Goal: Task Accomplishment & Management: Complete application form

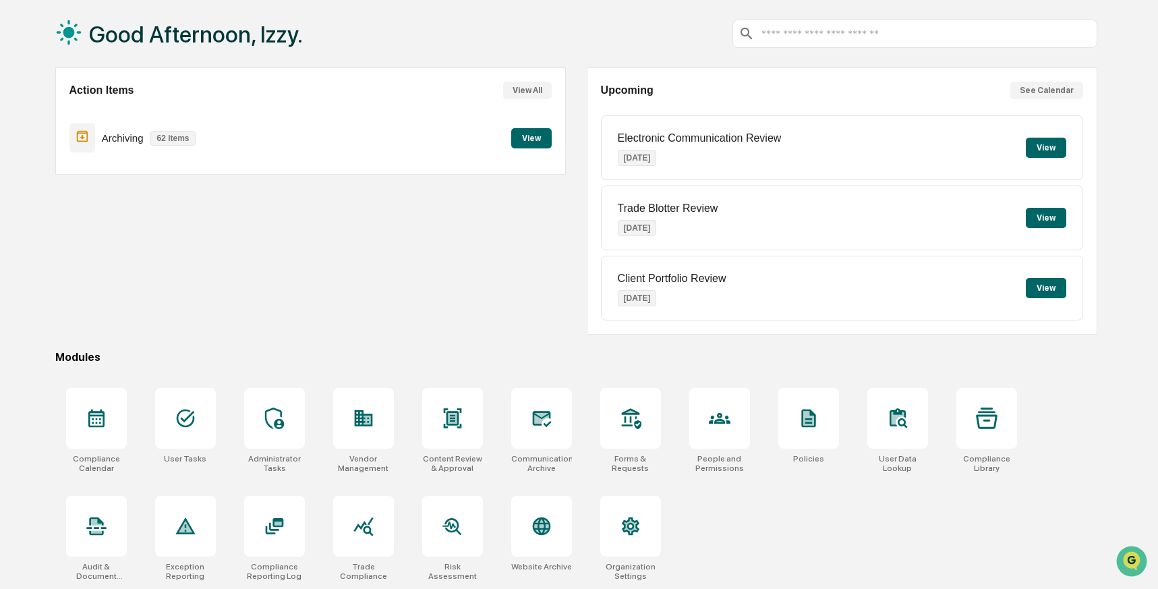
scroll to position [67, 0]
click at [368, 419] on icon at bounding box center [363, 418] width 18 height 16
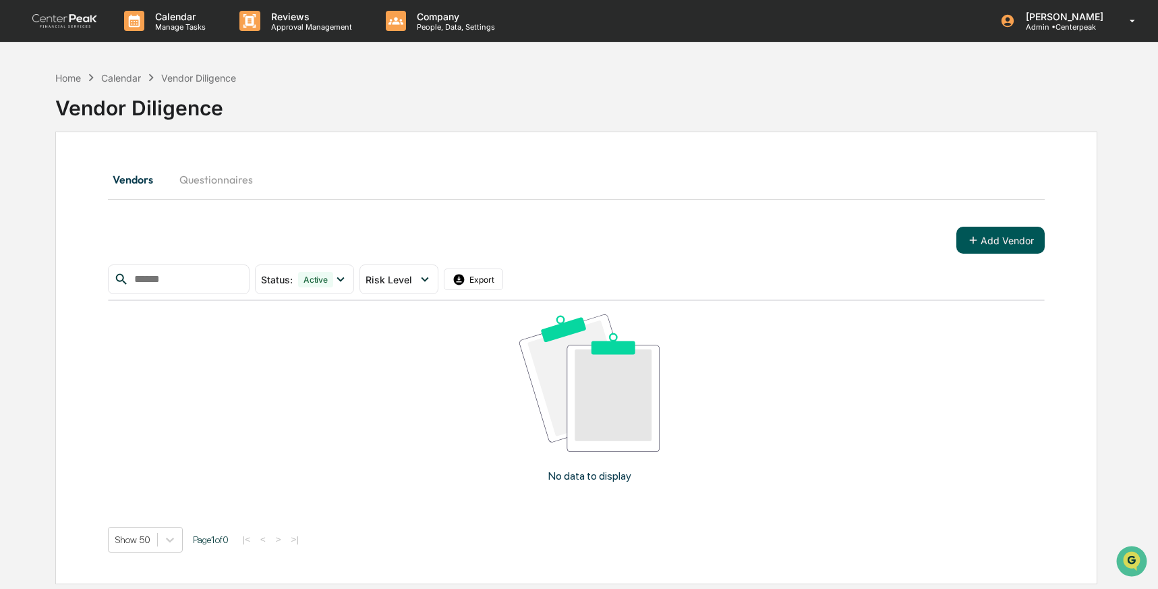
click at [1005, 239] on button "Add Vendor" at bounding box center [1001, 240] width 88 height 27
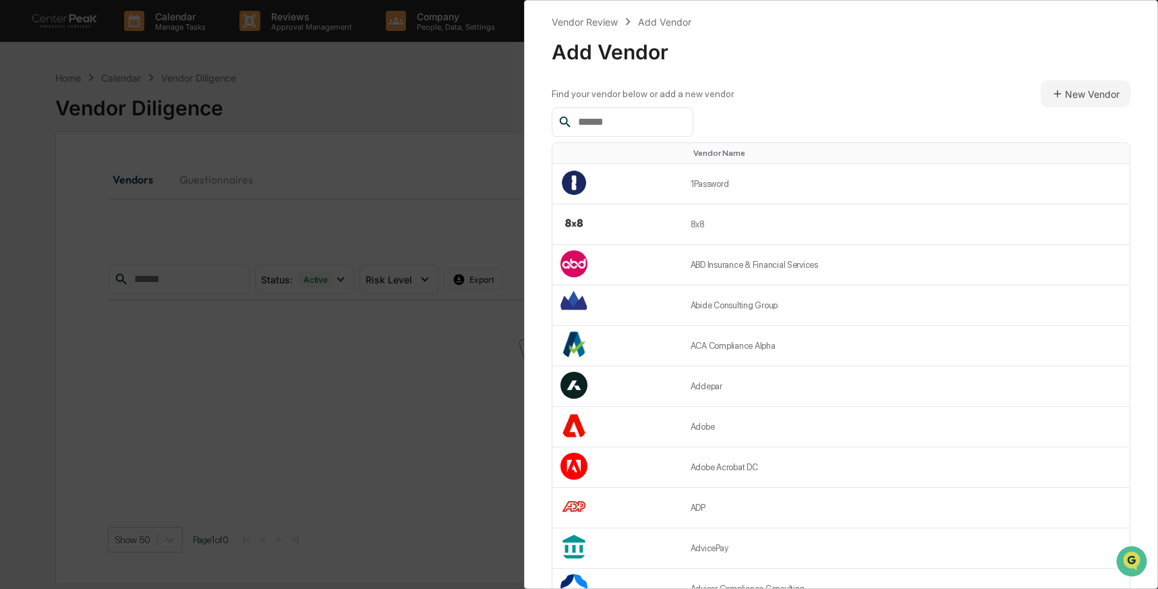
click at [644, 120] on input "text" at bounding box center [630, 122] width 115 height 18
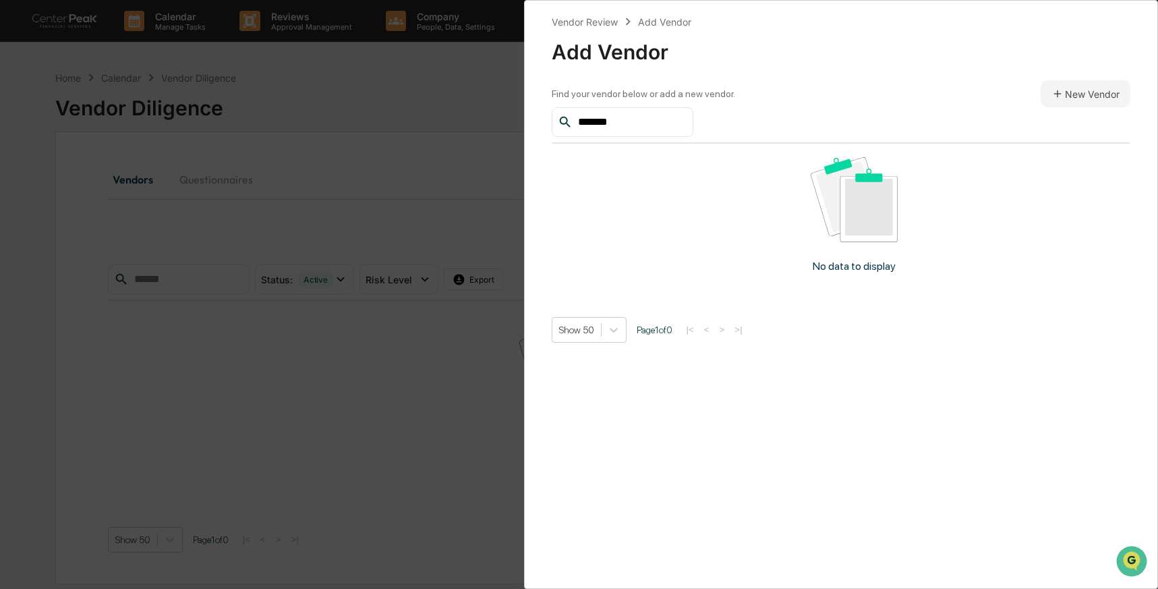
type input "*******"
click at [1077, 92] on button "New Vendor" at bounding box center [1086, 93] width 90 height 27
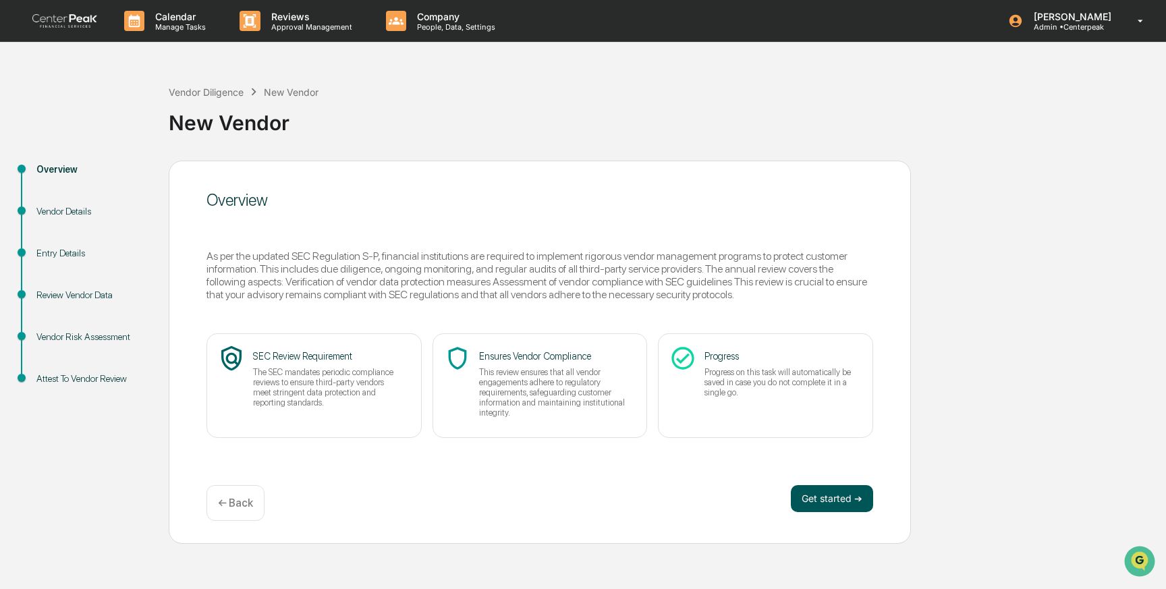
click at [843, 500] on button "Get started ➔" at bounding box center [832, 498] width 82 height 27
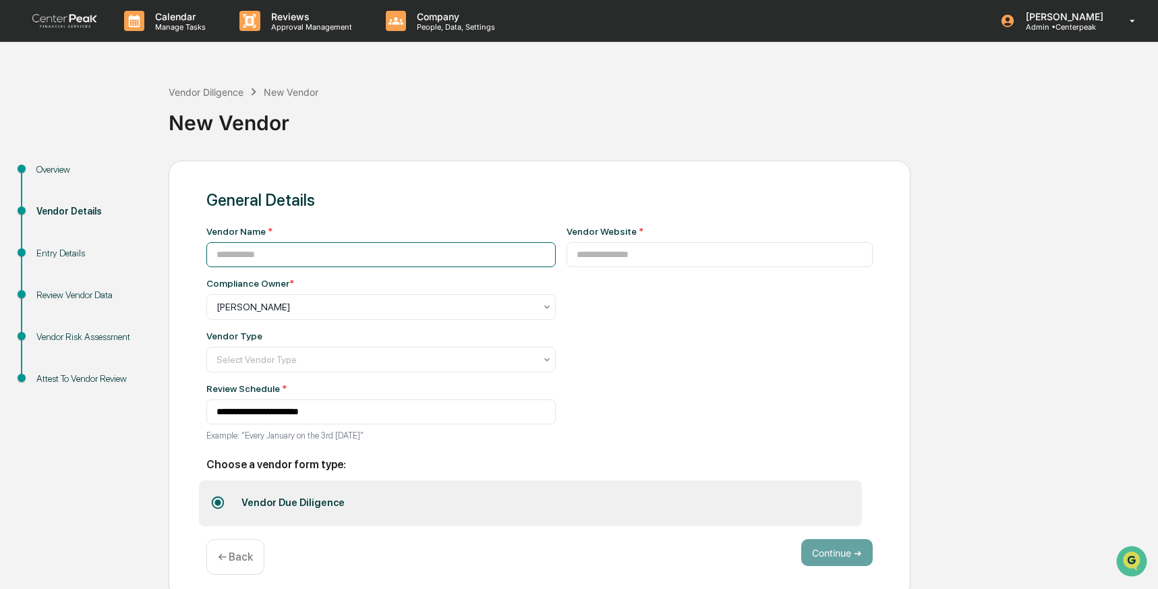
click at [306, 256] on input at bounding box center [380, 254] width 349 height 25
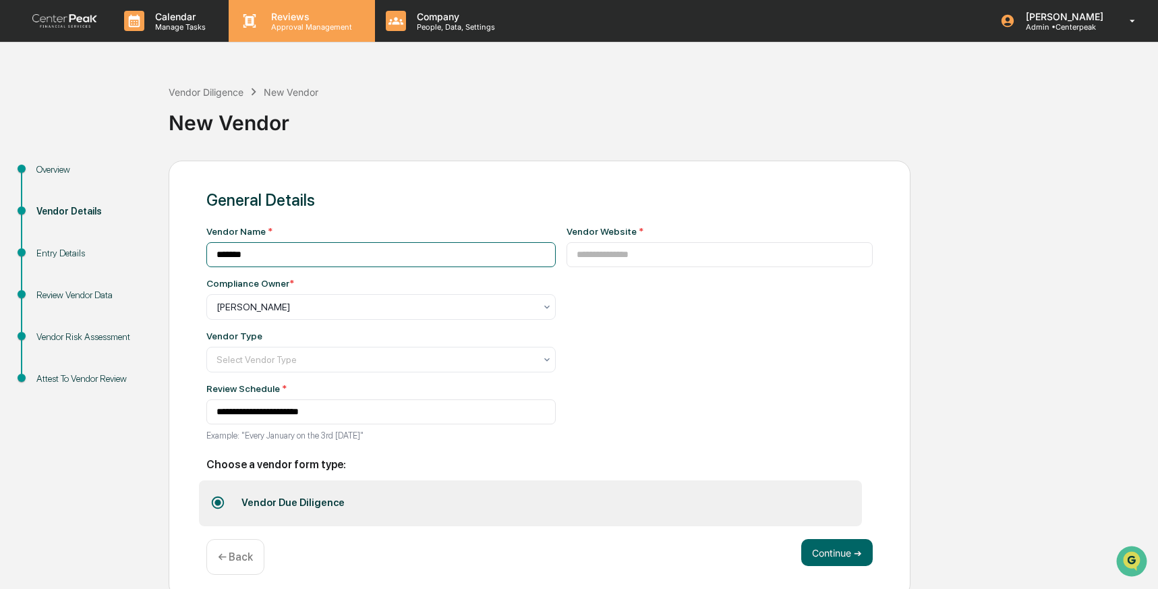
type input "*******"
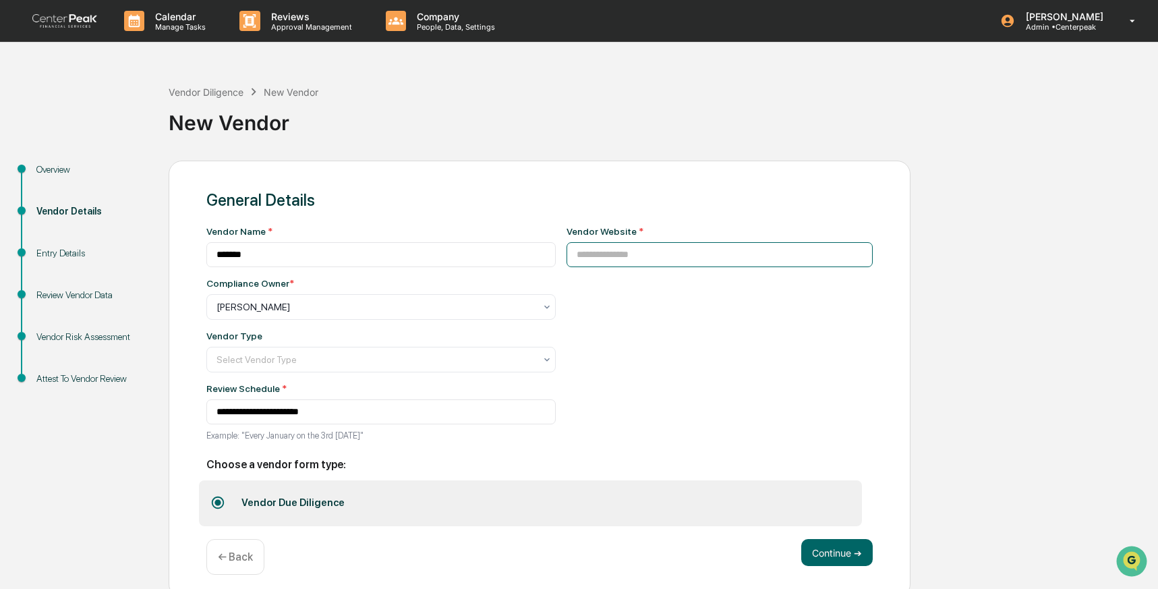
click at [624, 258] on input at bounding box center [720, 254] width 307 height 25
paste input "**********"
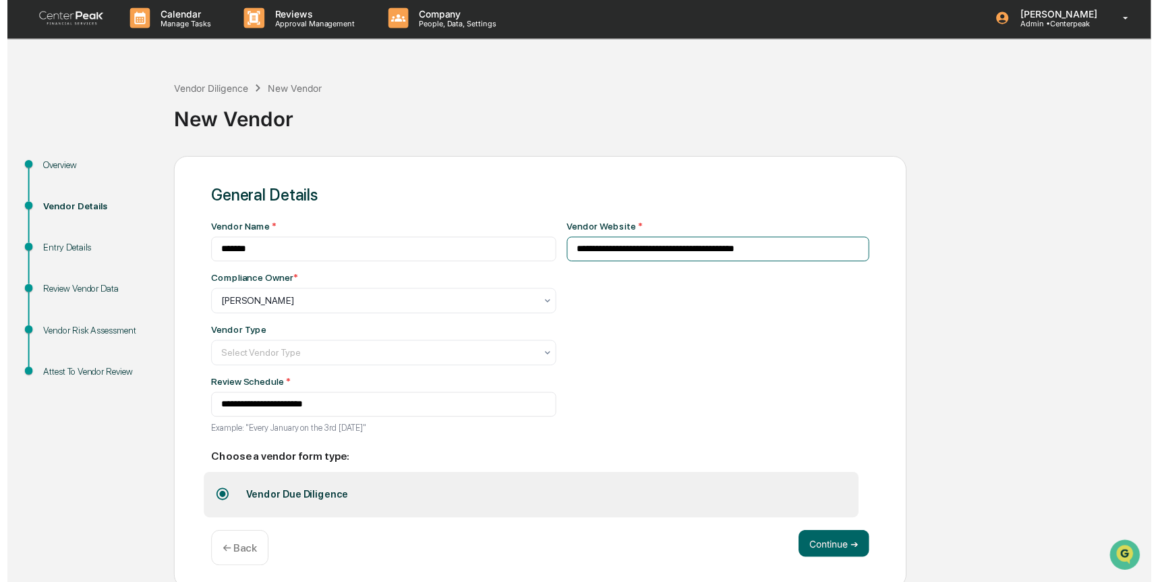
scroll to position [11, 0]
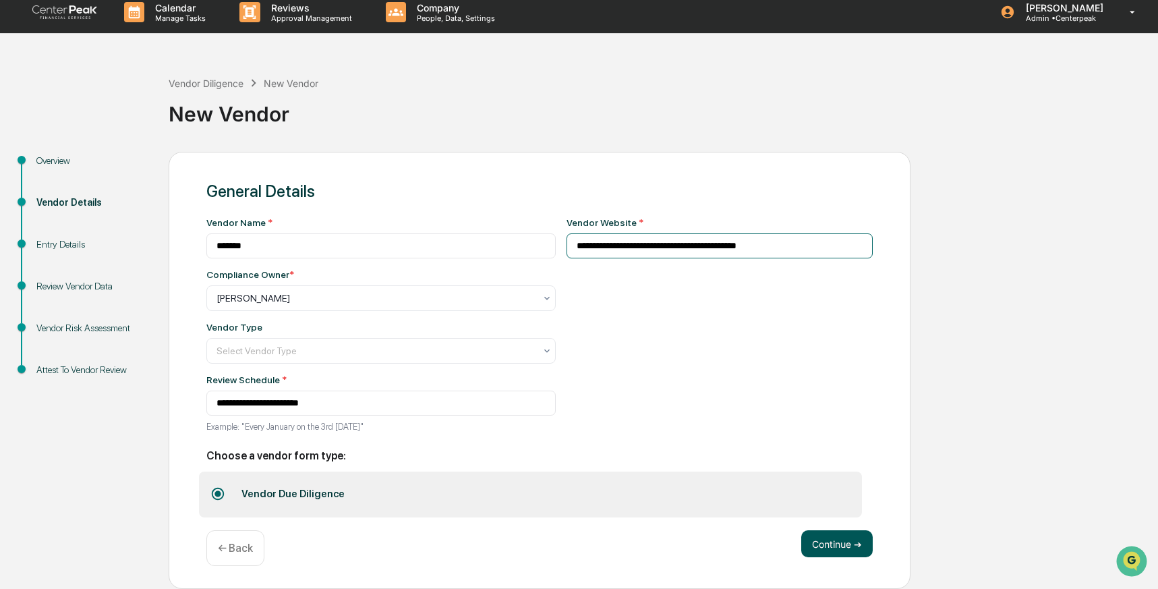
type input "**********"
click at [828, 539] on button "Continue ➔" at bounding box center [838, 543] width 72 height 27
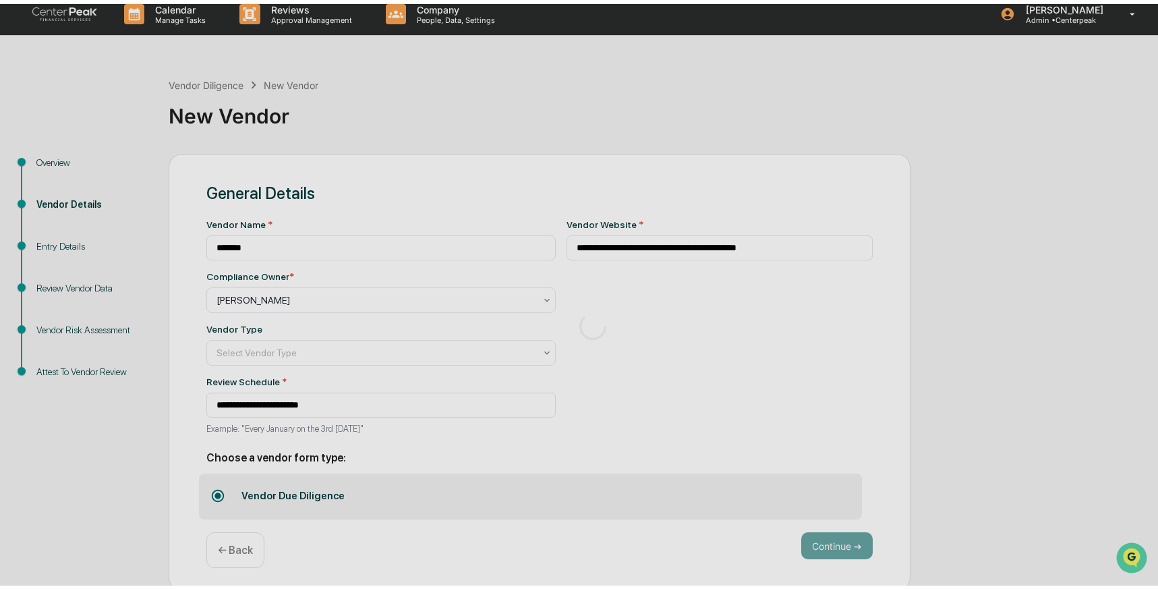
scroll to position [0, 0]
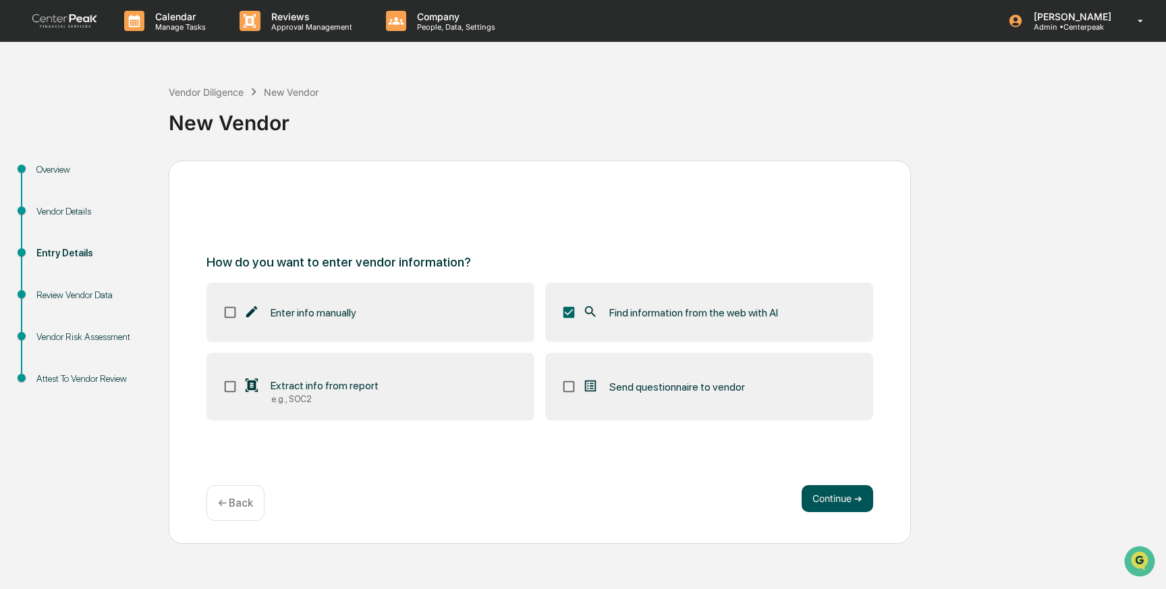
click at [837, 494] on button "Continue ➔" at bounding box center [838, 498] width 72 height 27
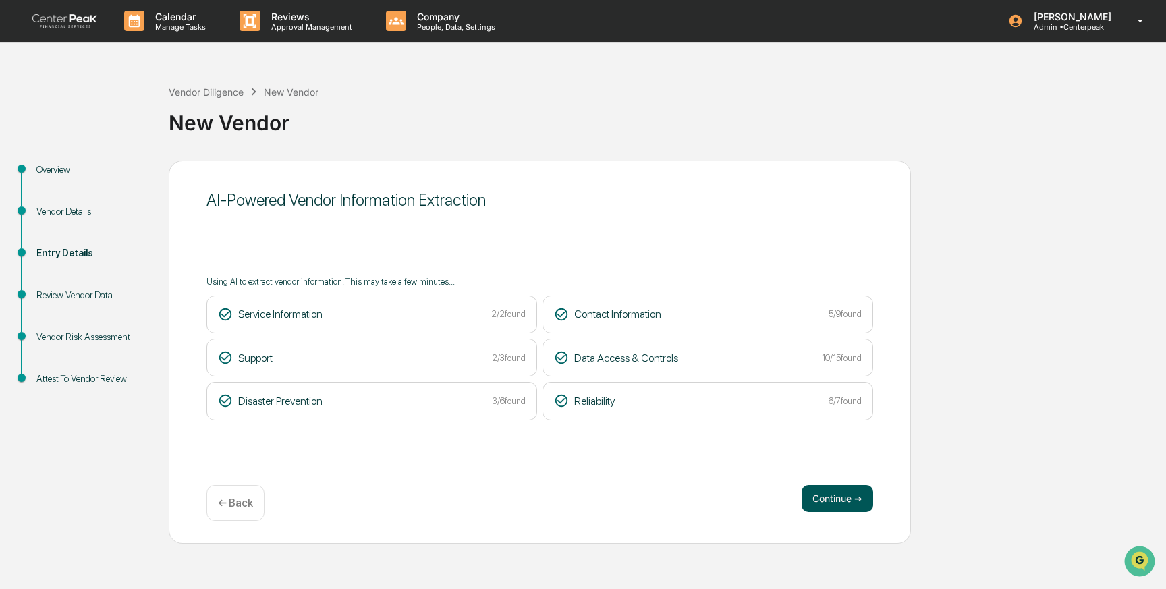
click at [842, 497] on button "Continue ➔" at bounding box center [838, 498] width 72 height 27
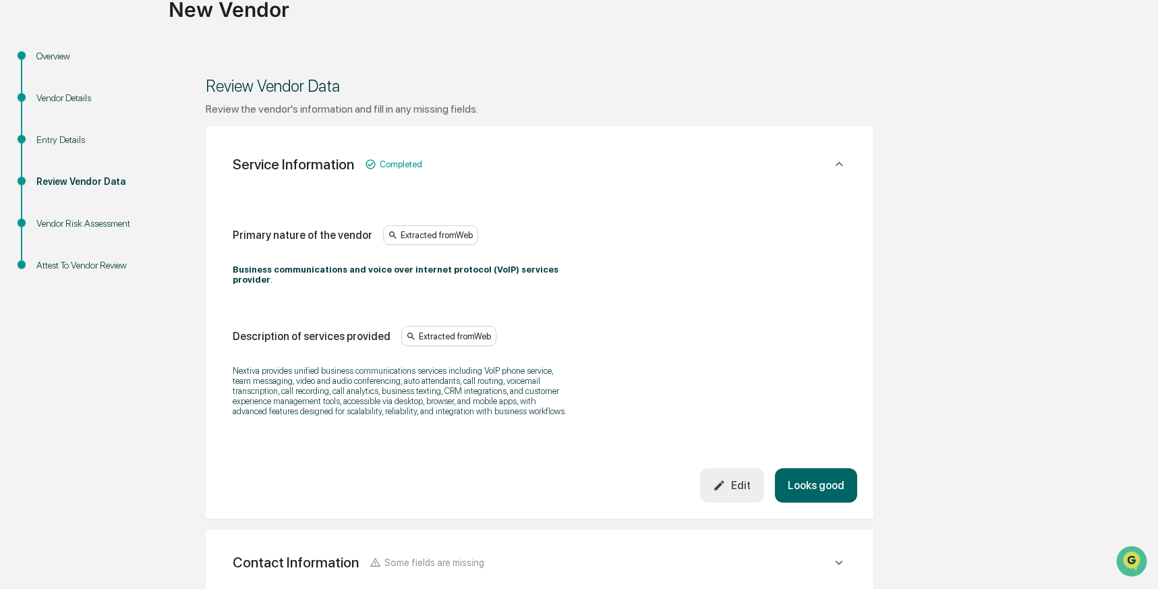
scroll to position [505, 0]
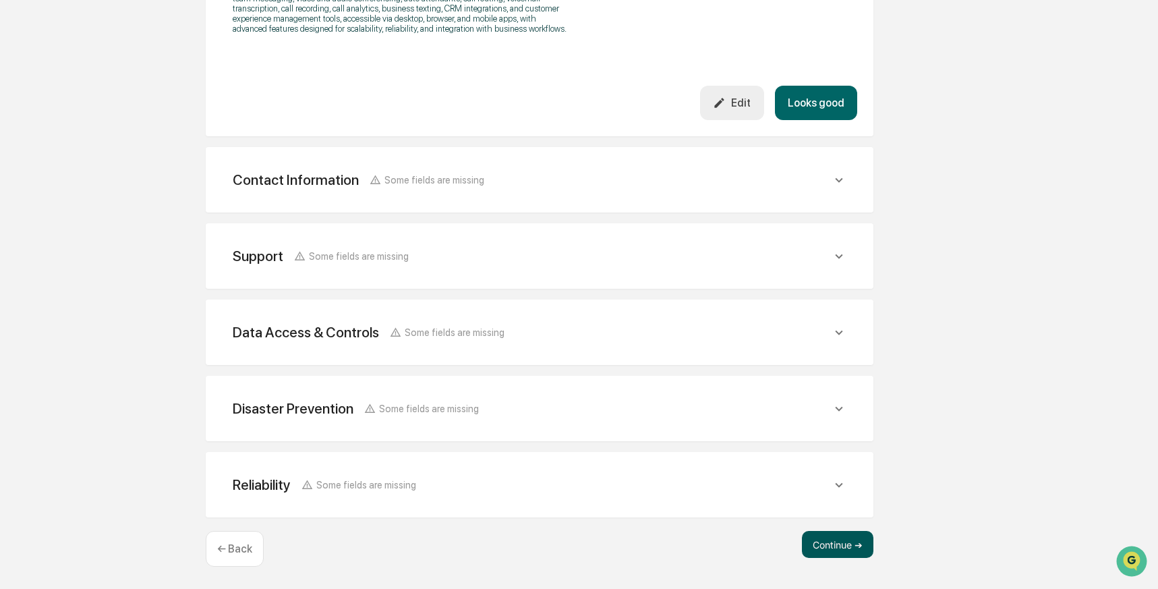
click at [843, 545] on button "Continue ➔" at bounding box center [838, 544] width 72 height 27
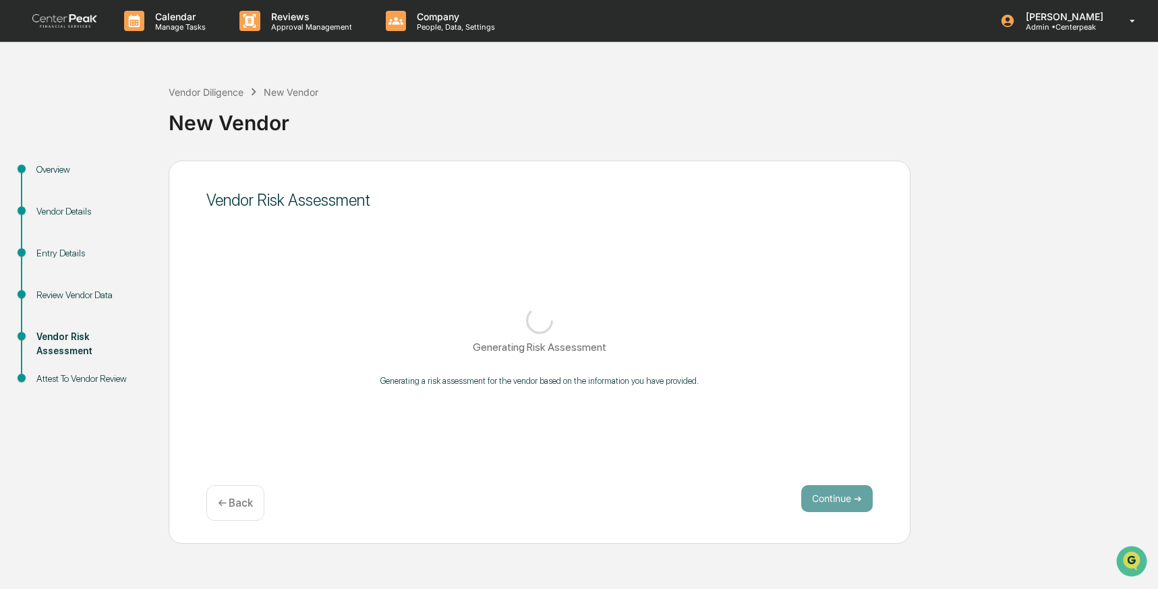
scroll to position [0, 0]
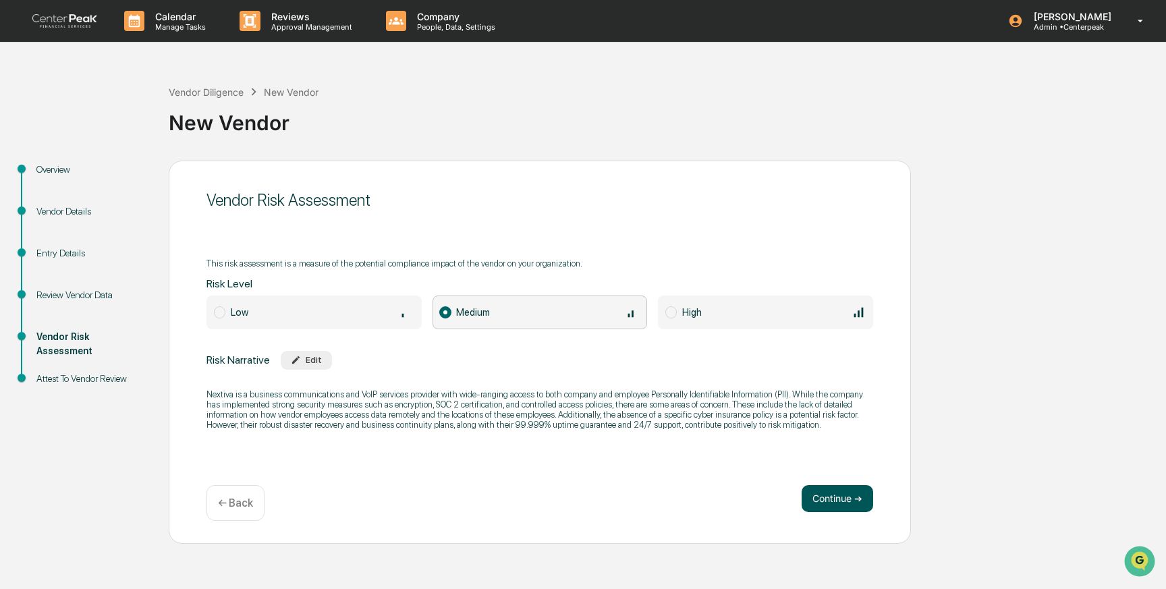
click at [842, 497] on button "Continue ➔" at bounding box center [838, 498] width 72 height 27
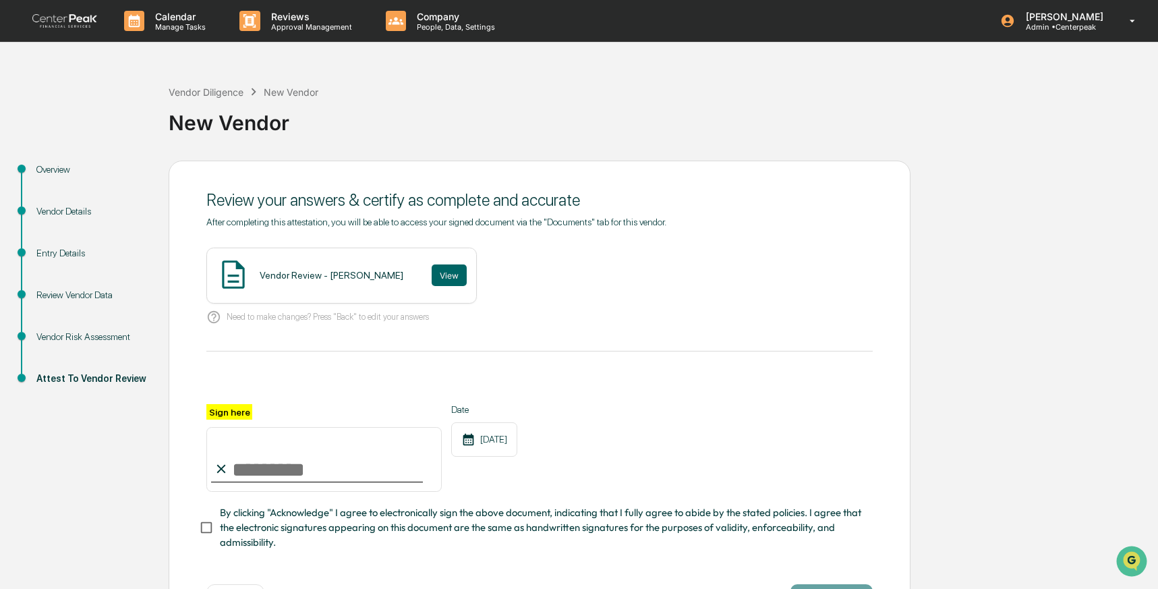
click at [302, 473] on input "Sign here" at bounding box center [323, 459] width 235 height 65
type input "**********"
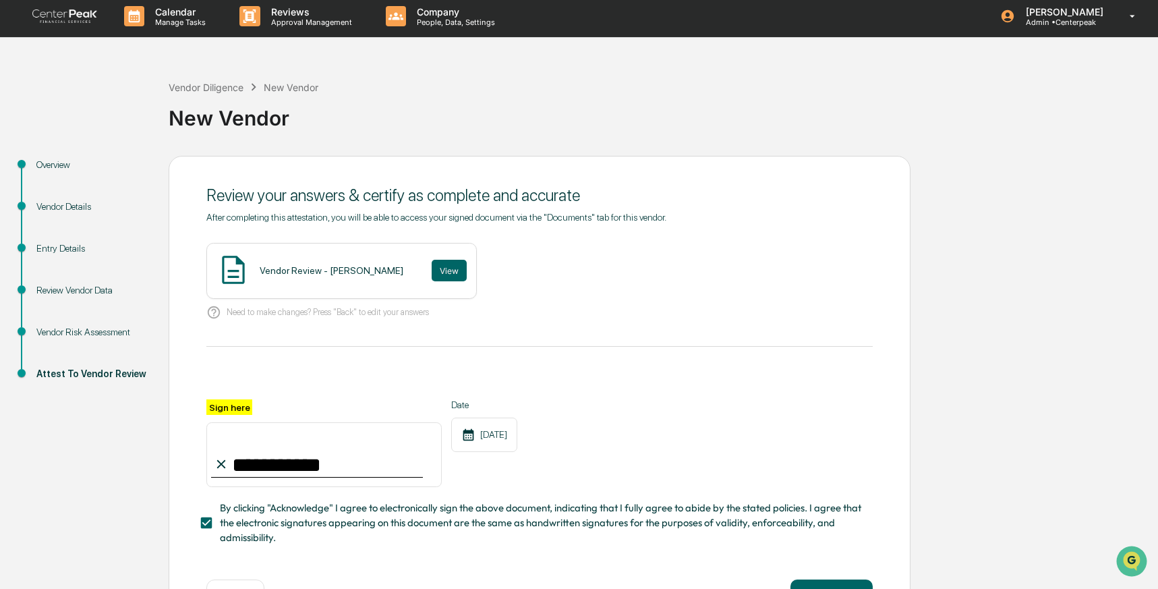
scroll to position [53, 0]
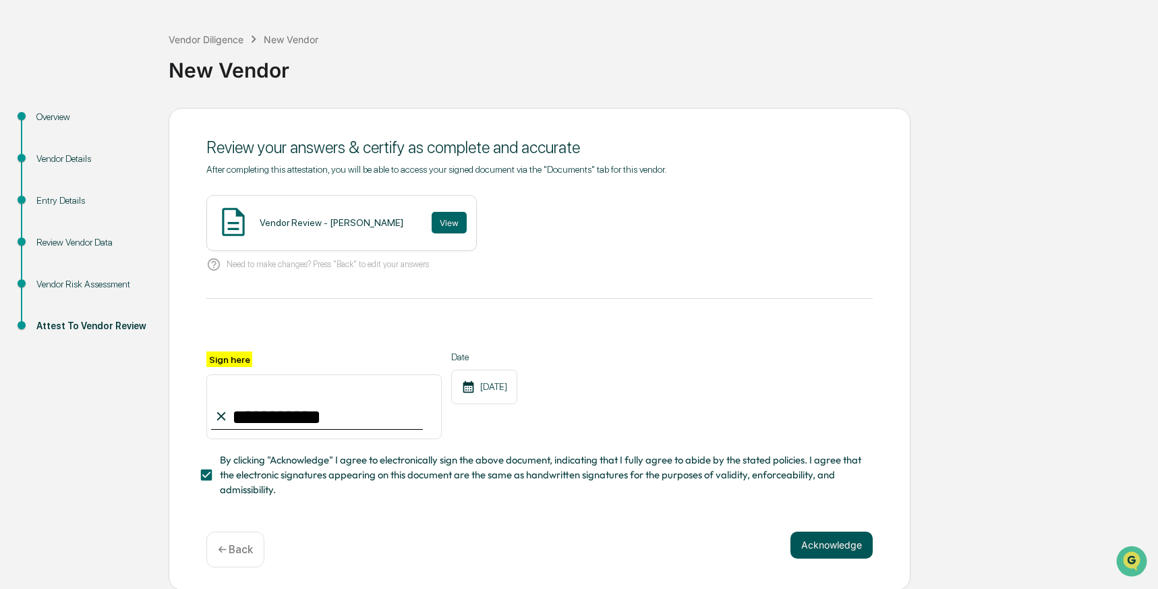
click at [838, 540] on button "Acknowledge" at bounding box center [832, 545] width 82 height 27
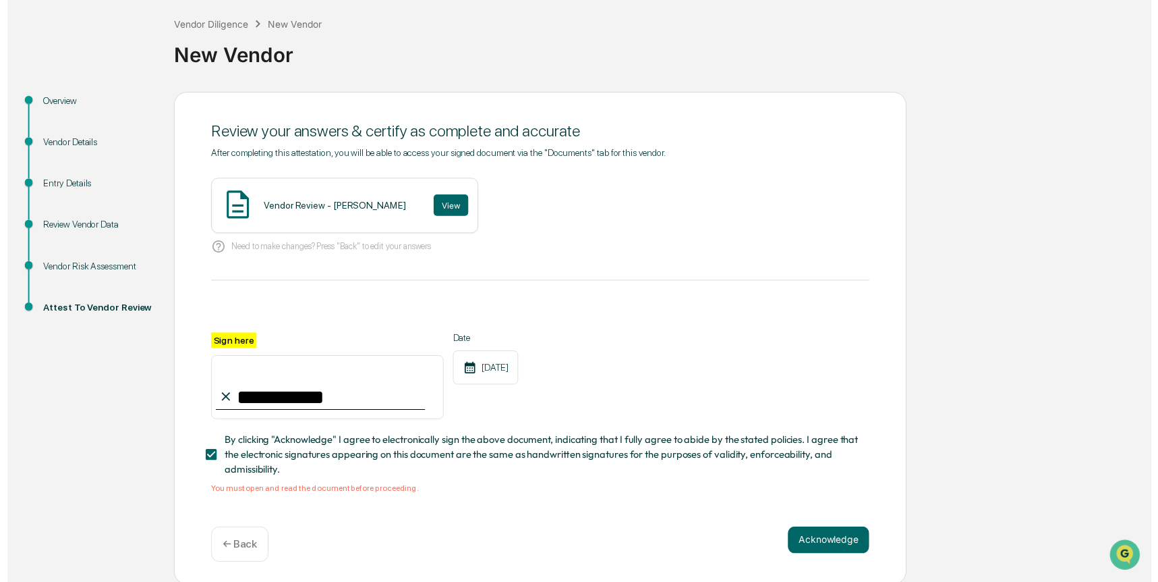
scroll to position [69, 0]
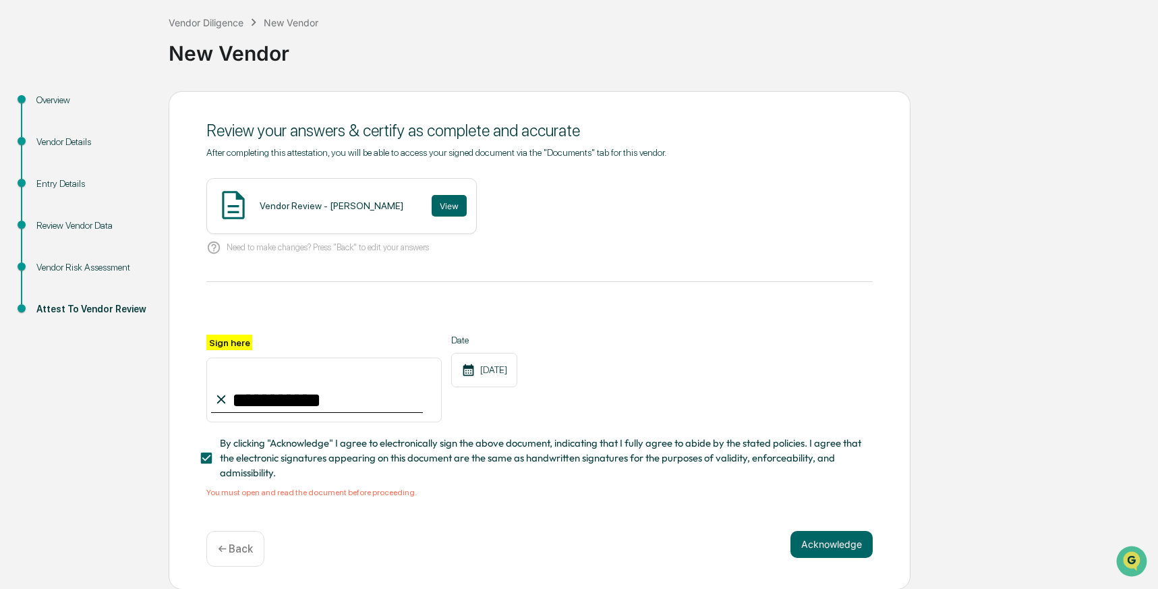
click at [349, 204] on div "Vendor Review - [PERSON_NAME]" at bounding box center [332, 205] width 144 height 11
click at [432, 200] on button "View" at bounding box center [449, 206] width 35 height 22
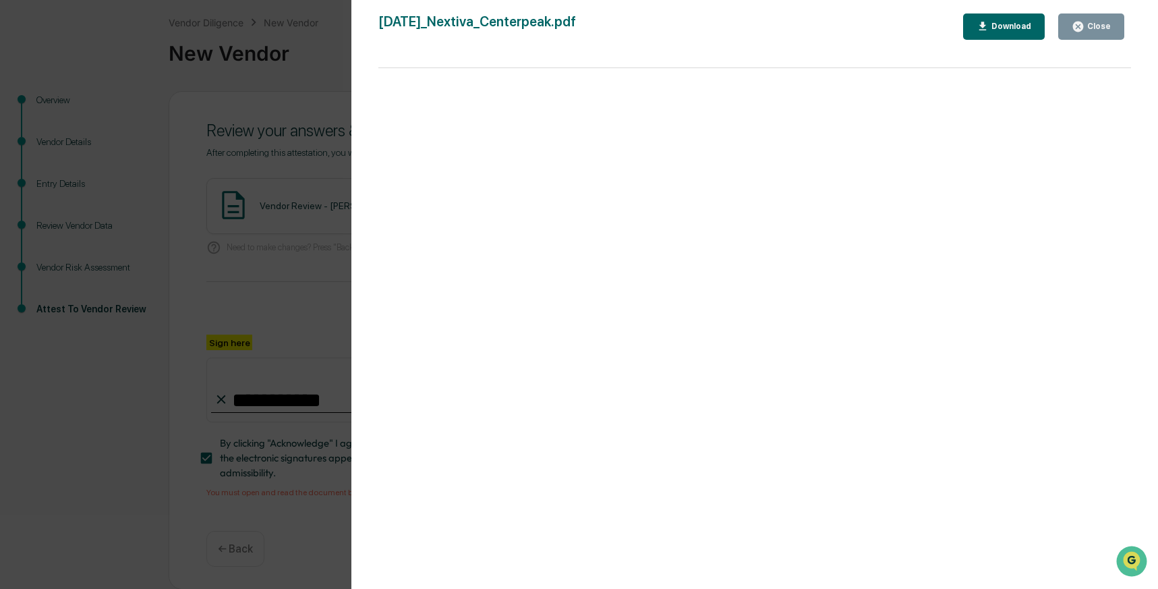
click at [284, 221] on div "Version History 10/09/2025, 07:13 PM Izzy Daboub 2025-10-09_Nextiva_Centerpeak.…" at bounding box center [579, 294] width 1158 height 589
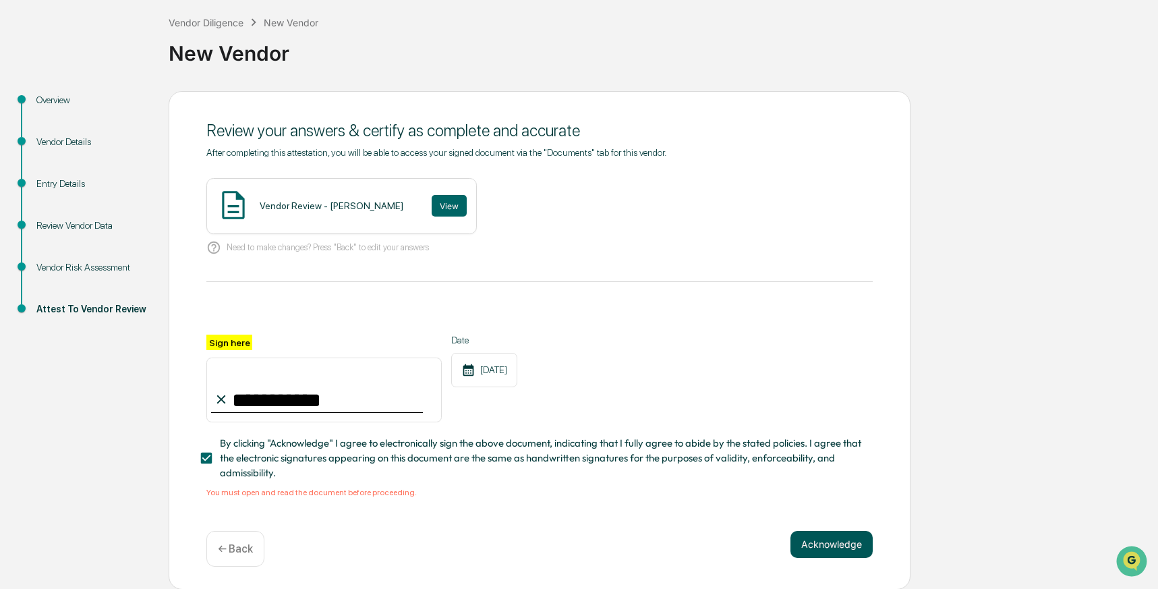
click at [830, 540] on button "Acknowledge" at bounding box center [832, 544] width 82 height 27
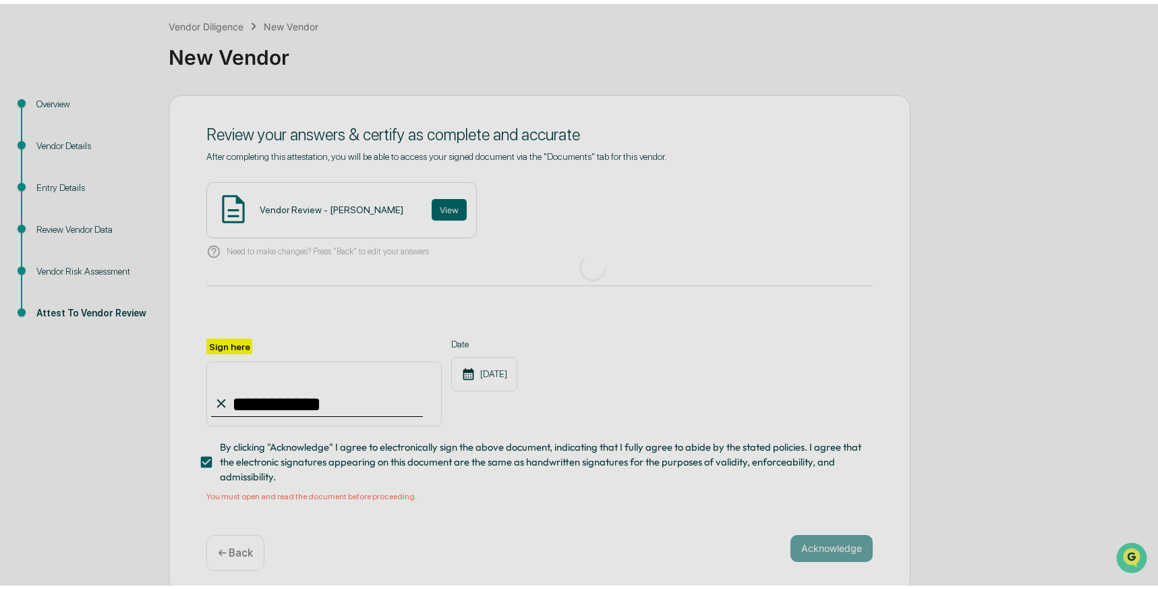
scroll to position [0, 0]
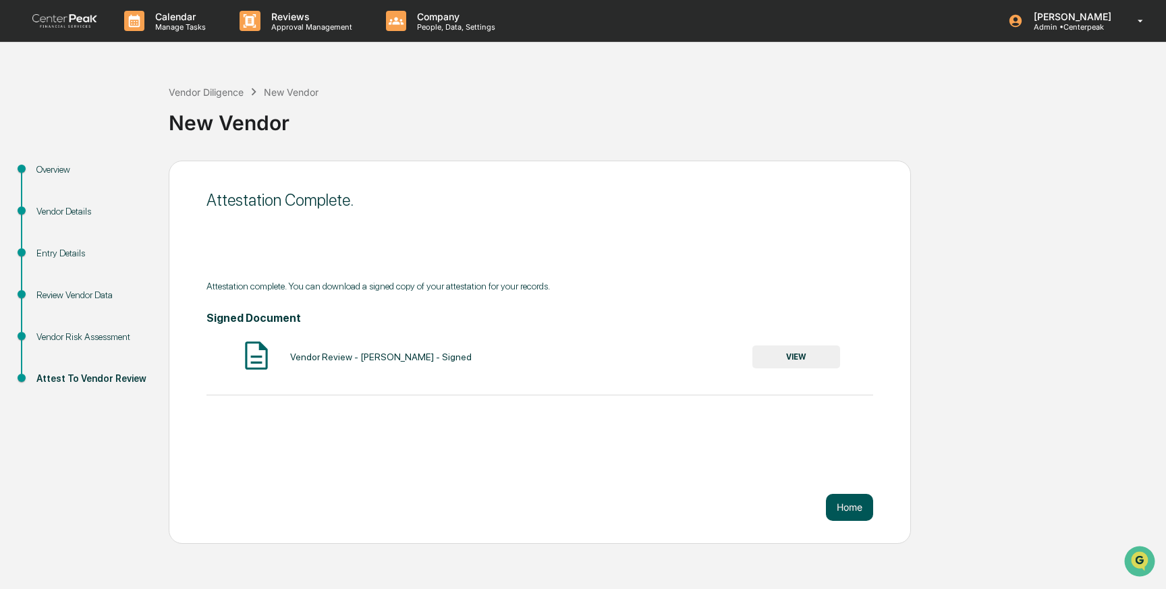
click at [843, 505] on button "Home" at bounding box center [849, 507] width 47 height 27
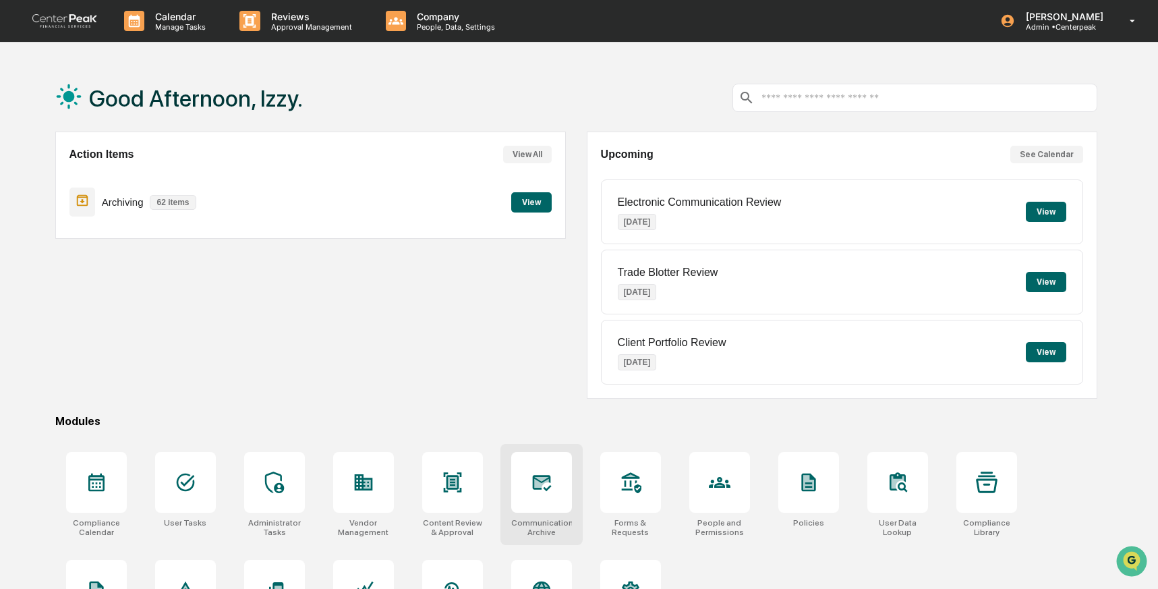
click at [547, 490] on icon at bounding box center [542, 483] width 22 height 22
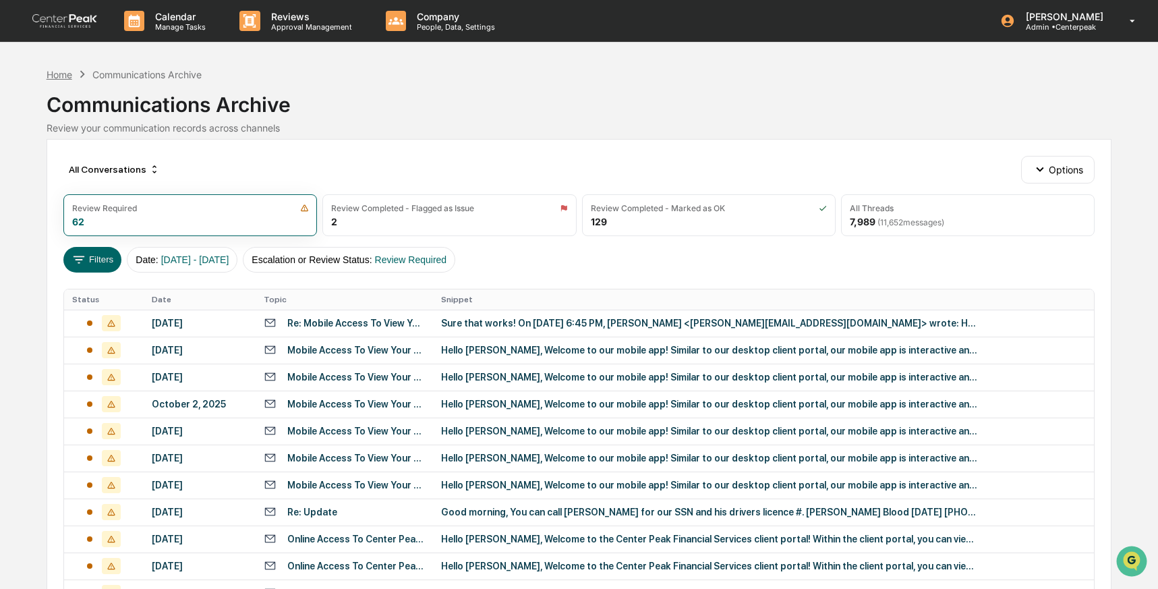
click at [53, 76] on div "Home" at bounding box center [60, 74] width 26 height 11
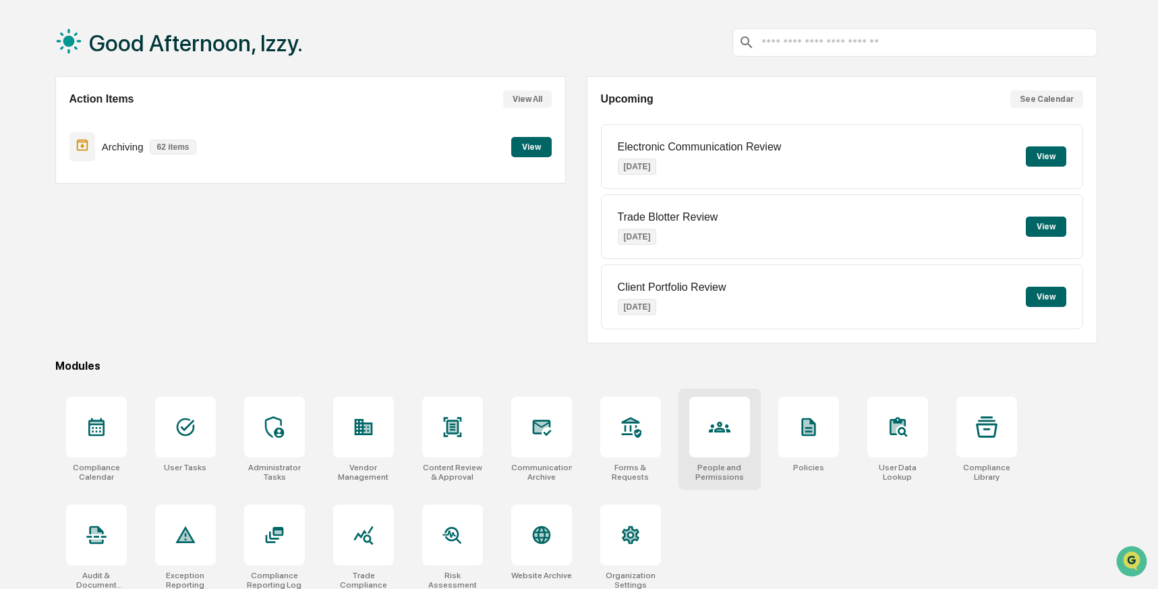
scroll to position [67, 0]
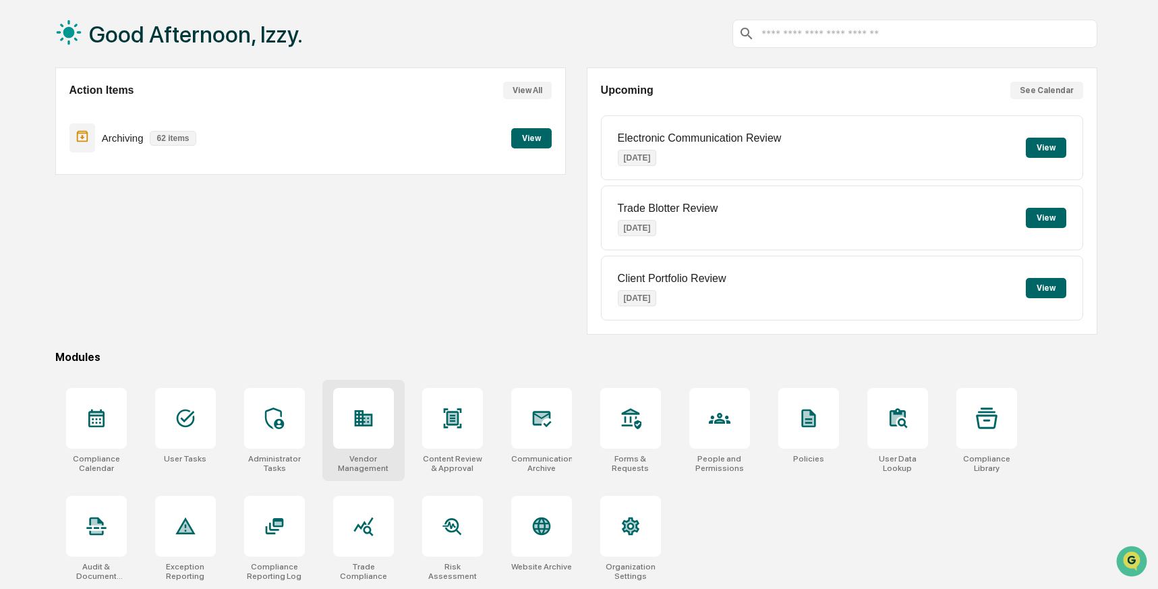
click at [362, 439] on div at bounding box center [363, 418] width 61 height 61
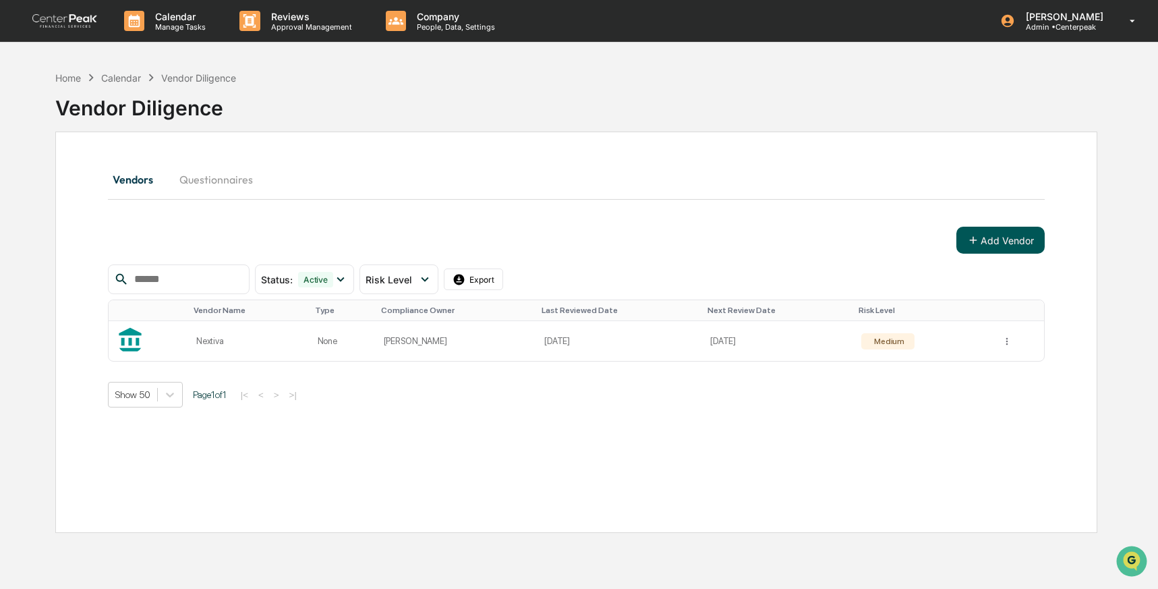
click at [986, 233] on button "Add Vendor" at bounding box center [1001, 240] width 88 height 27
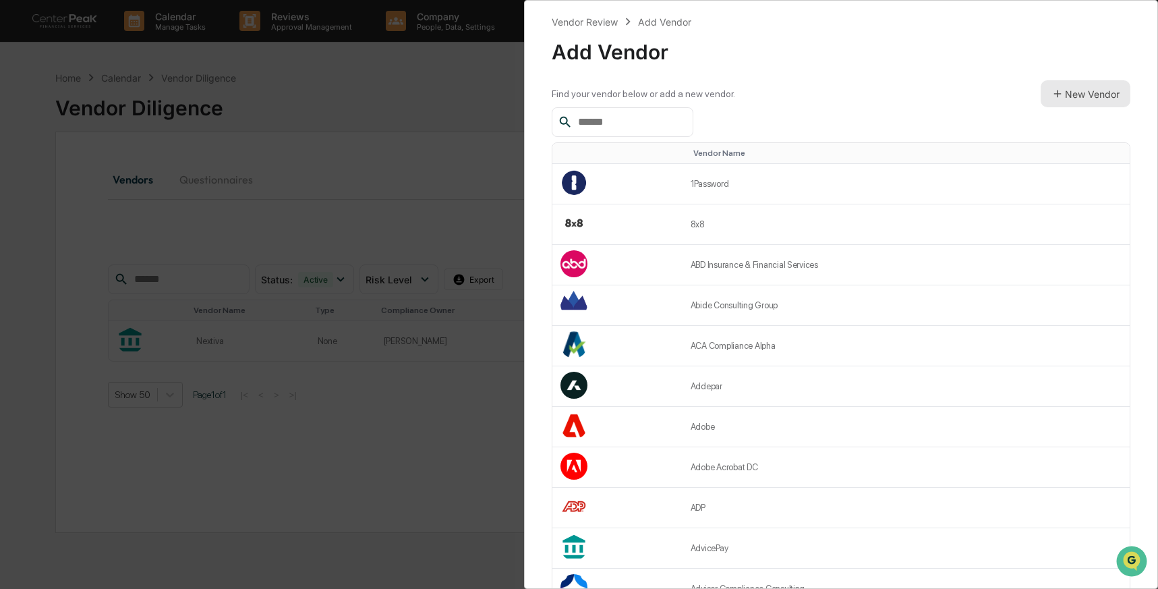
click at [1069, 82] on button "New Vendor" at bounding box center [1086, 93] width 90 height 27
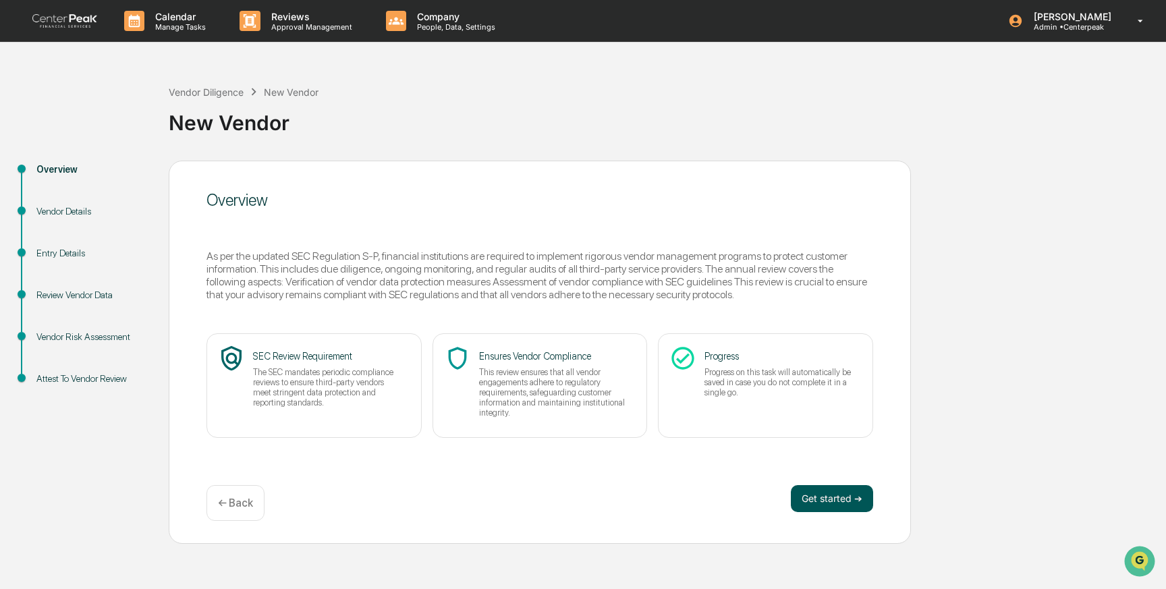
click at [825, 500] on button "Get started ➔" at bounding box center [832, 498] width 82 height 27
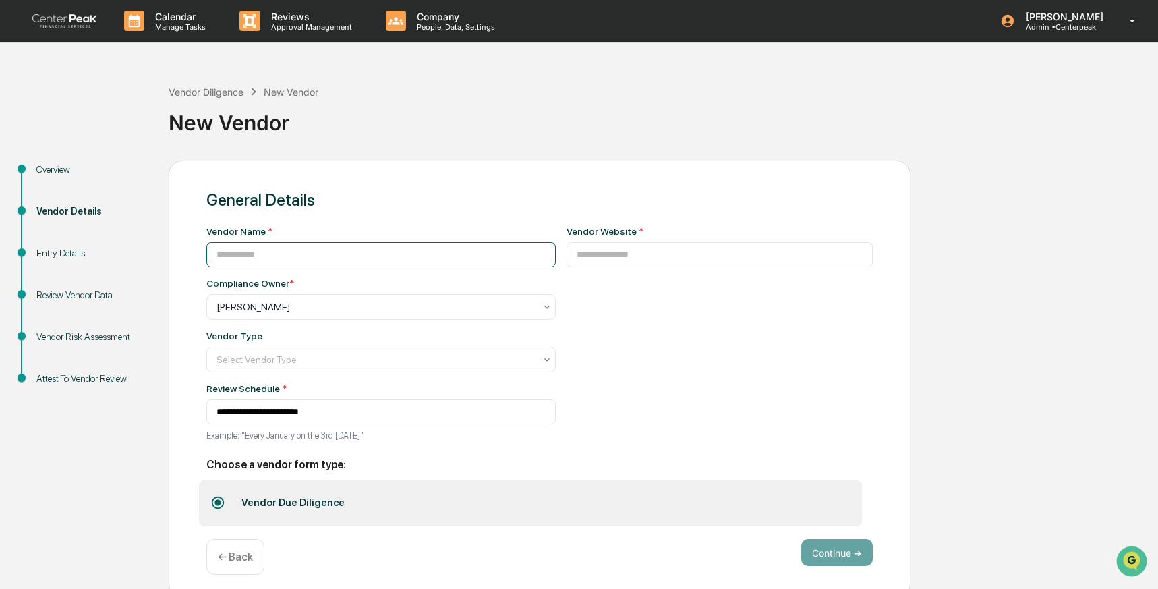
click at [317, 254] on input at bounding box center [380, 254] width 349 height 25
click at [255, 540] on div "**********" at bounding box center [540, 380] width 742 height 438
click at [206, 93] on div "Vendor Diligence" at bounding box center [206, 91] width 75 height 11
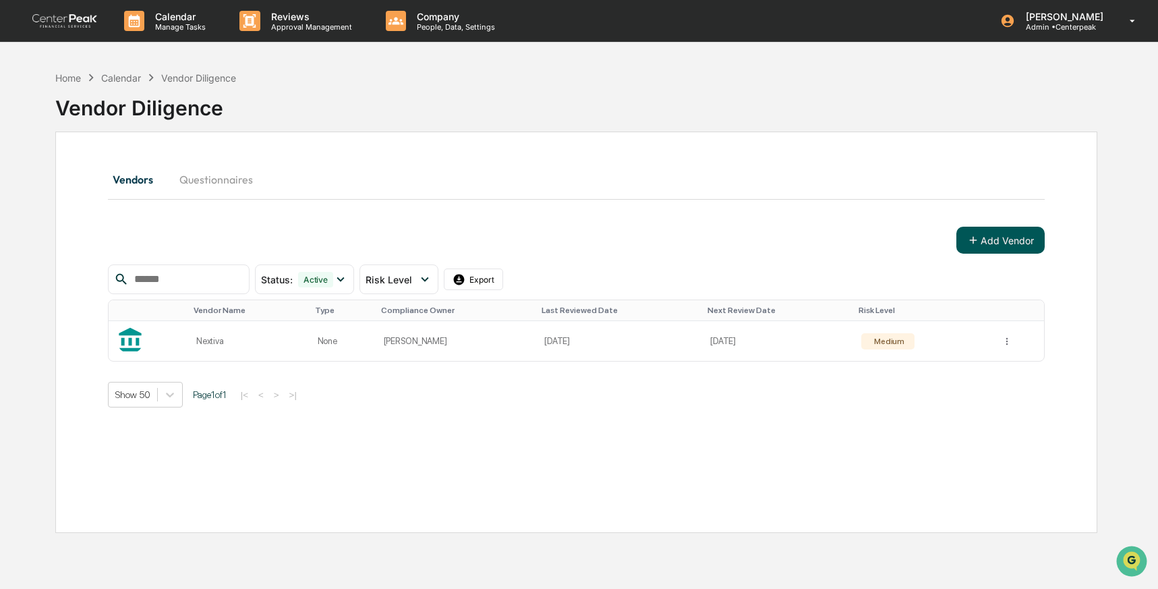
click at [976, 241] on icon at bounding box center [972, 240] width 7 height 7
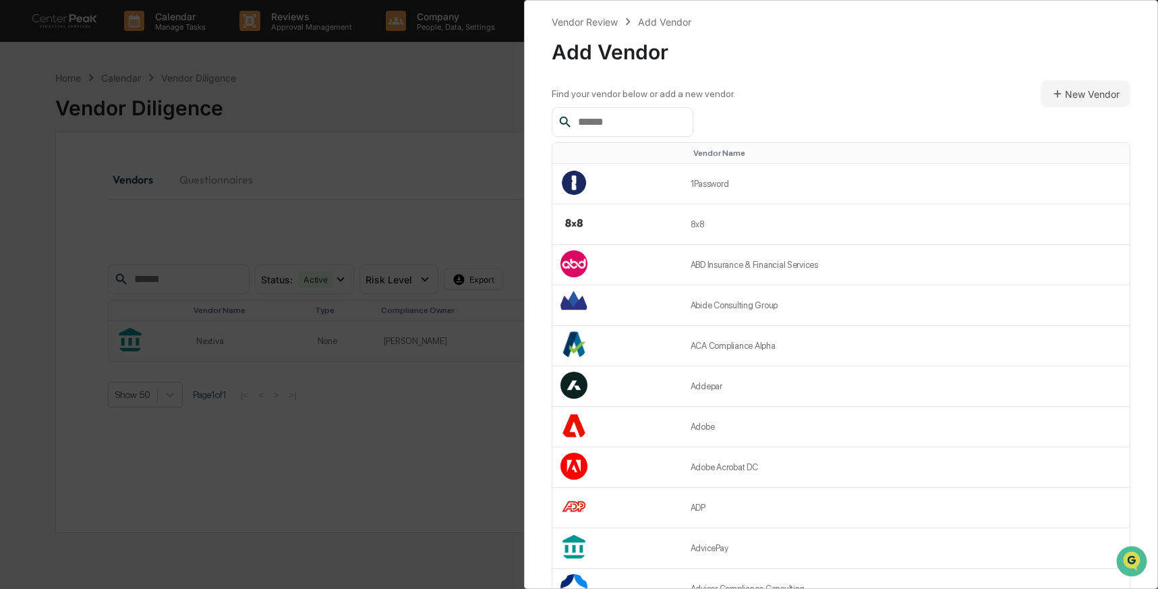
click at [652, 123] on input "text" at bounding box center [630, 122] width 115 height 18
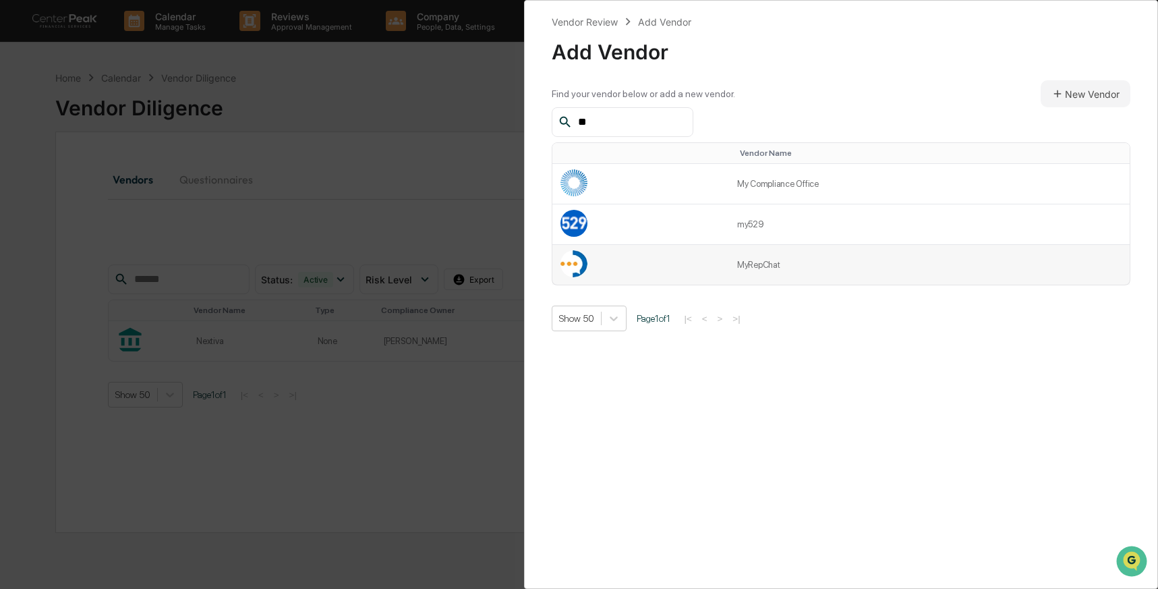
type input "**"
click at [752, 262] on td "MyRepChat" at bounding box center [929, 265] width 401 height 40
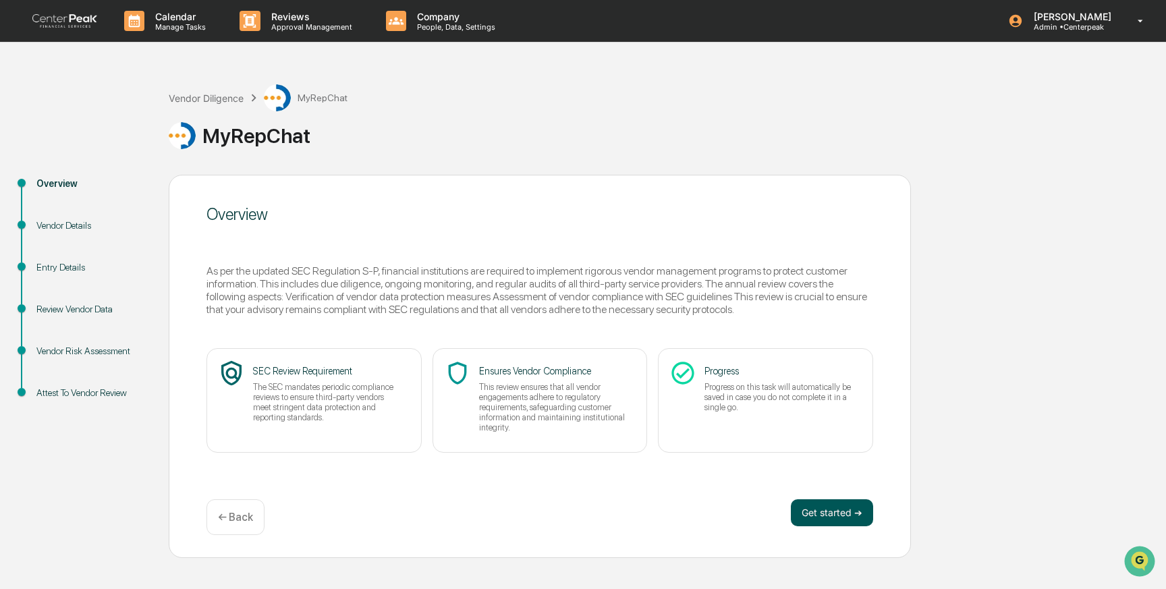
click at [843, 505] on button "Get started ➔" at bounding box center [832, 512] width 82 height 27
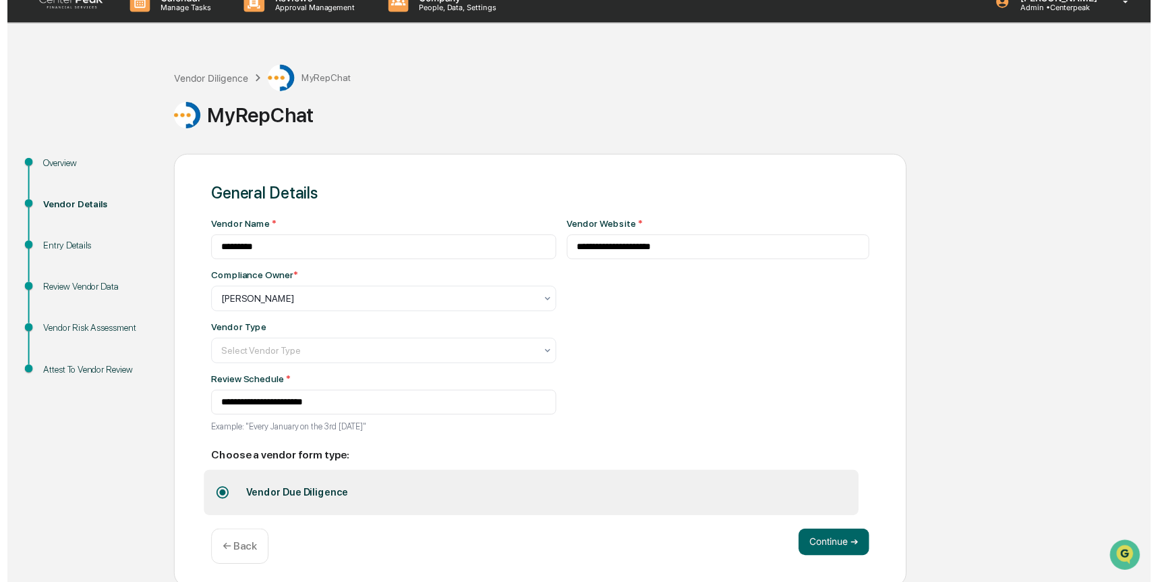
scroll to position [26, 0]
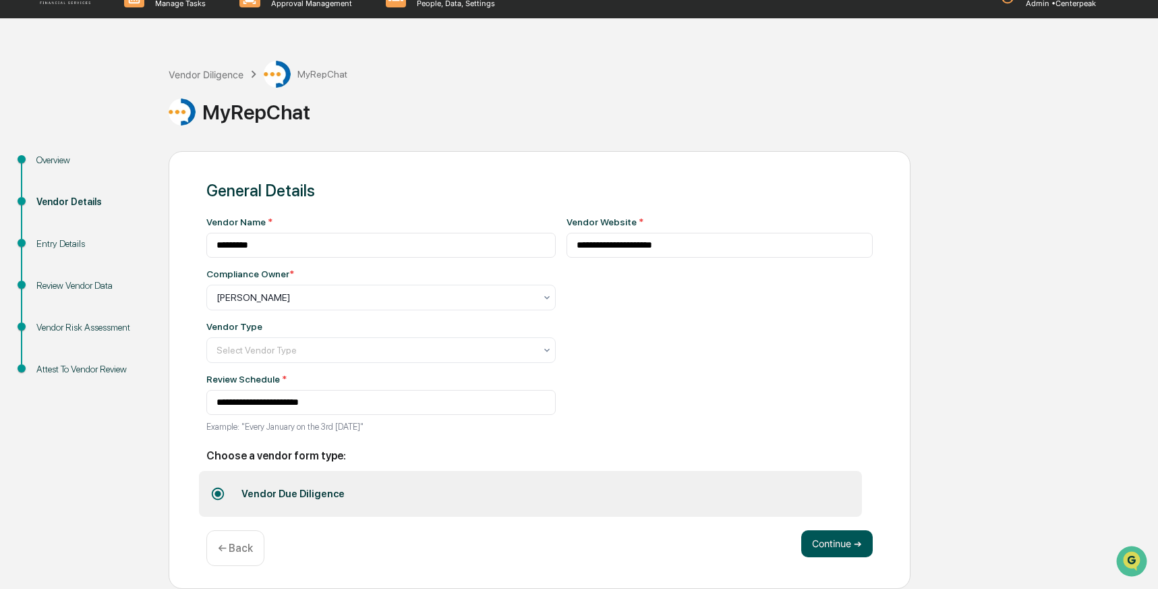
click at [845, 544] on button "Continue ➔" at bounding box center [838, 543] width 72 height 27
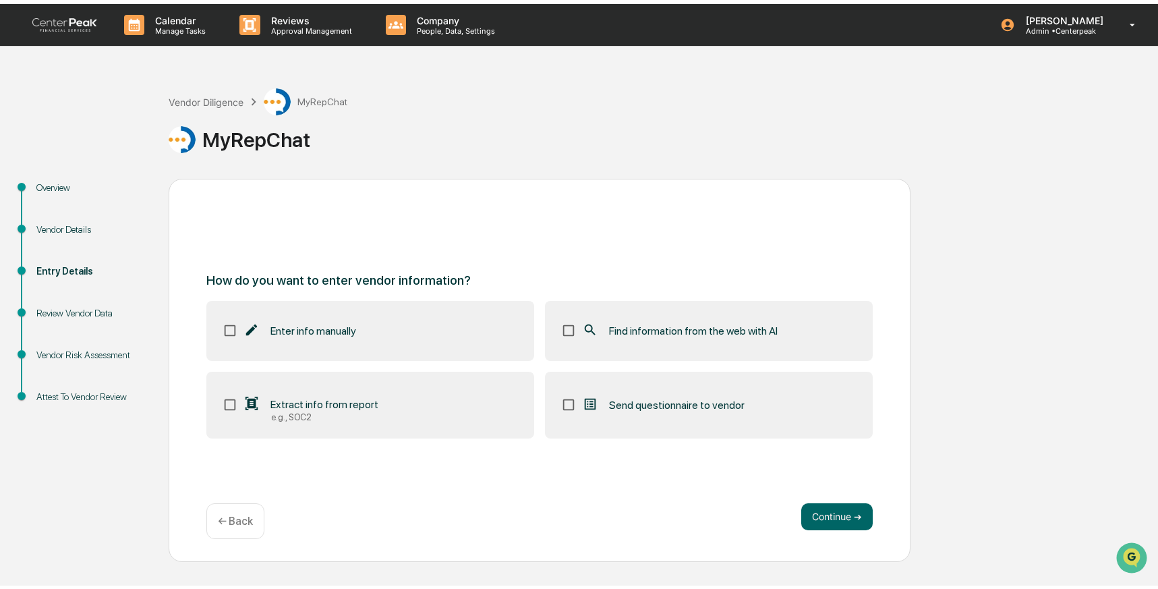
scroll to position [0, 0]
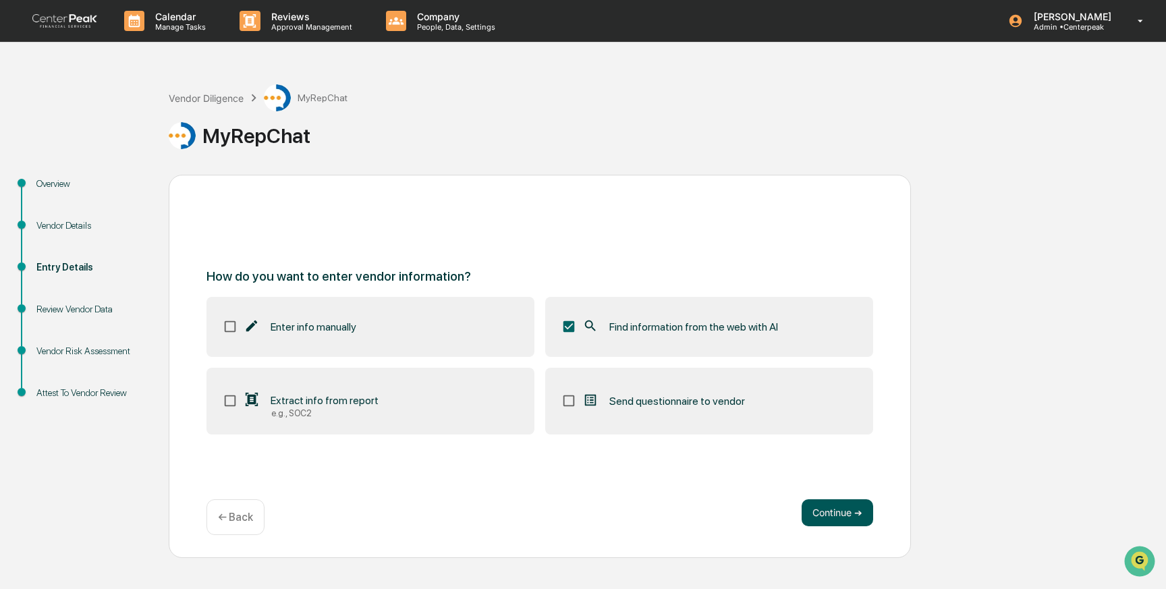
click at [839, 509] on button "Continue ➔" at bounding box center [838, 512] width 72 height 27
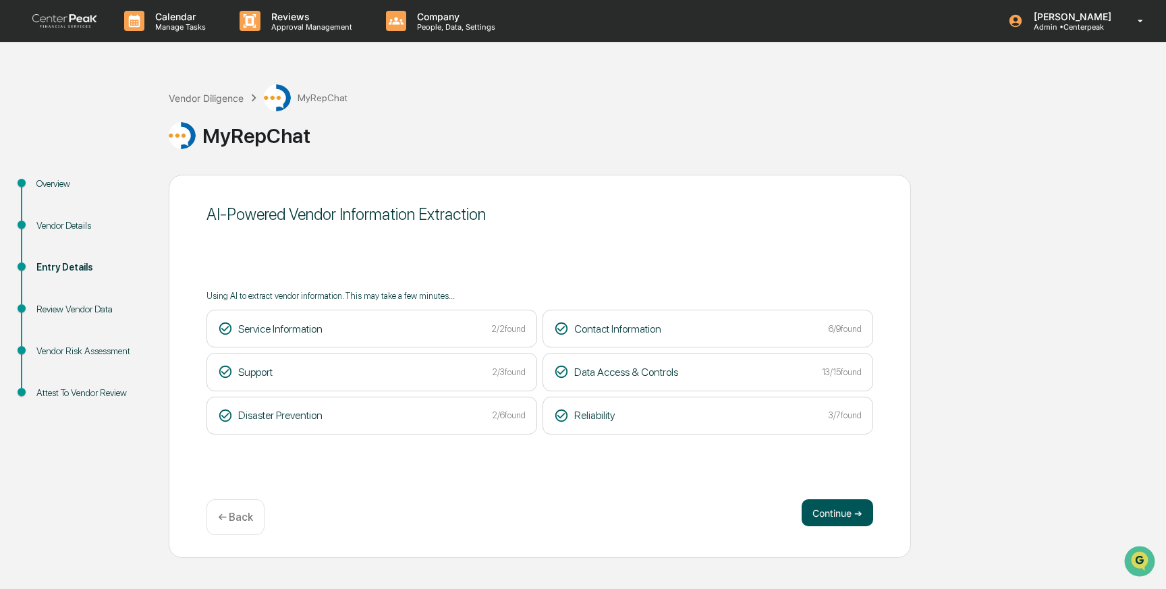
click at [848, 515] on button "Continue ➔" at bounding box center [838, 512] width 72 height 27
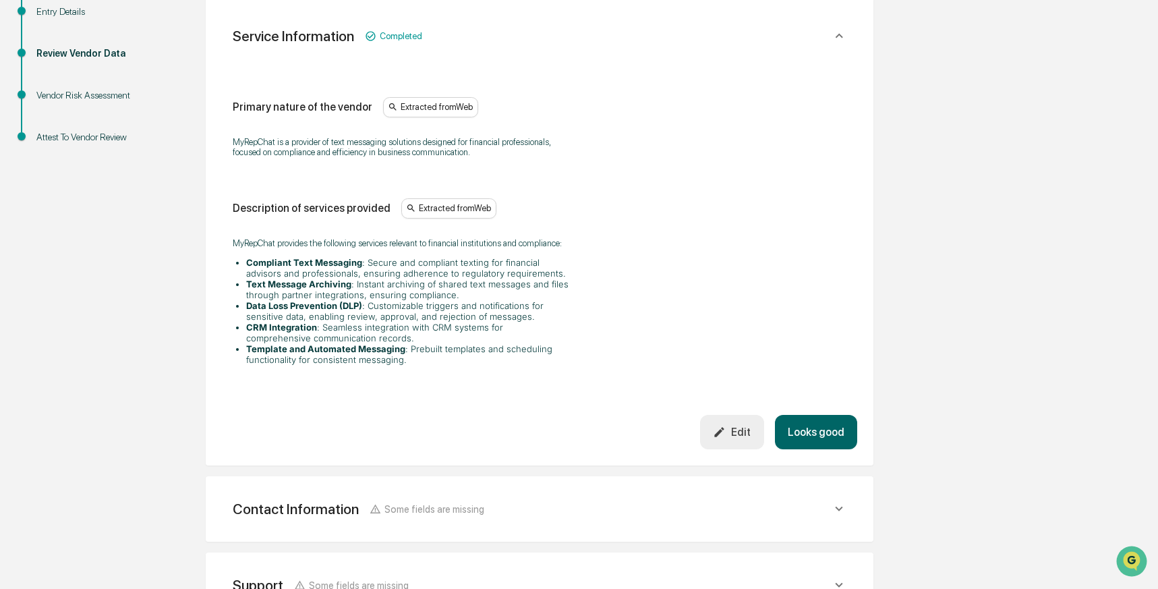
scroll to position [592, 0]
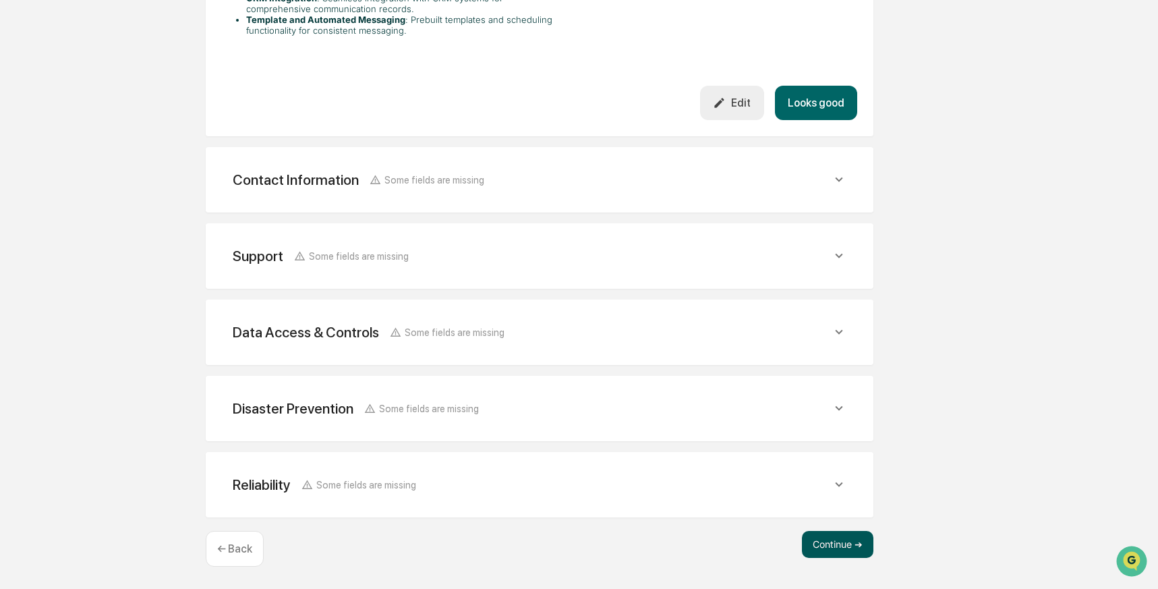
click at [840, 548] on button "Continue ➔" at bounding box center [838, 544] width 72 height 27
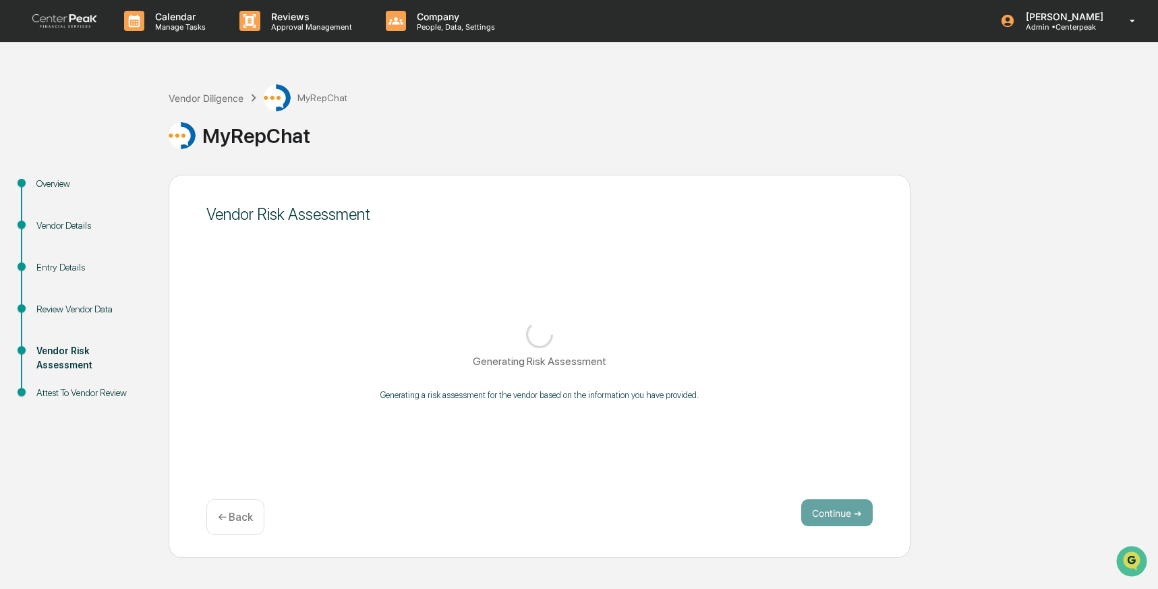
scroll to position [0, 0]
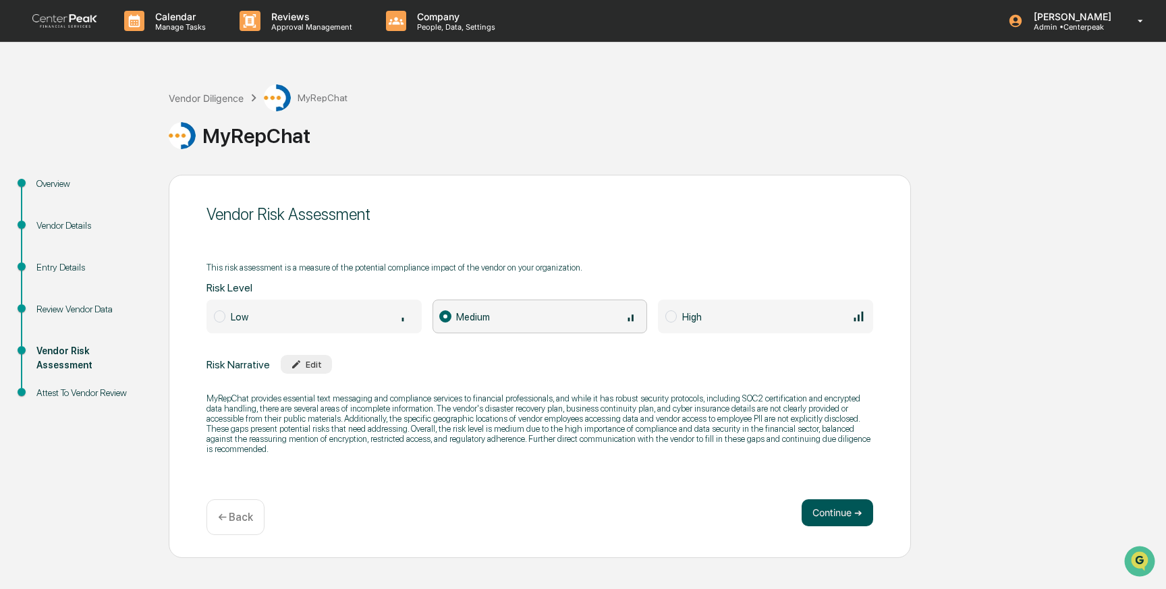
click at [841, 509] on button "Continue ➔" at bounding box center [838, 512] width 72 height 27
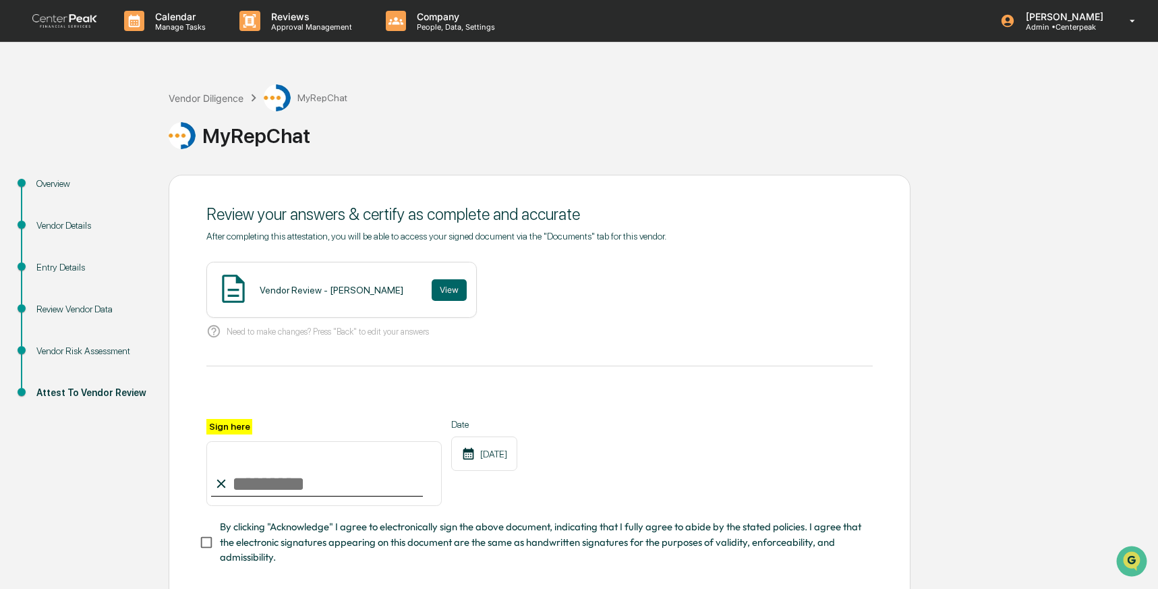
click at [296, 476] on input "Sign here" at bounding box center [323, 473] width 235 height 65
type input "**********"
click at [432, 286] on button "View" at bounding box center [449, 290] width 35 height 22
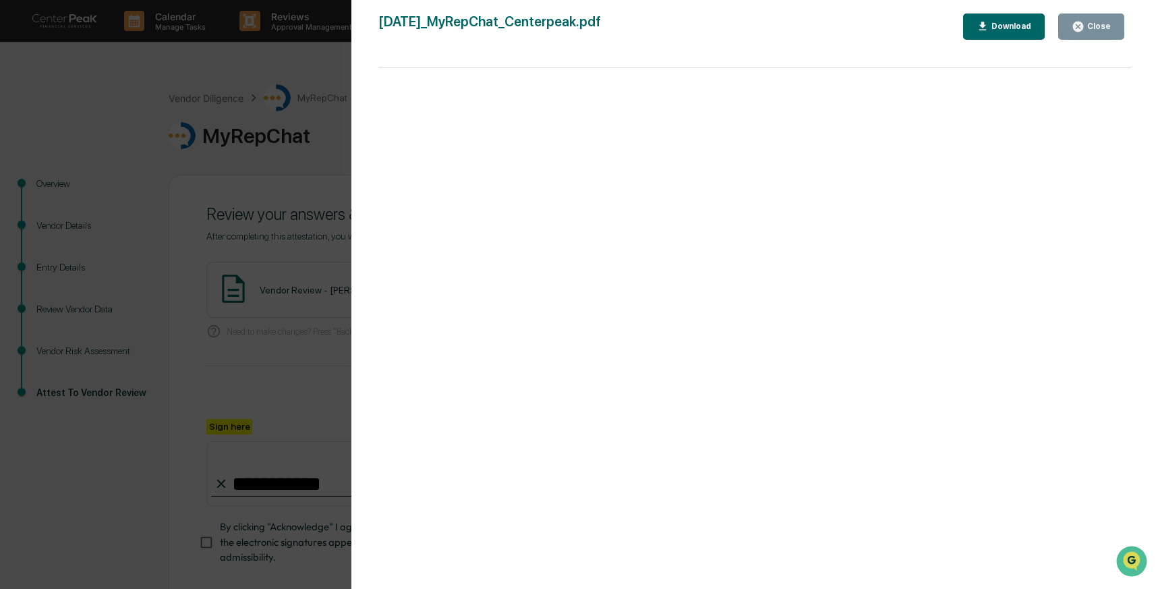
click at [327, 188] on div "Version History 10/09/2025, 07:15 PM Izzy Daboub 2025-10-09_MyRepChat_Centerpea…" at bounding box center [579, 294] width 1158 height 589
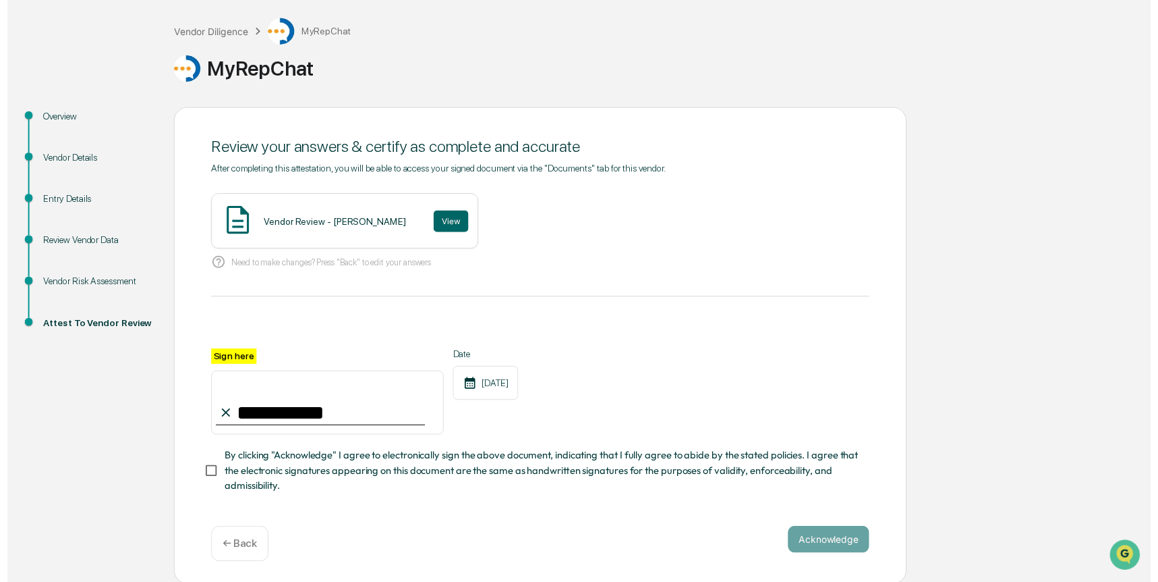
scroll to position [67, 0]
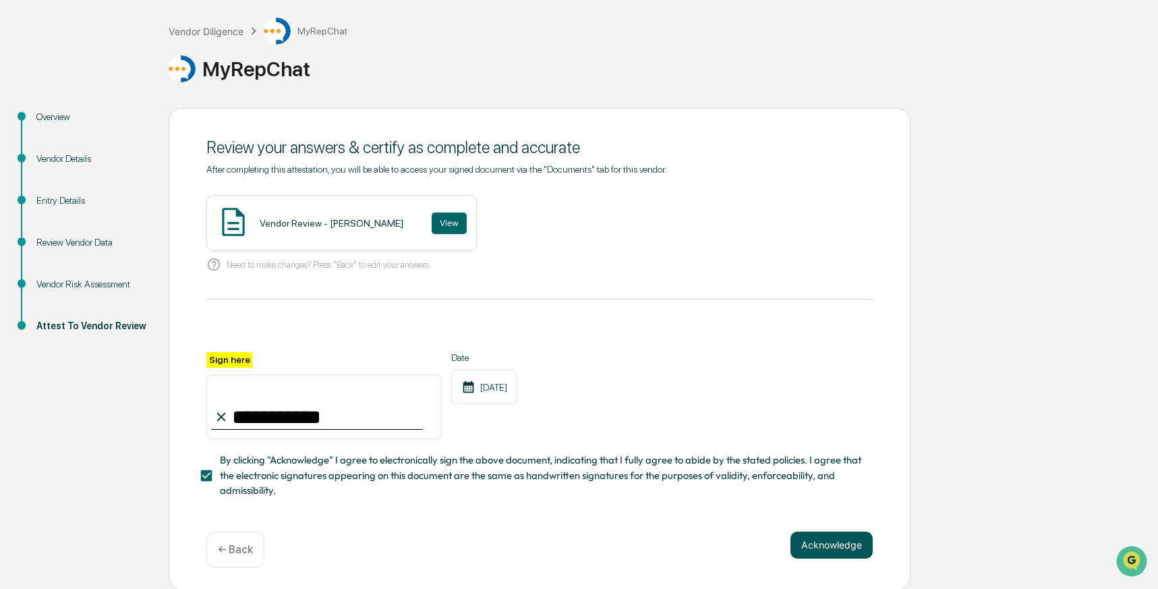
click at [804, 537] on button "Acknowledge" at bounding box center [832, 545] width 82 height 27
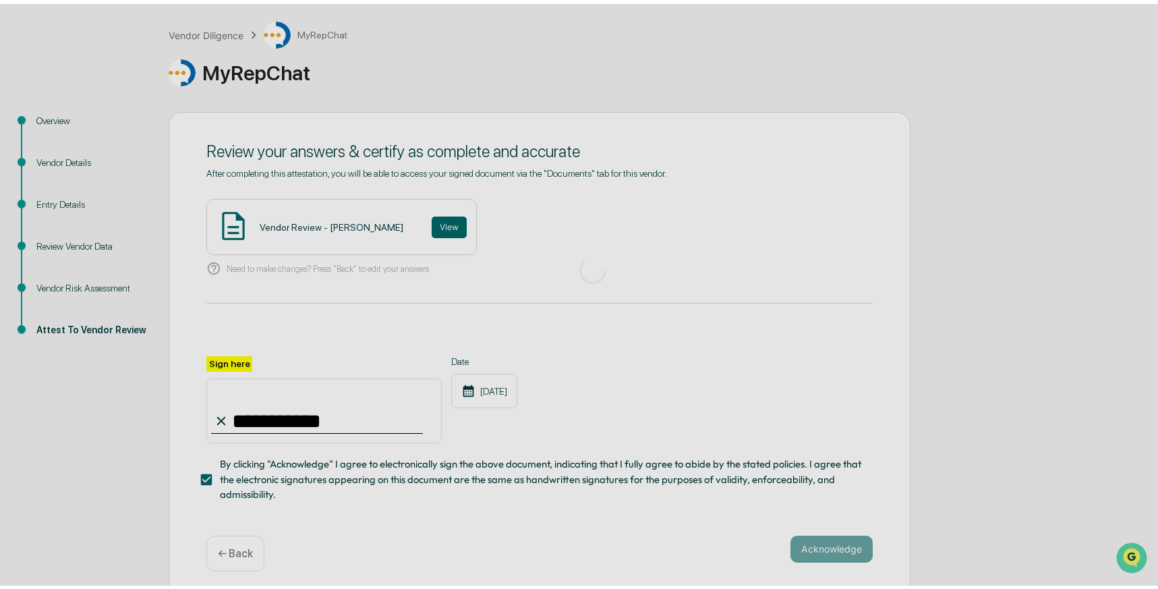
scroll to position [0, 0]
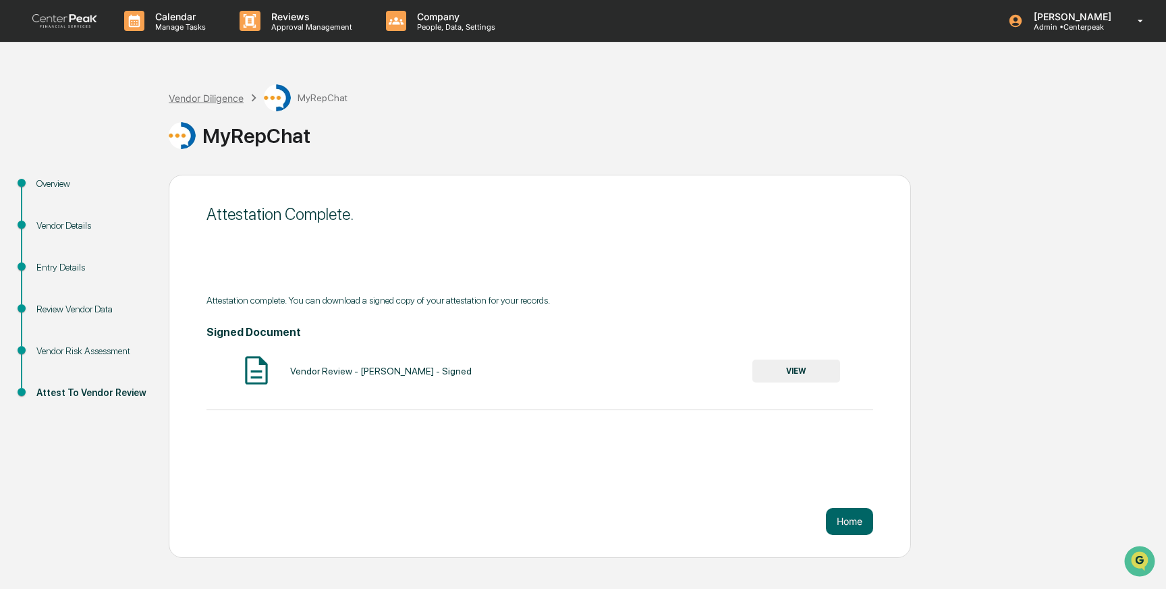
click at [210, 99] on div "Vendor Diligence" at bounding box center [206, 97] width 75 height 11
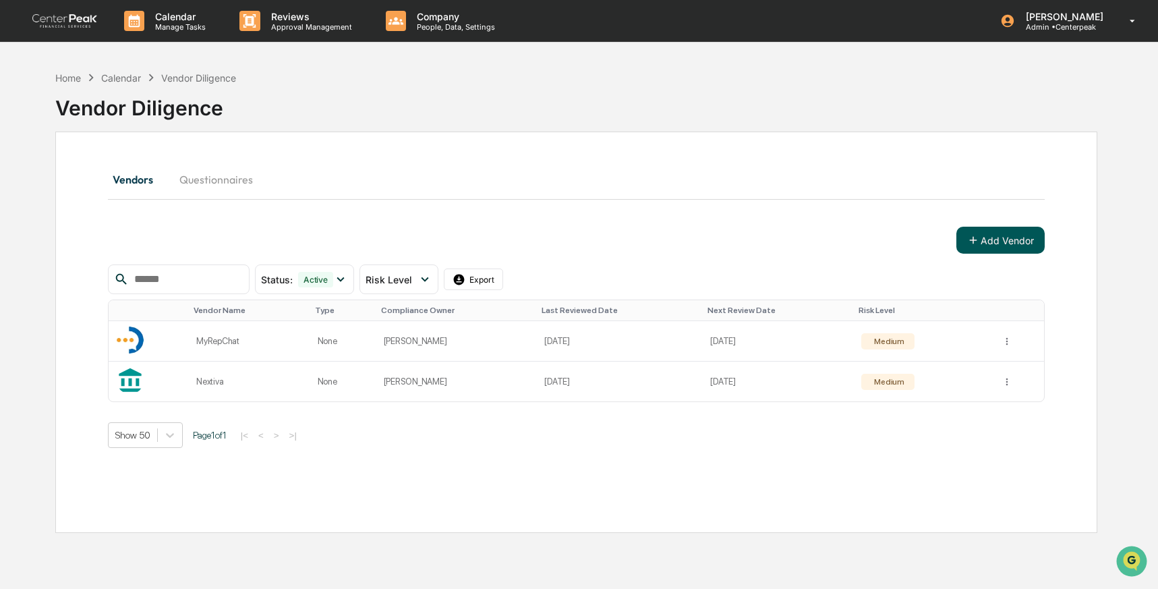
click at [980, 237] on button "Add Vendor" at bounding box center [1001, 240] width 88 height 27
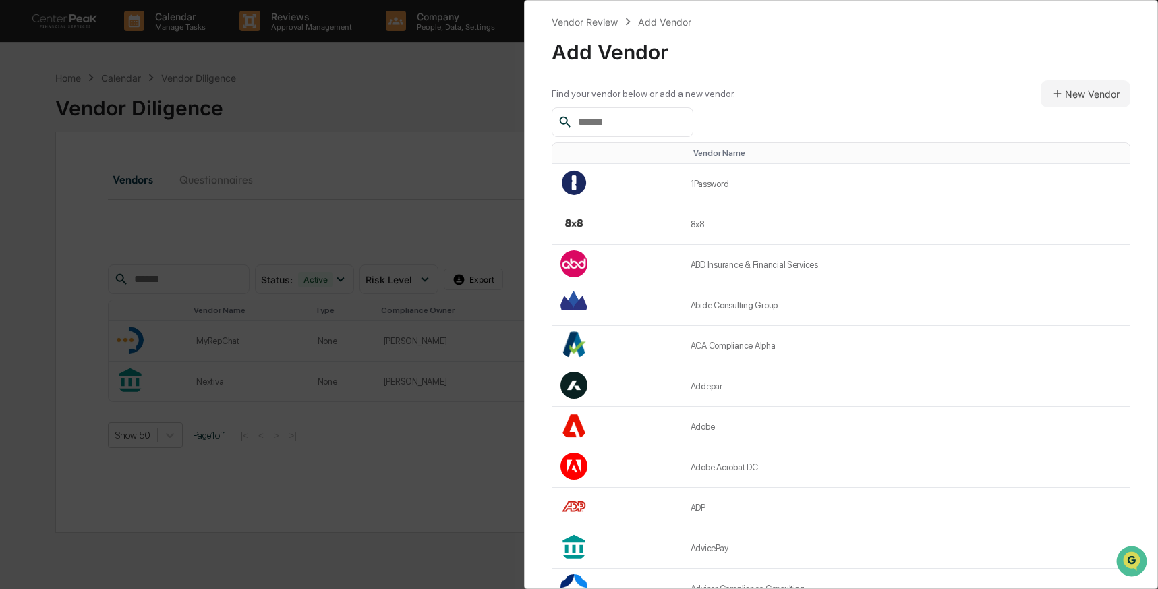
click at [638, 130] on input "text" at bounding box center [630, 122] width 115 height 18
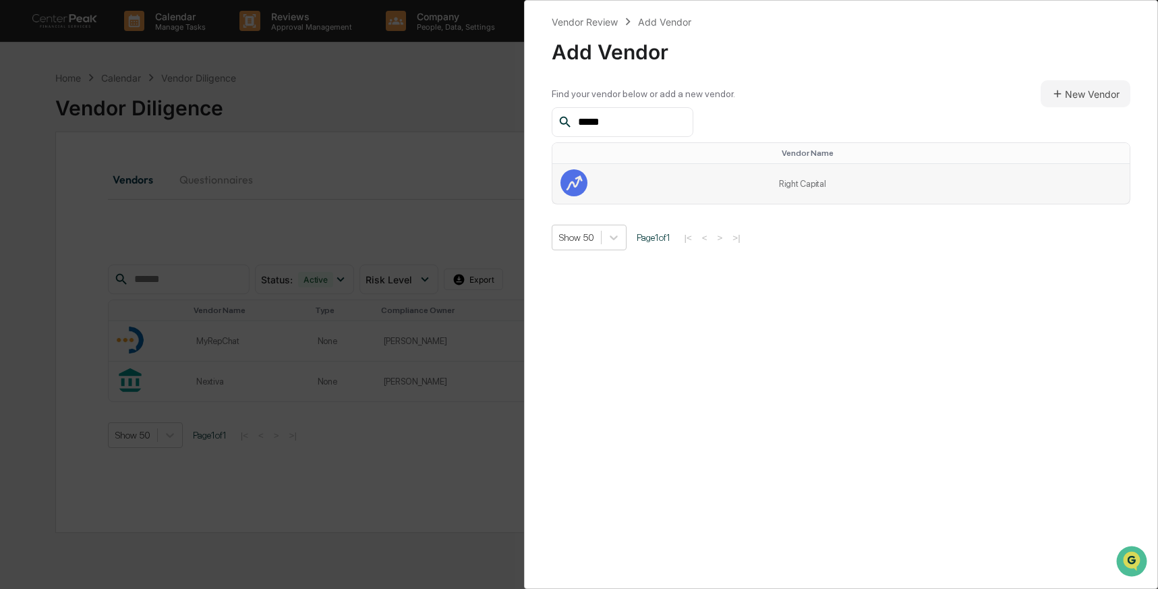
type input "*****"
click at [617, 186] on td at bounding box center [662, 184] width 219 height 40
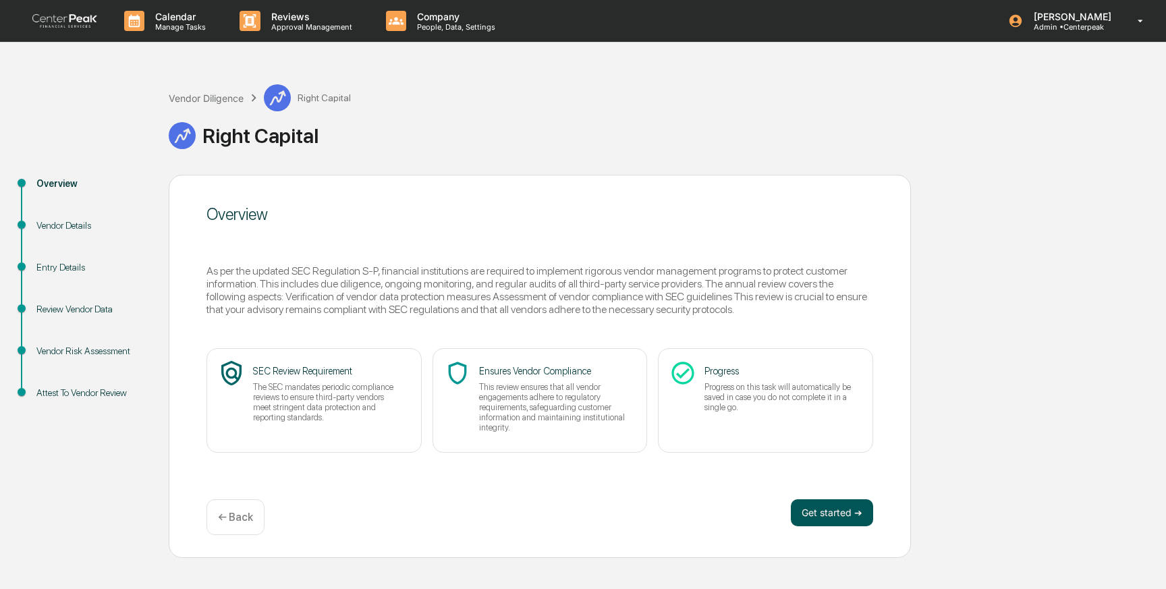
click at [845, 518] on button "Get started ➔" at bounding box center [832, 512] width 82 height 27
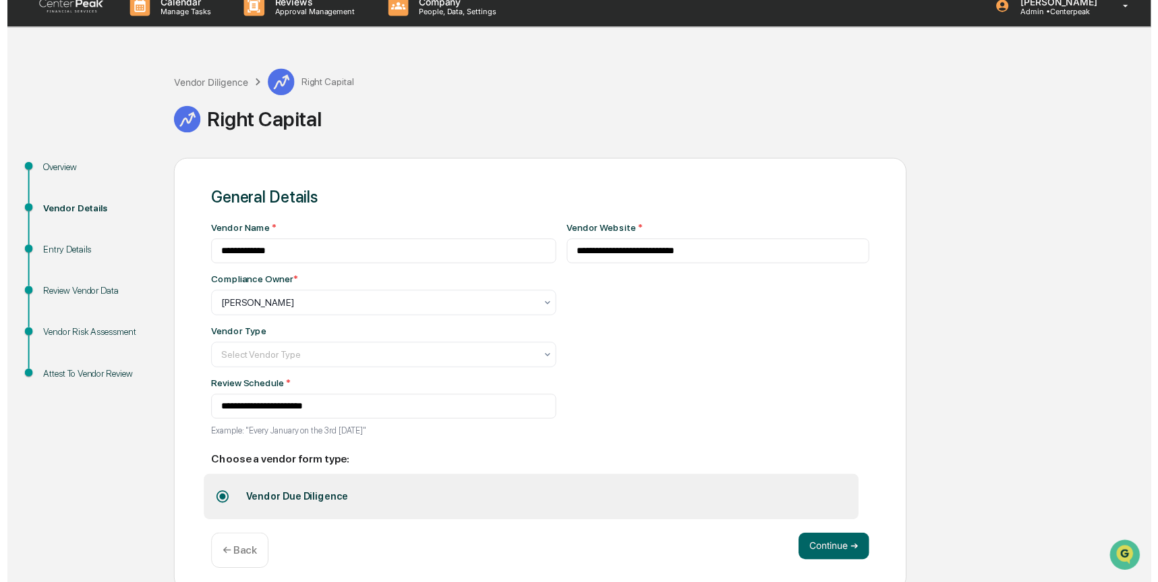
scroll to position [26, 0]
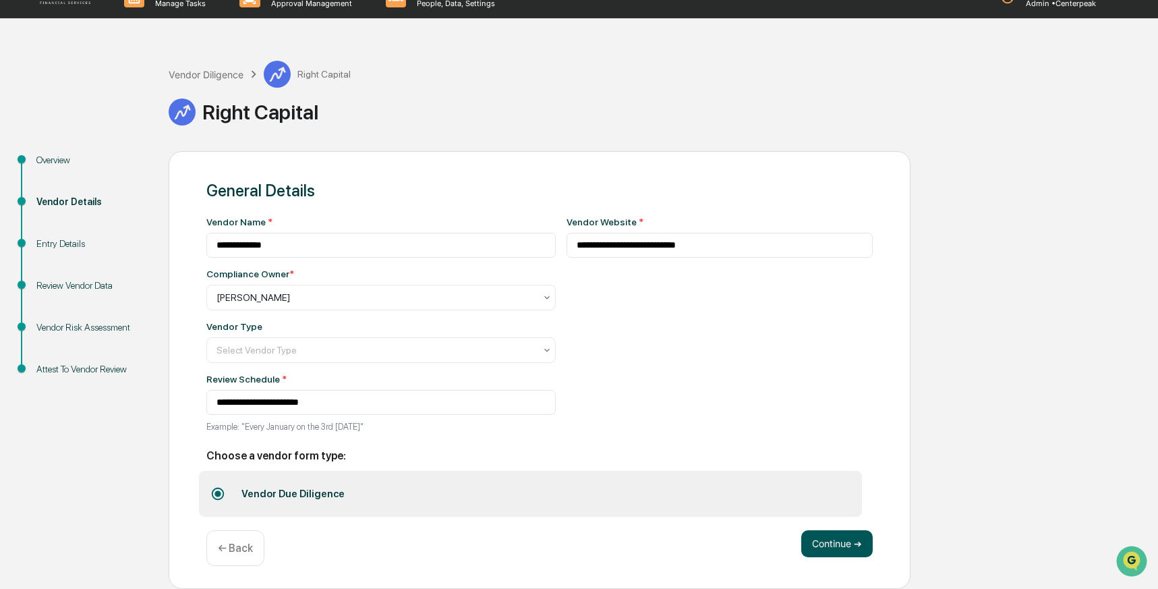
click at [837, 553] on button "Continue ➔" at bounding box center [838, 543] width 72 height 27
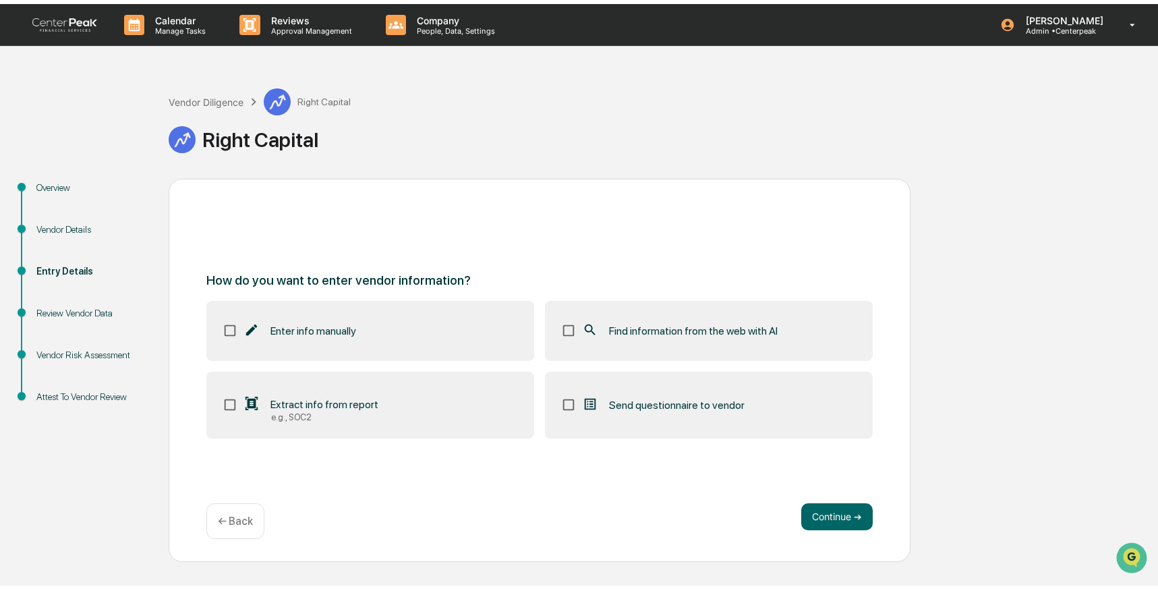
scroll to position [0, 0]
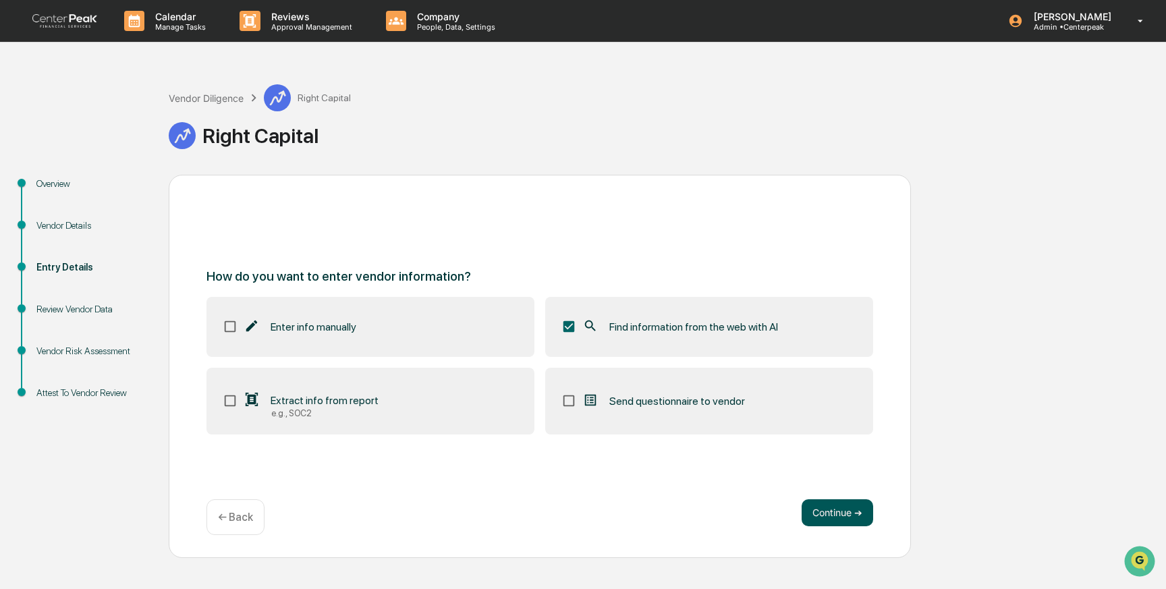
click at [831, 519] on button "Continue ➔" at bounding box center [838, 512] width 72 height 27
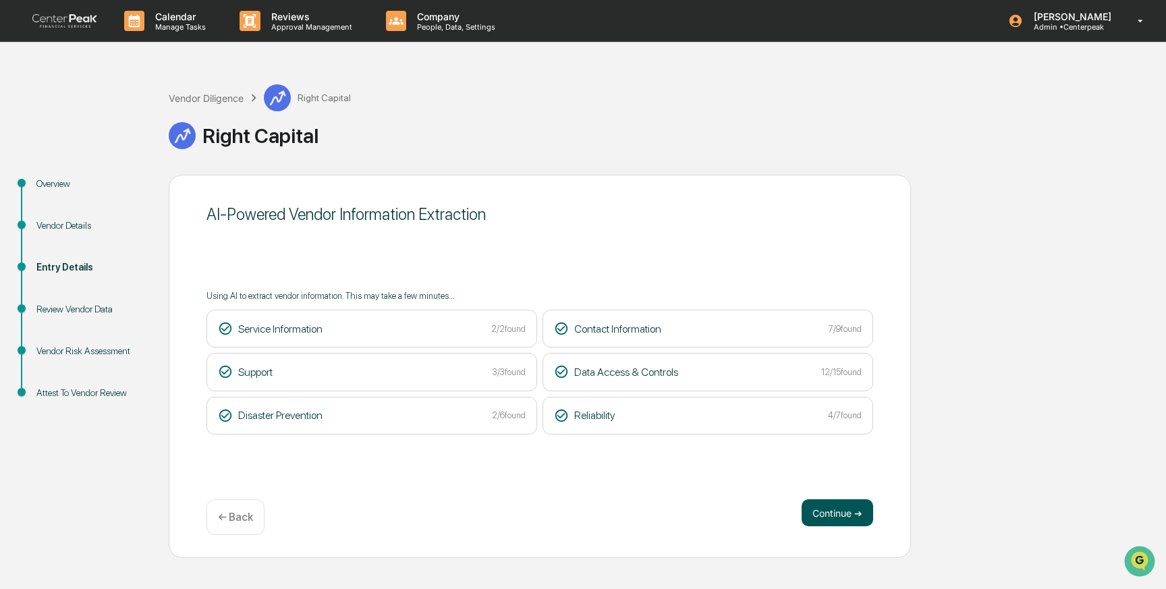
click at [835, 521] on button "Continue ➔" at bounding box center [838, 512] width 72 height 27
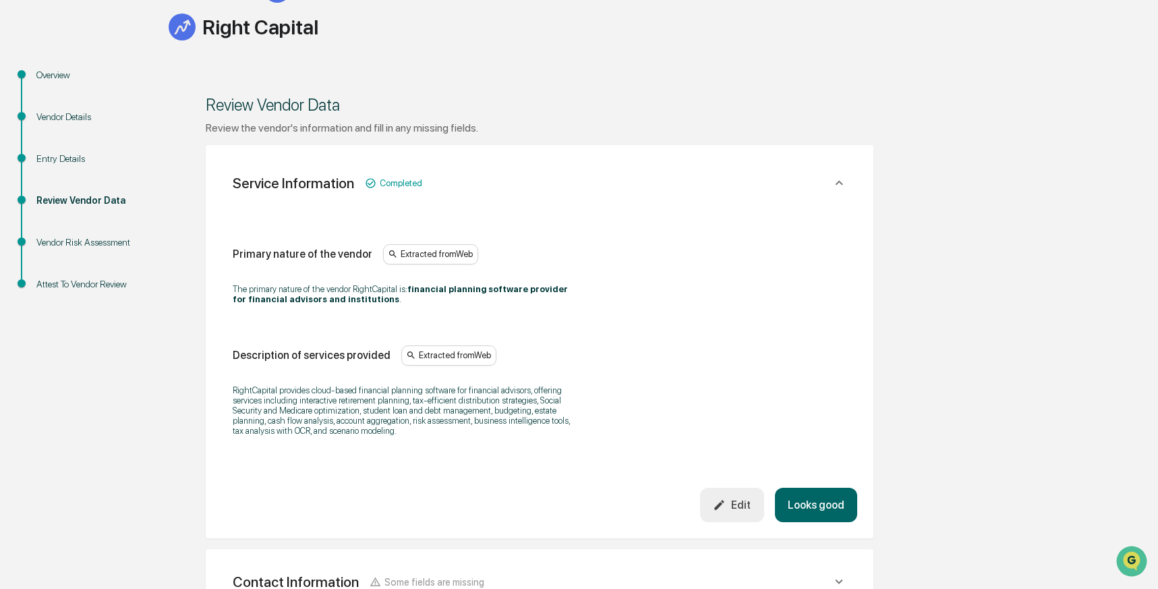
scroll to position [520, 0]
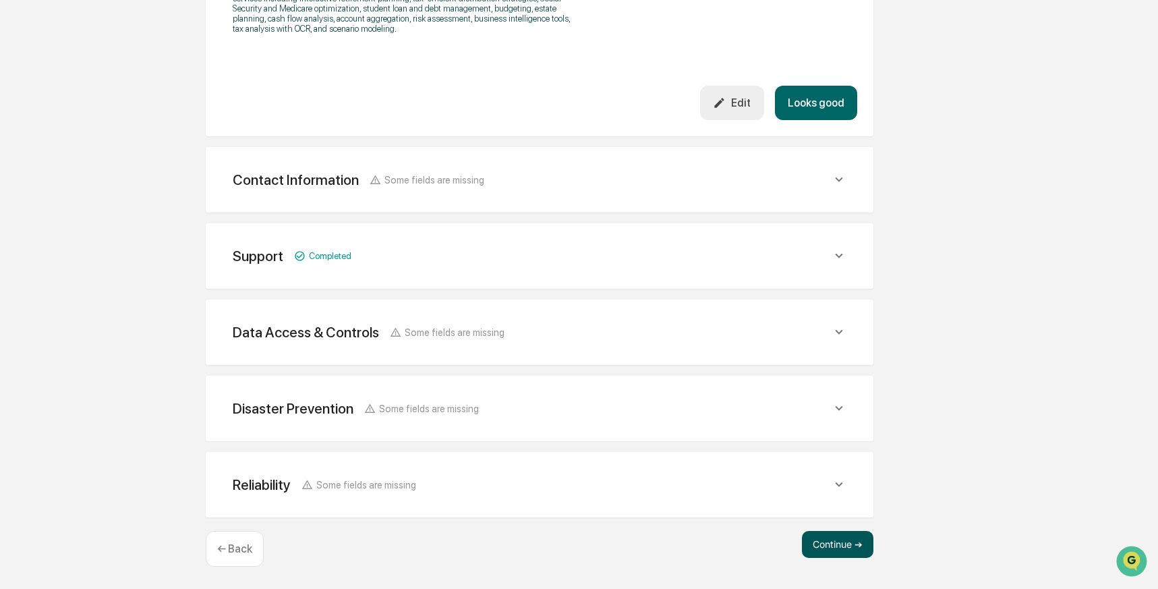
click at [818, 538] on button "Continue ➔" at bounding box center [838, 544] width 72 height 27
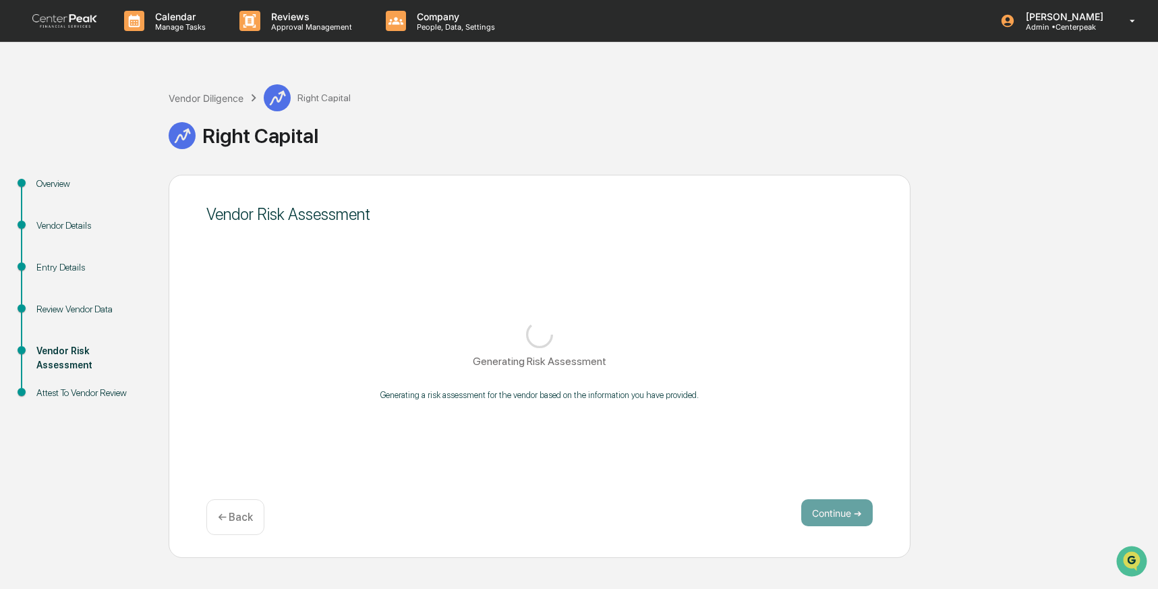
scroll to position [0, 0]
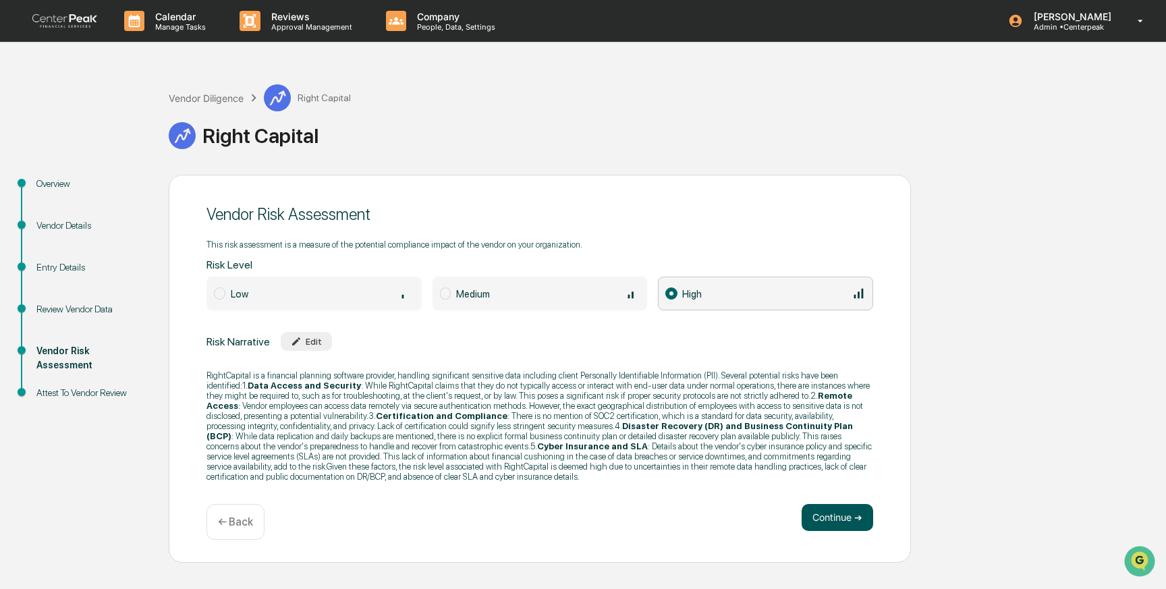
click at [821, 525] on button "Continue ➔" at bounding box center [838, 517] width 72 height 27
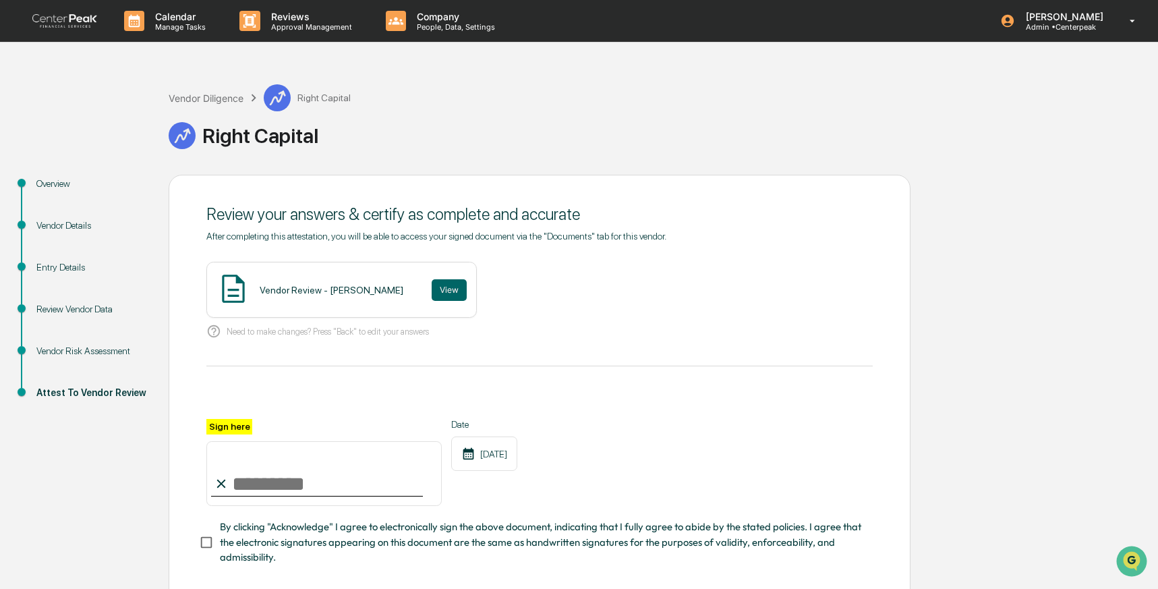
click at [304, 485] on input "Sign here" at bounding box center [323, 473] width 235 height 65
type input "**********"
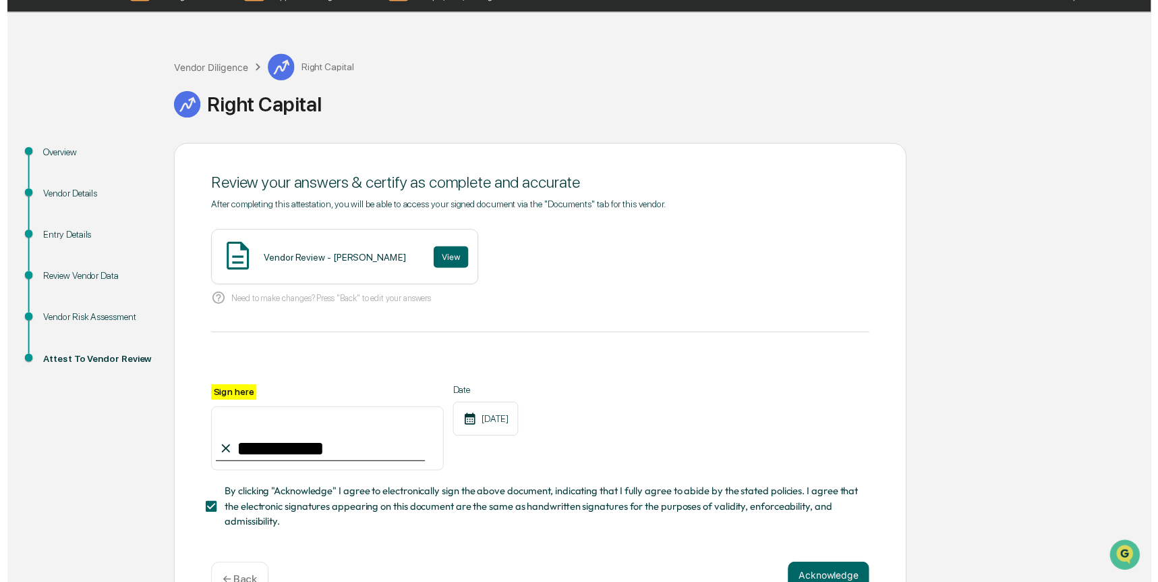
scroll to position [67, 0]
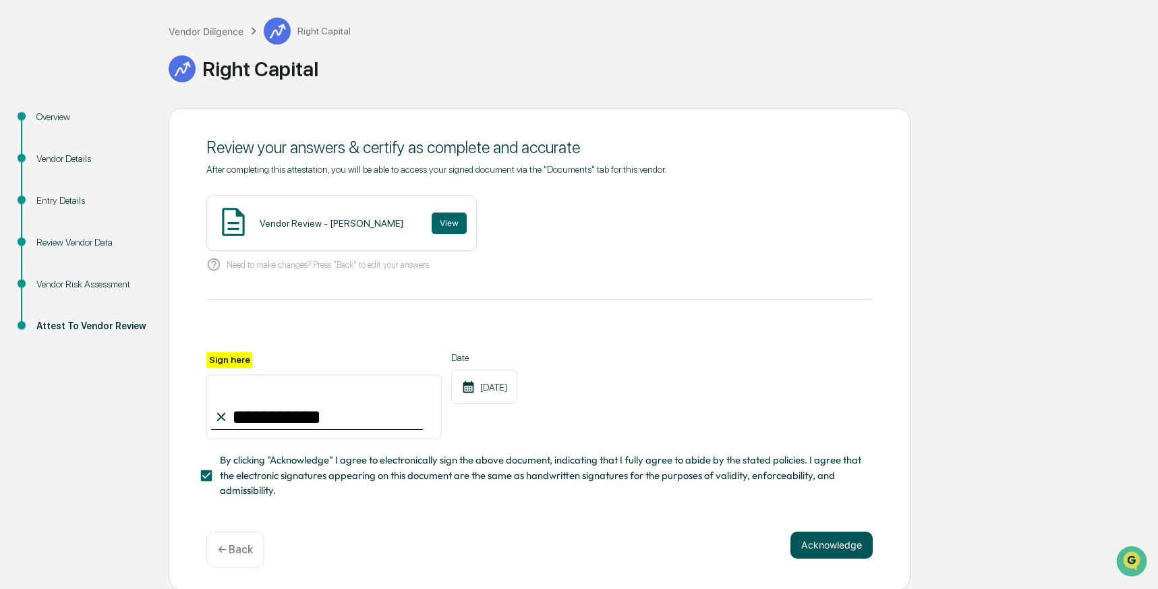
click at [823, 540] on button "Acknowledge" at bounding box center [832, 545] width 82 height 27
click at [432, 228] on button "View" at bounding box center [449, 224] width 35 height 22
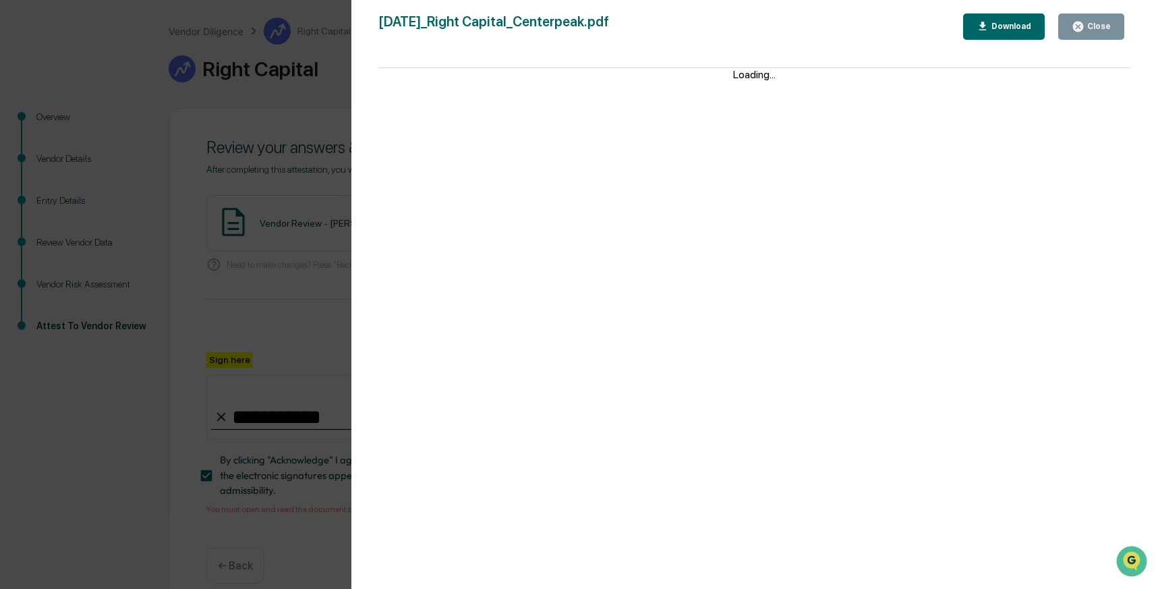
click at [312, 198] on div "Version History 10/09/2025, 07:17 PM Izzy Daboub 2025-10-09_Right Capital_Cente…" at bounding box center [579, 294] width 1158 height 589
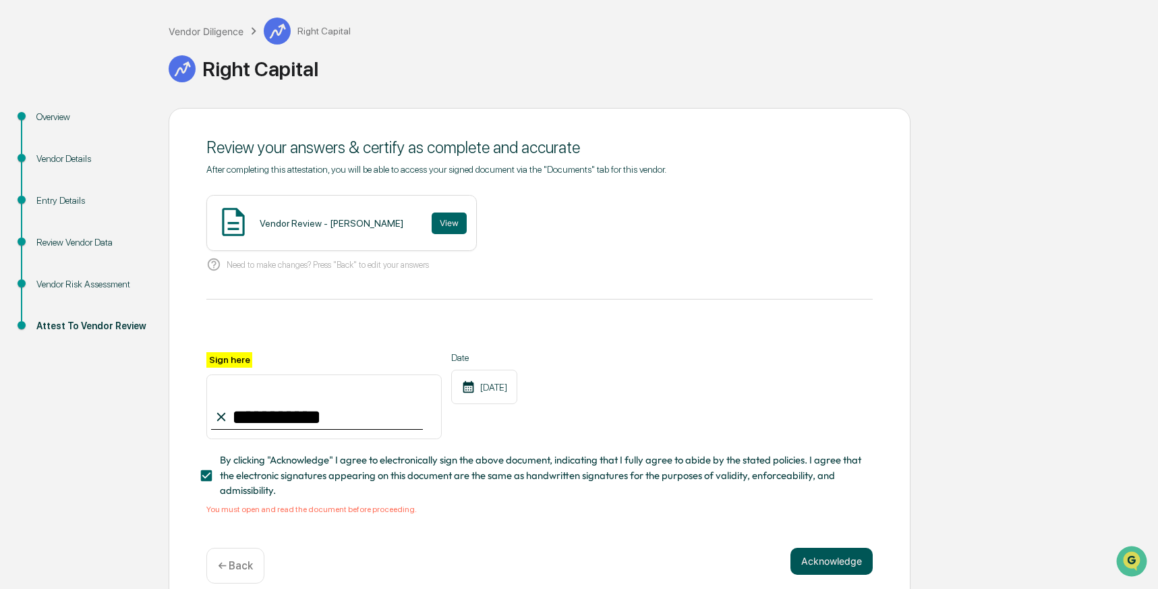
click at [816, 557] on button "Acknowledge" at bounding box center [832, 561] width 82 height 27
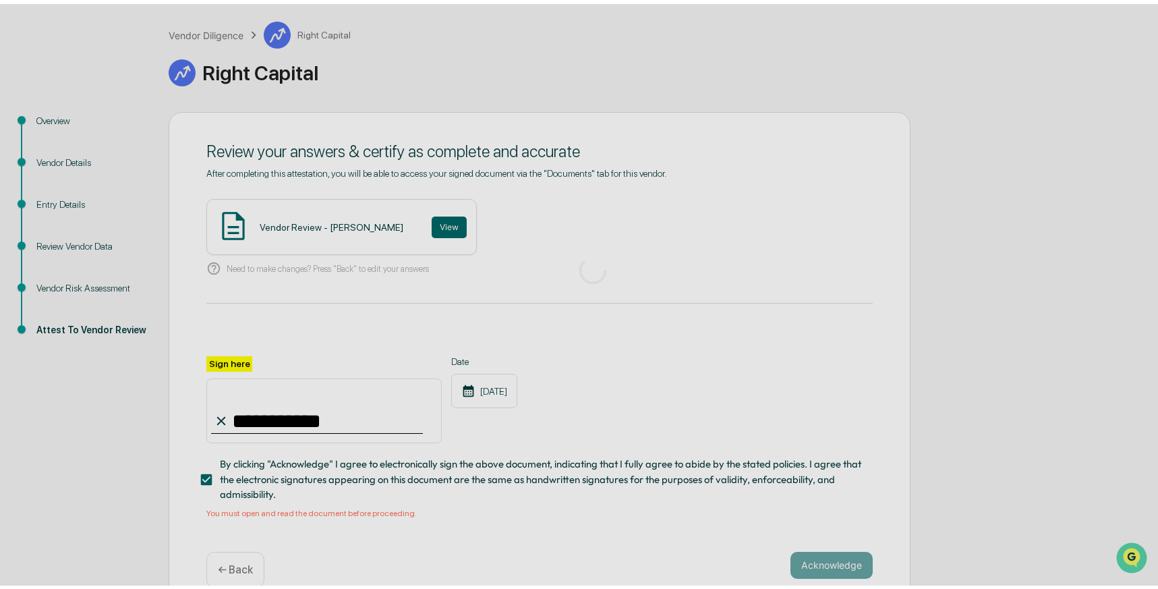
scroll to position [0, 0]
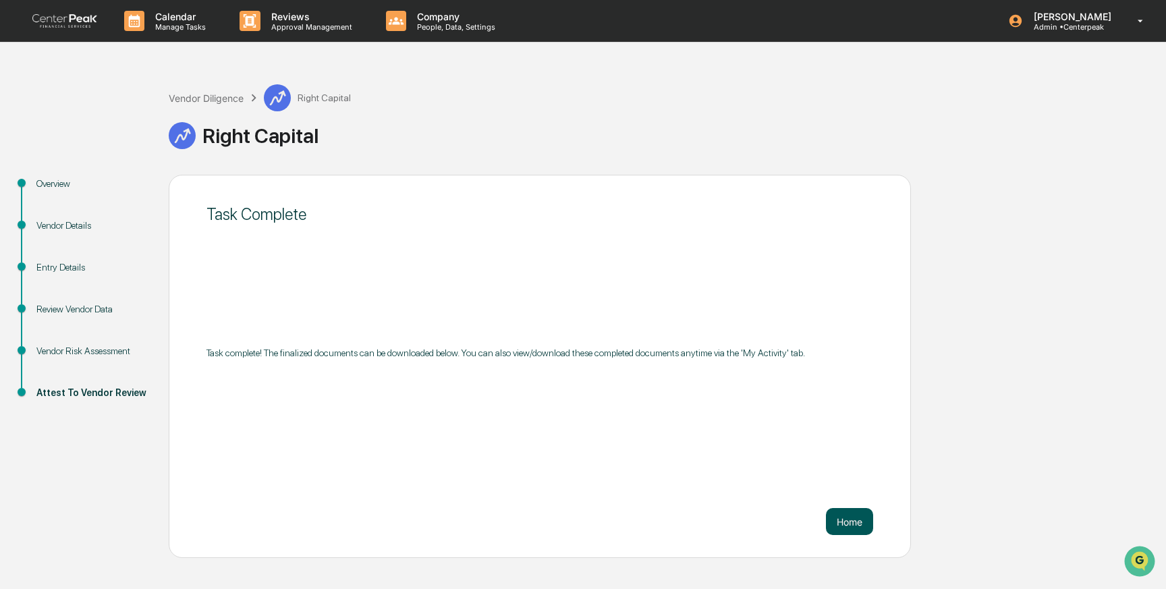
click at [865, 519] on button "Home" at bounding box center [849, 521] width 47 height 27
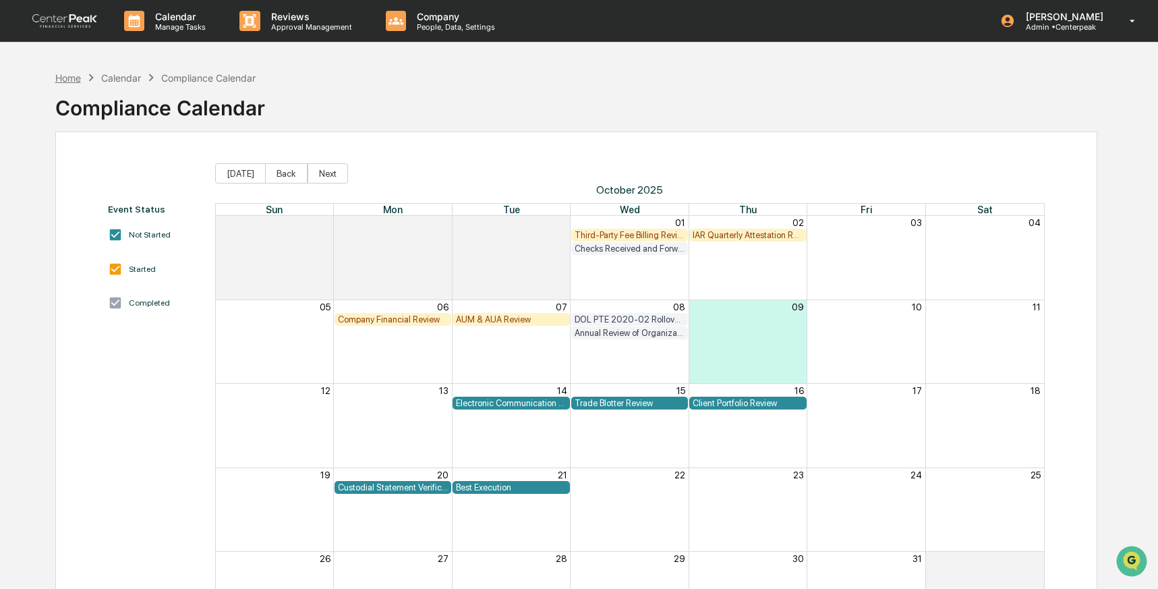
click at [76, 78] on div "Home" at bounding box center [68, 77] width 26 height 11
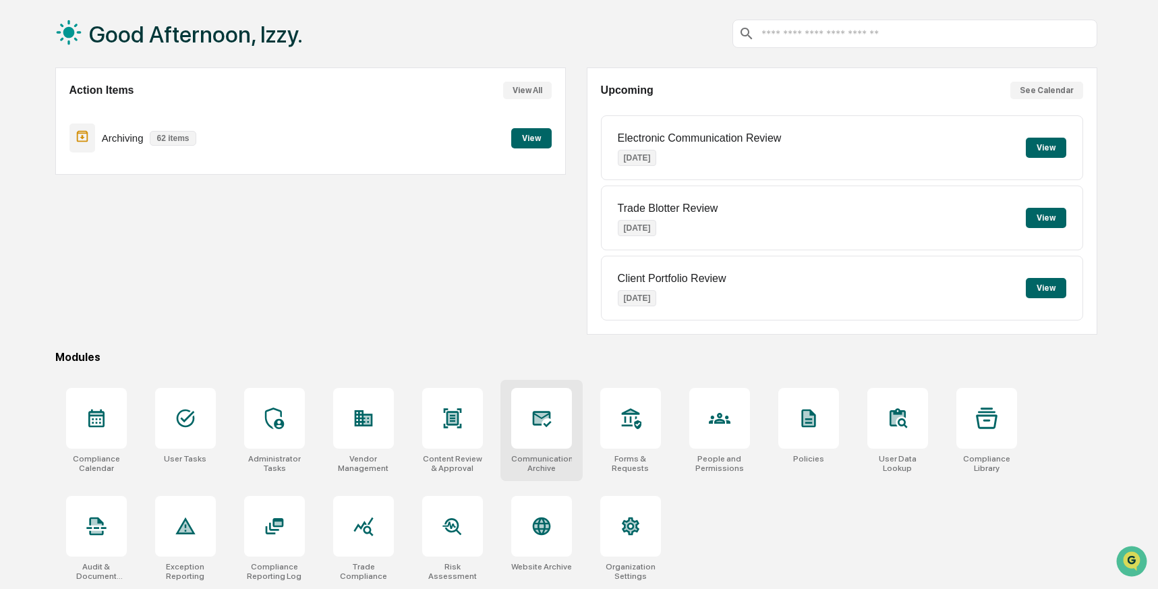
scroll to position [67, 0]
click at [379, 423] on div at bounding box center [363, 418] width 61 height 61
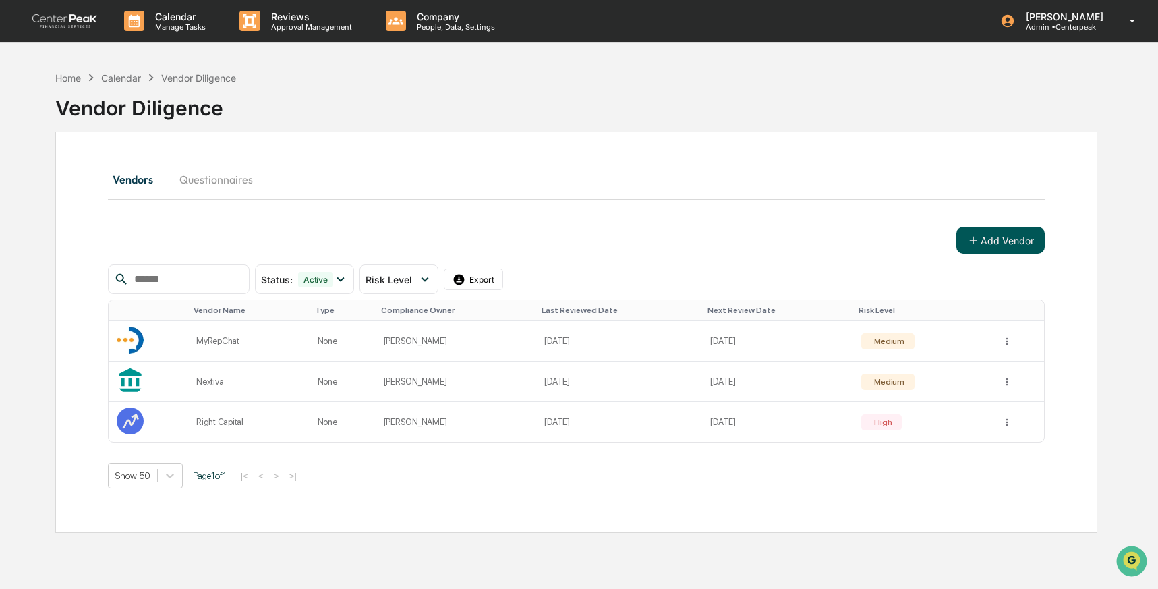
click at [986, 237] on button "Add Vendor" at bounding box center [1001, 240] width 88 height 27
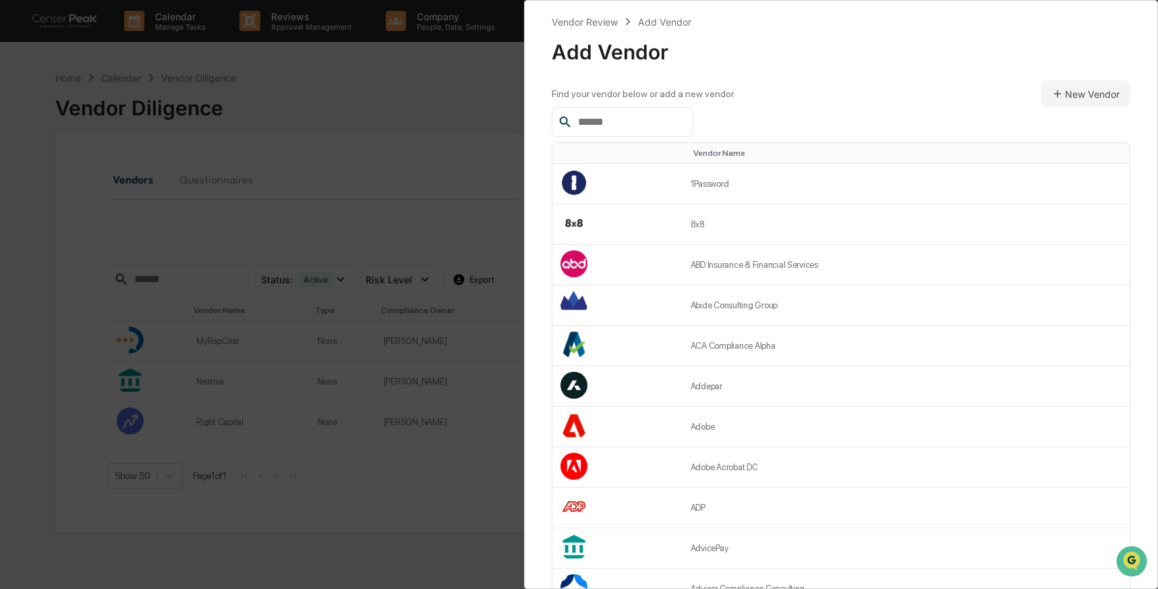
click at [669, 123] on input "text" at bounding box center [630, 122] width 115 height 18
type input "*"
click at [1100, 91] on button "New Vendor" at bounding box center [1086, 93] width 90 height 27
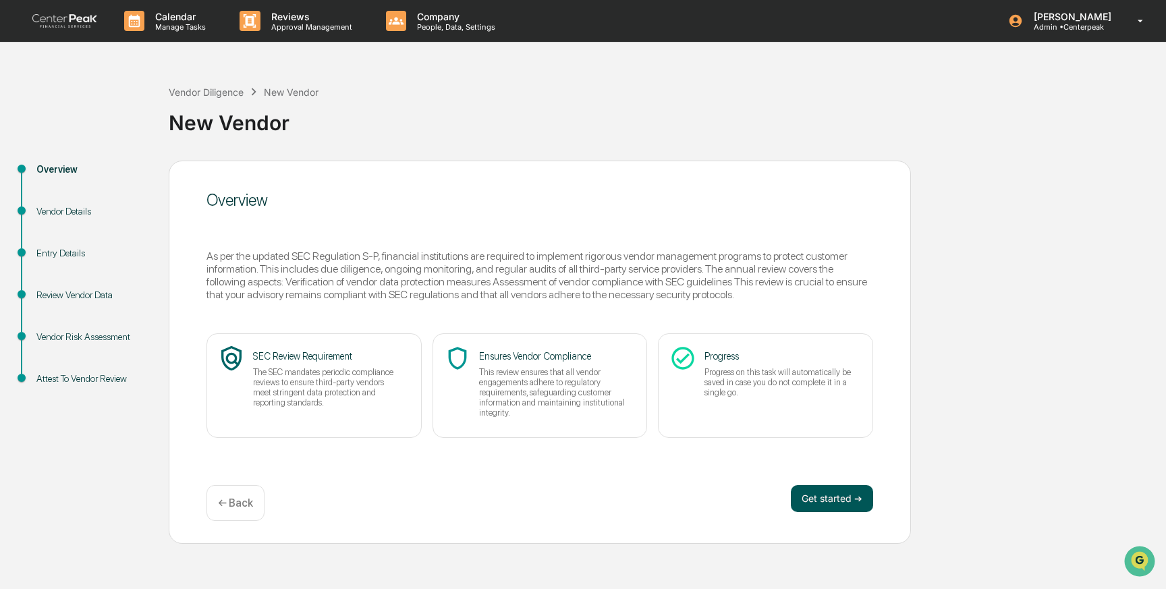
click at [839, 499] on button "Get started ➔" at bounding box center [832, 498] width 82 height 27
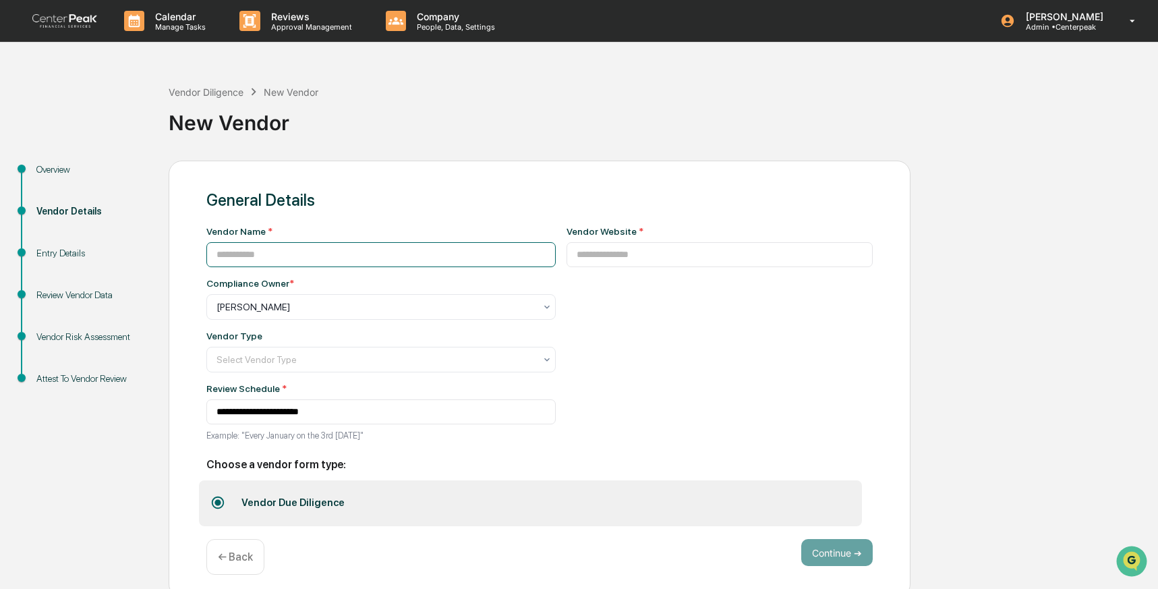
click at [300, 254] on input at bounding box center [380, 254] width 349 height 25
type input "**********"
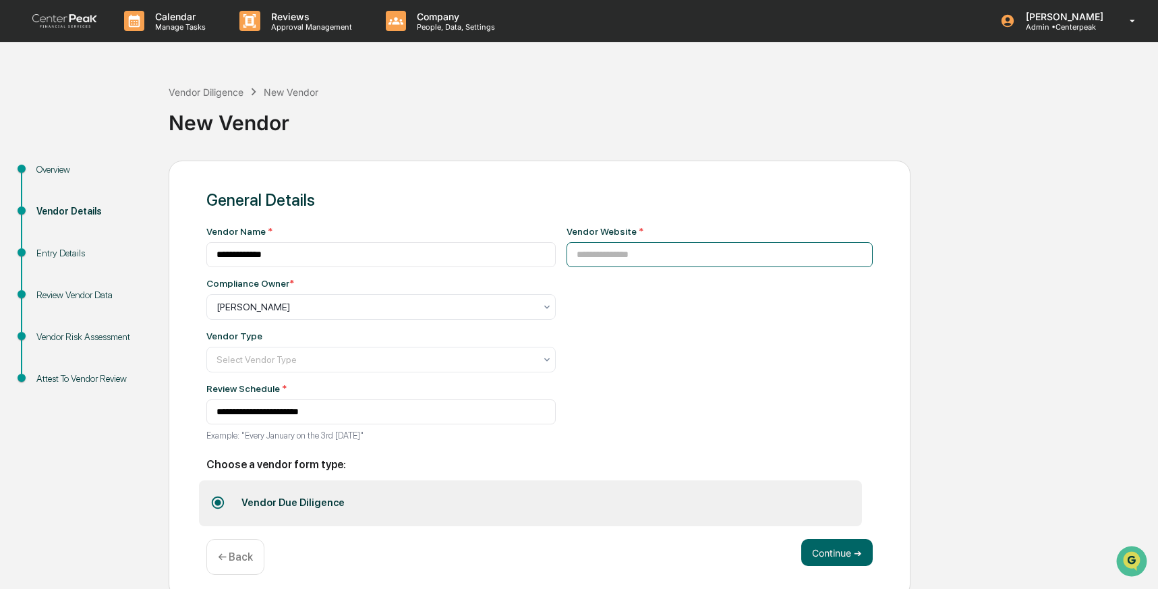
click at [625, 253] on input at bounding box center [720, 254] width 307 height 25
paste input "**********"
type input "**********"
click at [849, 549] on button "Continue ➔" at bounding box center [838, 552] width 72 height 27
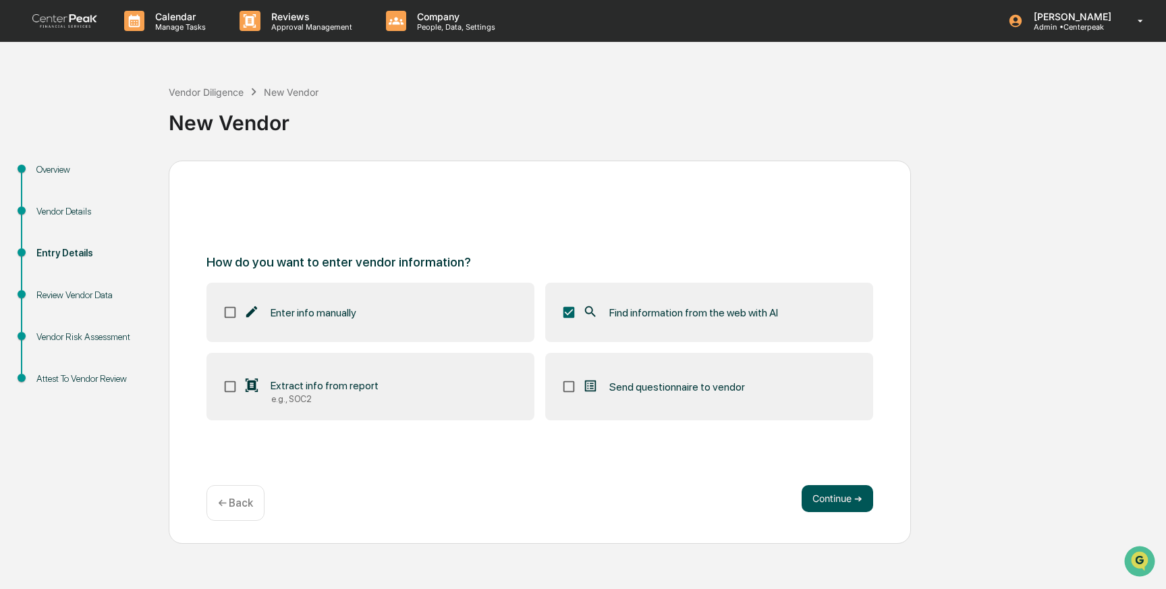
click at [844, 497] on button "Continue ➔" at bounding box center [838, 498] width 72 height 27
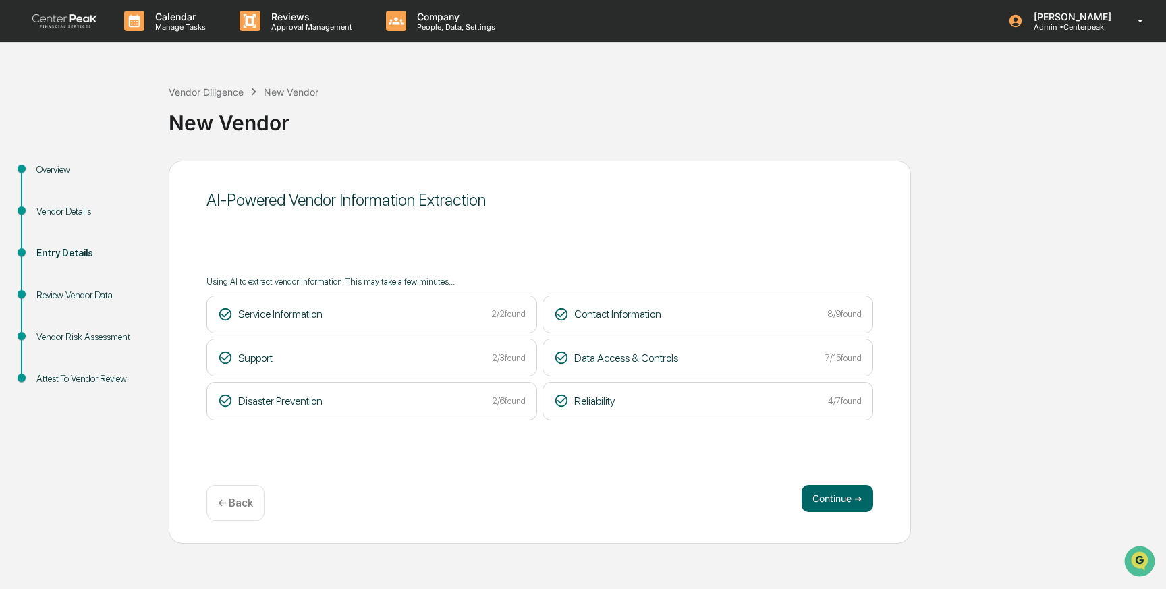
click at [844, 497] on button "Continue ➔" at bounding box center [838, 498] width 72 height 27
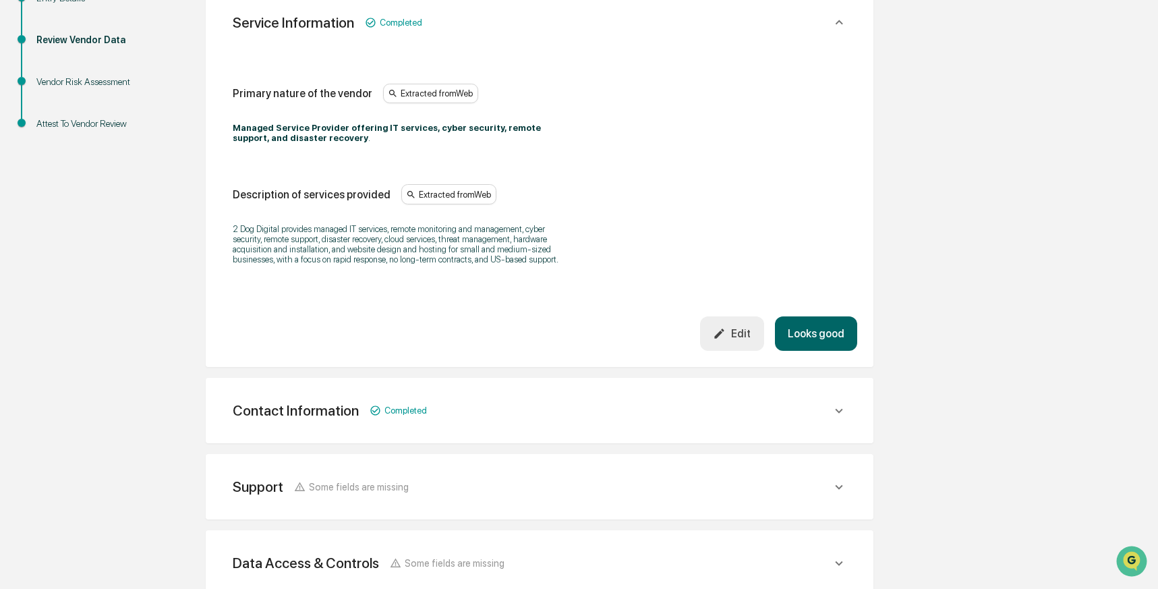
scroll to position [495, 0]
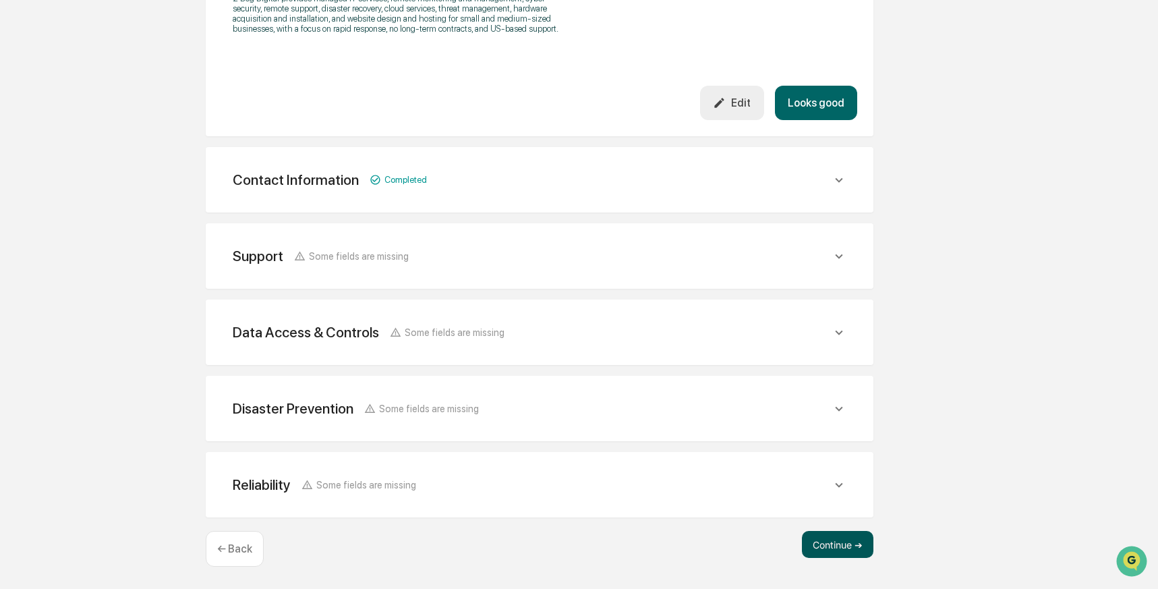
click at [821, 543] on button "Continue ➔" at bounding box center [838, 544] width 72 height 27
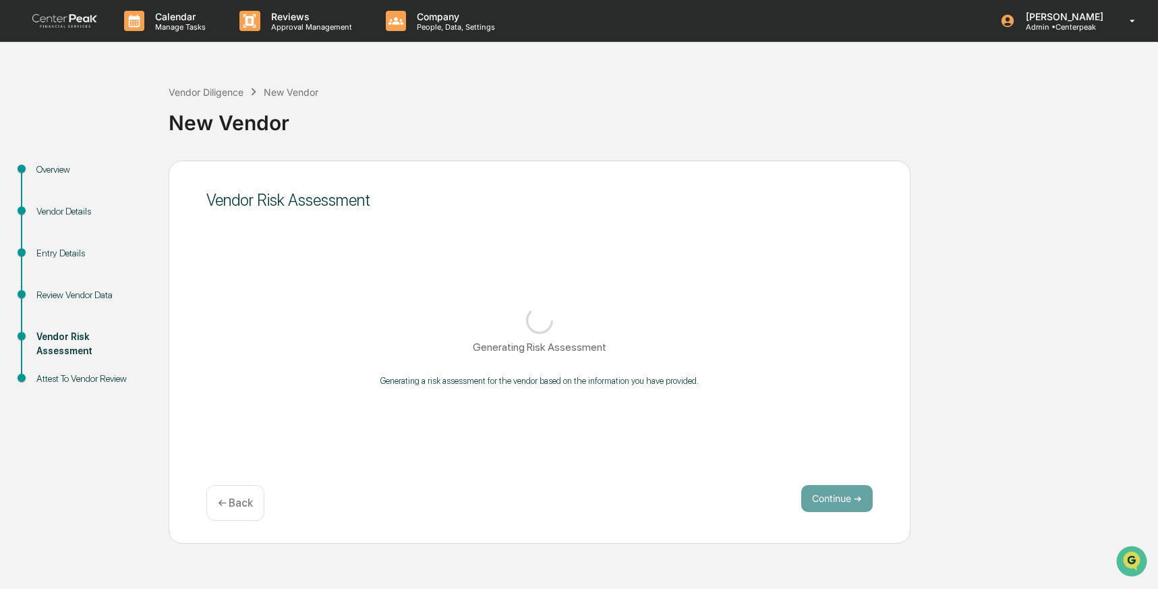
scroll to position [0, 0]
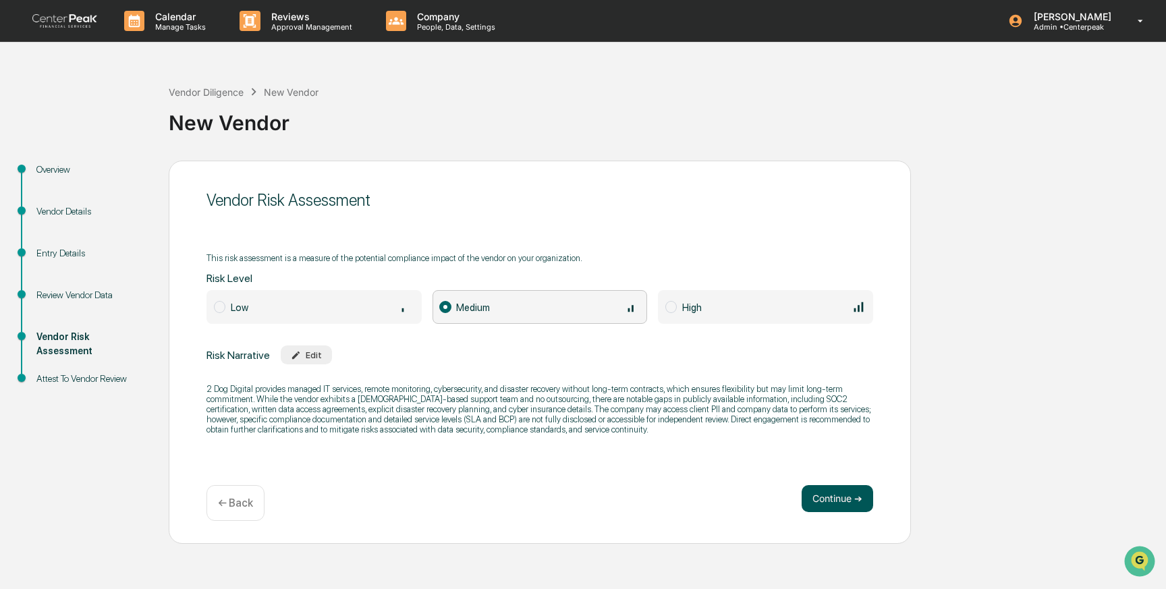
click at [824, 499] on button "Continue ➔" at bounding box center [838, 498] width 72 height 27
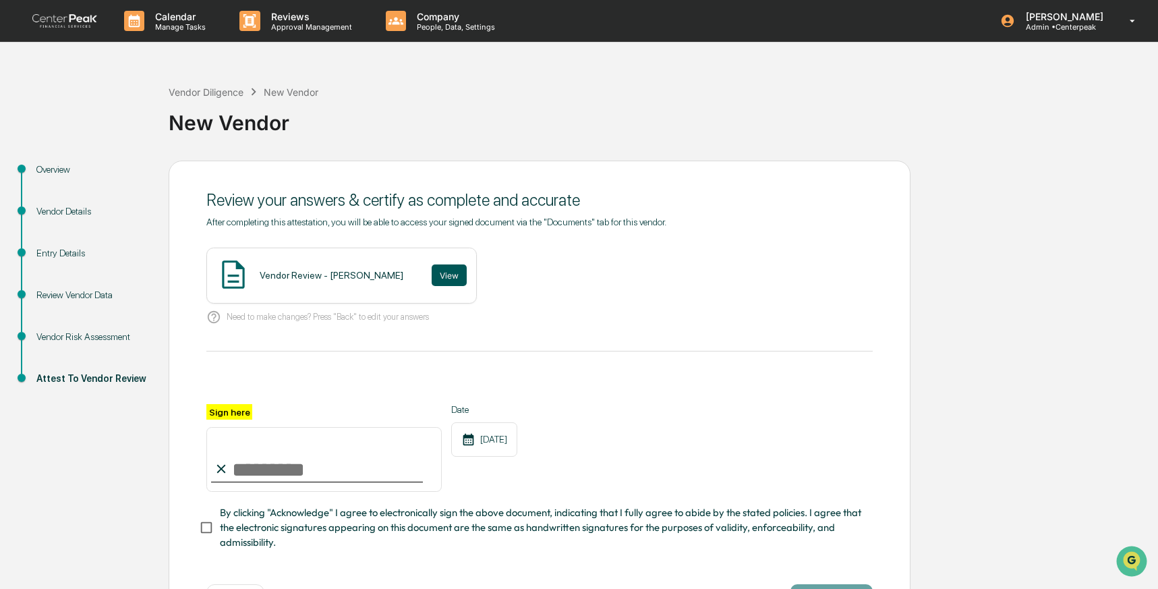
click at [432, 273] on button "View" at bounding box center [449, 275] width 35 height 22
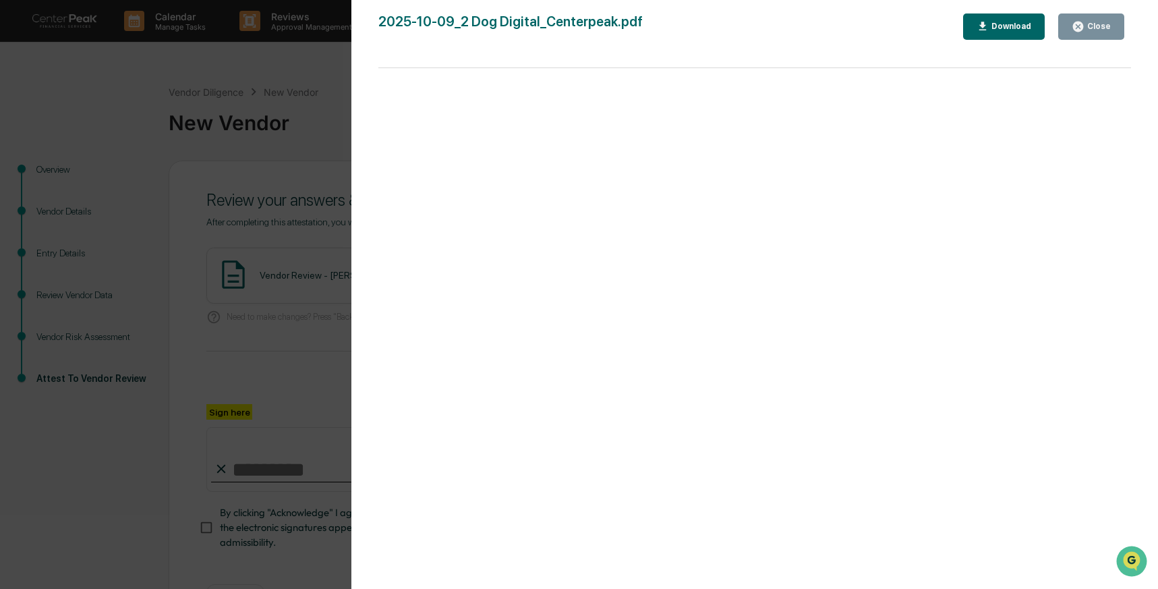
click at [294, 269] on div "Version History 10/09/2025, 07:22 PM Izzy Daboub 2025-10-09_2 Dog Digital_Cente…" at bounding box center [579, 294] width 1158 height 589
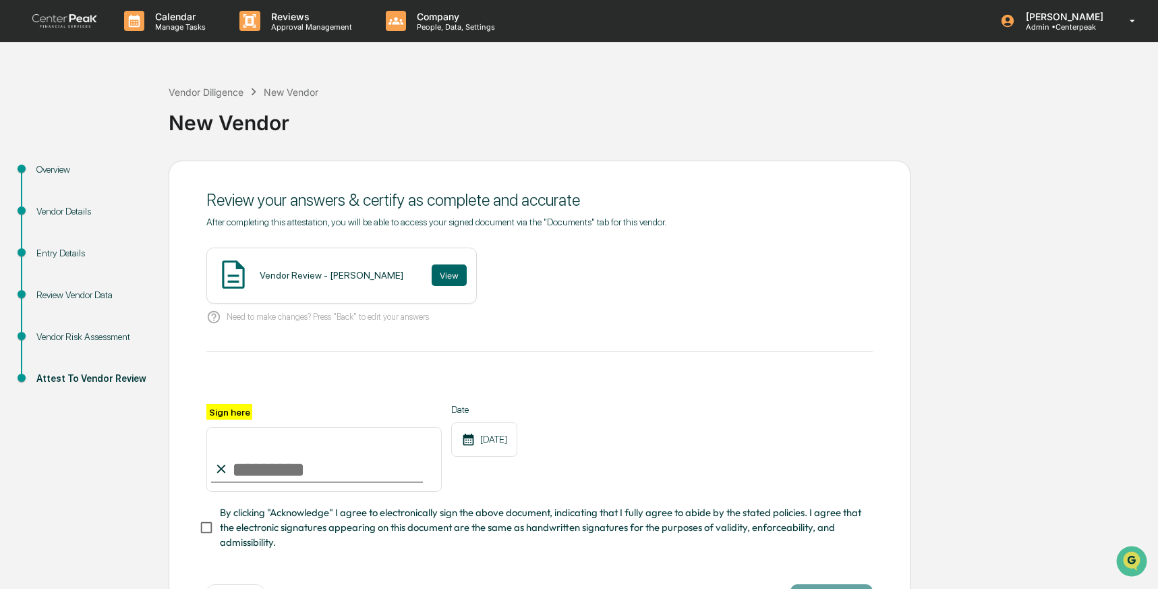
click at [300, 469] on input "Sign here" at bounding box center [323, 459] width 235 height 65
type input "**********"
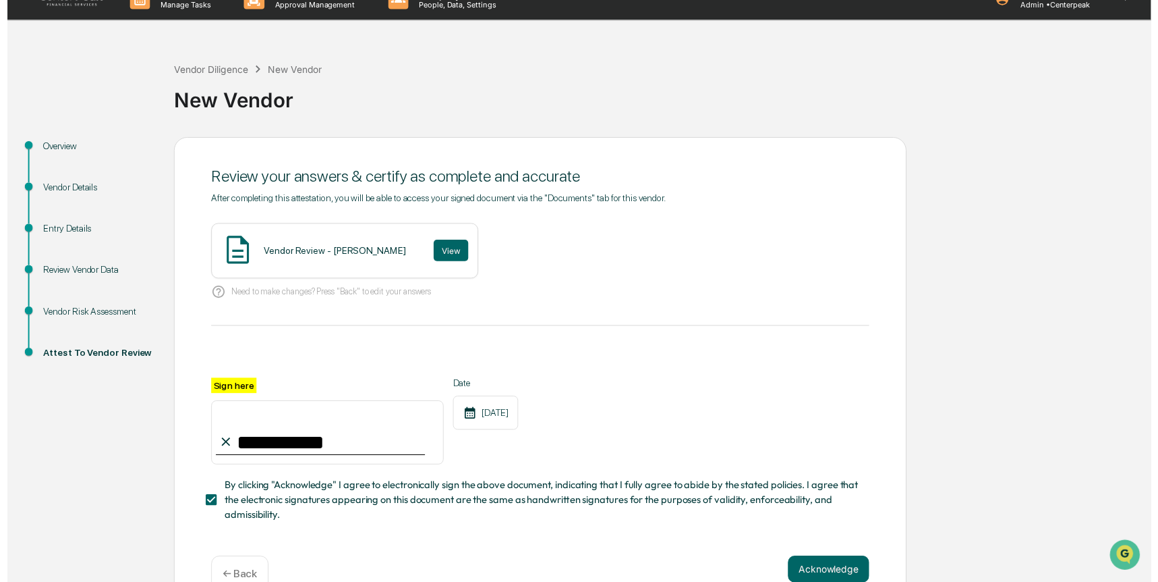
scroll to position [53, 0]
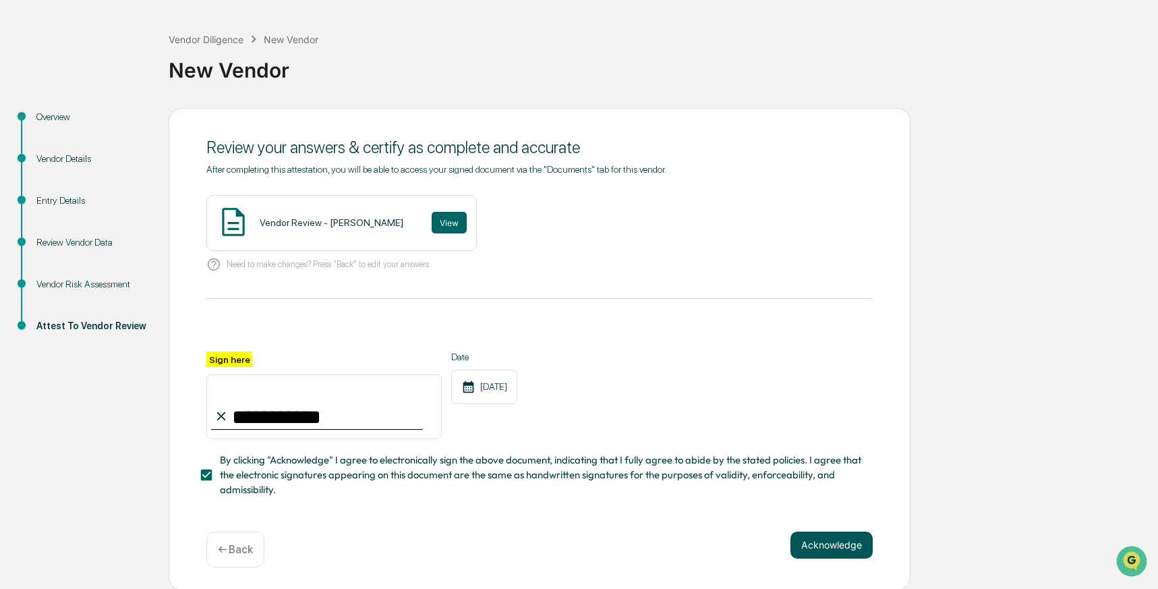
click at [837, 544] on button "Acknowledge" at bounding box center [832, 545] width 82 height 27
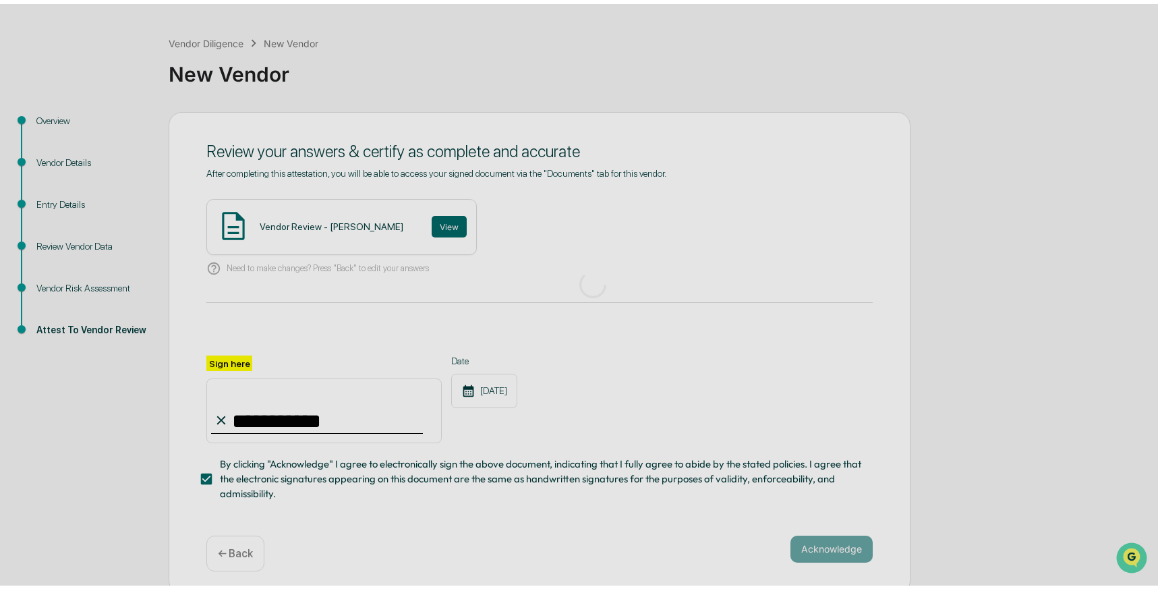
scroll to position [0, 0]
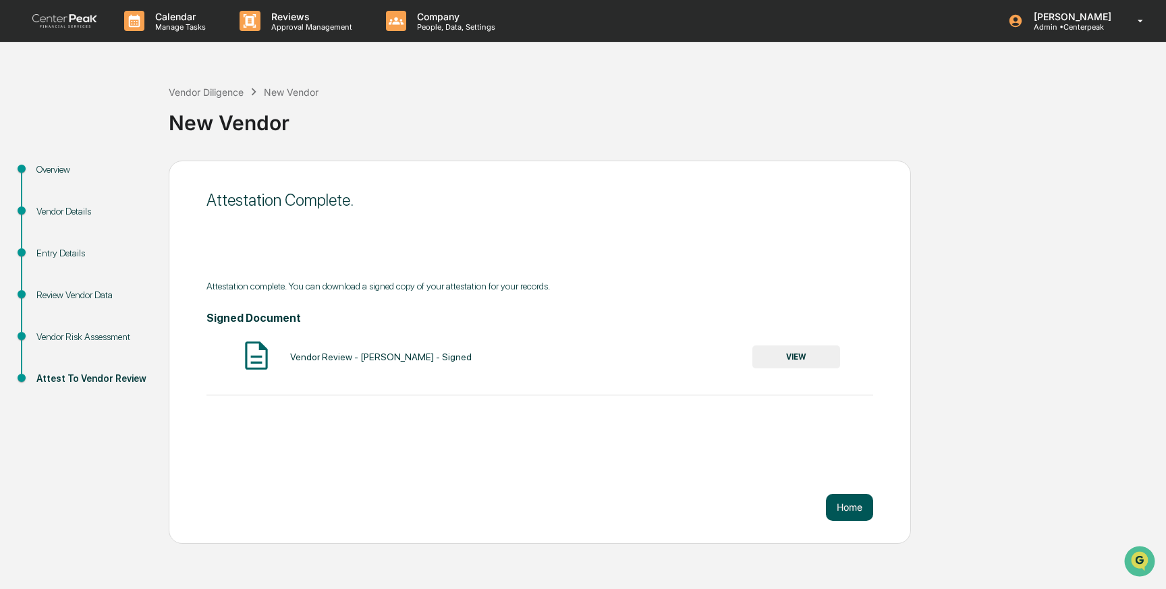
click at [839, 504] on button "Home" at bounding box center [849, 507] width 47 height 27
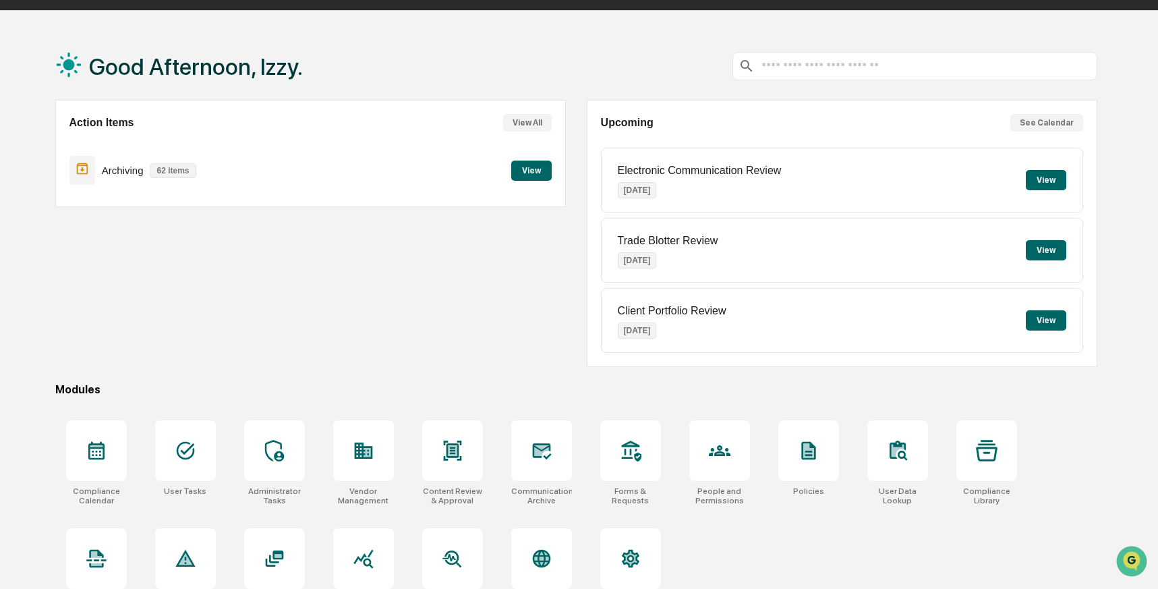
scroll to position [67, 0]
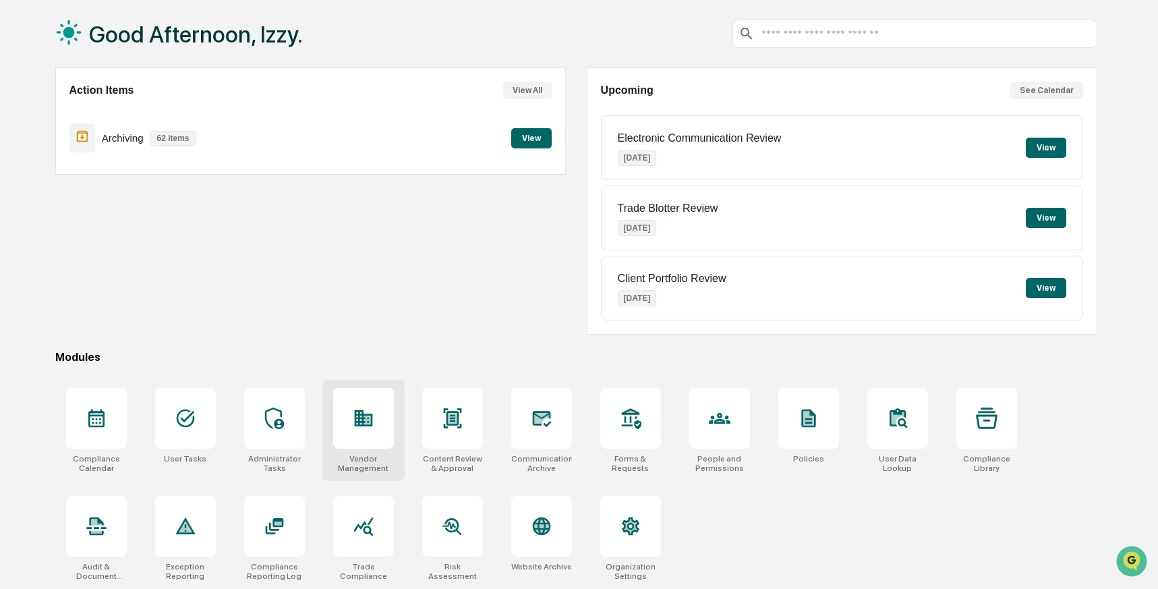
click at [365, 435] on div at bounding box center [363, 418] width 61 height 61
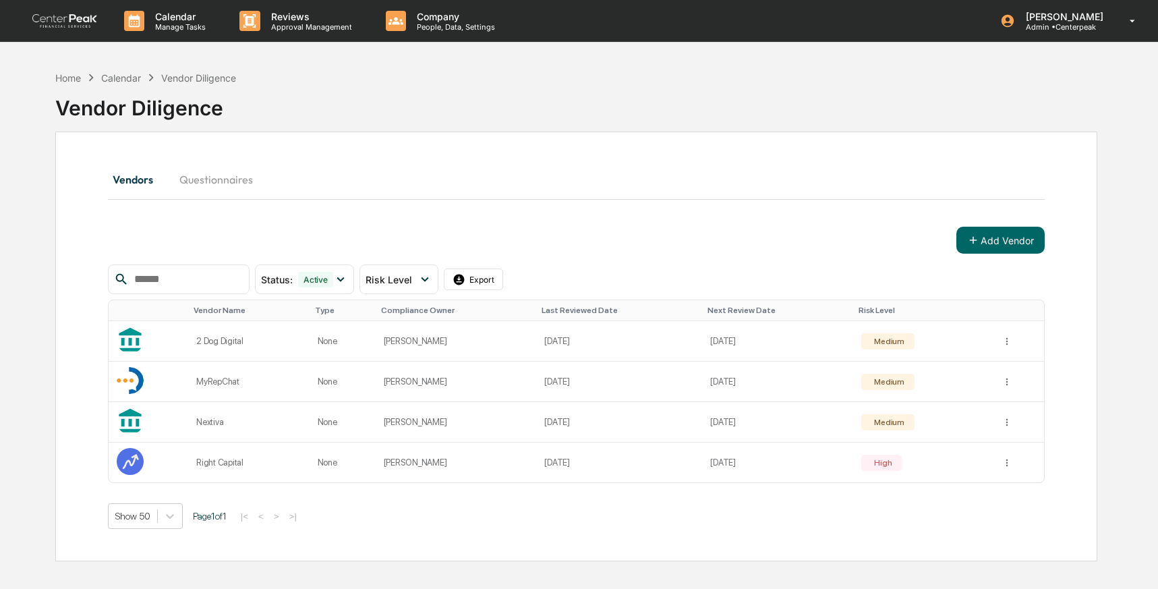
click at [184, 285] on input "text" at bounding box center [186, 280] width 115 height 18
click at [992, 233] on button "Add Vendor" at bounding box center [1001, 240] width 88 height 27
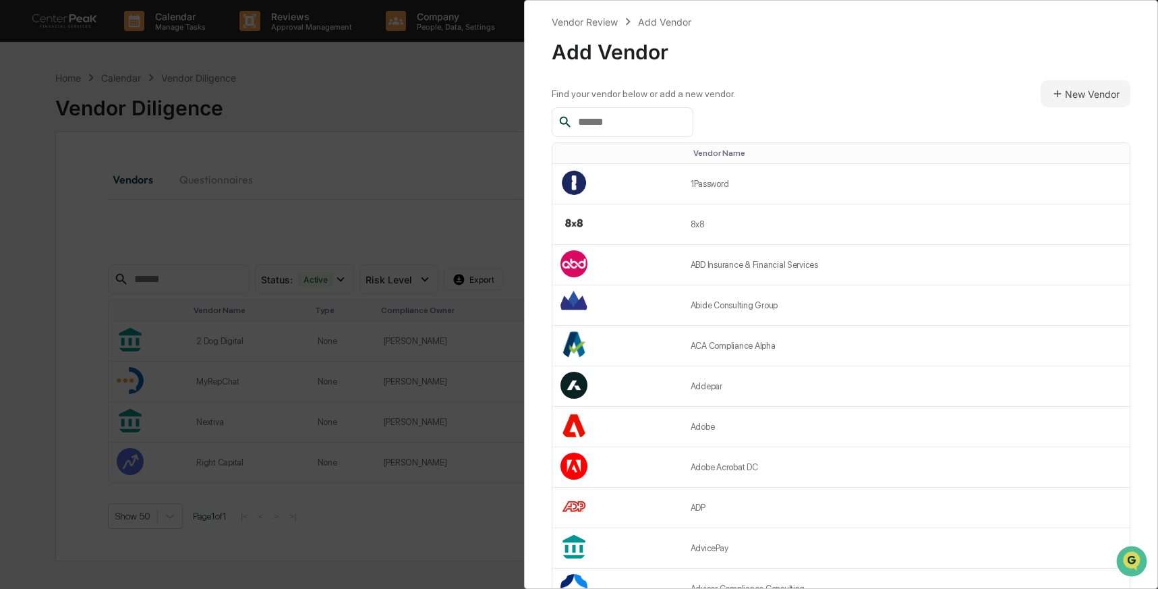
click at [662, 125] on input "text" at bounding box center [630, 122] width 115 height 18
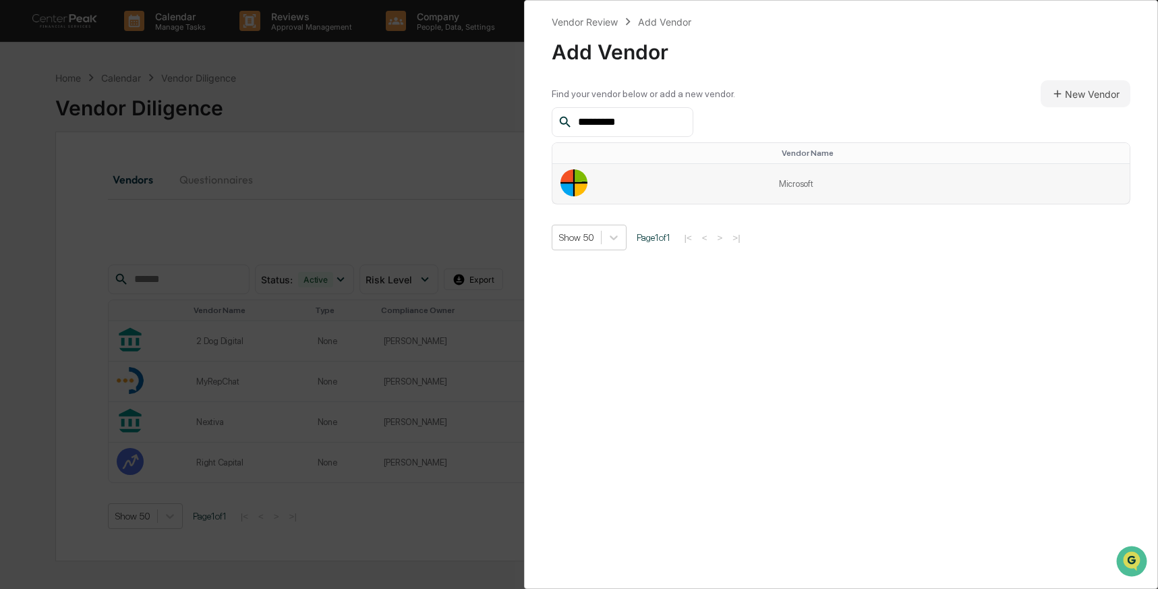
type input "*********"
click at [771, 193] on td "Microsoft" at bounding box center [950, 184] width 359 height 40
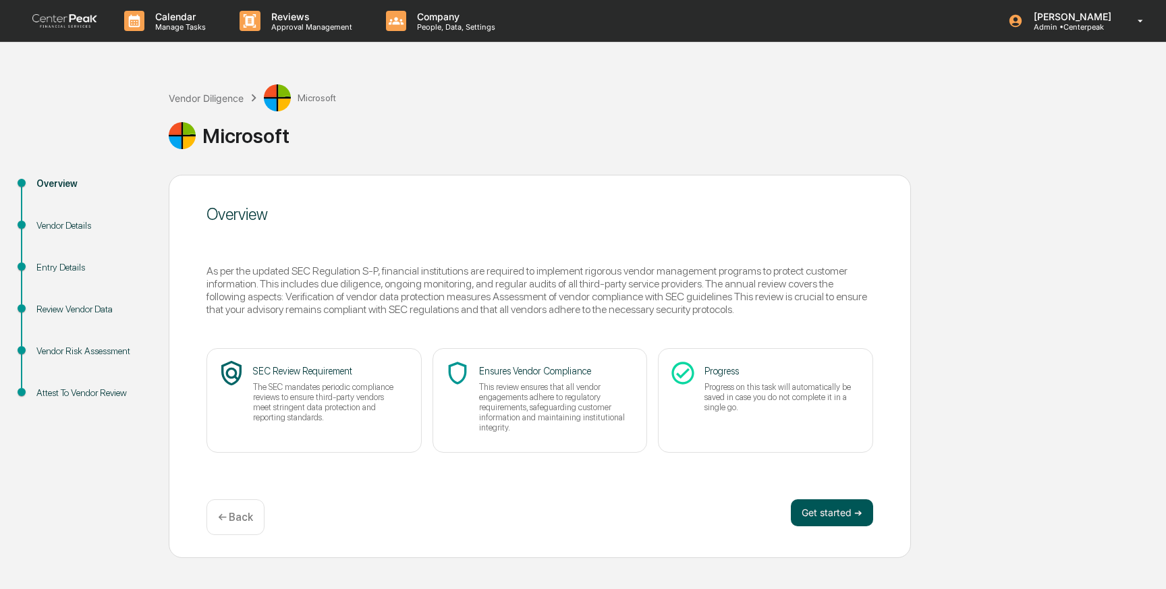
click at [834, 512] on button "Get started ➔" at bounding box center [832, 512] width 82 height 27
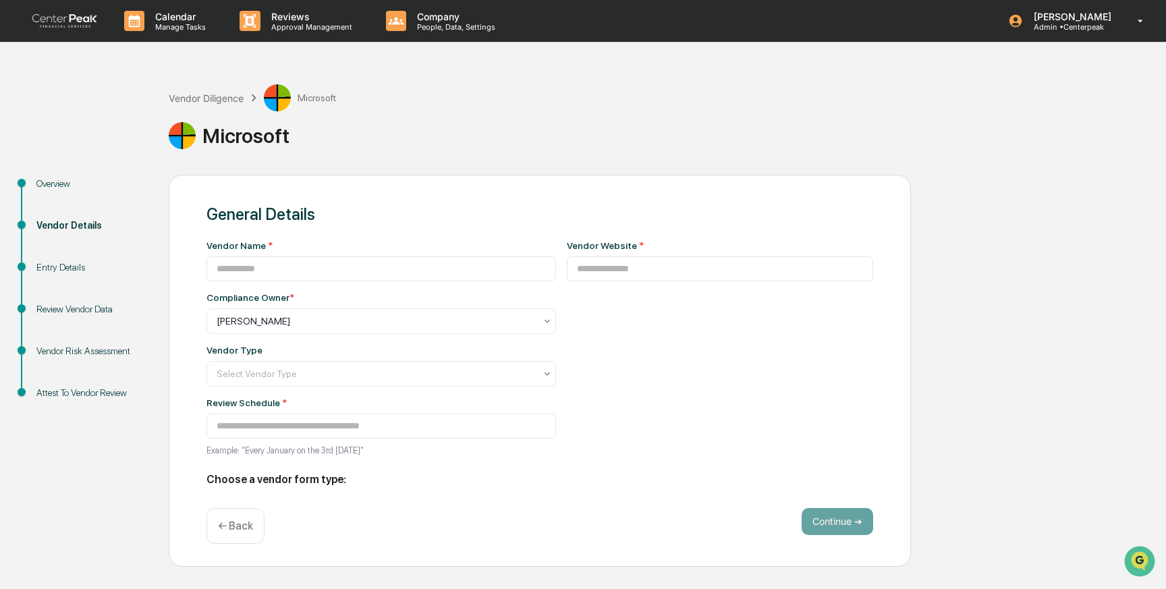
type input "*********"
type input "**********"
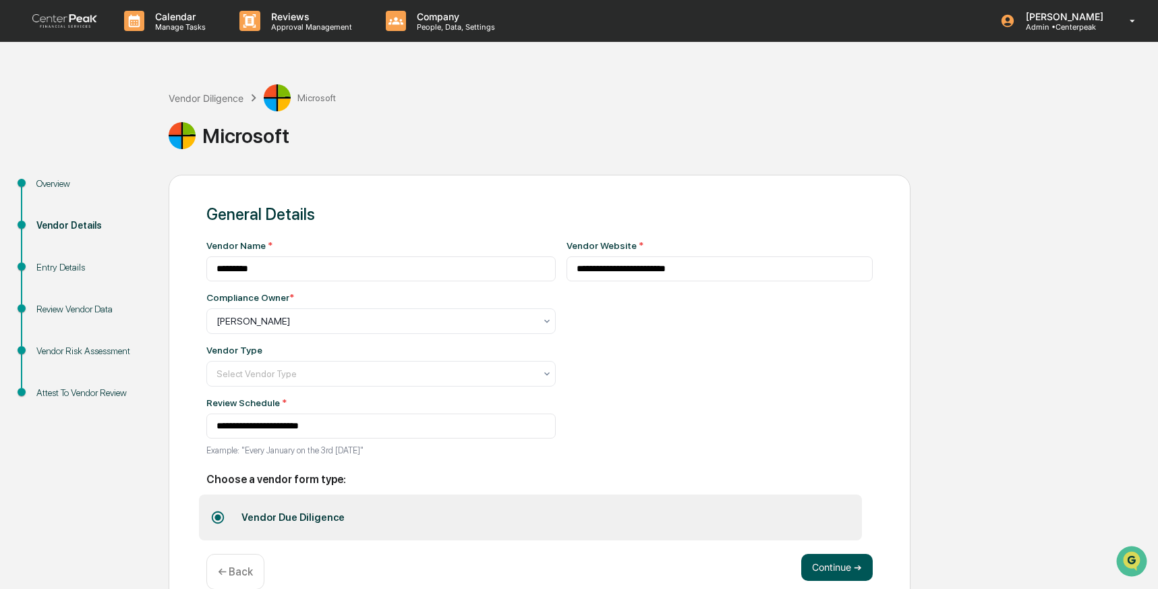
click at [849, 569] on button "Continue ➔" at bounding box center [838, 567] width 72 height 27
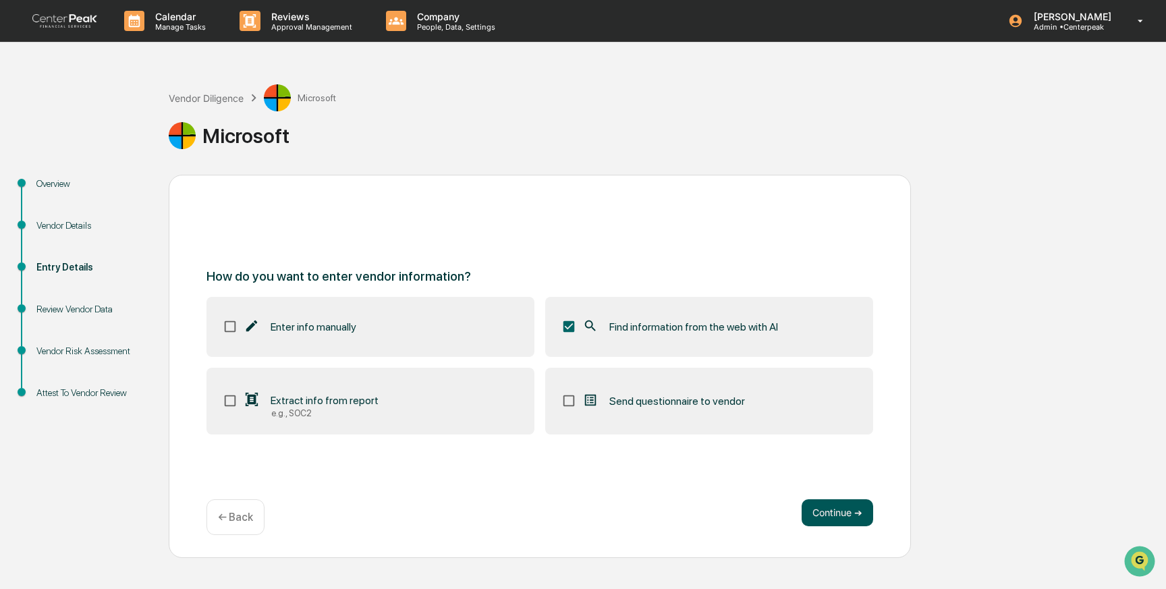
click at [828, 513] on button "Continue ➔" at bounding box center [838, 512] width 72 height 27
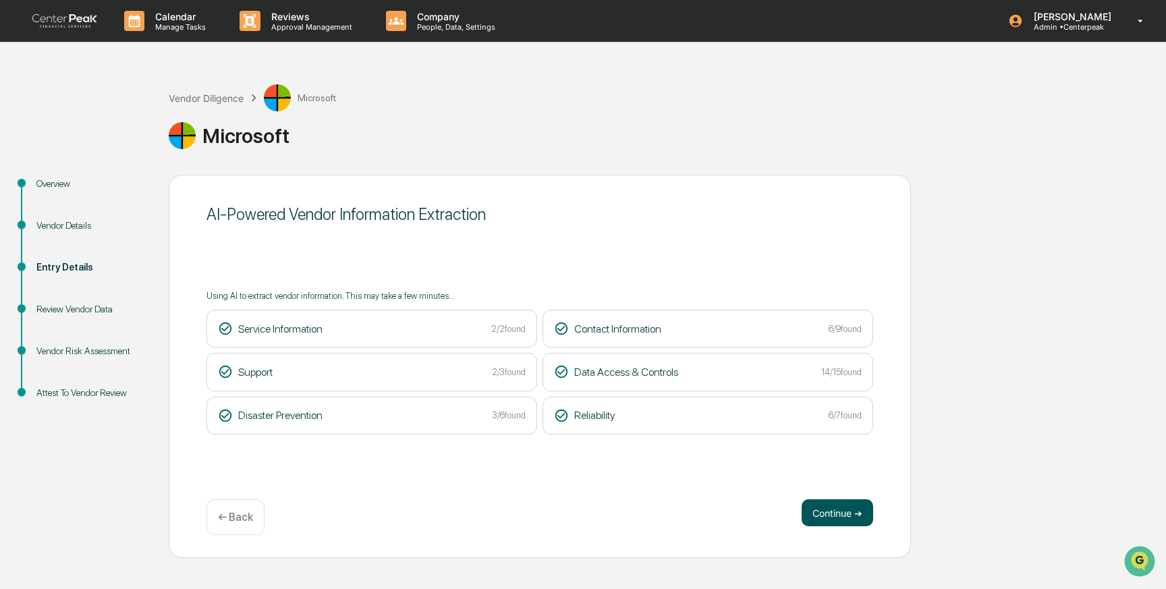
click at [841, 505] on button "Continue ➔" at bounding box center [838, 512] width 72 height 27
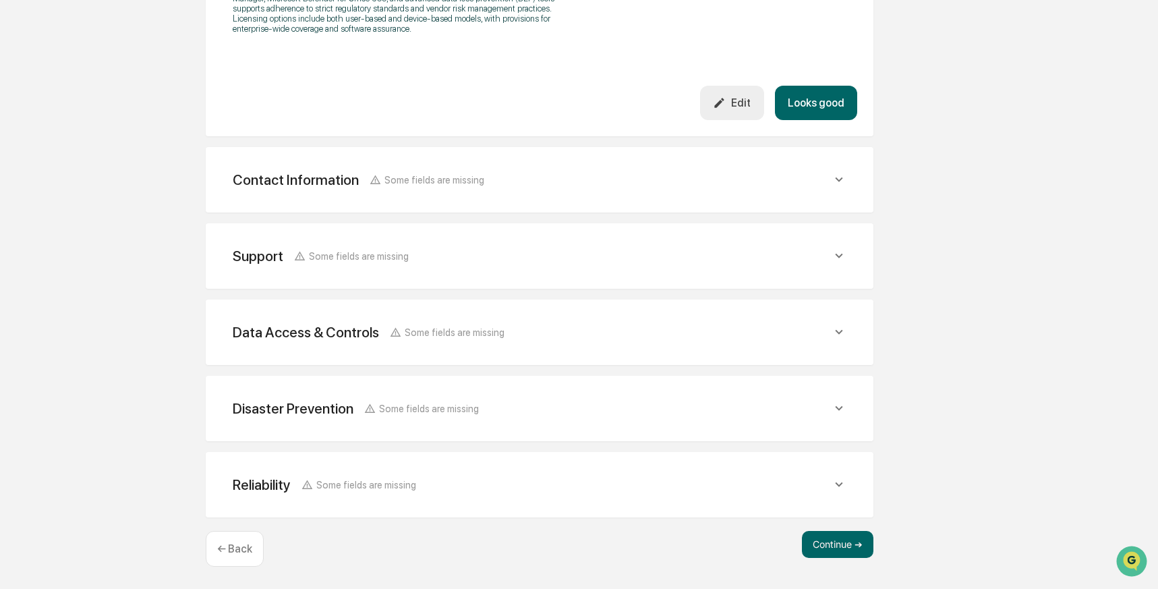
scroll to position [678, 0]
click at [822, 546] on button "Continue ➔" at bounding box center [838, 544] width 72 height 27
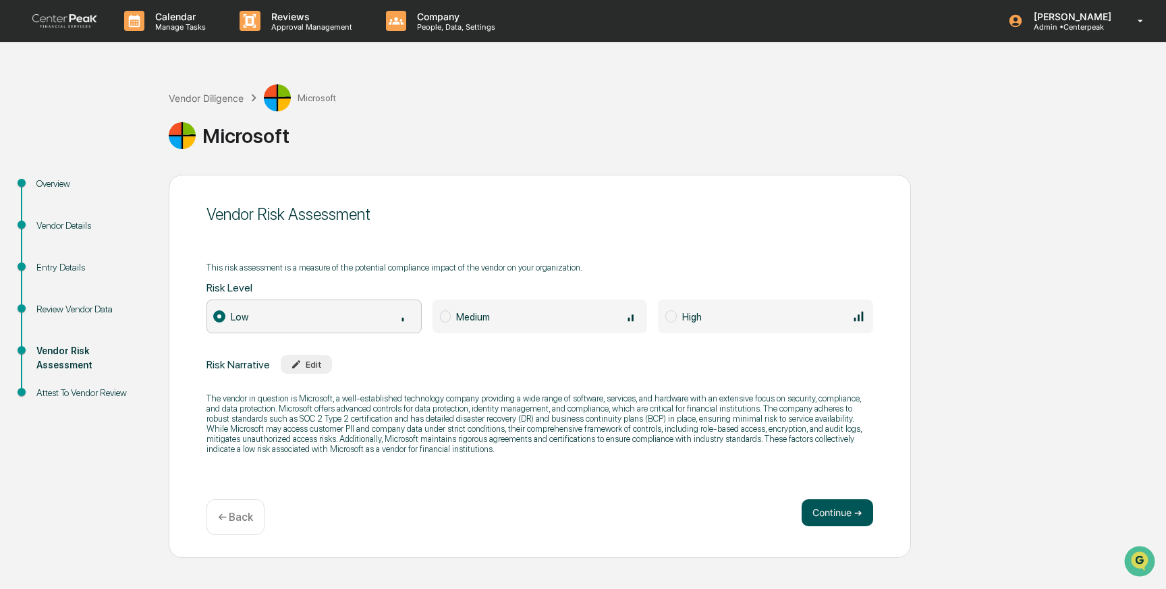
click at [826, 511] on button "Continue ➔" at bounding box center [838, 512] width 72 height 27
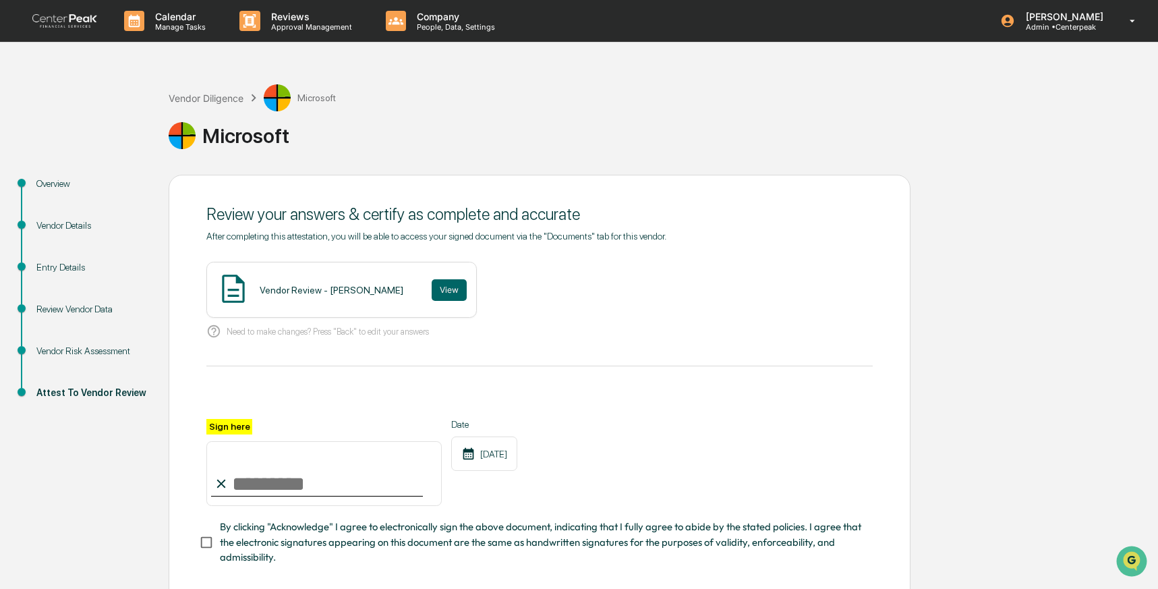
click at [290, 488] on input "Sign here" at bounding box center [323, 473] width 235 height 65
type input "**********"
click at [432, 287] on button "View" at bounding box center [449, 290] width 35 height 22
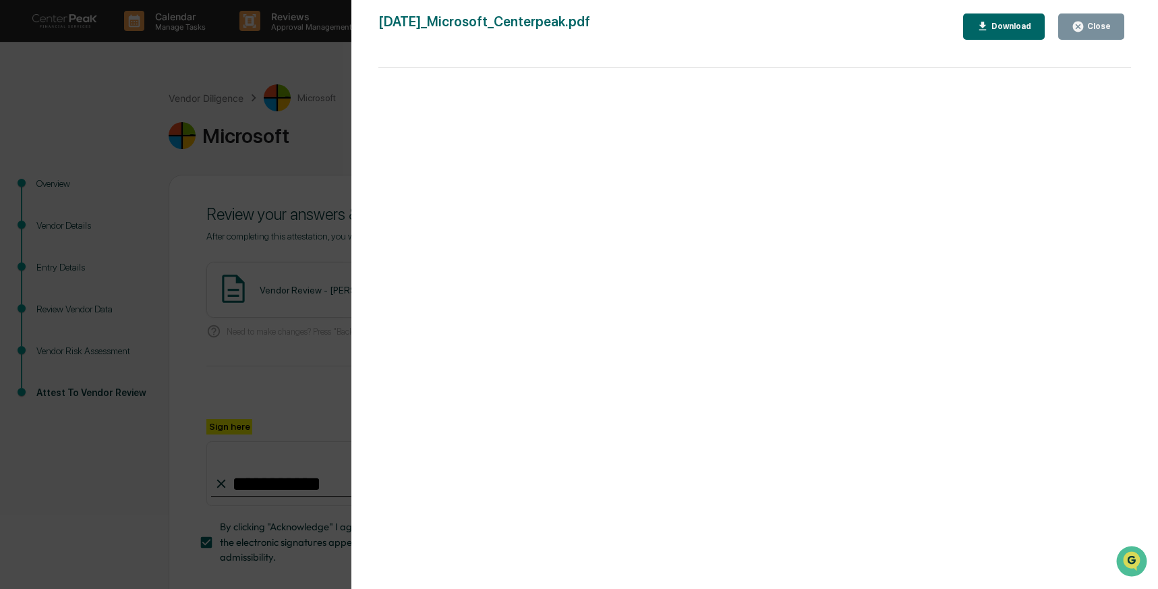
click at [296, 233] on div "Version History 10/09/2025, 07:24 PM Izzy Daboub 2025-10-09_Microsoft_Centerpea…" at bounding box center [579, 294] width 1158 height 589
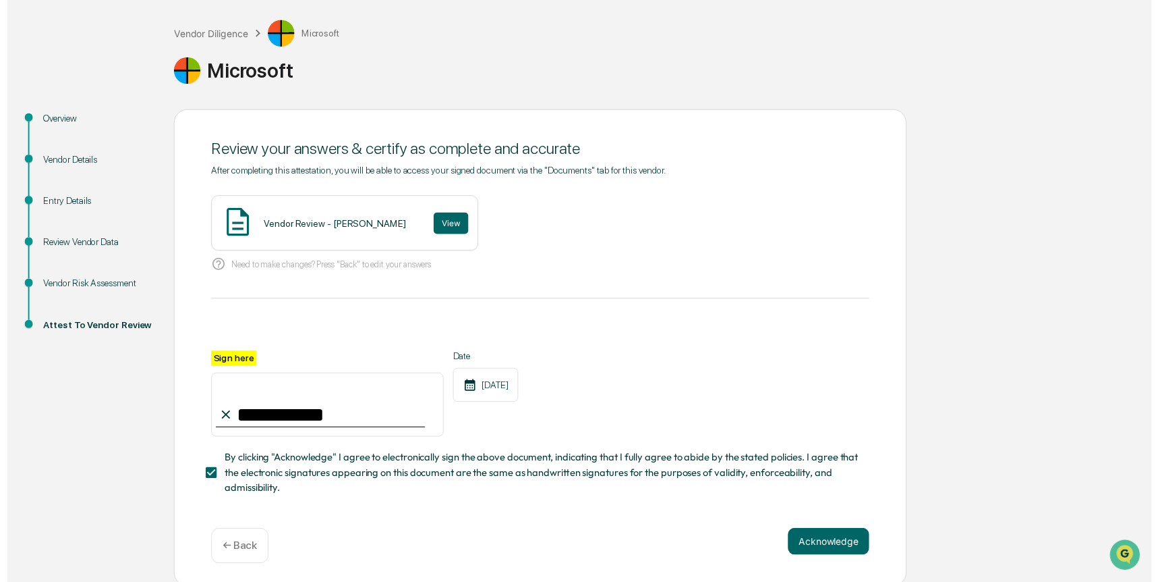
scroll to position [67, 0]
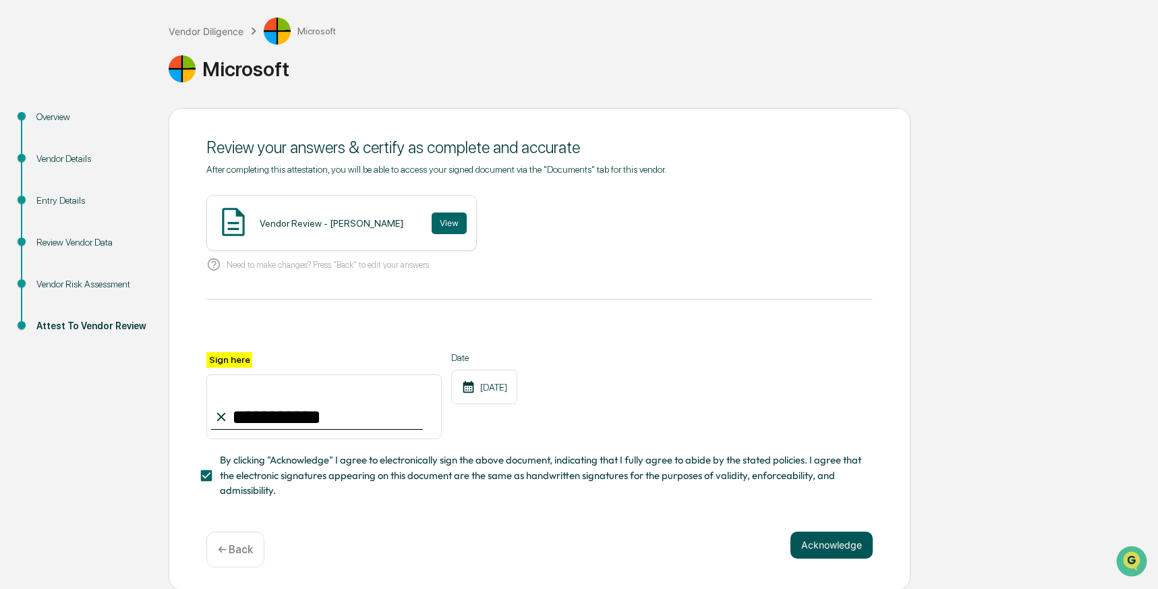
click at [835, 536] on button "Acknowledge" at bounding box center [832, 545] width 82 height 27
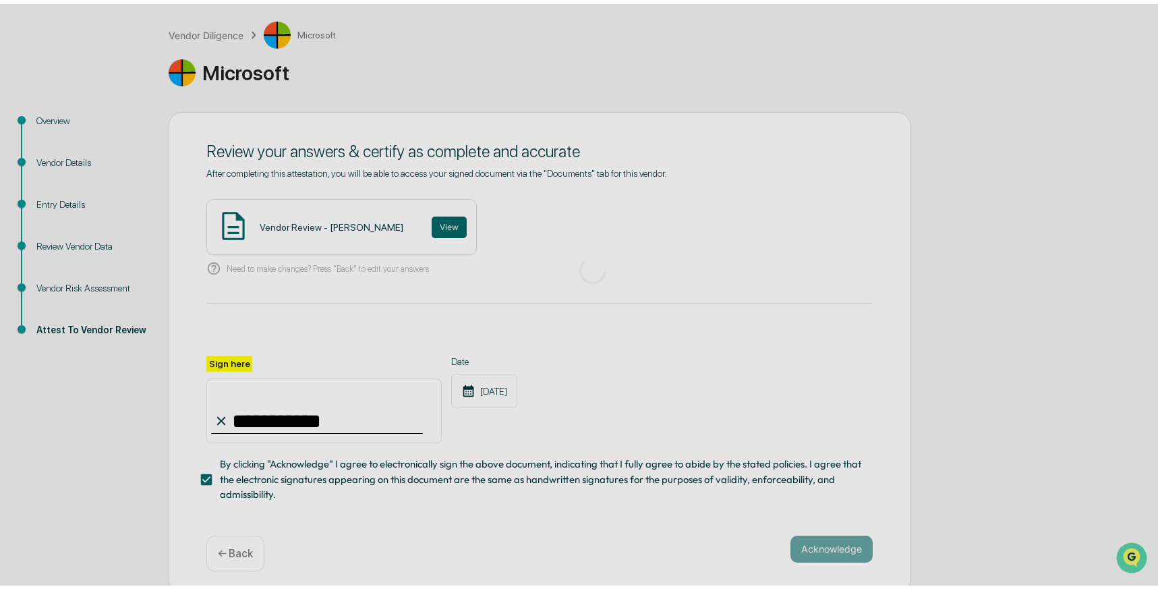
scroll to position [0, 0]
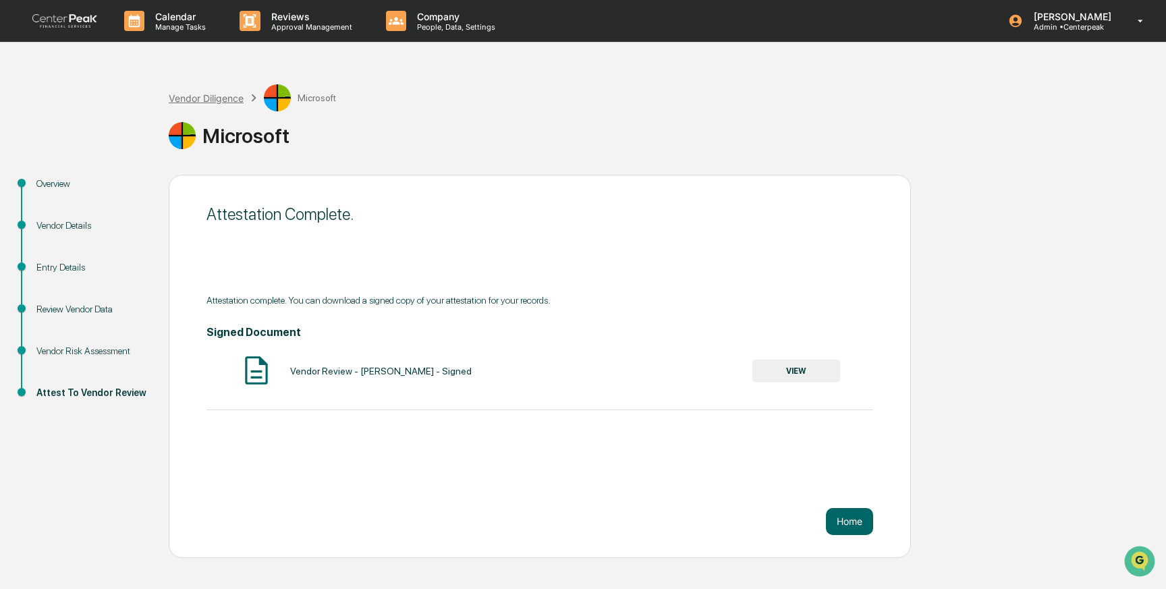
click at [197, 100] on div "Vendor Diligence" at bounding box center [206, 97] width 75 height 11
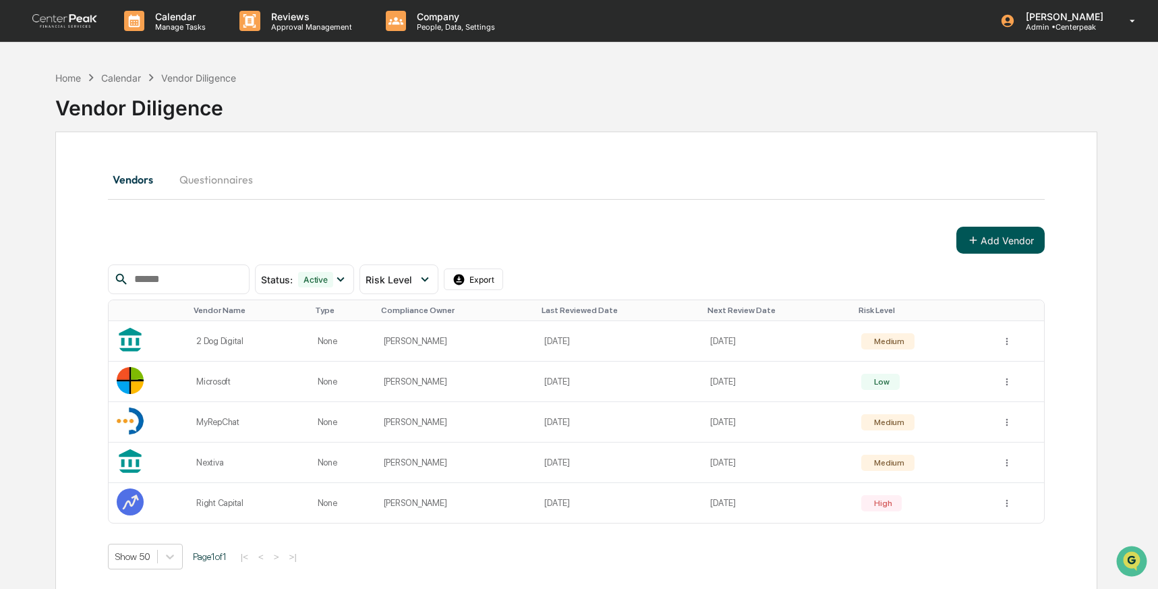
click at [994, 245] on button "Add Vendor" at bounding box center [1001, 240] width 88 height 27
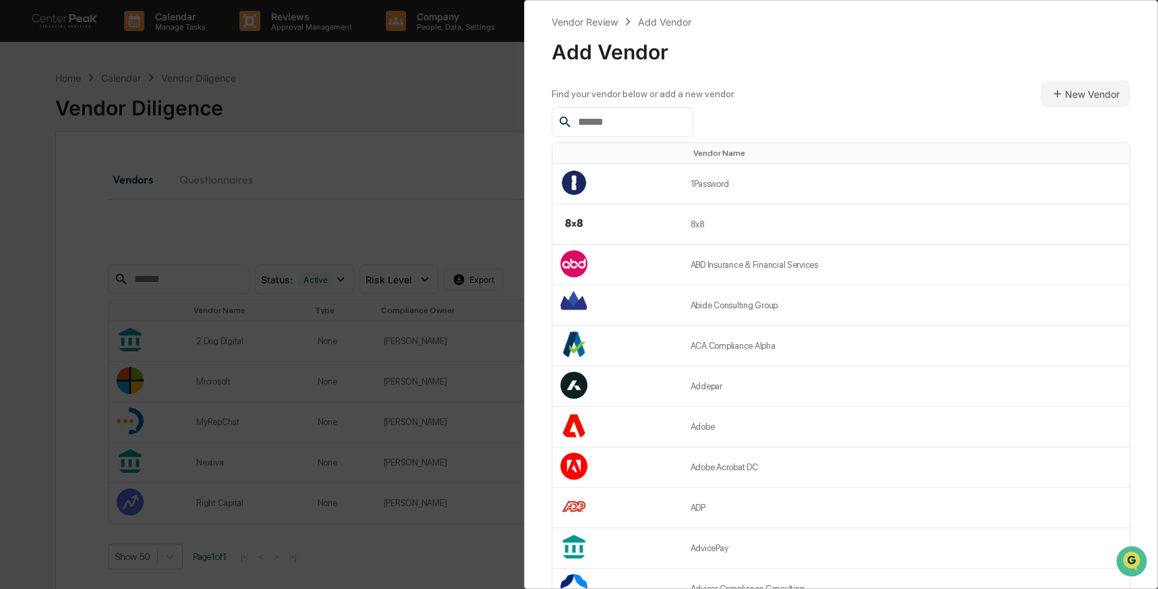
click at [665, 119] on input "text" at bounding box center [630, 122] width 115 height 18
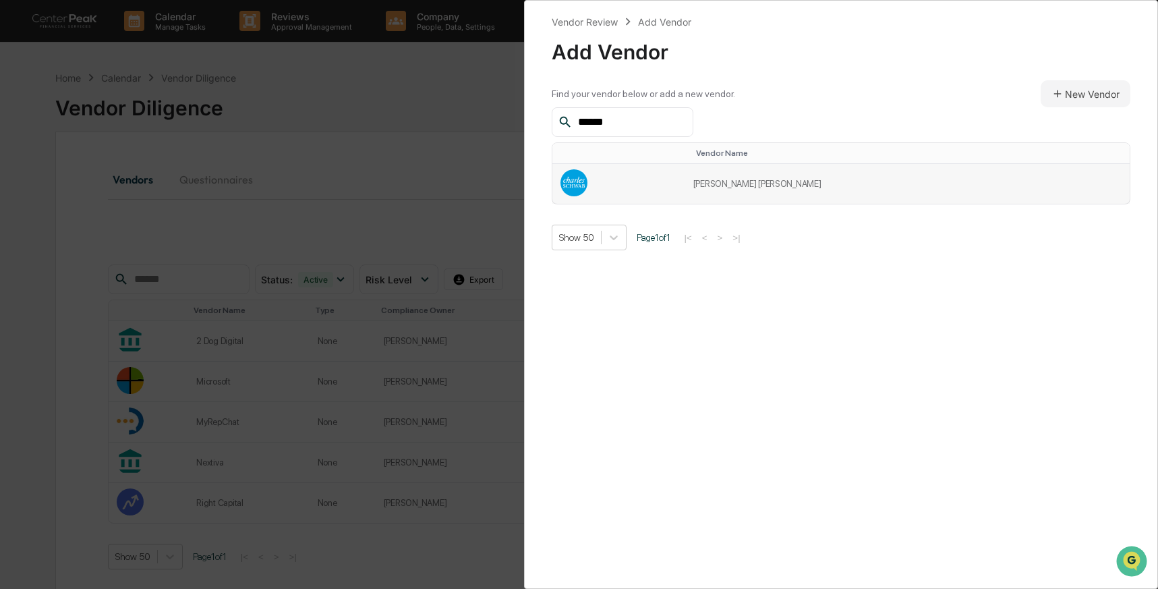
type input "******"
click at [685, 184] on td at bounding box center [619, 184] width 133 height 40
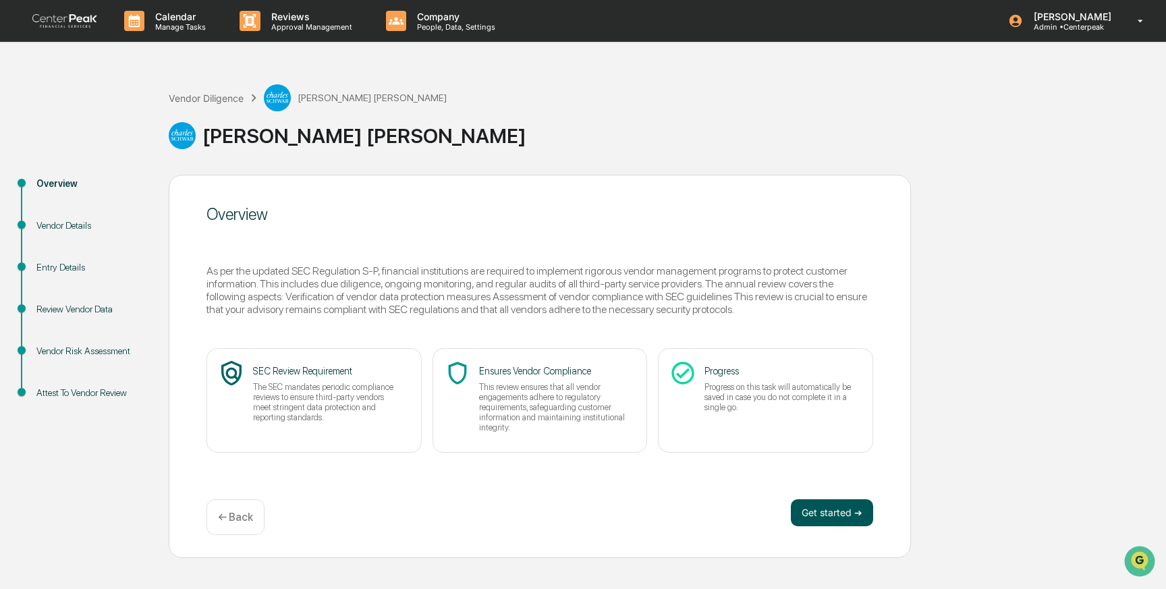
click at [847, 512] on button "Get started ➔" at bounding box center [832, 512] width 82 height 27
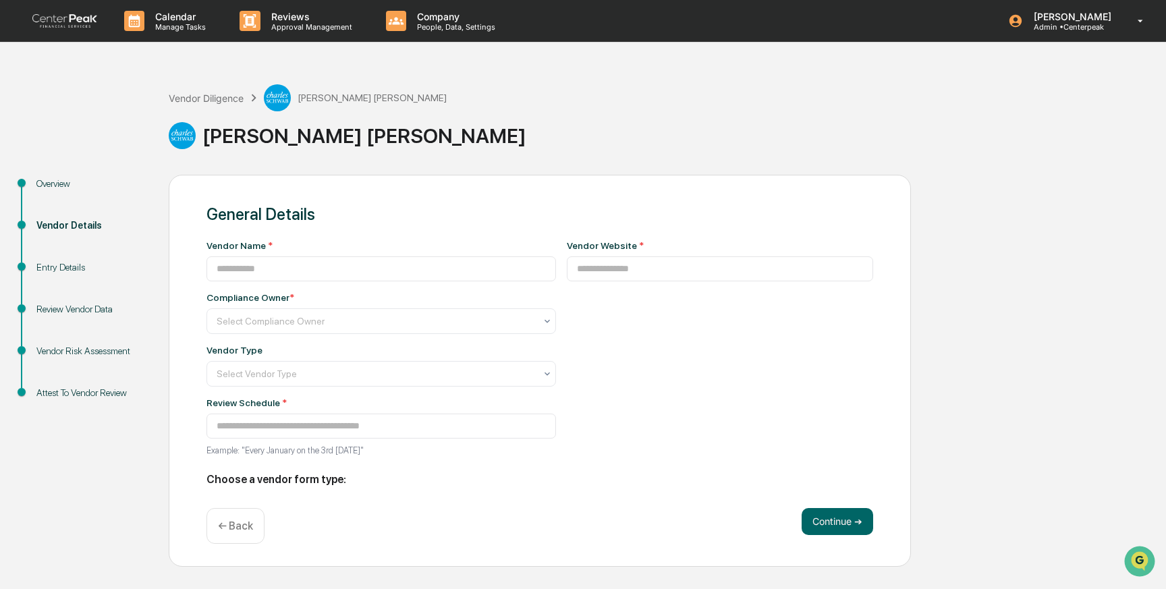
type input "**********"
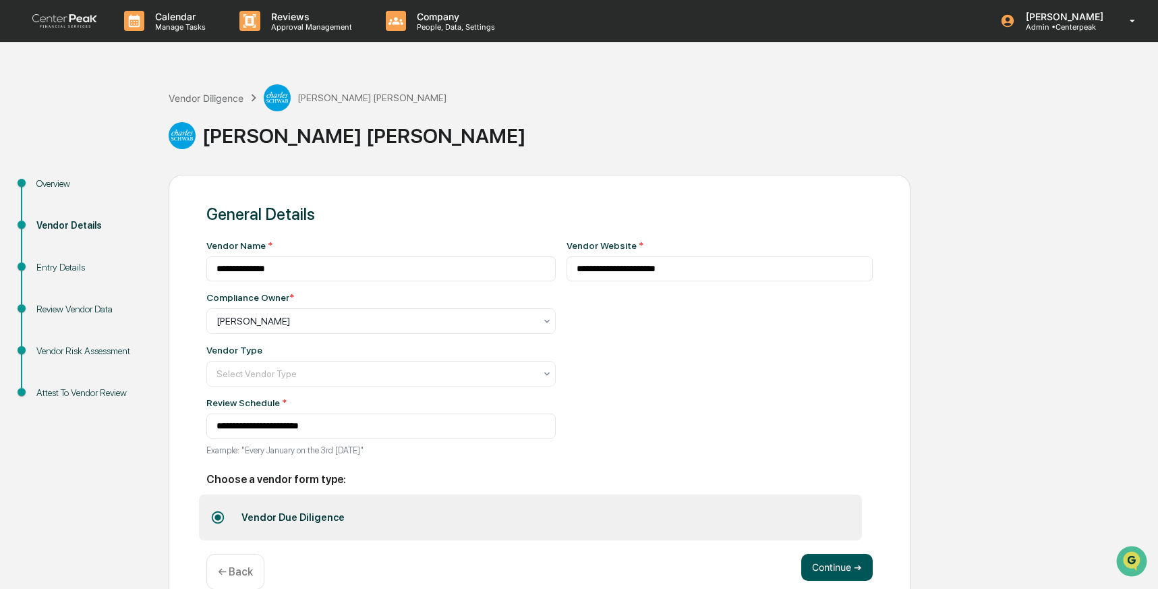
click at [834, 558] on button "Continue ➔" at bounding box center [838, 567] width 72 height 27
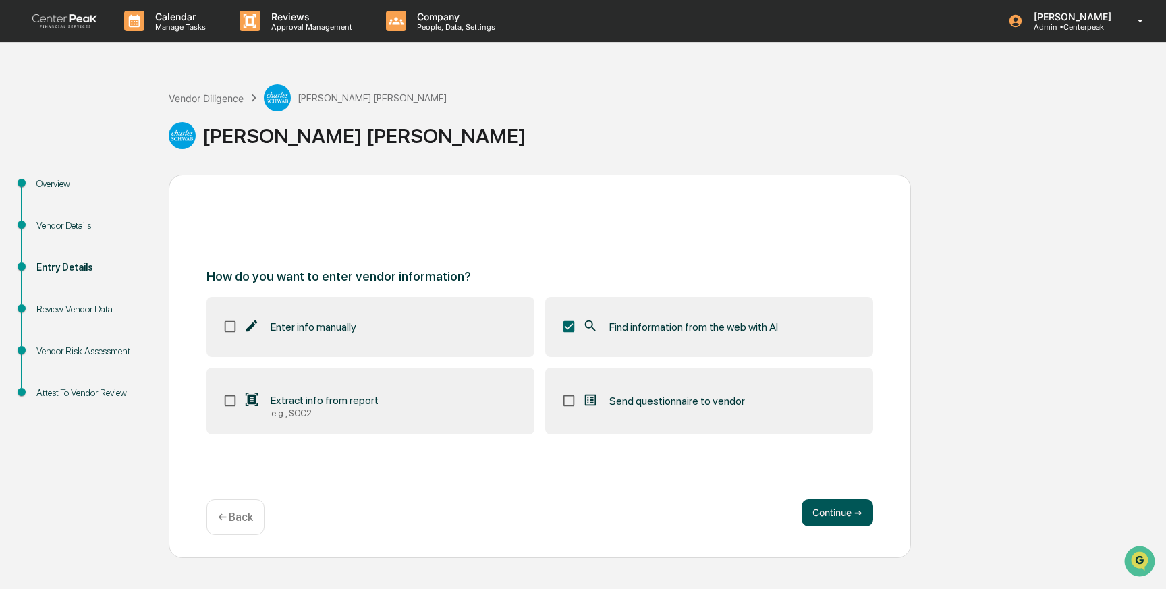
click at [833, 512] on button "Continue ➔" at bounding box center [838, 512] width 72 height 27
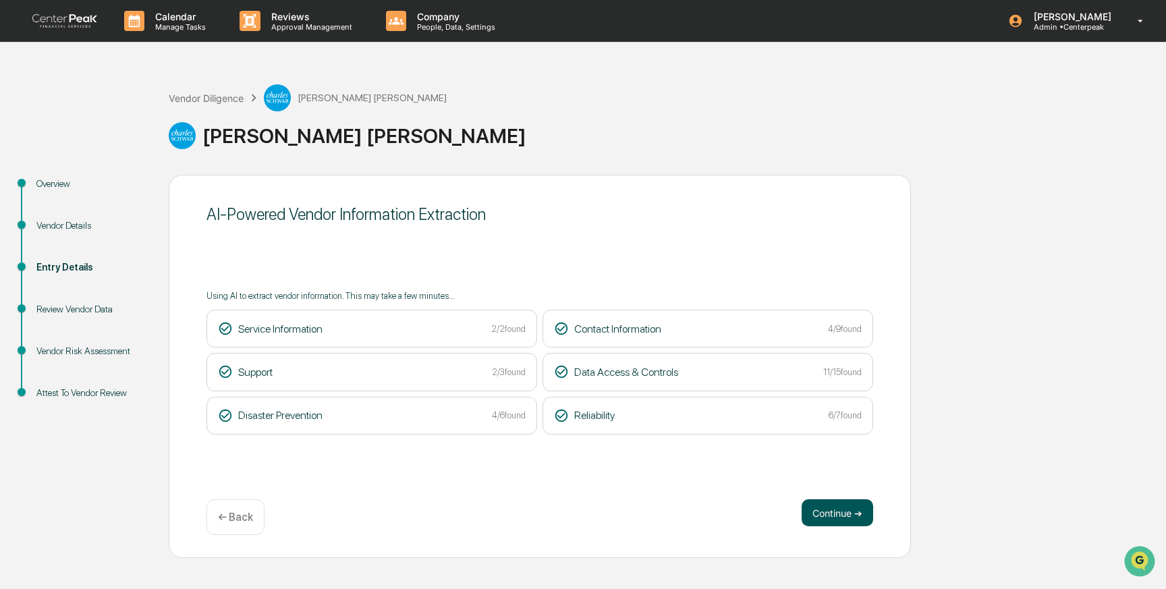
click at [830, 506] on button "Continue ➔" at bounding box center [838, 512] width 72 height 27
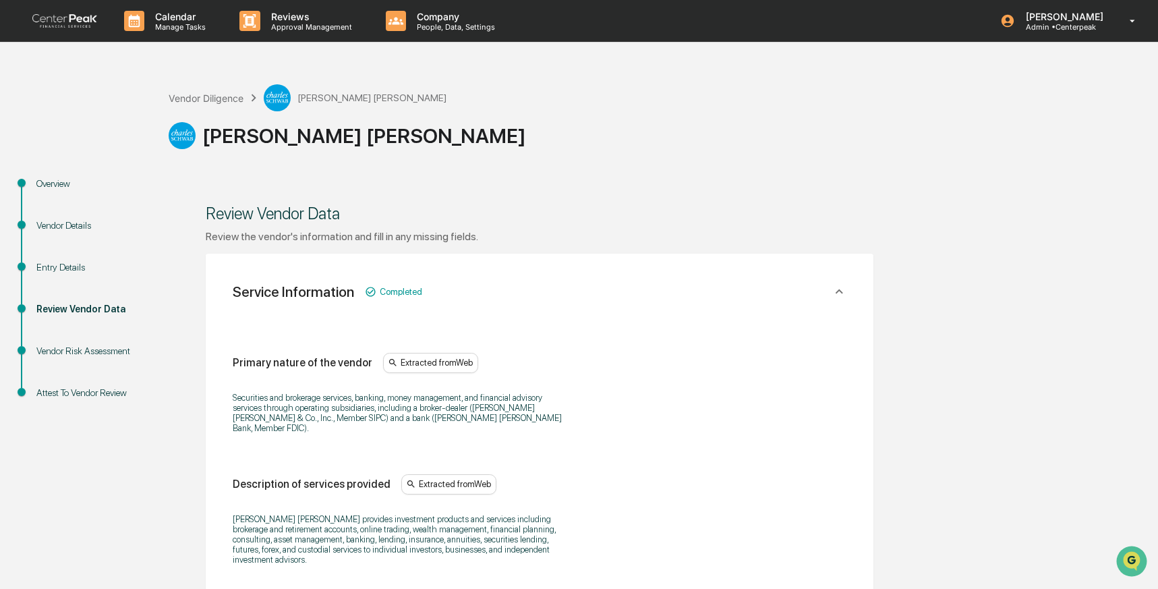
scroll to position [531, 0]
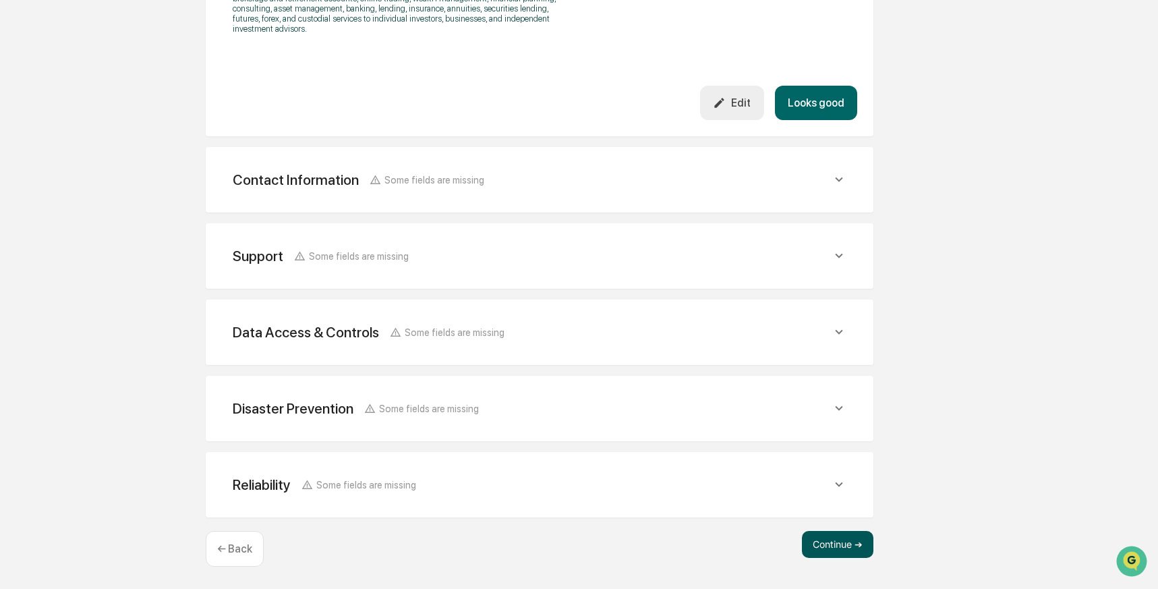
click at [828, 534] on button "Continue ➔" at bounding box center [838, 544] width 72 height 27
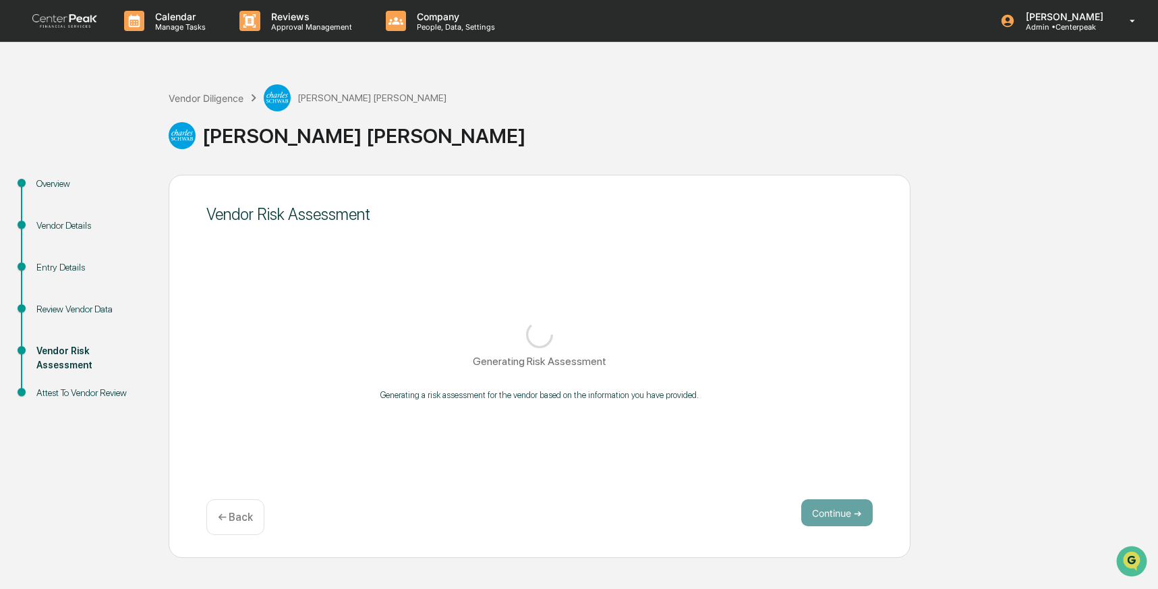
scroll to position [0, 0]
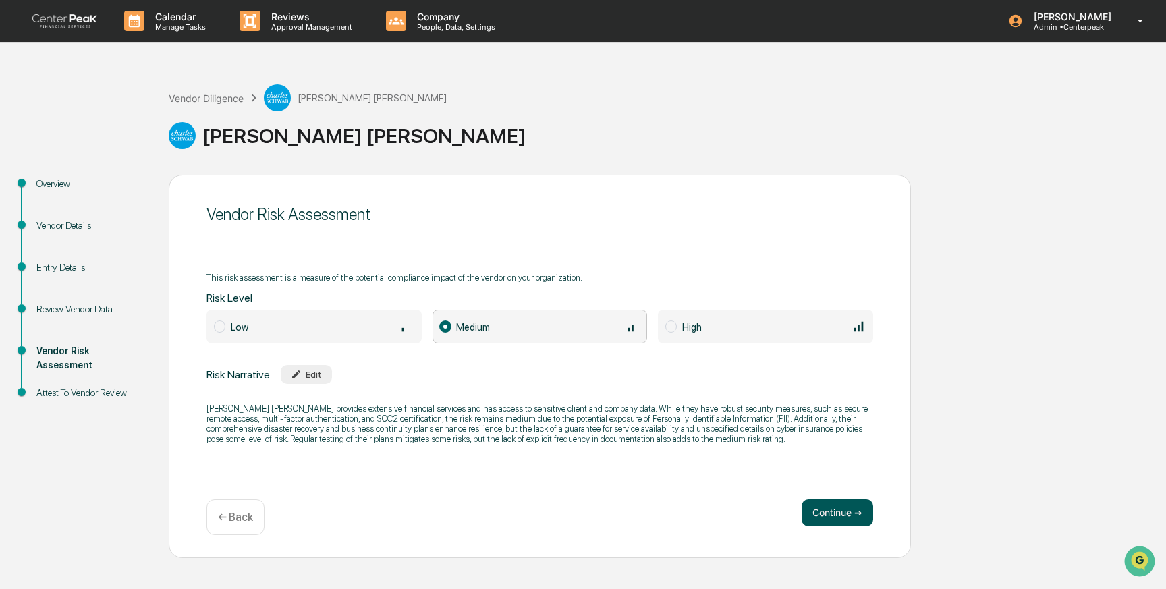
click at [849, 508] on button "Continue ➔" at bounding box center [838, 512] width 72 height 27
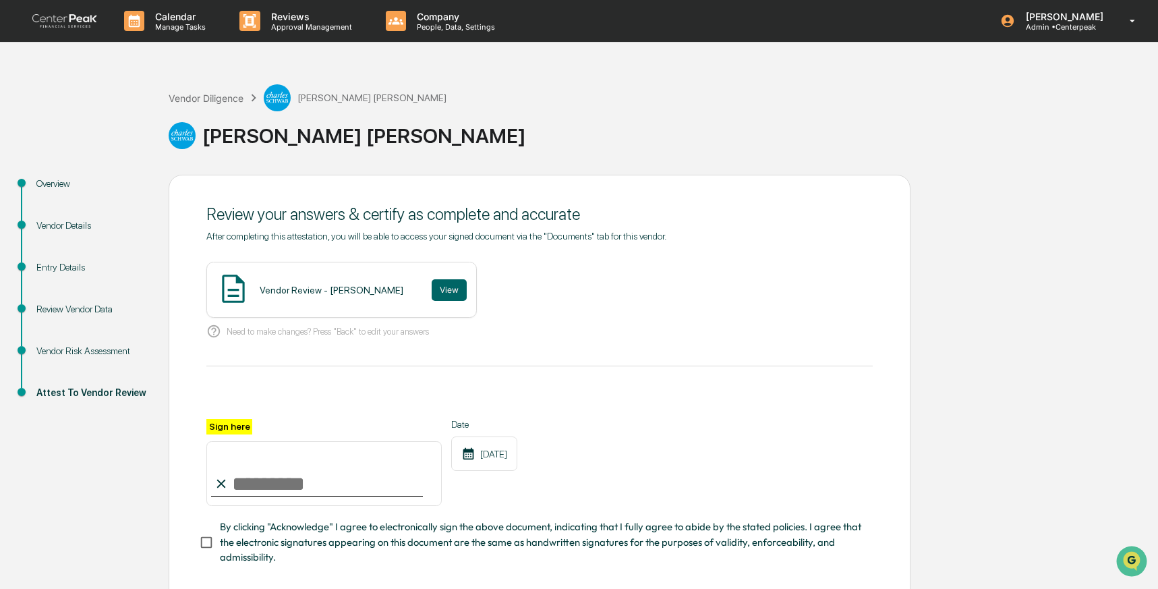
click at [274, 495] on div at bounding box center [317, 495] width 212 height 1
click at [274, 485] on input "Sign here" at bounding box center [323, 473] width 235 height 65
type input "**********"
click at [432, 292] on button "View" at bounding box center [449, 290] width 35 height 22
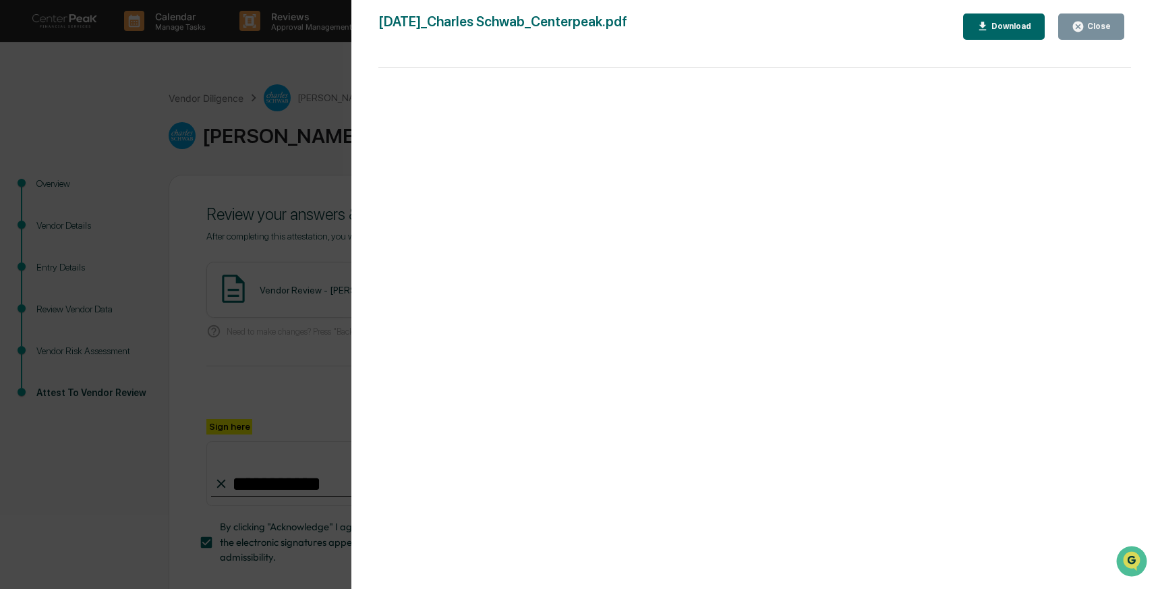
click at [307, 260] on div "Version History [DATE] 07:26 PM [PERSON_NAME] [DATE]_Charles Schwab_Centerpeak.…" at bounding box center [579, 294] width 1158 height 589
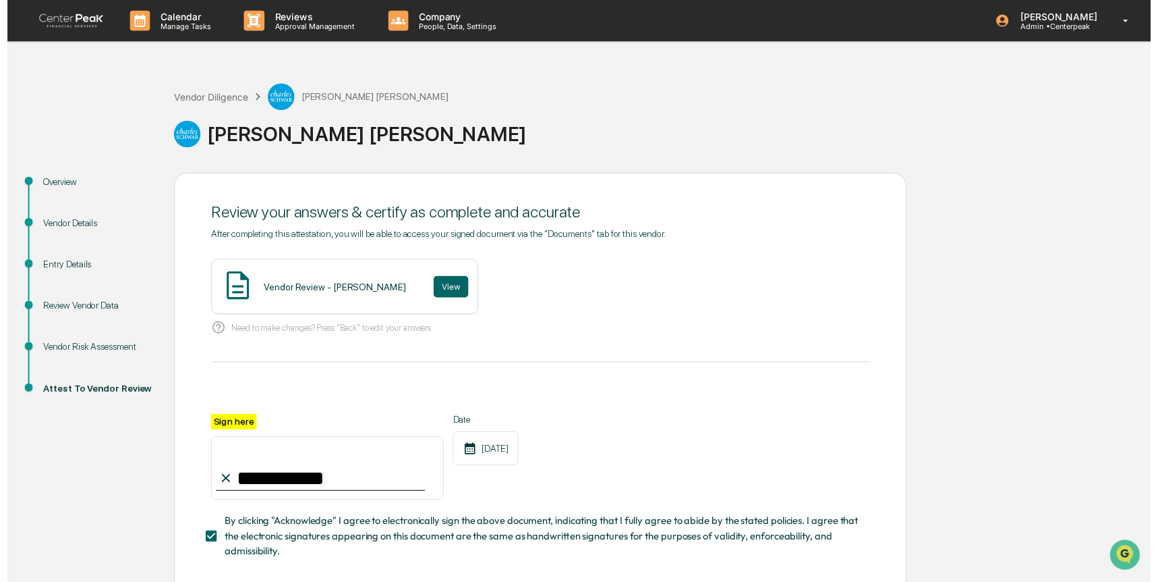
scroll to position [67, 0]
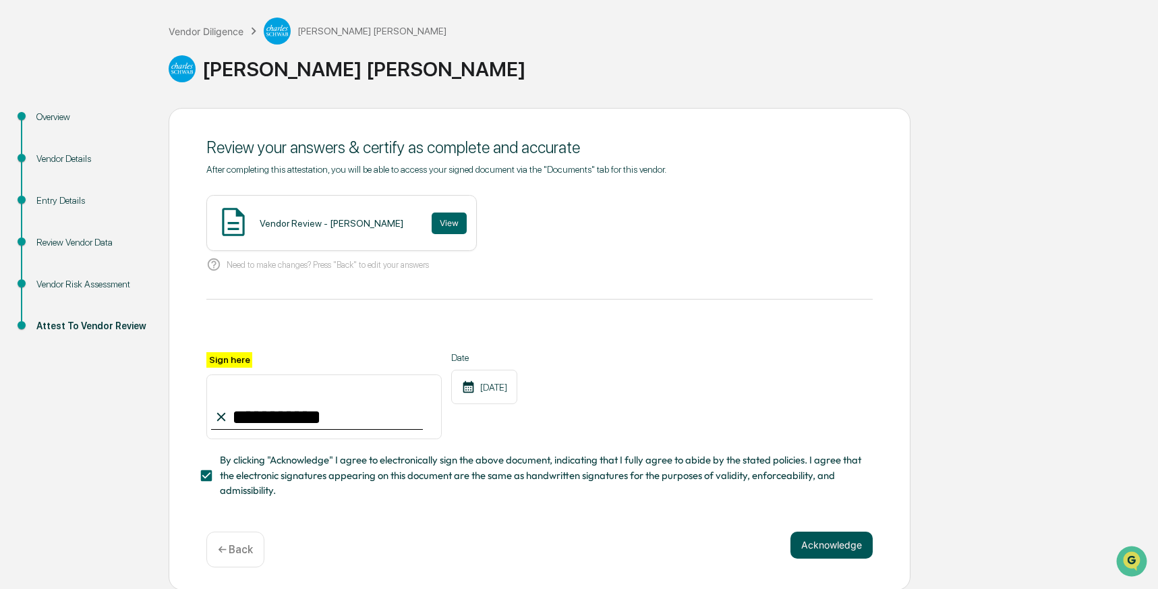
click at [832, 547] on button "Acknowledge" at bounding box center [832, 545] width 82 height 27
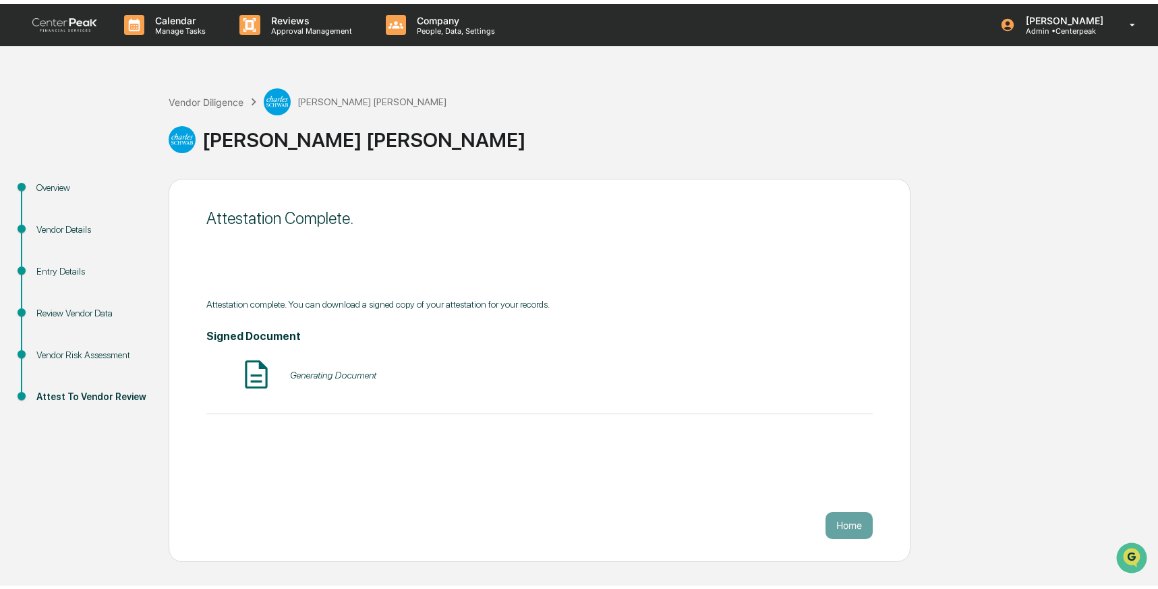
scroll to position [0, 0]
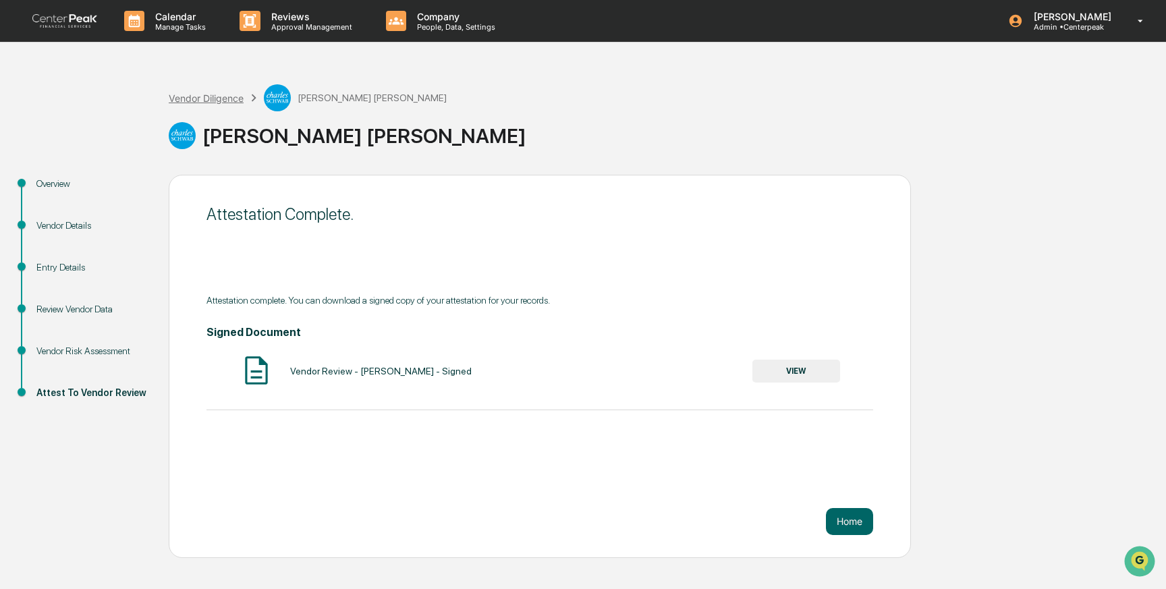
click at [207, 92] on div "Vendor Diligence" at bounding box center [206, 97] width 75 height 11
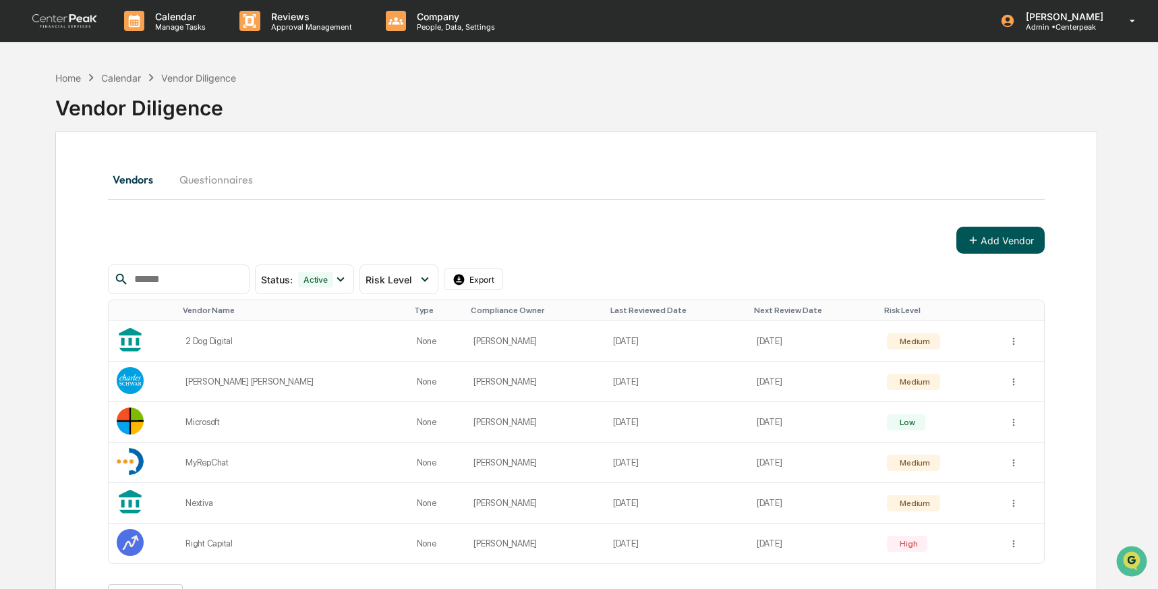
click at [972, 238] on icon at bounding box center [973, 240] width 12 height 12
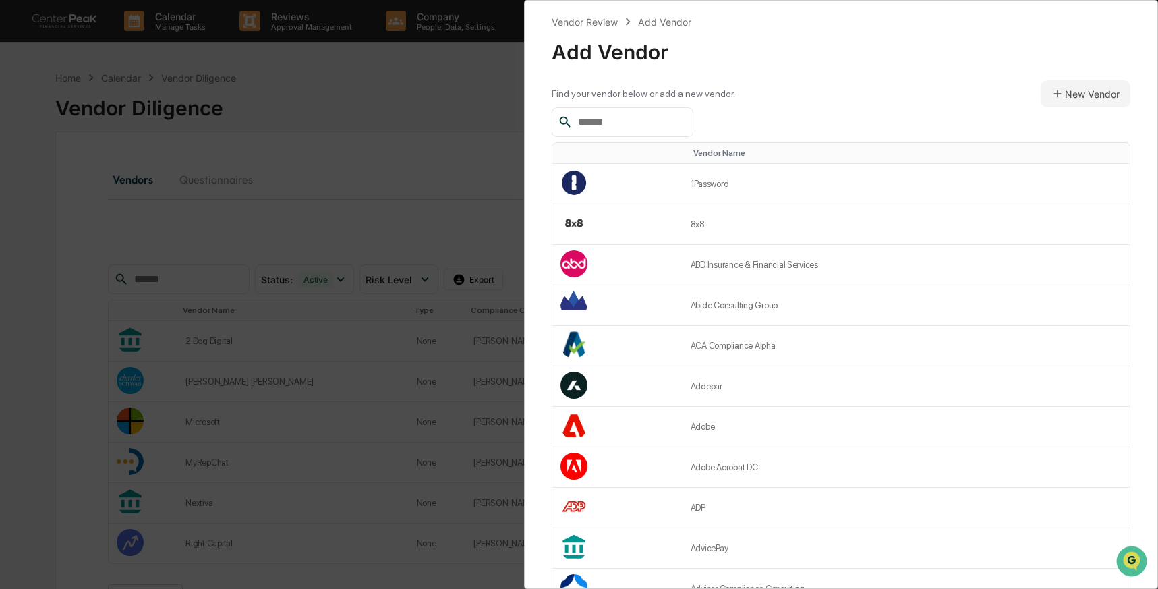
click at [649, 112] on div at bounding box center [623, 122] width 142 height 30
click at [645, 121] on input "text" at bounding box center [630, 122] width 115 height 18
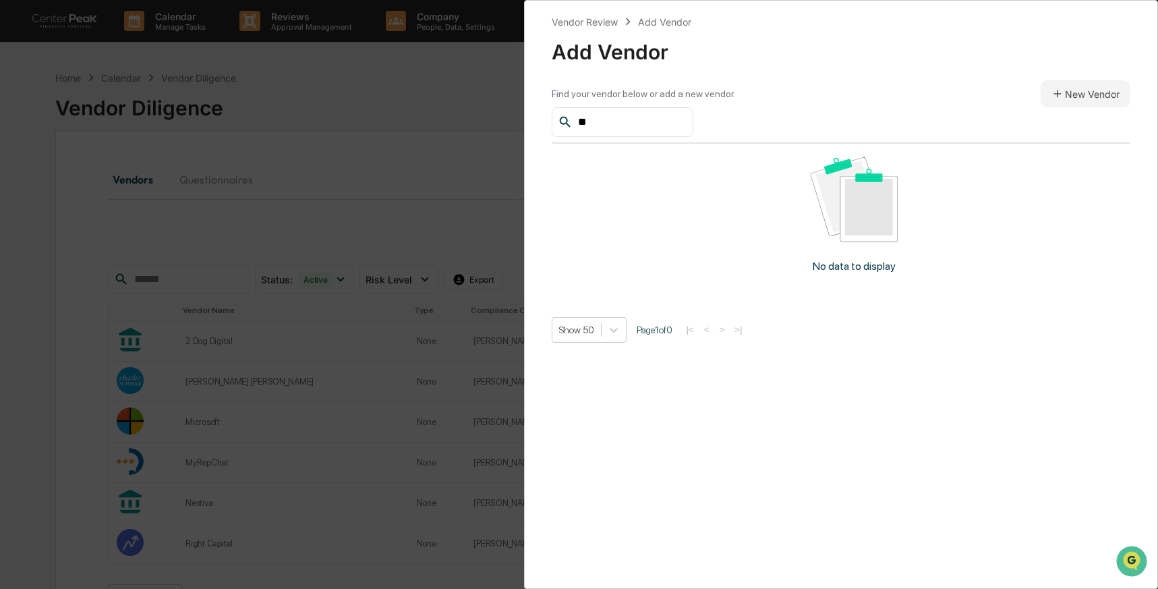
type input "*"
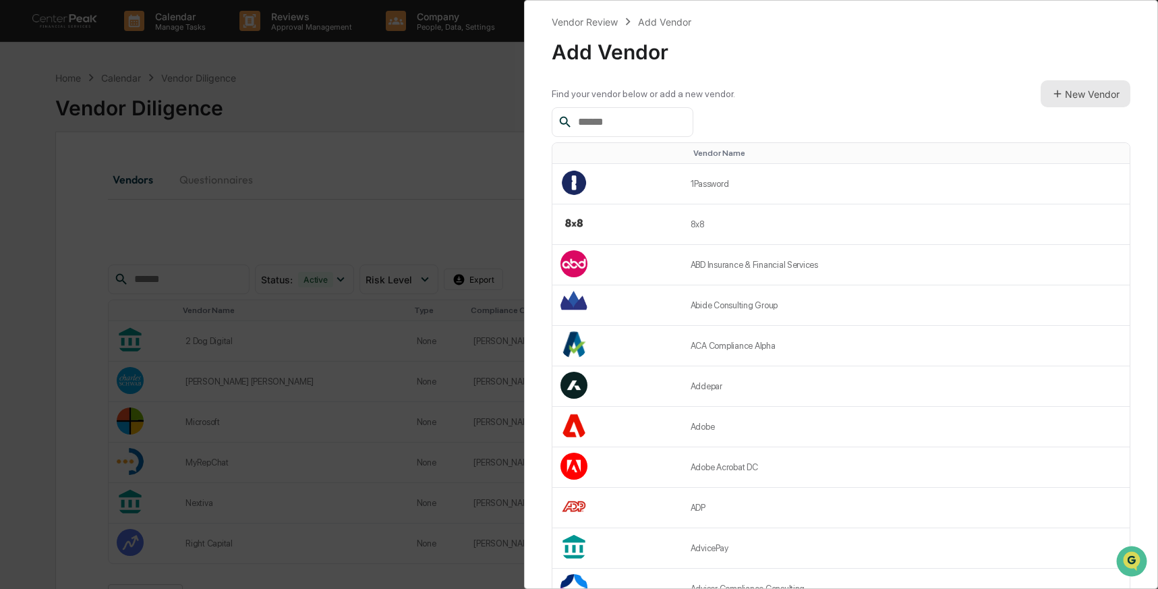
click at [1052, 92] on icon at bounding box center [1058, 94] width 12 height 12
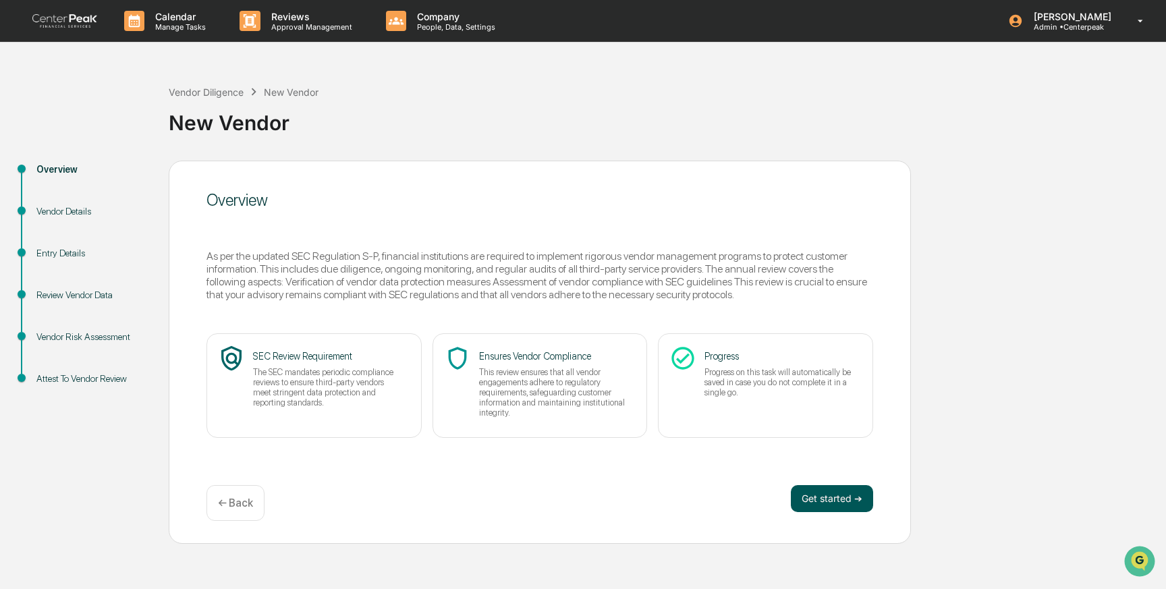
click at [852, 498] on button "Get started ➔" at bounding box center [832, 498] width 82 height 27
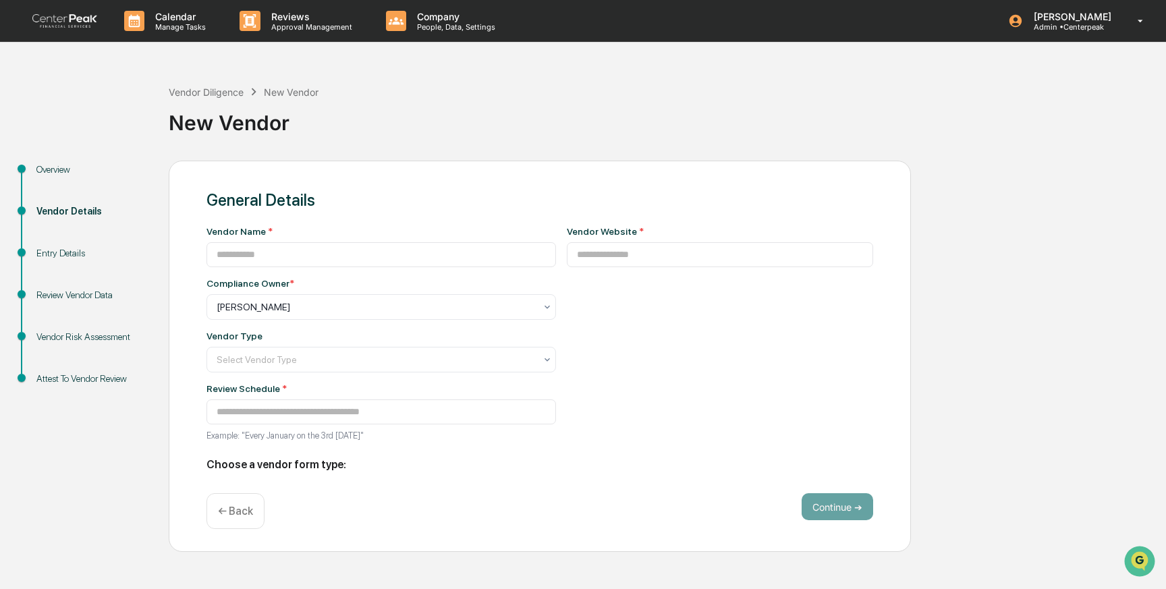
type input "**********"
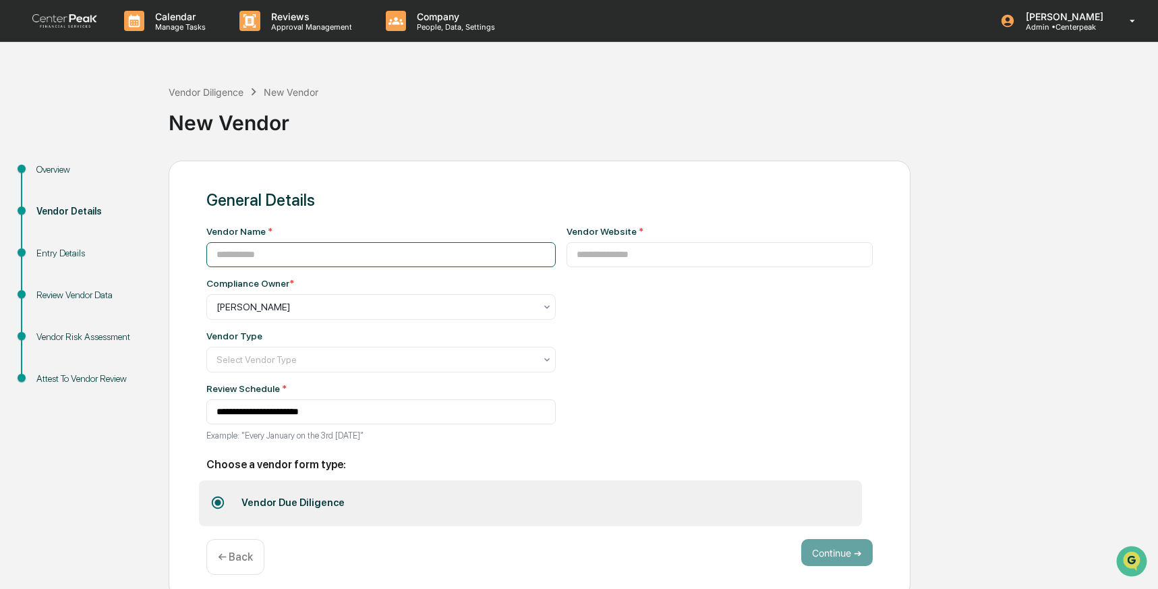
click at [295, 255] on input at bounding box center [380, 254] width 349 height 25
type input "******"
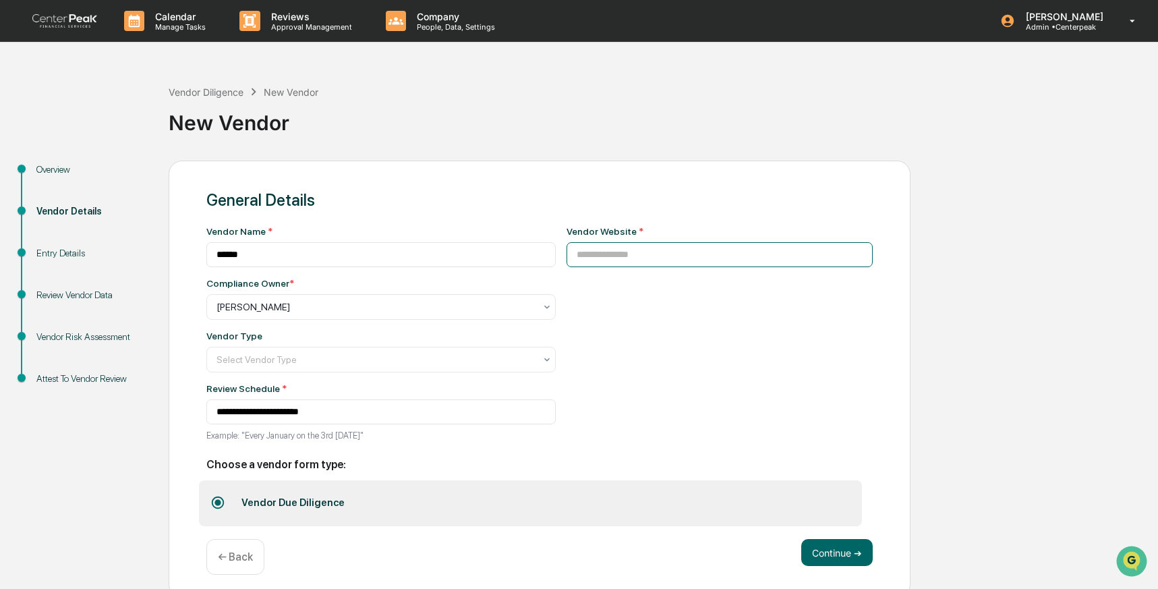
click at [689, 248] on input at bounding box center [720, 254] width 307 height 25
paste input "**********"
type input "**********"
click at [850, 549] on button "Continue ➔" at bounding box center [838, 552] width 72 height 27
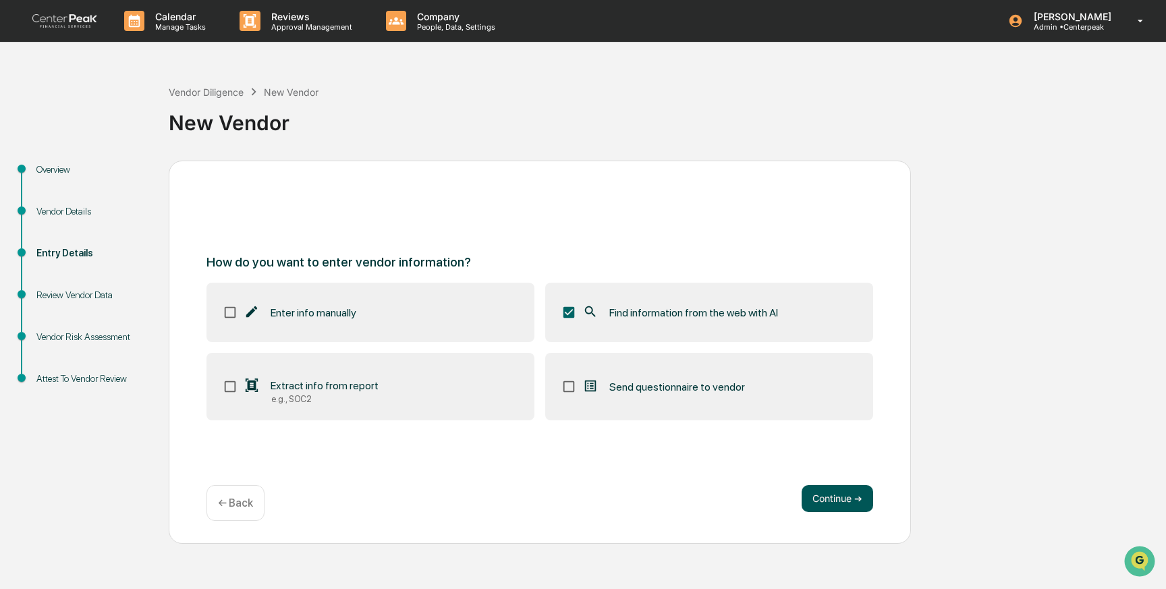
click at [837, 500] on button "Continue ➔" at bounding box center [838, 498] width 72 height 27
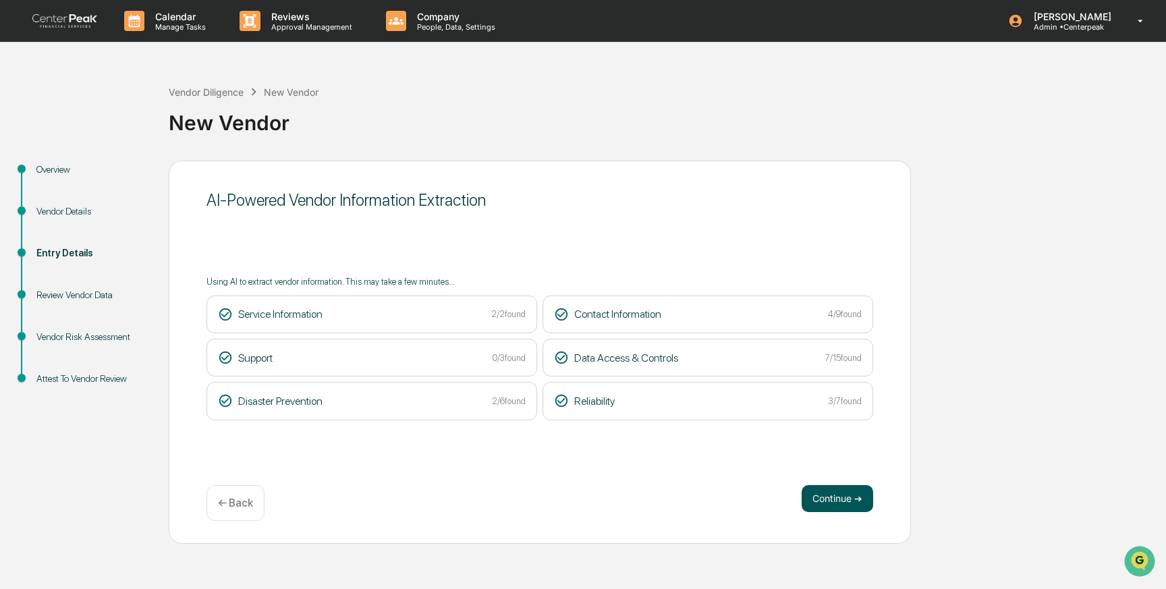
click at [837, 496] on button "Continue ➔" at bounding box center [838, 498] width 72 height 27
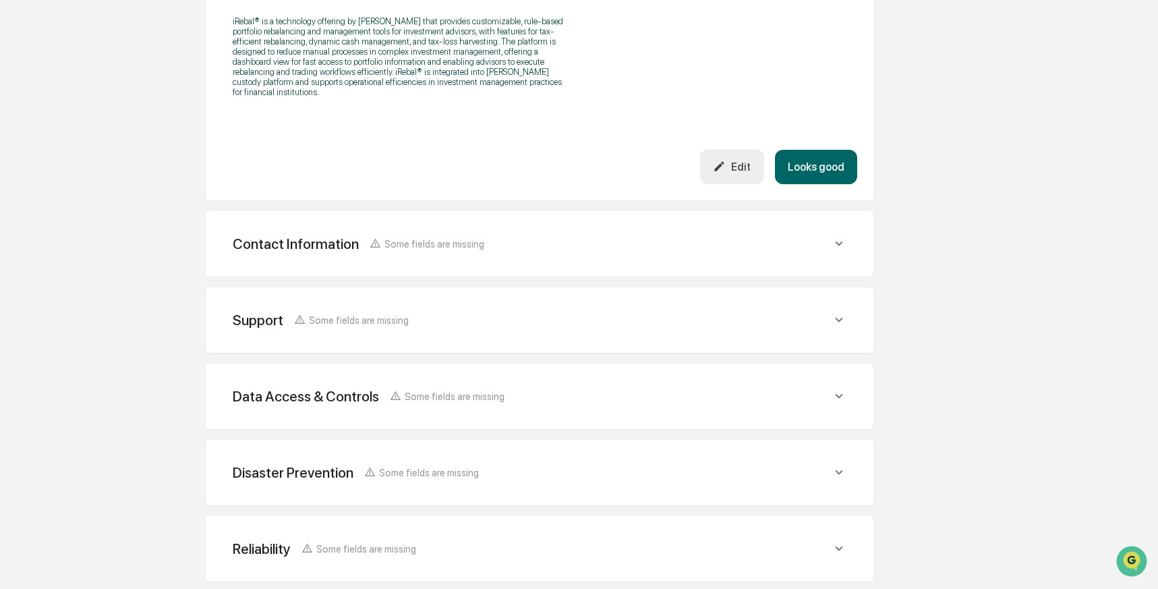
scroll to position [508, 0]
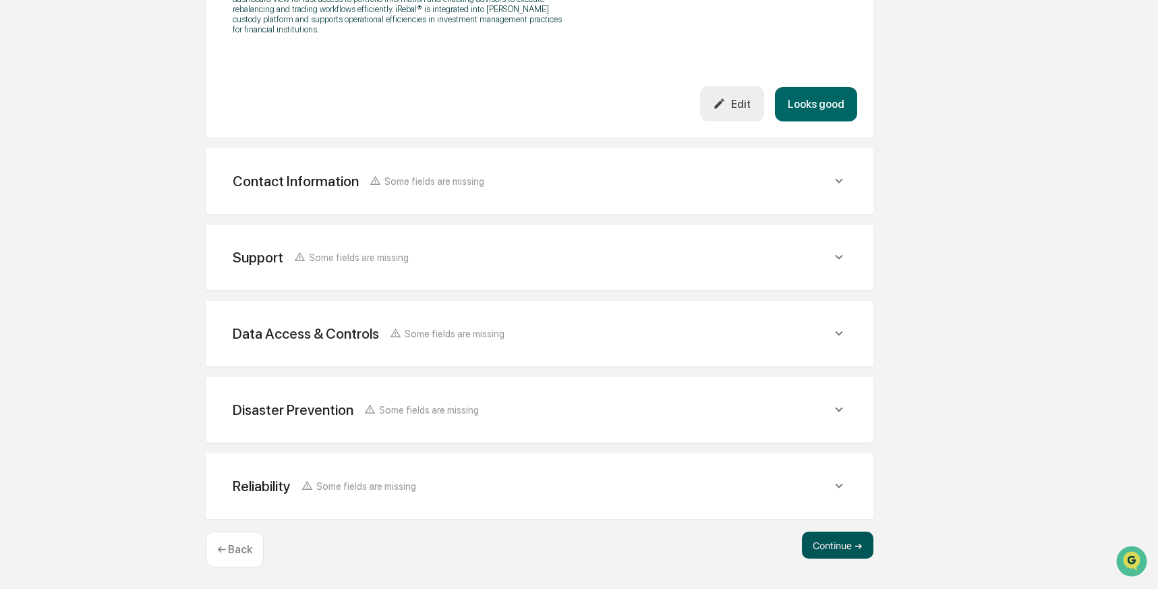
click at [839, 544] on button "Continue ➔" at bounding box center [838, 545] width 72 height 27
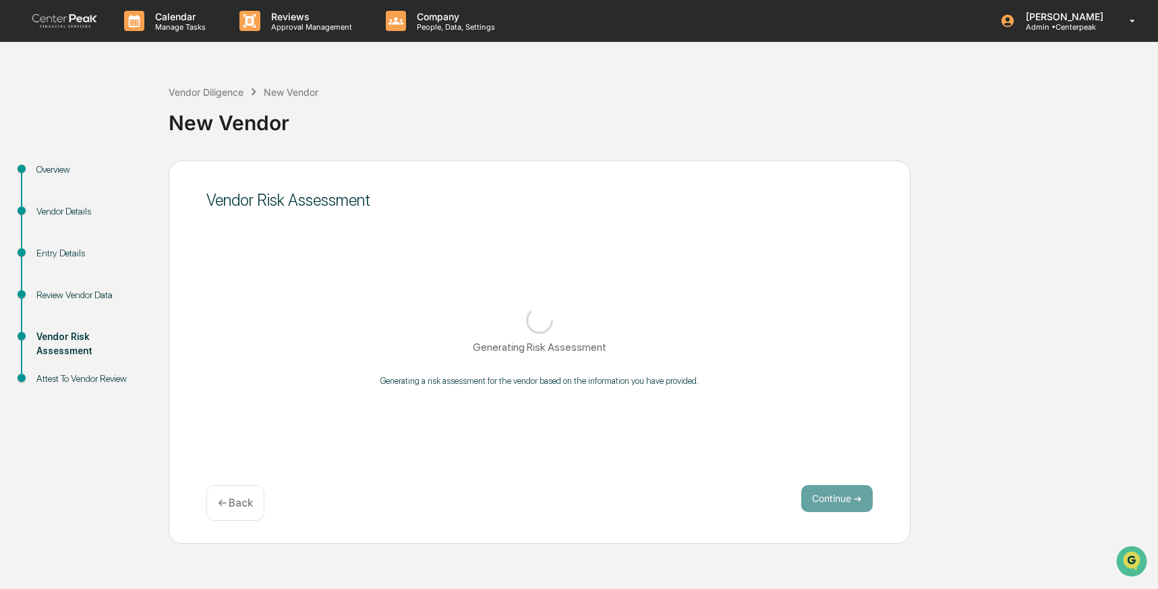
scroll to position [0, 0]
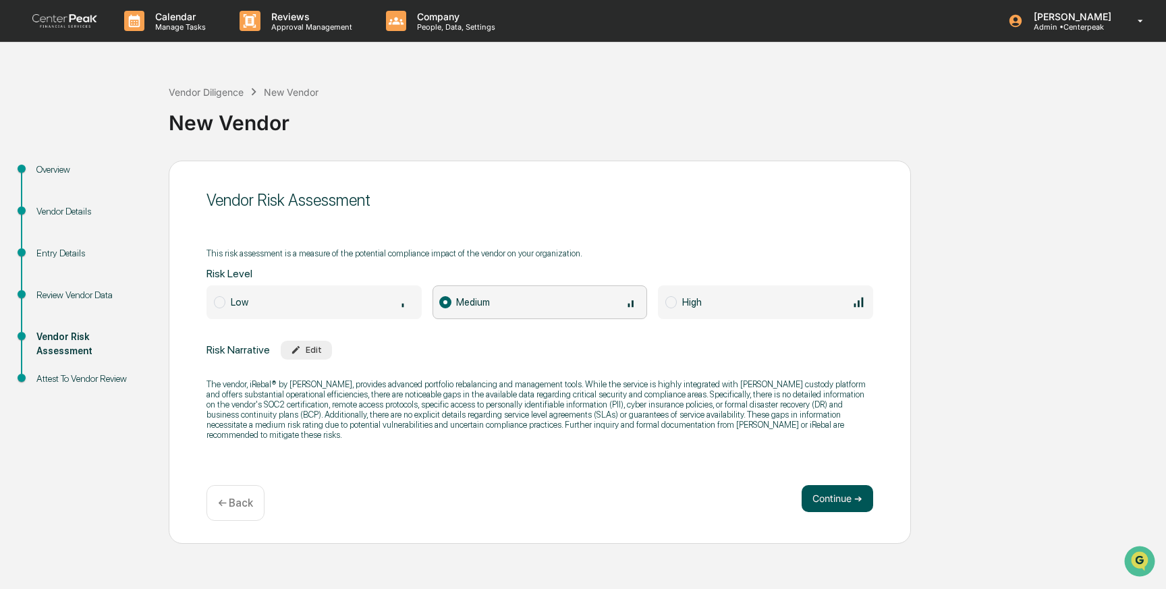
click at [842, 499] on button "Continue ➔" at bounding box center [838, 498] width 72 height 27
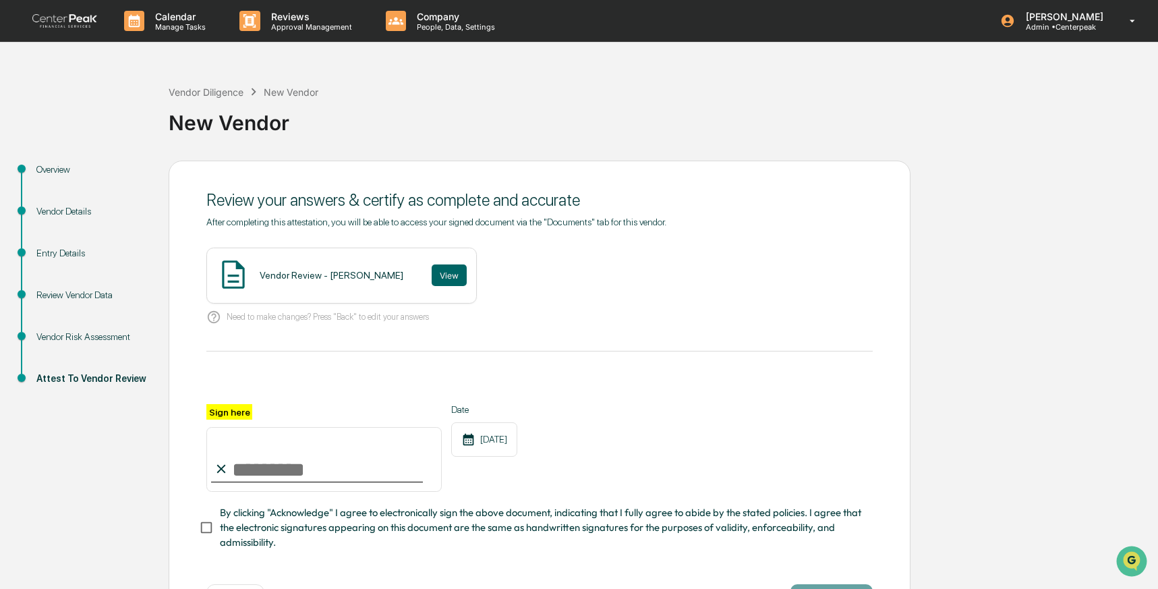
click at [333, 474] on input "Sign here" at bounding box center [323, 459] width 235 height 65
type input "**********"
click at [441, 271] on button "View" at bounding box center [449, 275] width 35 height 22
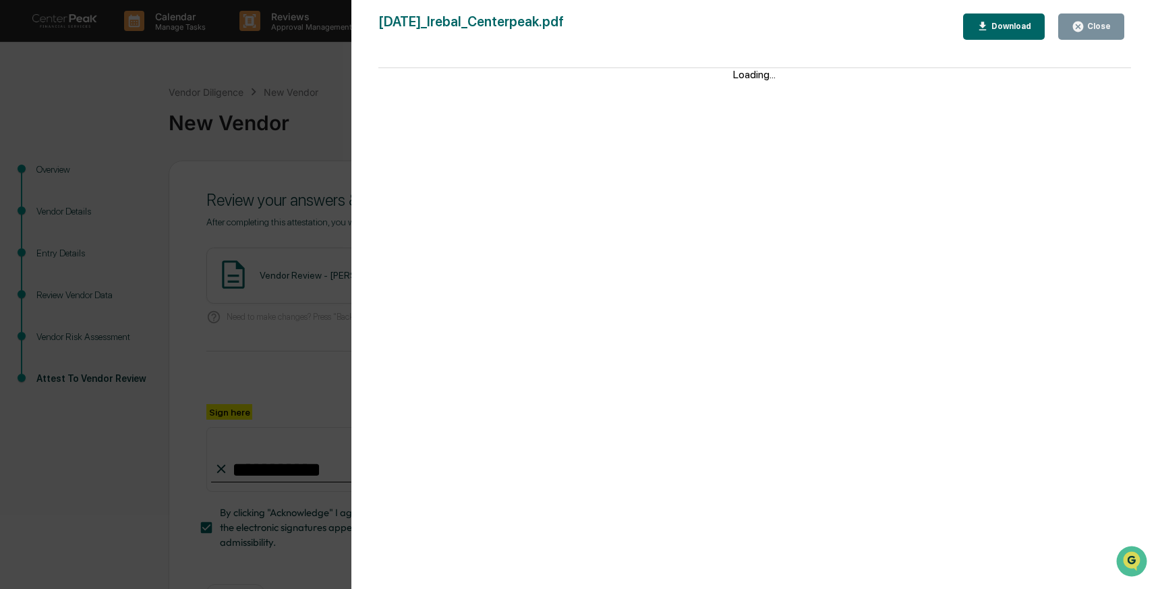
click at [1012, 23] on div "Download" at bounding box center [1010, 26] width 43 height 9
click at [347, 164] on div "Version History 10/09/2025, 07:29 PM Izzy Daboub 2025-10-09_Irebal_Centerpeak.p…" at bounding box center [579, 294] width 1158 height 589
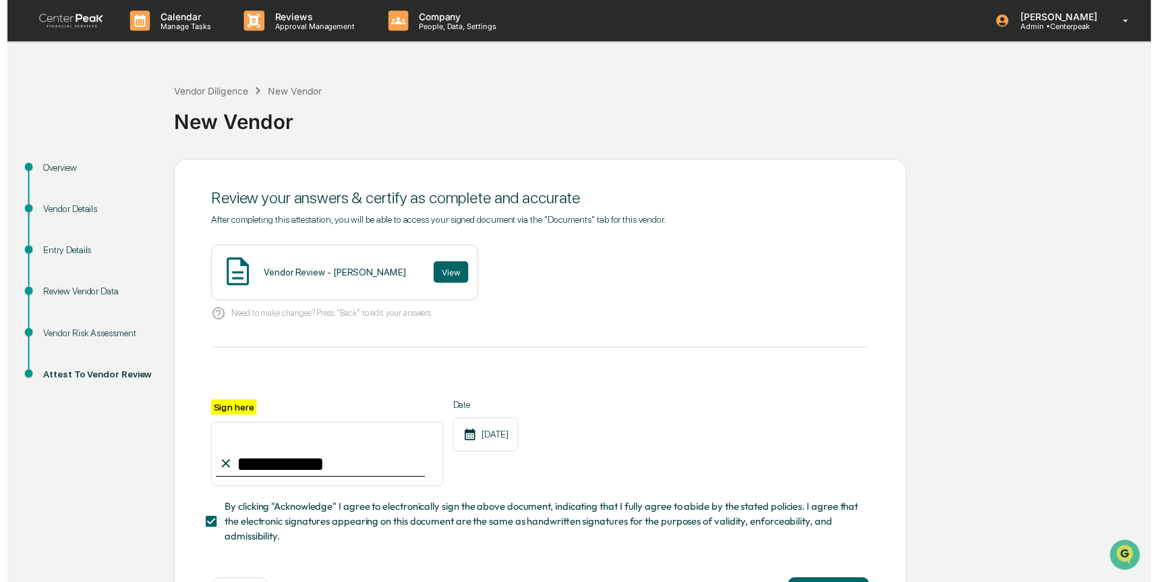
scroll to position [53, 0]
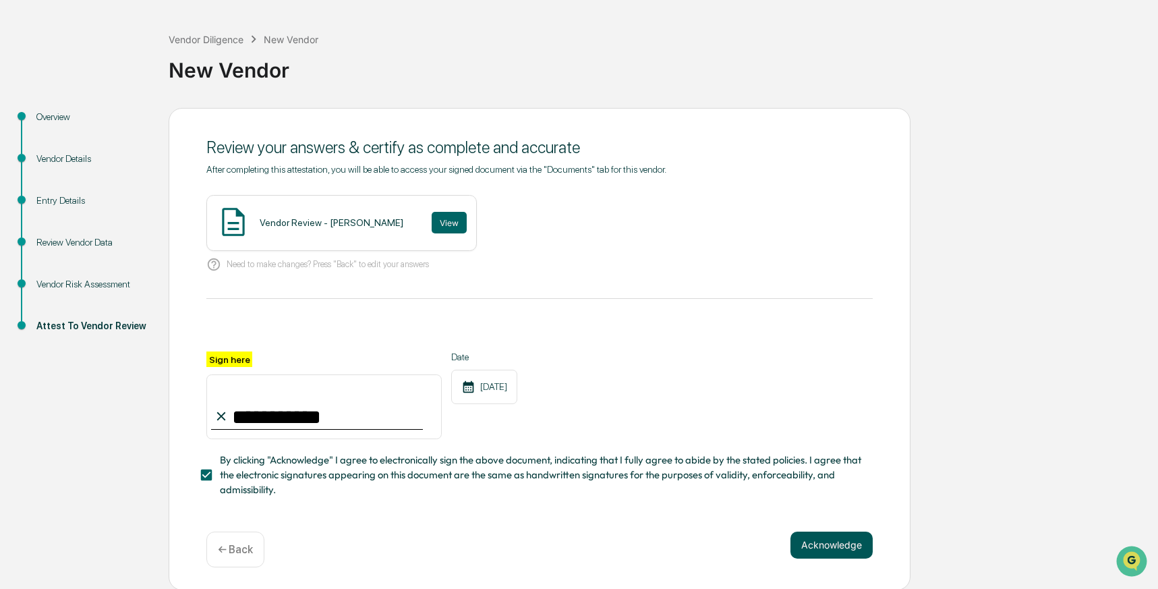
click at [844, 540] on button "Acknowledge" at bounding box center [832, 545] width 82 height 27
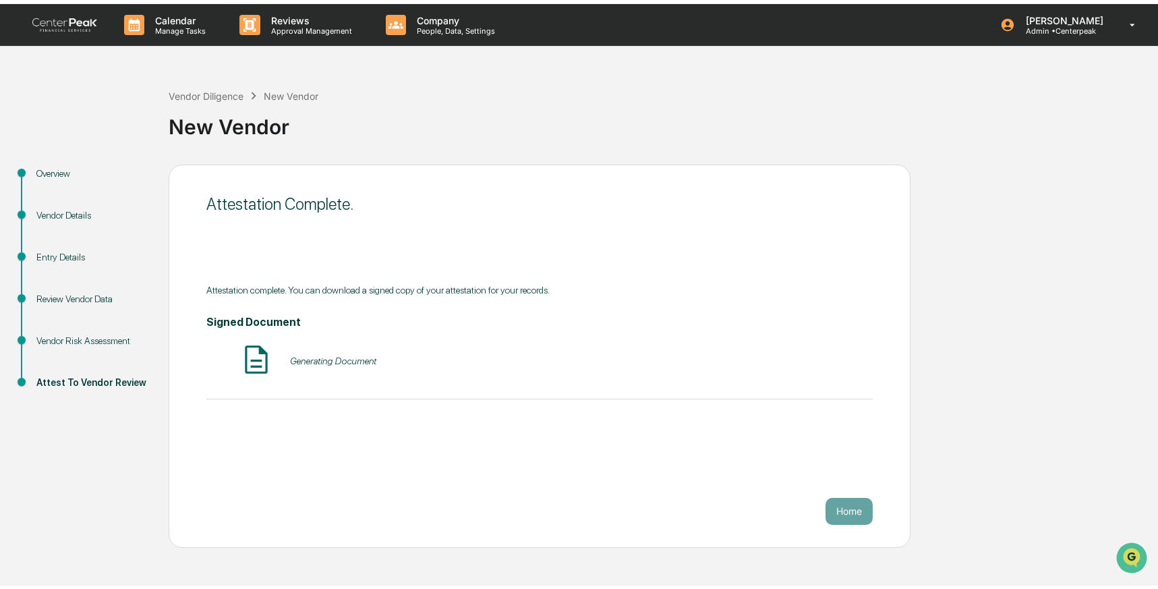
scroll to position [0, 0]
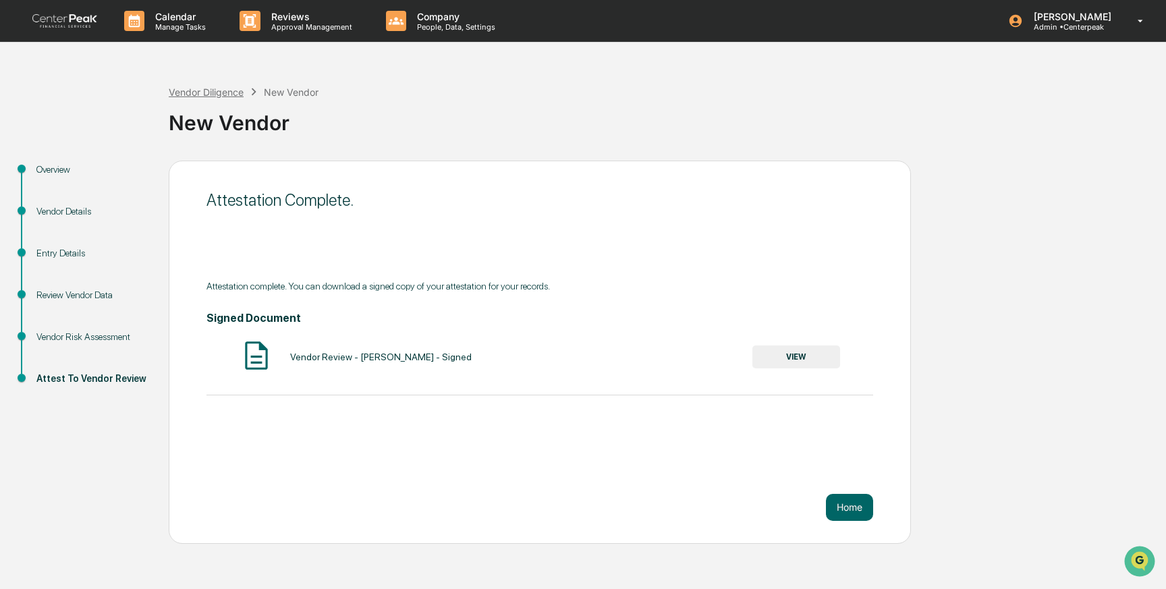
click at [198, 91] on div "Vendor Diligence" at bounding box center [206, 91] width 75 height 11
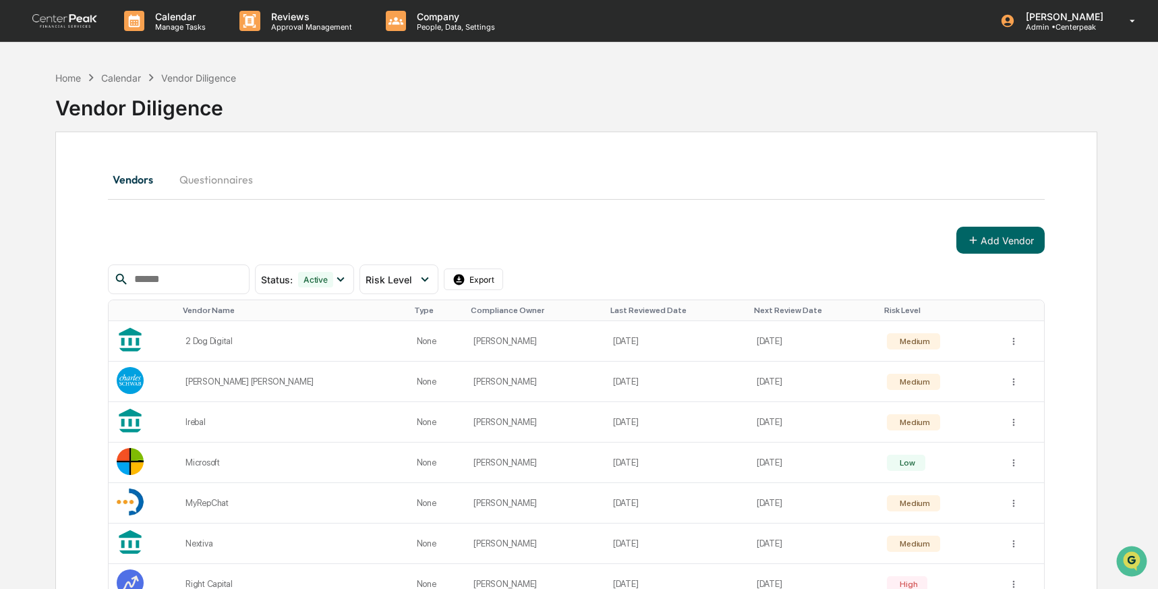
click at [169, 285] on input "text" at bounding box center [186, 280] width 115 height 18
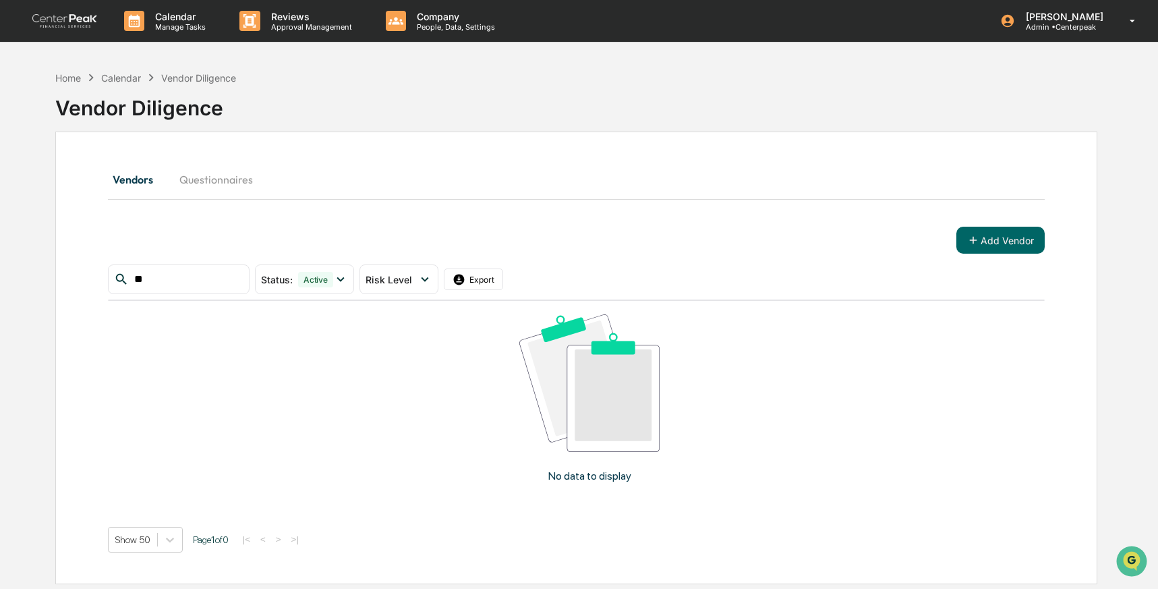
type input "*"
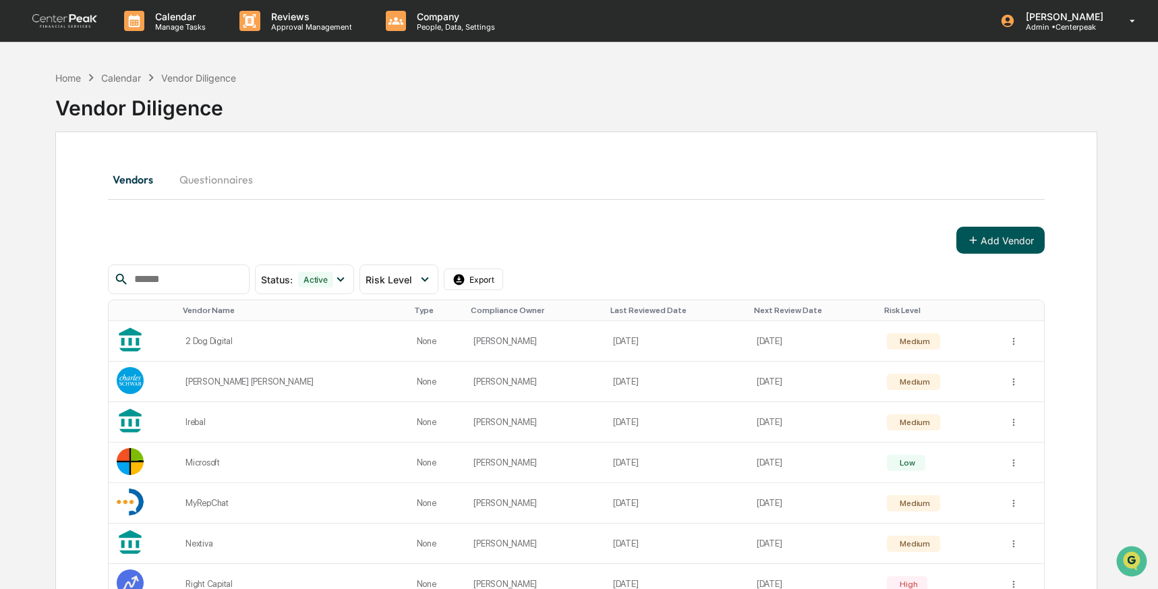
click at [973, 240] on icon at bounding box center [972, 240] width 7 height 7
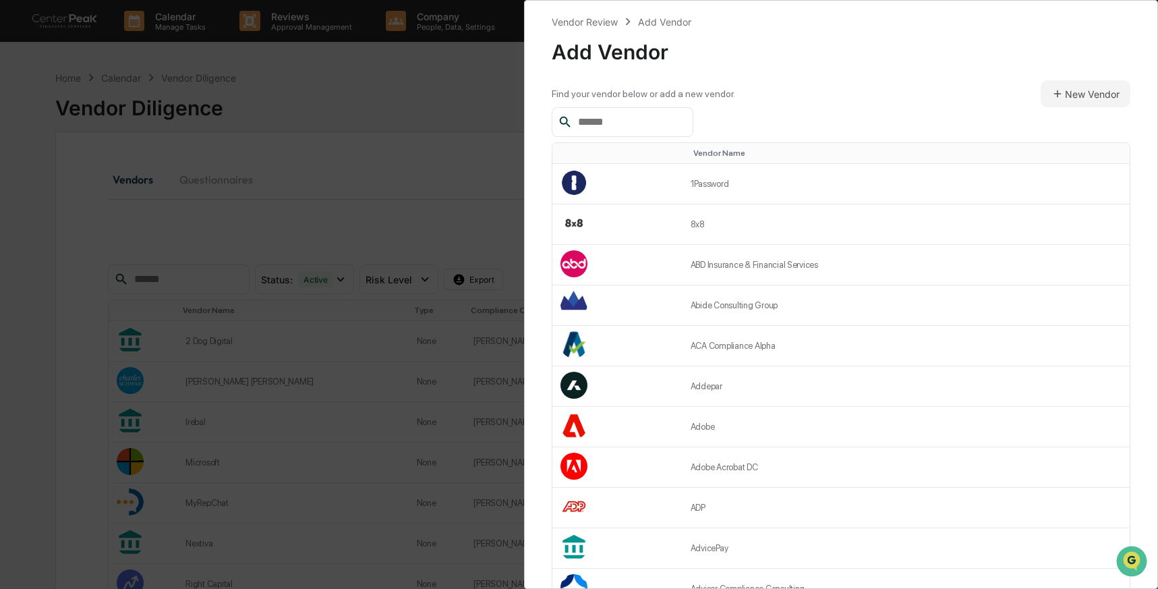
click at [671, 116] on input "text" at bounding box center [630, 122] width 115 height 18
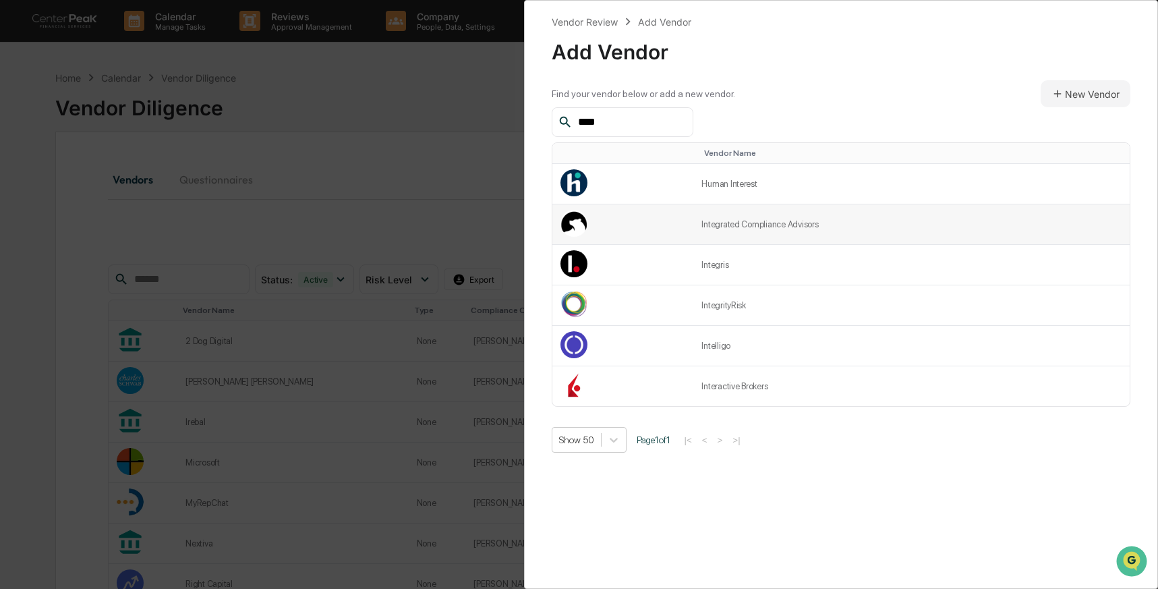
type input "****"
click at [694, 222] on td "Integrated Compliance Advisors" at bounding box center [912, 224] width 437 height 40
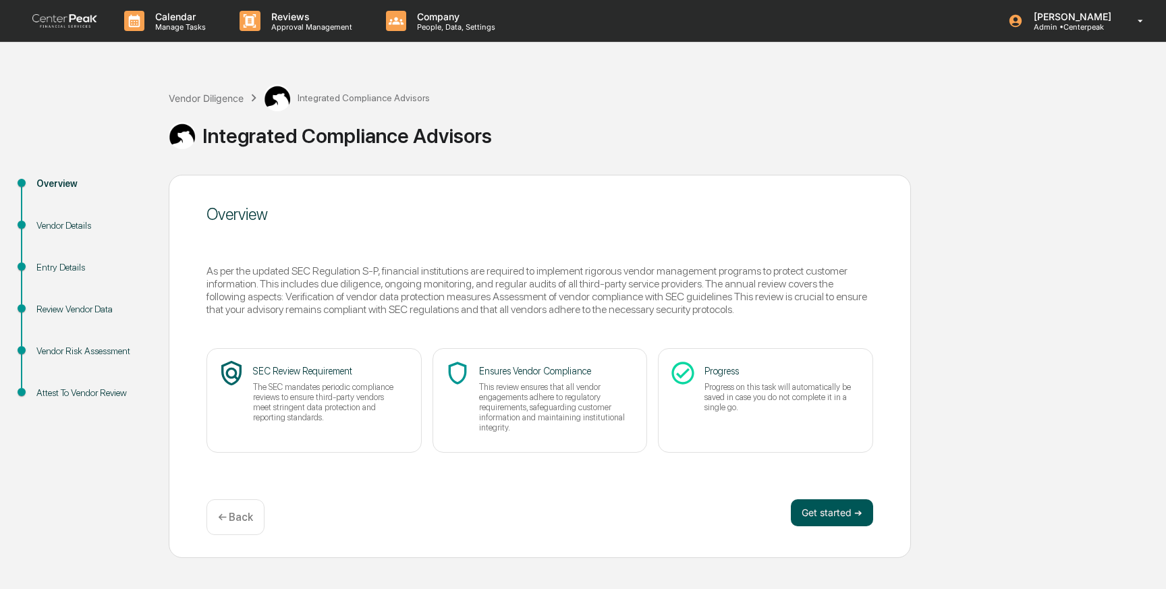
click at [835, 516] on button "Get started ➔" at bounding box center [832, 512] width 82 height 27
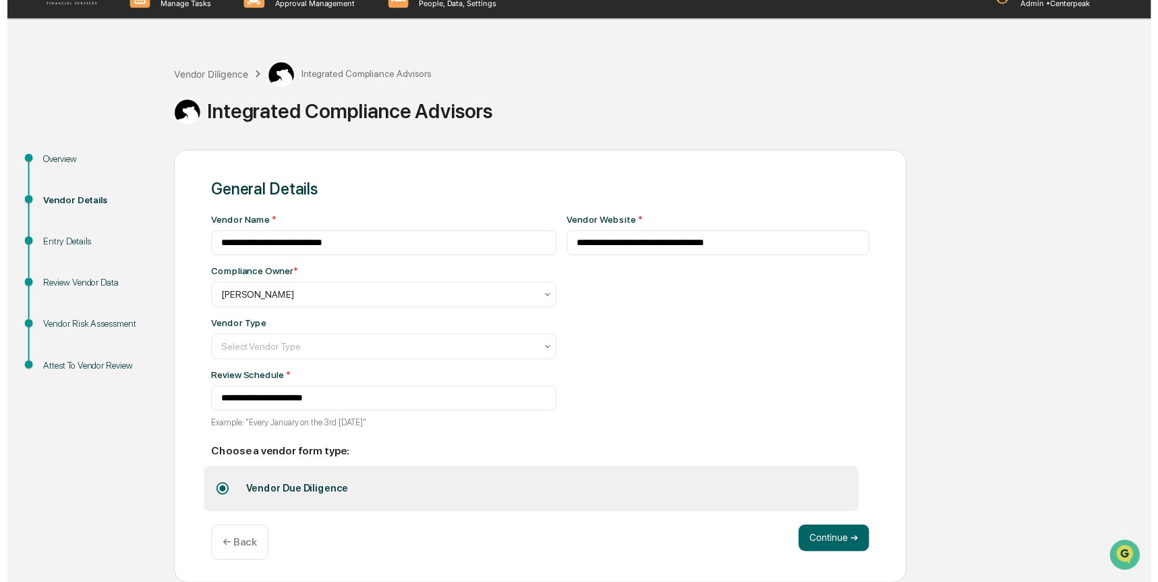
scroll to position [26, 0]
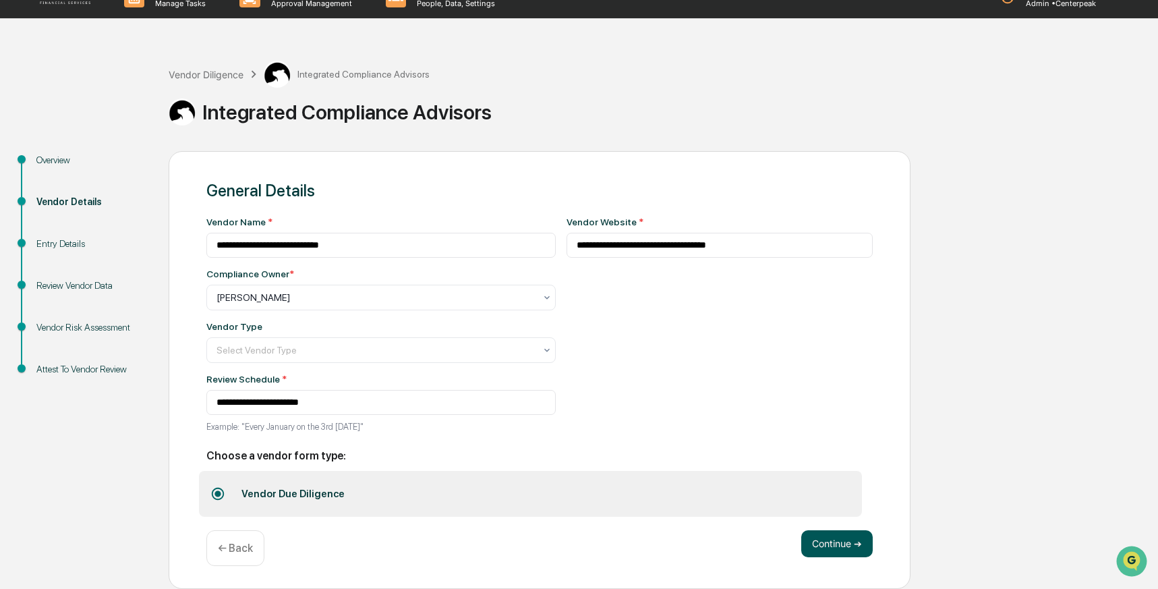
click at [838, 536] on button "Continue ➔" at bounding box center [838, 543] width 72 height 27
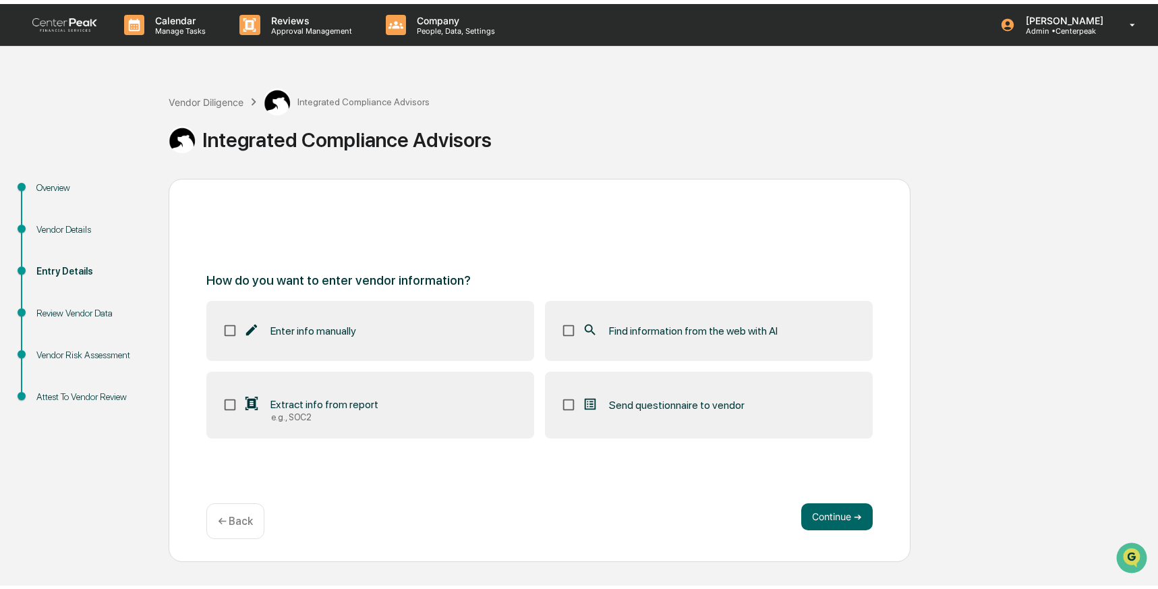
scroll to position [0, 0]
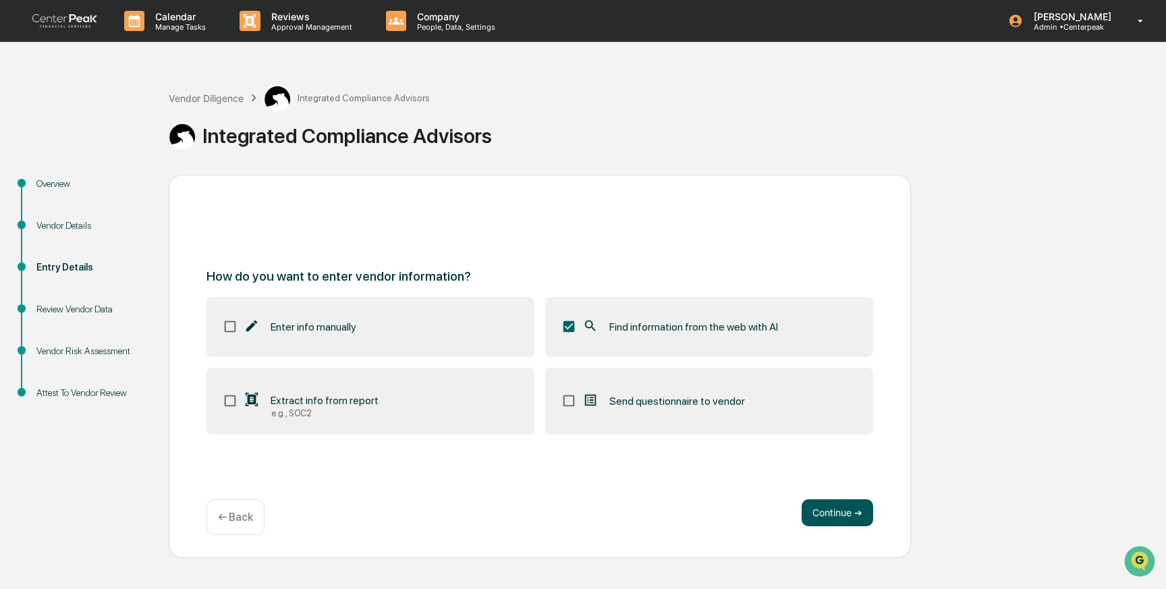
click at [835, 518] on button "Continue ➔" at bounding box center [838, 512] width 72 height 27
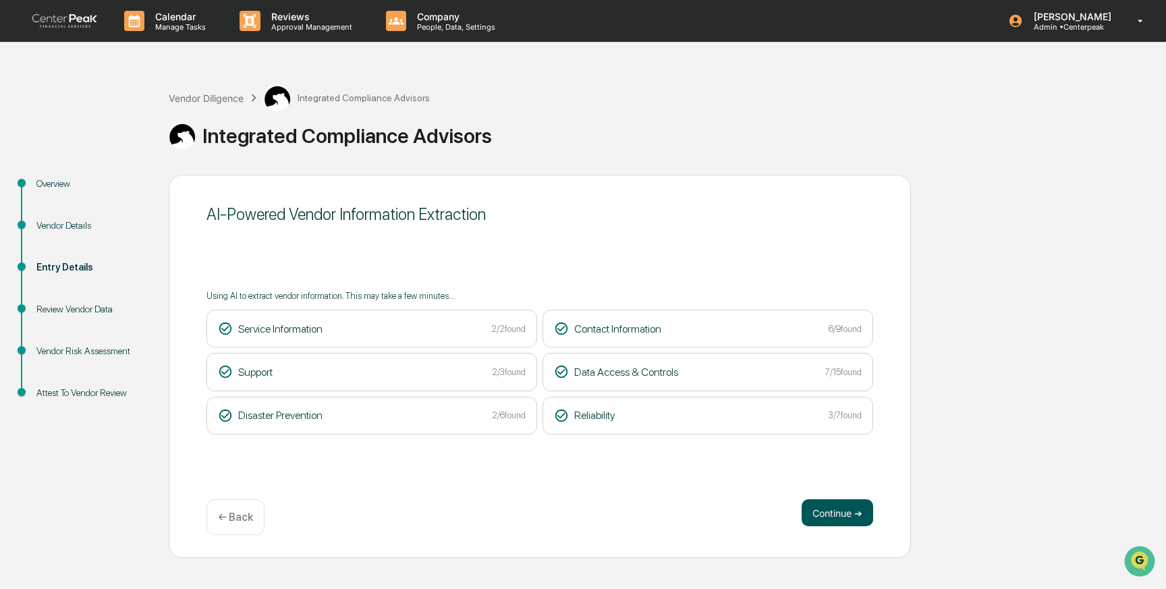
click at [845, 511] on button "Continue ➔" at bounding box center [838, 512] width 72 height 27
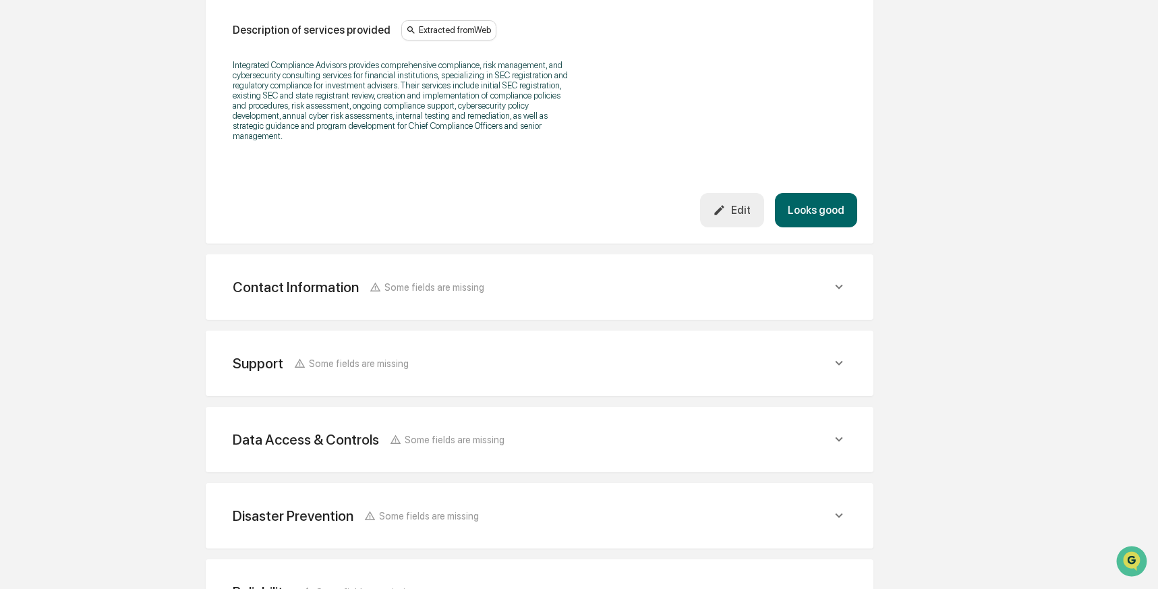
scroll to position [534, 0]
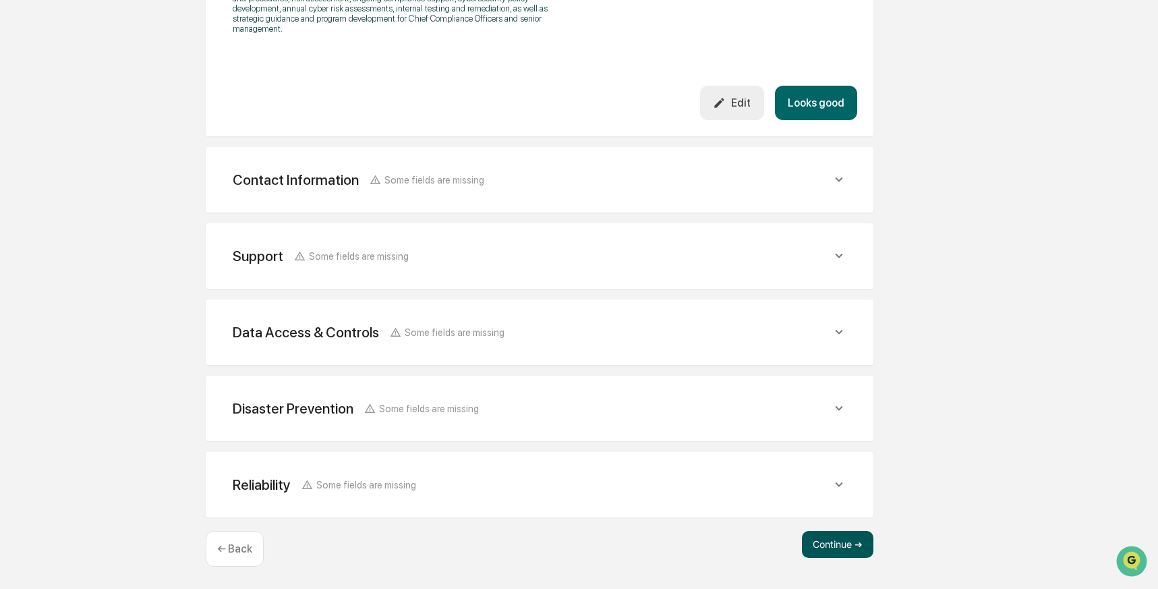
click at [844, 547] on button "Continue ➔" at bounding box center [838, 544] width 72 height 27
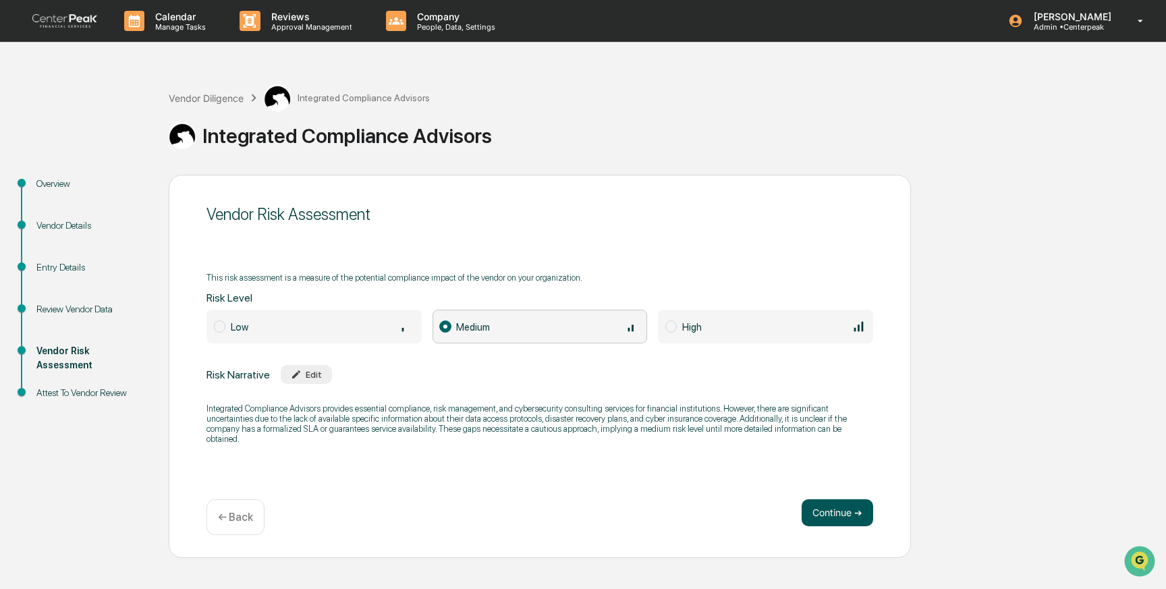
click at [853, 518] on button "Continue ➔" at bounding box center [838, 512] width 72 height 27
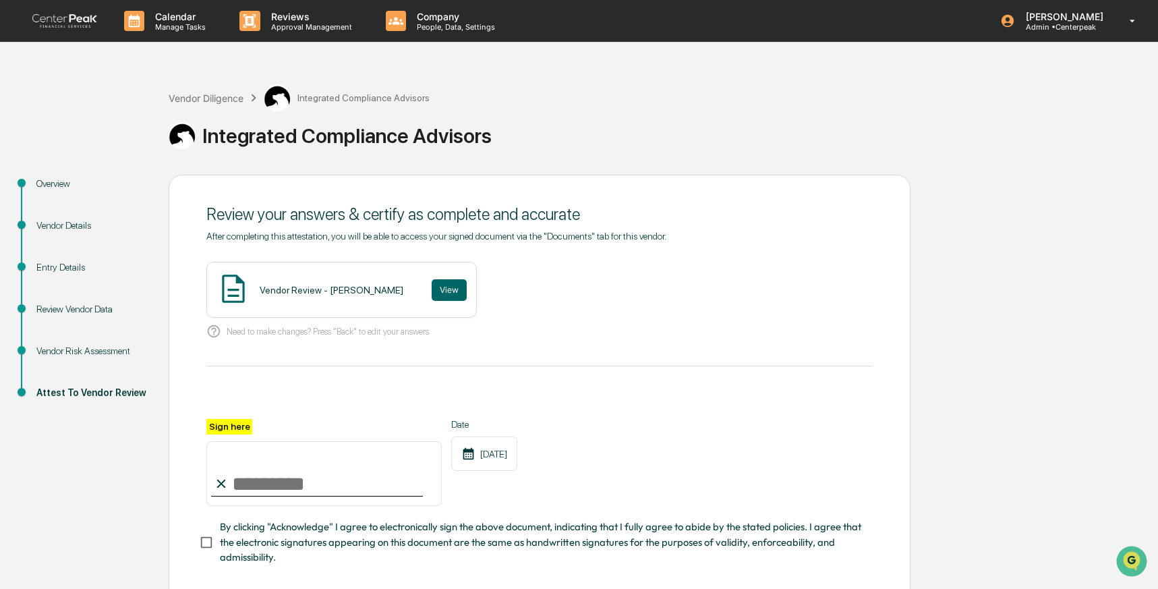
click at [306, 482] on input "Sign here" at bounding box center [323, 473] width 235 height 65
type input "**********"
click at [432, 295] on button "View" at bounding box center [449, 290] width 35 height 22
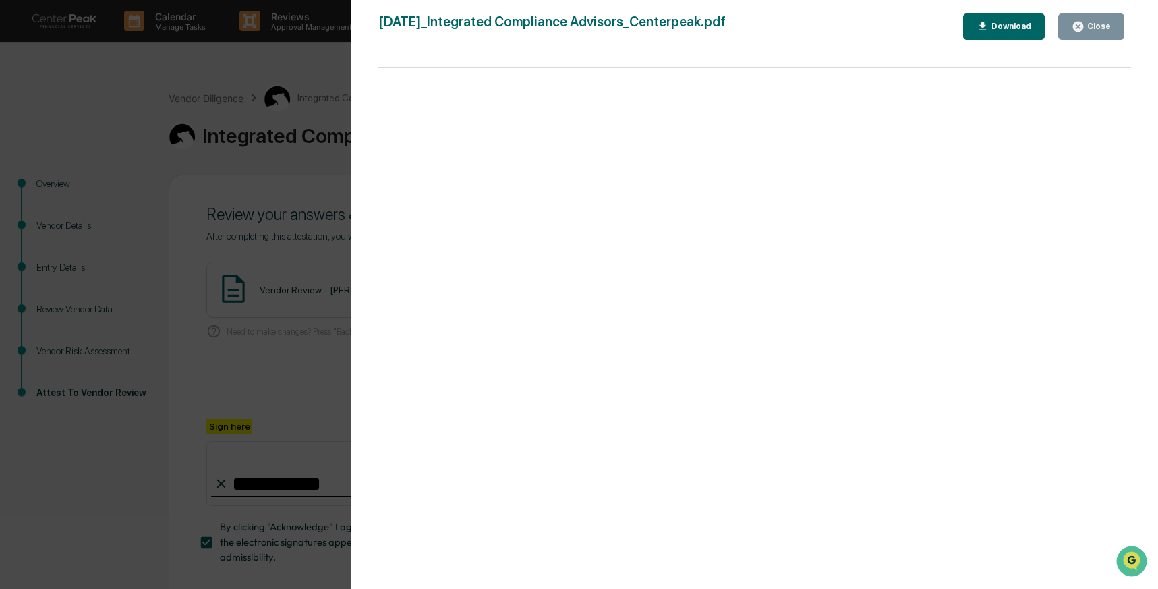
click at [306, 281] on div "Version History 10/09/2025, 07:30 PM Izzy Daboub 2025-10-09_Integrated Complian…" at bounding box center [579, 294] width 1158 height 589
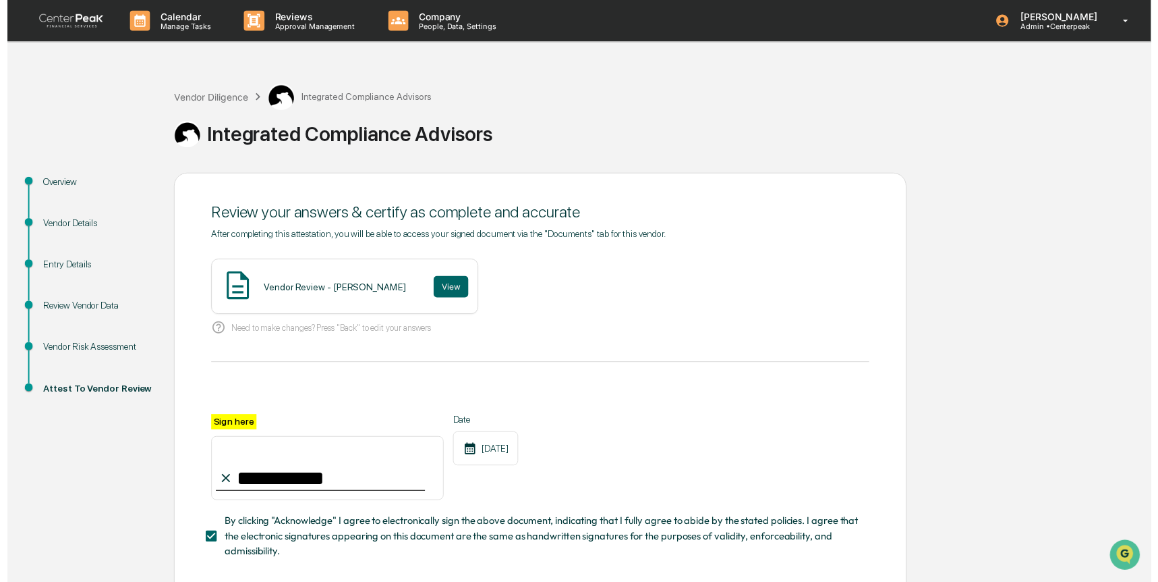
scroll to position [67, 0]
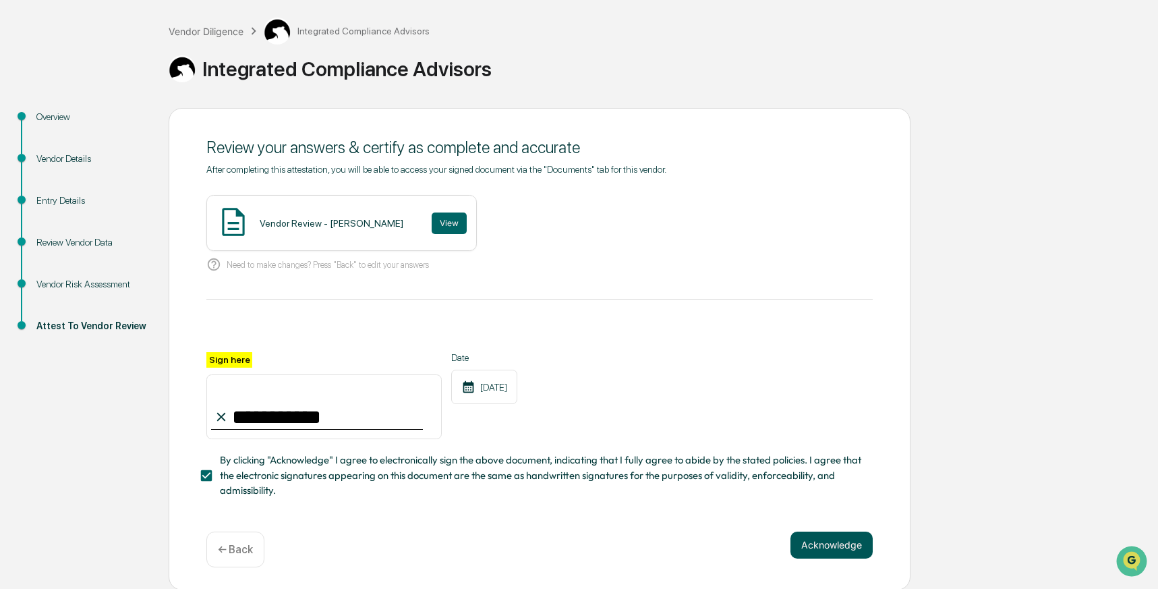
click at [826, 539] on button "Acknowledge" at bounding box center [832, 545] width 82 height 27
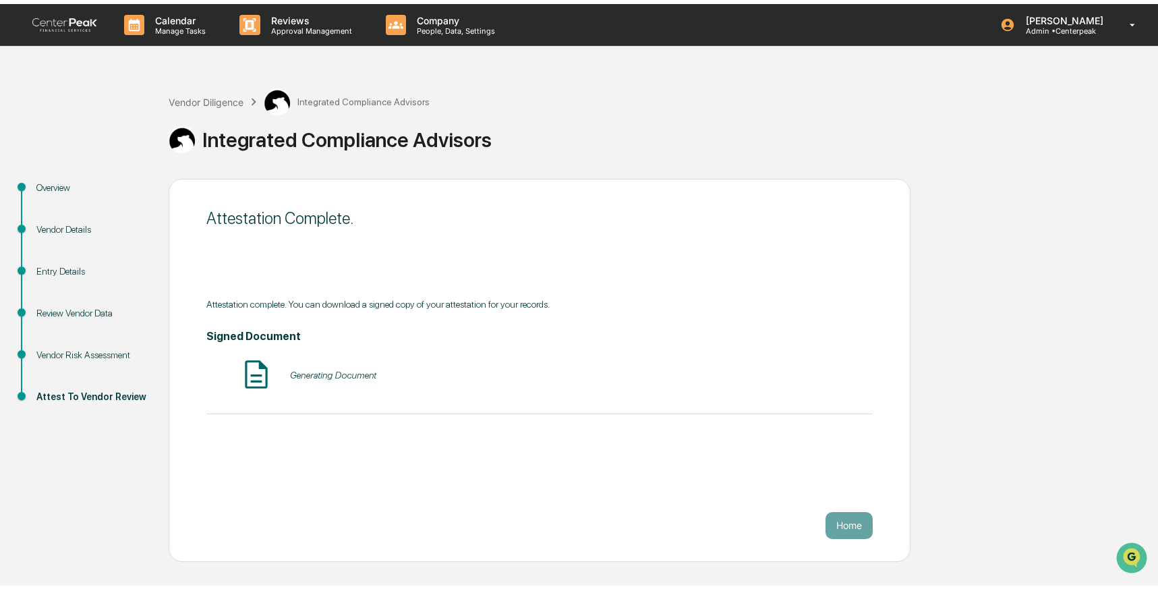
scroll to position [0, 0]
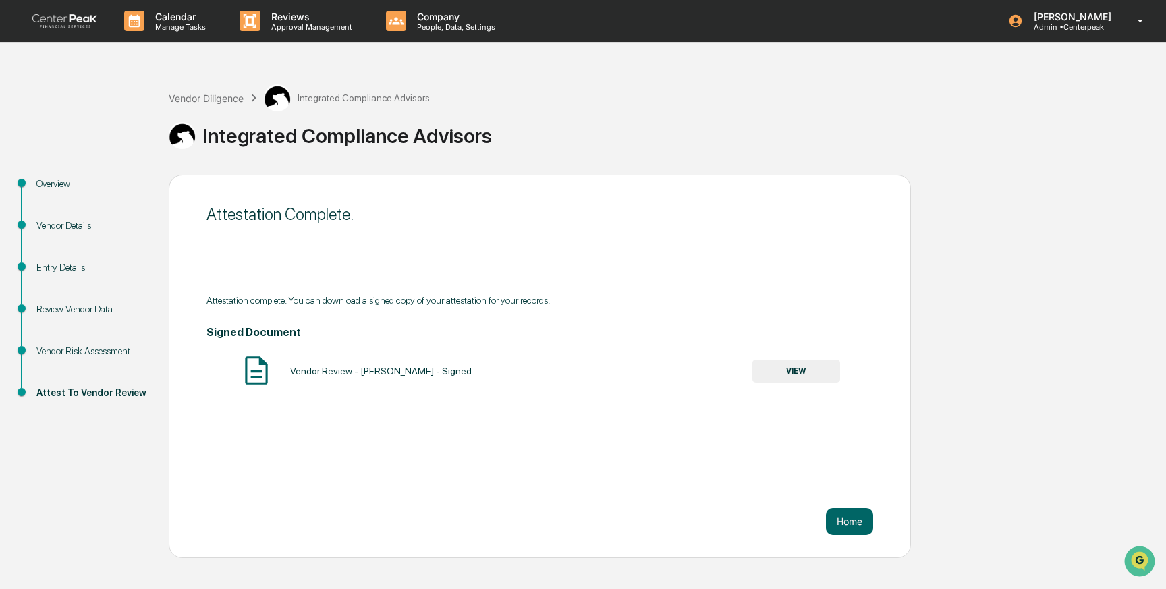
click at [203, 99] on div "Vendor Diligence" at bounding box center [206, 97] width 75 height 11
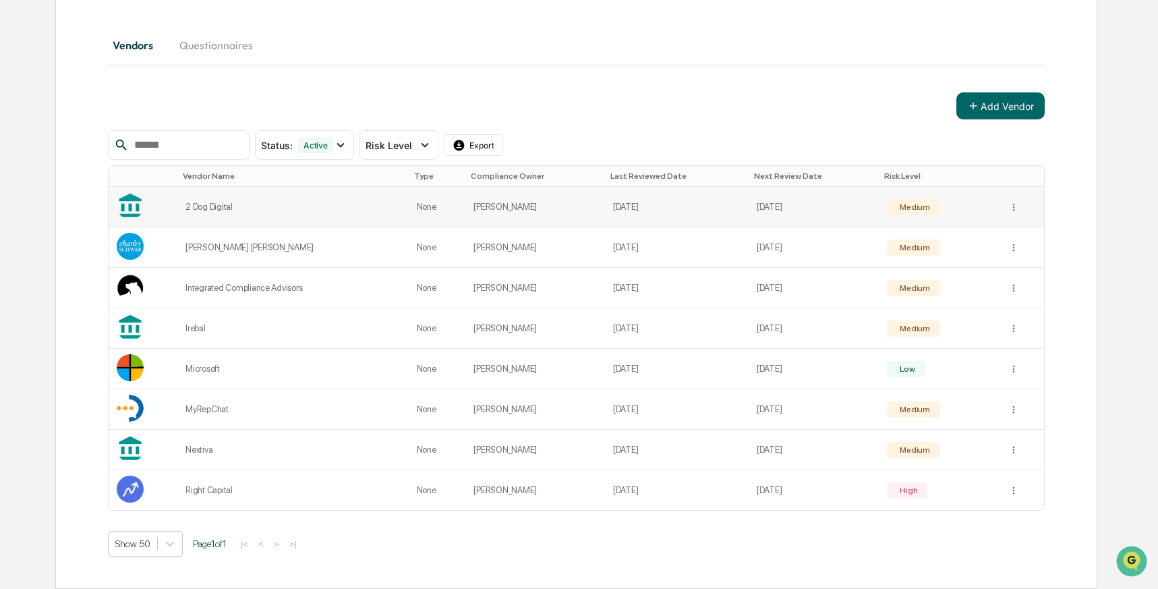
scroll to position [32, 0]
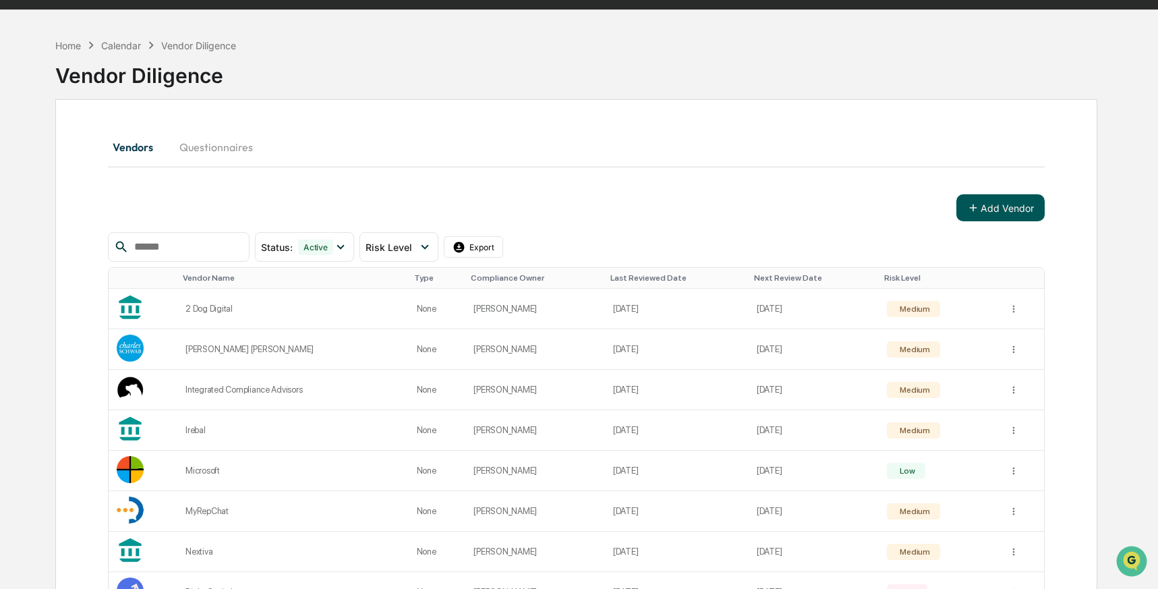
click at [972, 208] on icon at bounding box center [972, 207] width 7 height 7
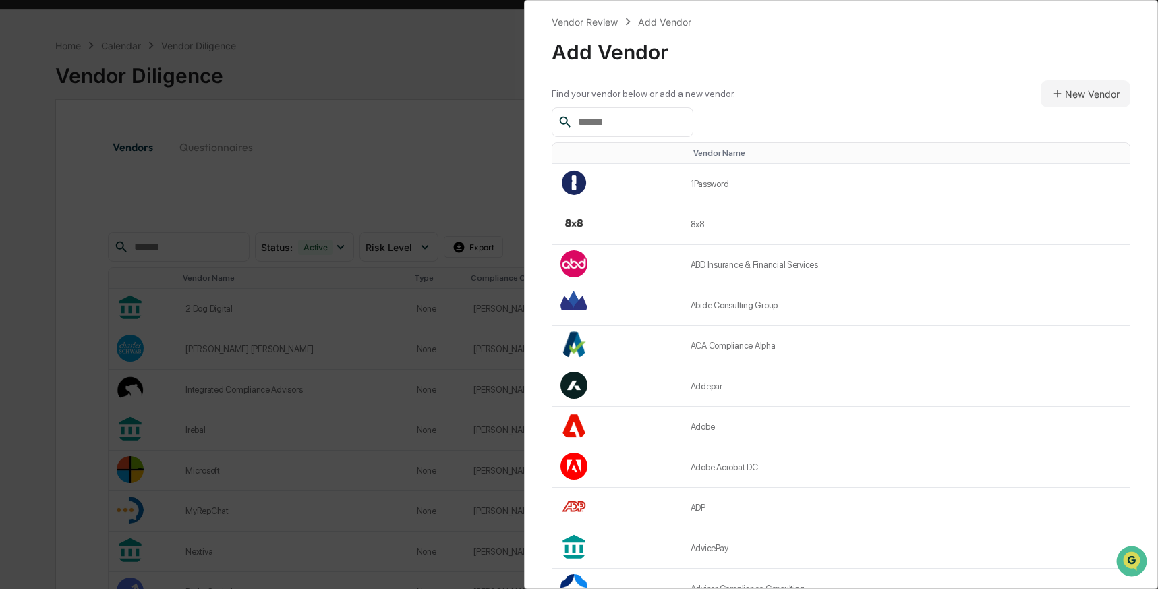
click at [663, 125] on input "text" at bounding box center [630, 122] width 115 height 18
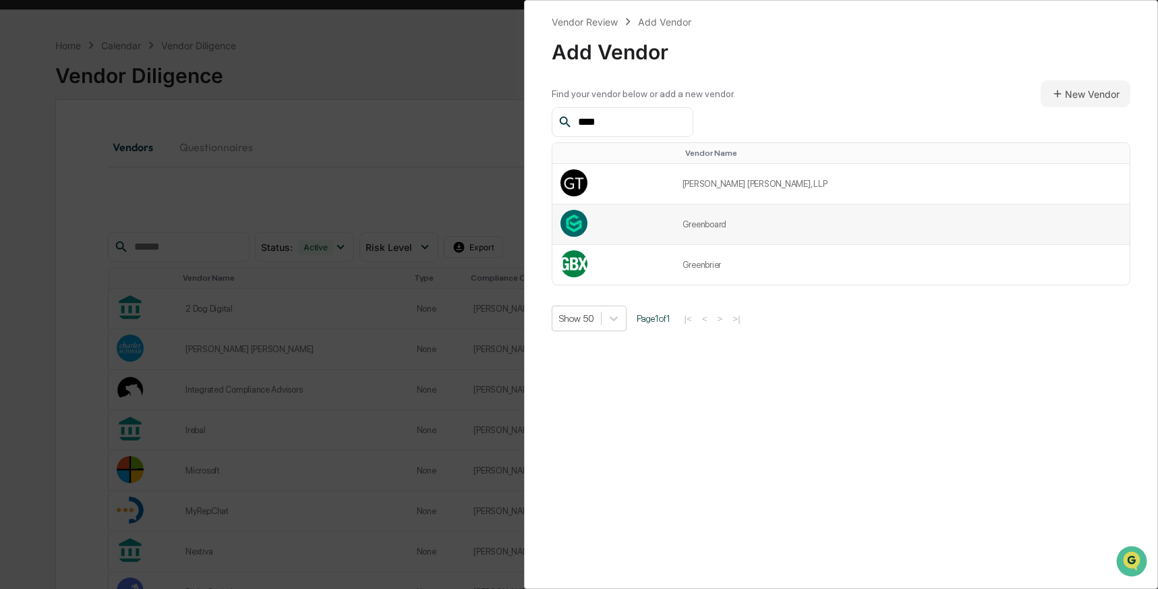
type input "****"
click at [735, 217] on td "Greenboard" at bounding box center [902, 224] width 455 height 40
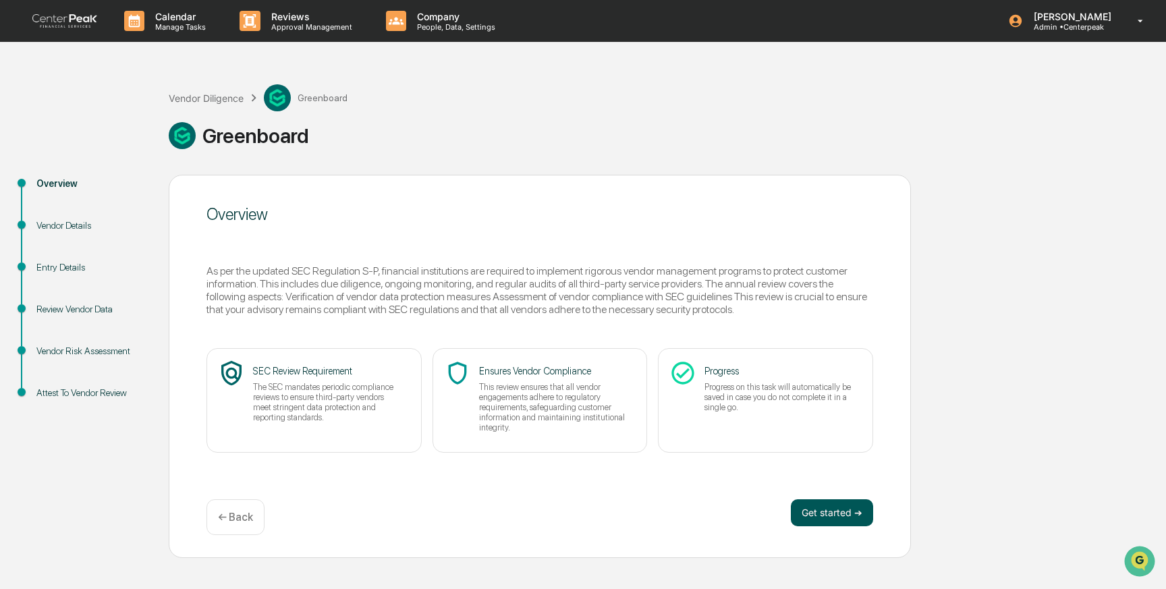
click at [842, 513] on button "Get started ➔" at bounding box center [832, 512] width 82 height 27
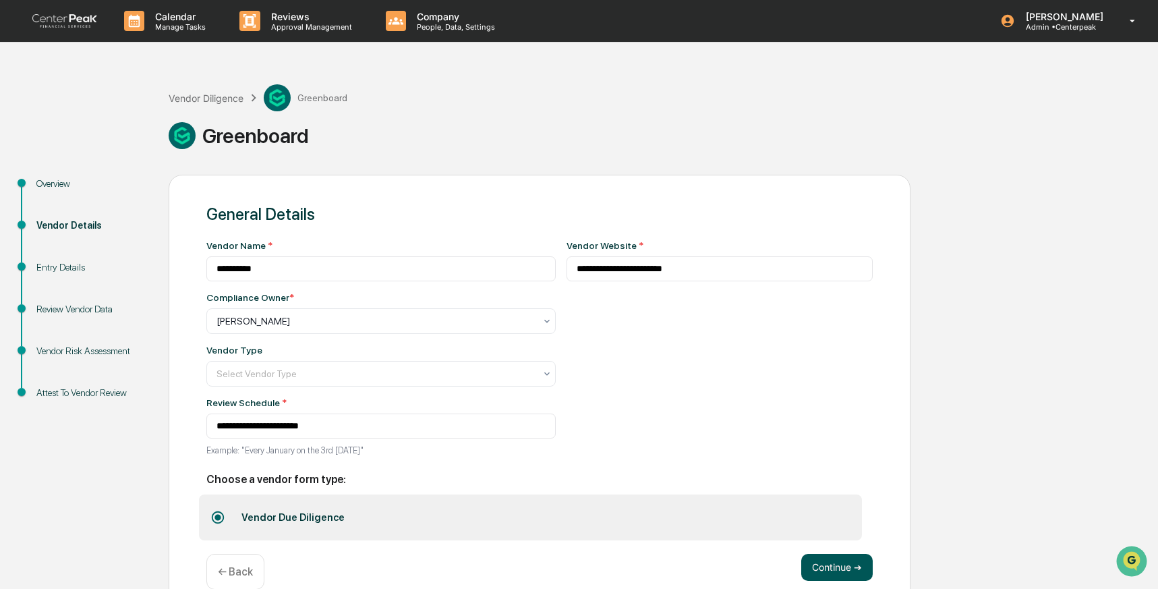
click at [828, 569] on button "Continue ➔" at bounding box center [838, 567] width 72 height 27
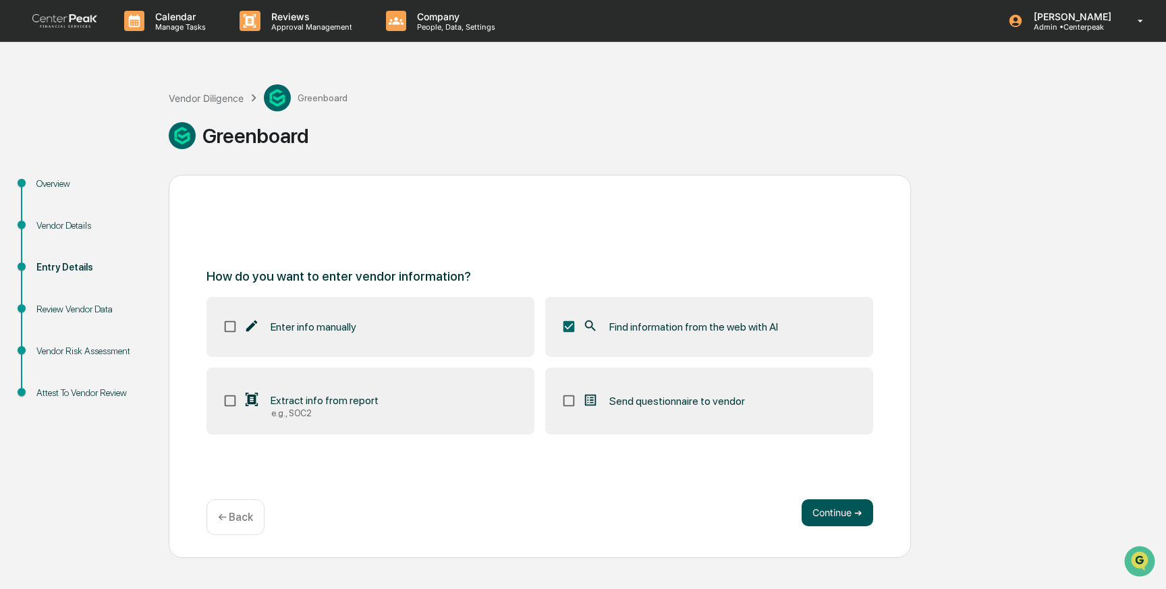
click at [829, 510] on button "Continue ➔" at bounding box center [838, 512] width 72 height 27
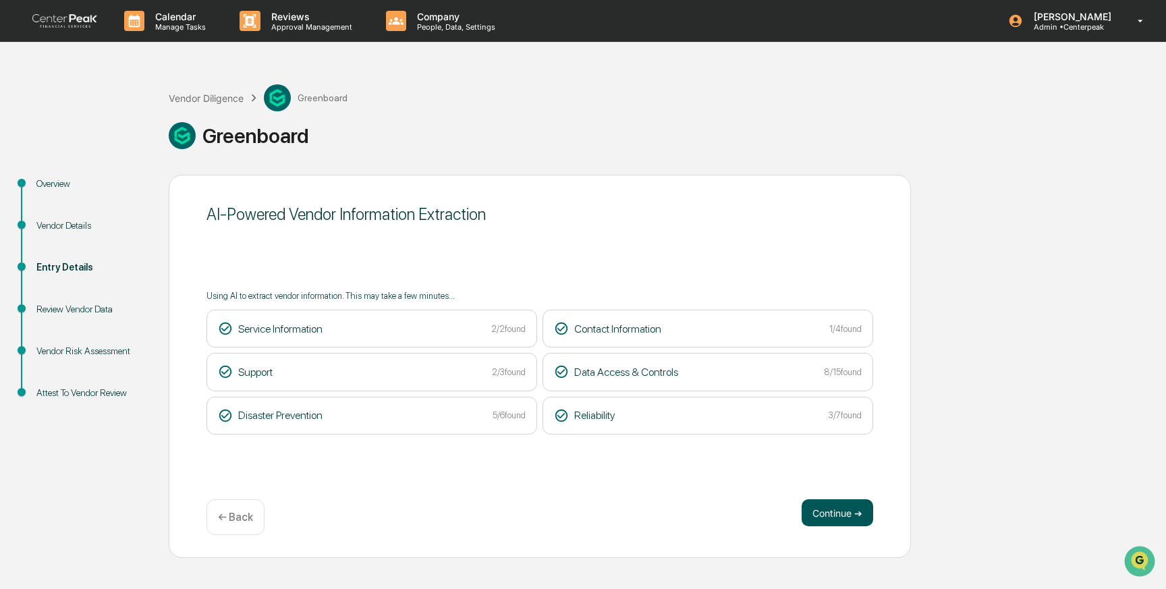
click at [849, 517] on button "Continue ➔" at bounding box center [838, 512] width 72 height 27
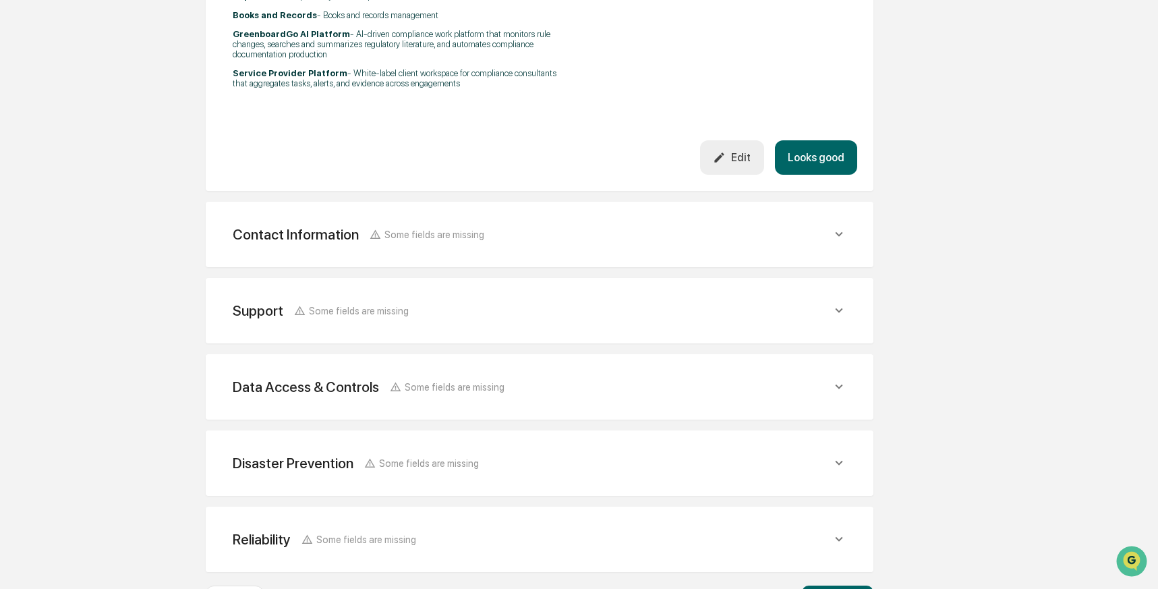
scroll to position [685, 0]
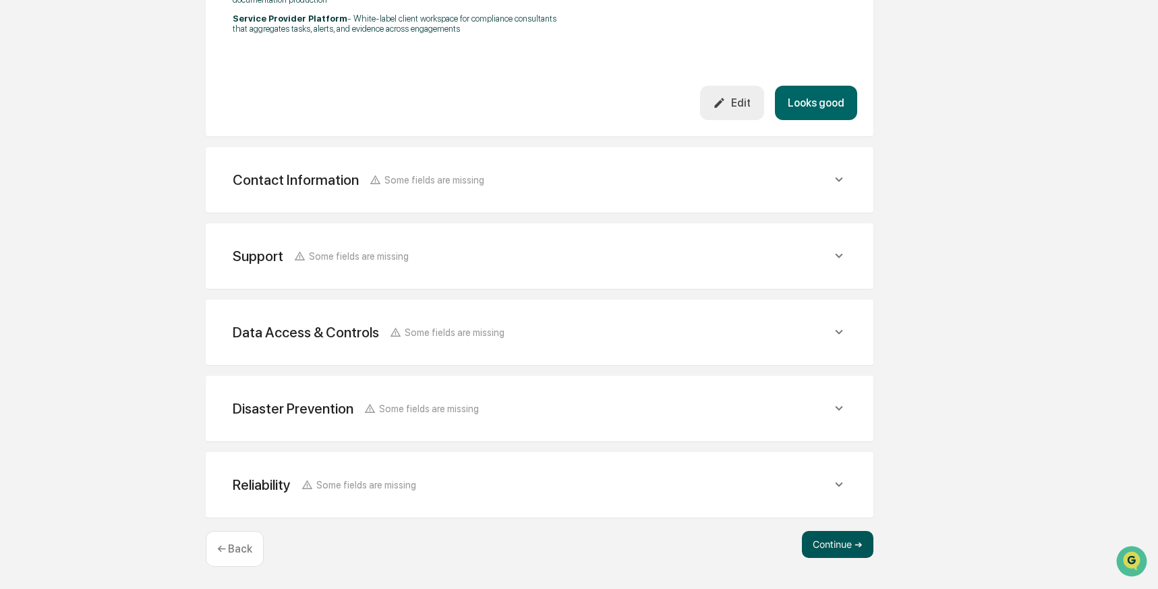
click at [844, 546] on button "Continue ➔" at bounding box center [838, 544] width 72 height 27
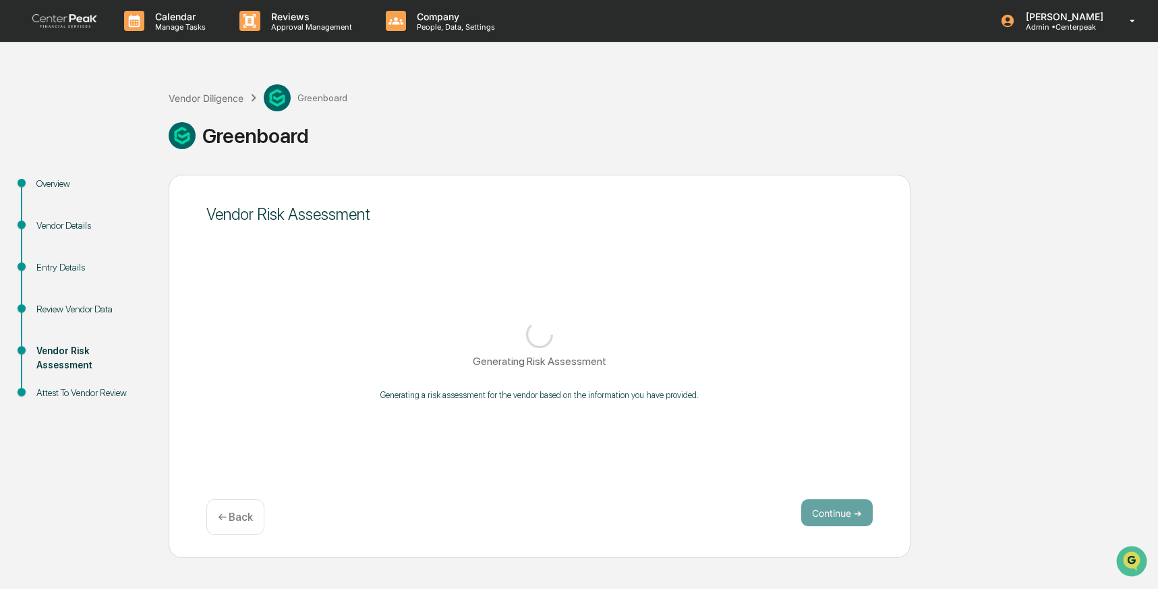
scroll to position [0, 0]
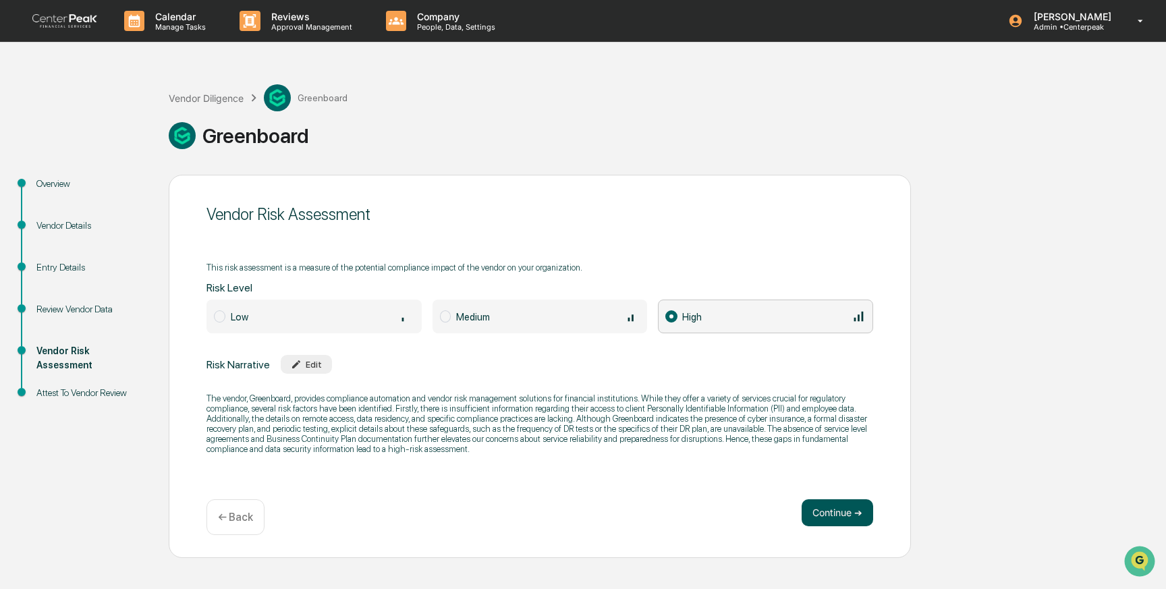
click at [845, 515] on button "Continue ➔" at bounding box center [838, 512] width 72 height 27
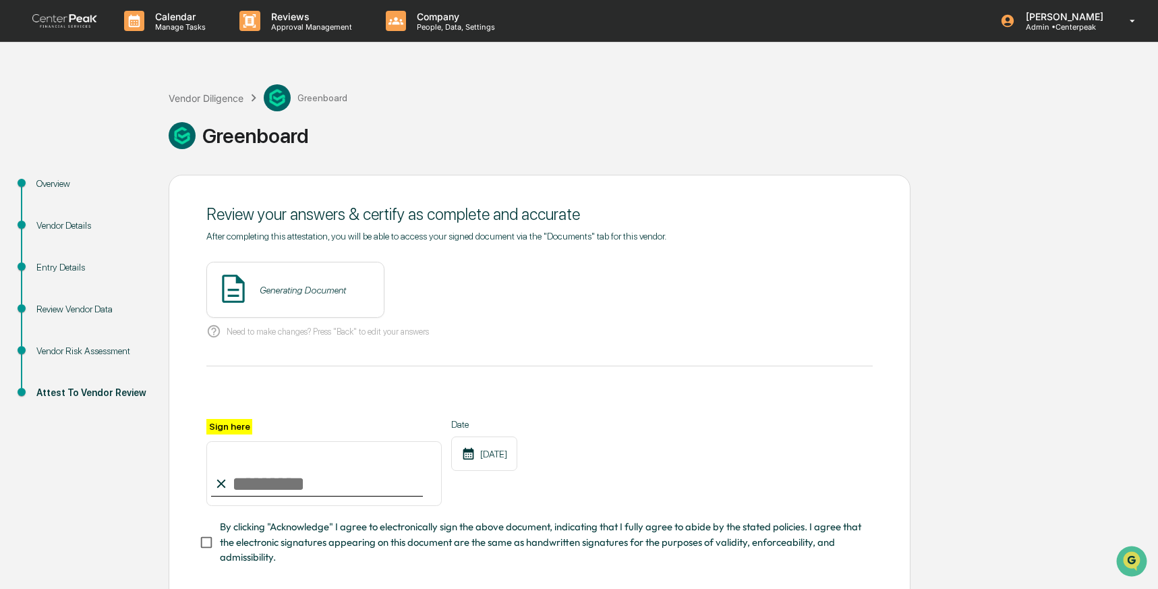
click at [357, 470] on input "Sign here" at bounding box center [323, 473] width 235 height 65
type input "**********"
click at [451, 293] on button "View" at bounding box center [449, 290] width 35 height 22
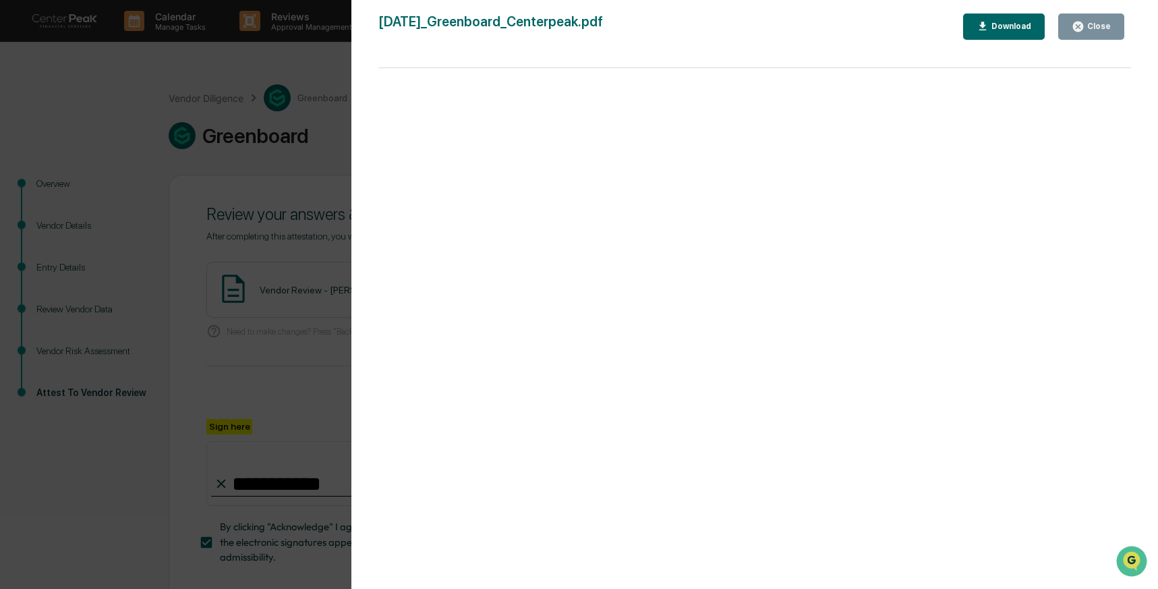
click at [316, 283] on div "Version History 10/09/2025, 07:32 PM Izzy Daboub 2025-10-09_Greenboard_Centerpe…" at bounding box center [579, 294] width 1158 height 589
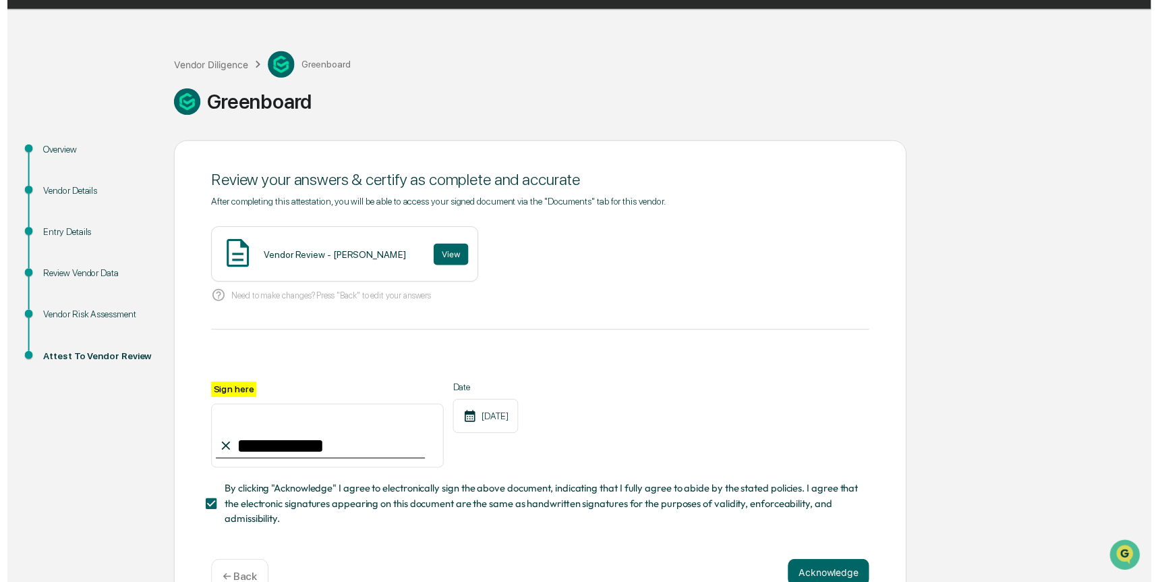
scroll to position [67, 0]
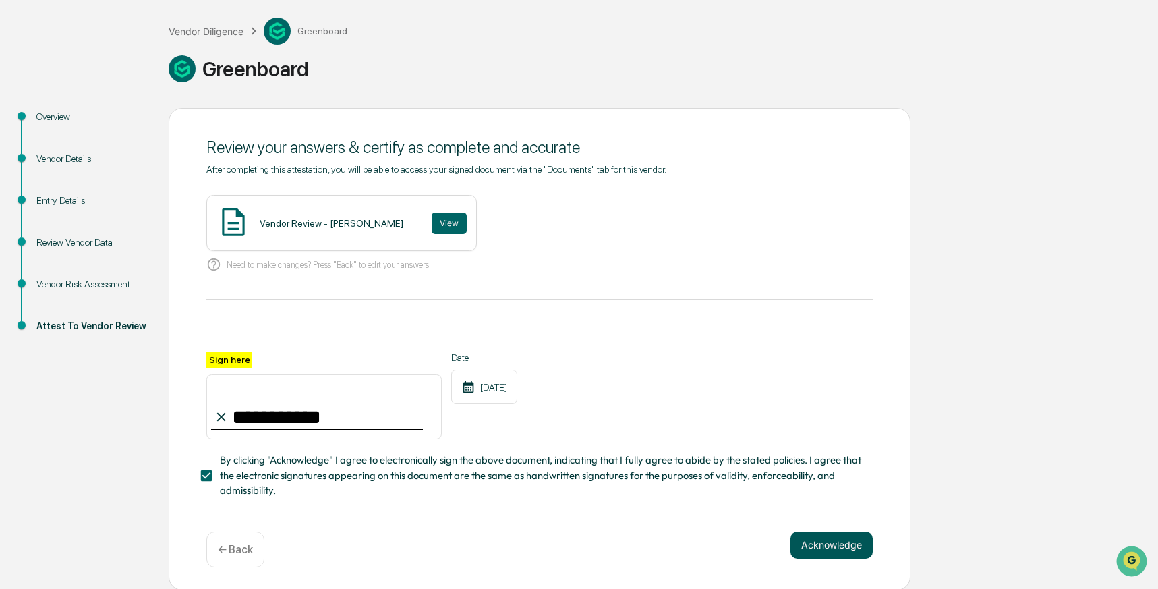
click at [822, 543] on button "Acknowledge" at bounding box center [832, 545] width 82 height 27
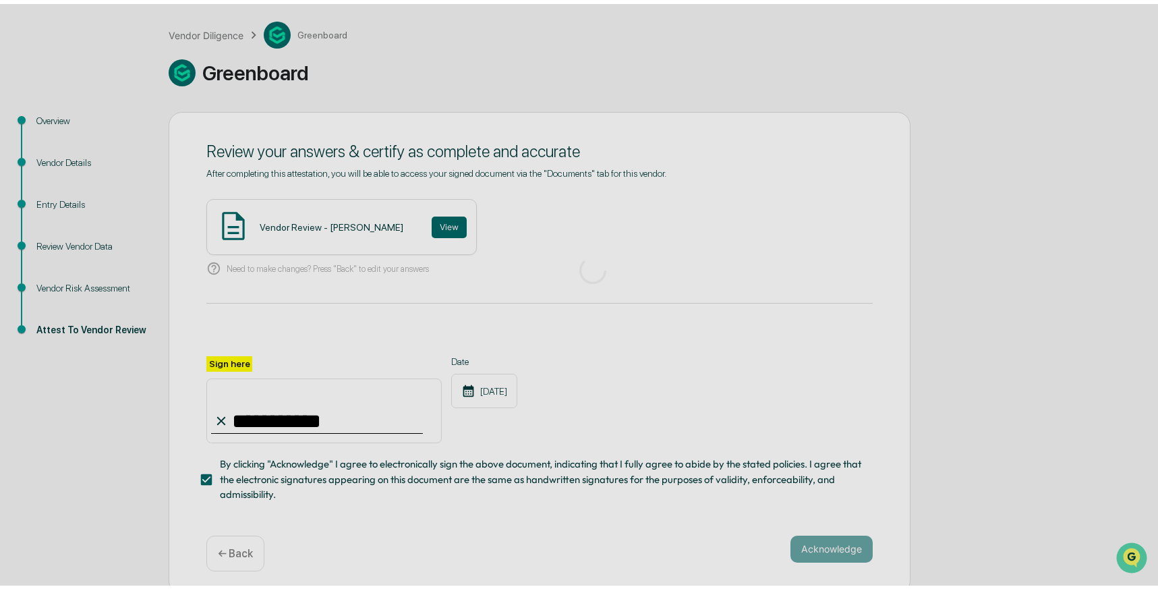
scroll to position [0, 0]
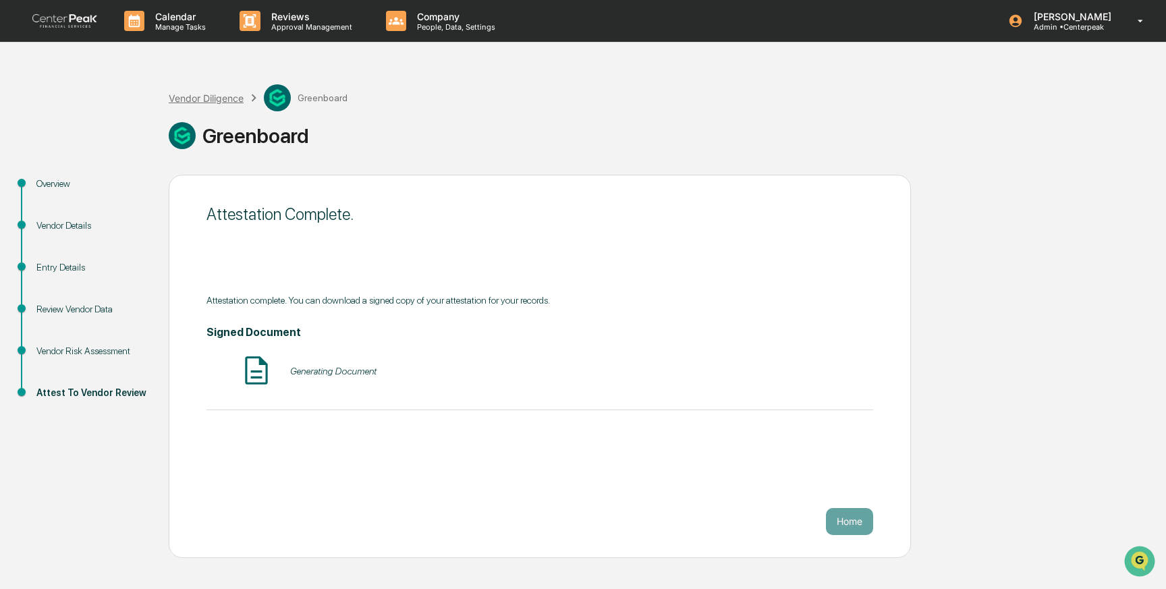
click at [204, 99] on div "Vendor Diligence" at bounding box center [206, 97] width 75 height 11
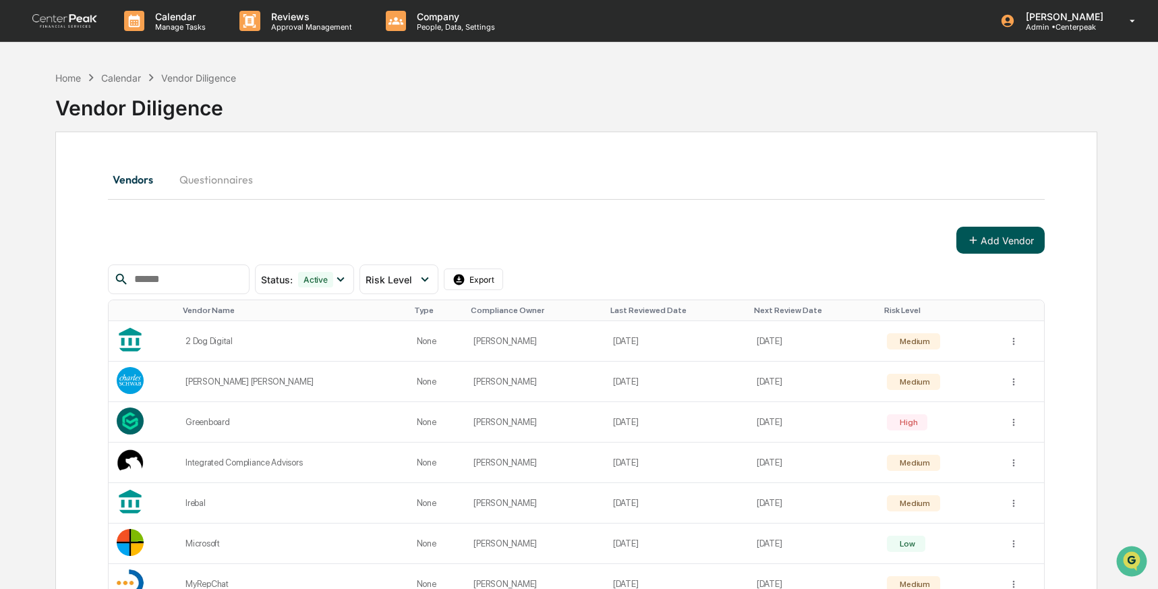
click at [972, 241] on icon at bounding box center [973, 240] width 12 height 12
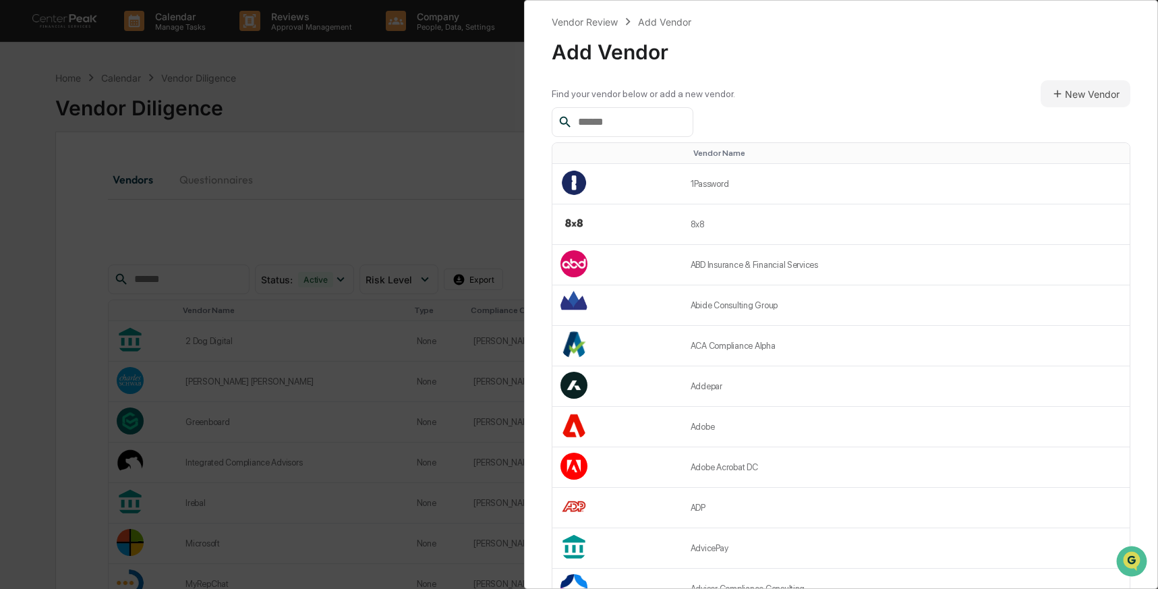
click at [623, 128] on input "text" at bounding box center [630, 122] width 115 height 18
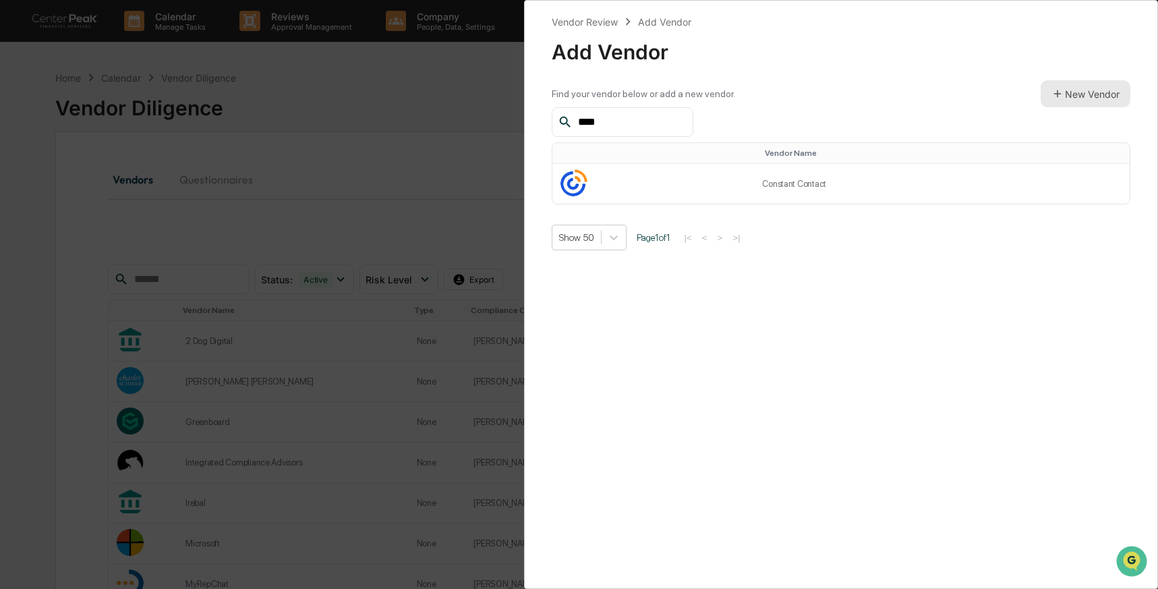
type input "****"
click at [1062, 94] on button "New Vendor" at bounding box center [1086, 93] width 90 height 27
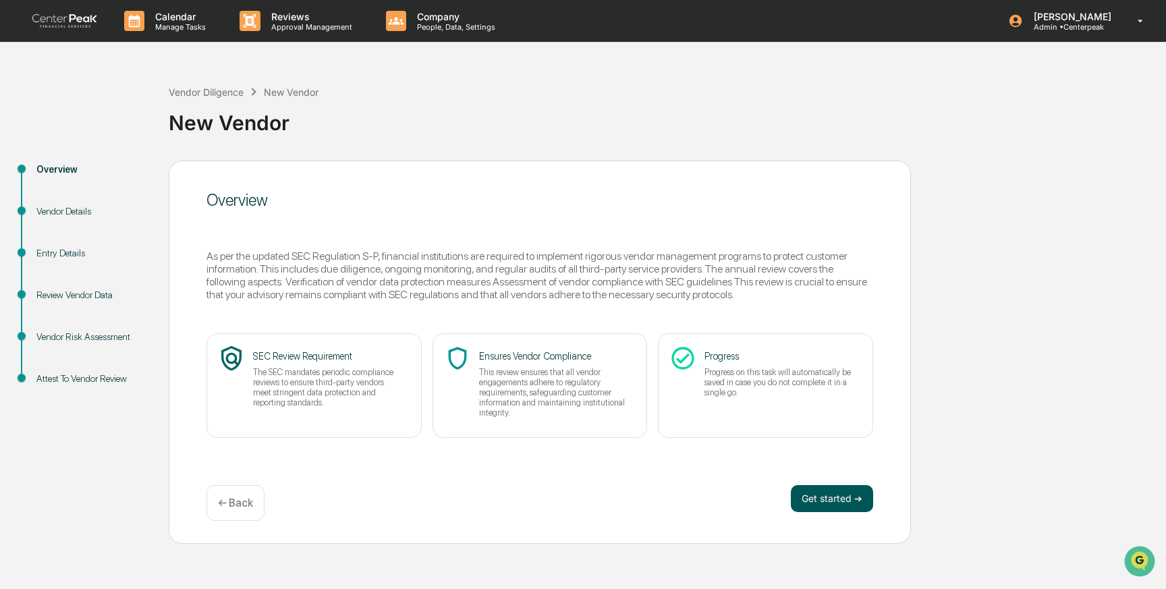
click at [844, 496] on button "Get started ➔" at bounding box center [832, 498] width 82 height 27
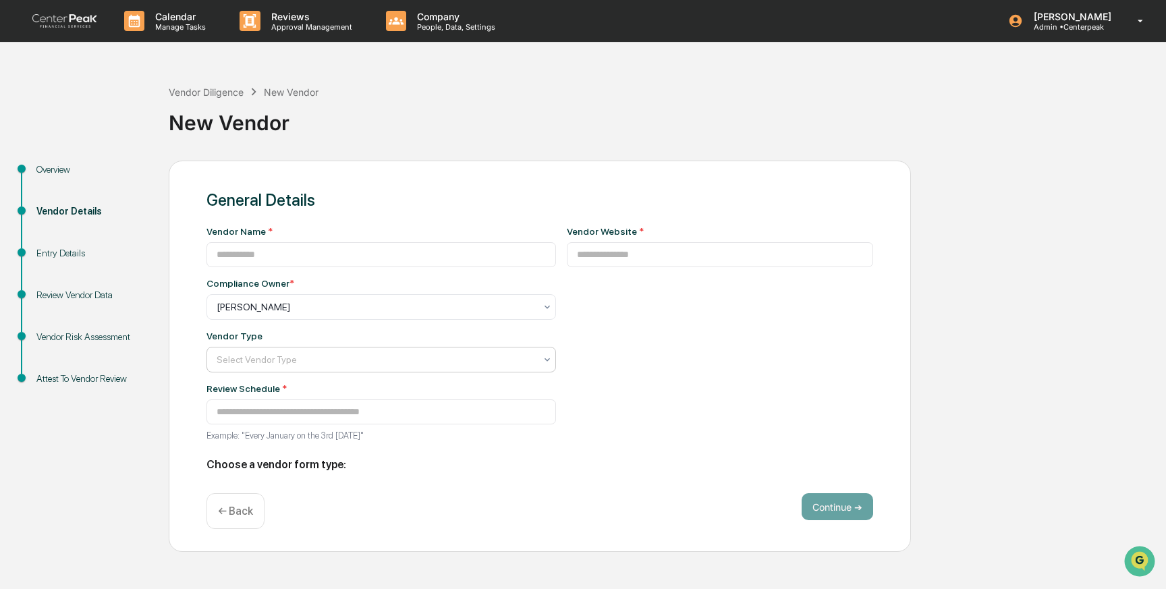
type input "**********"
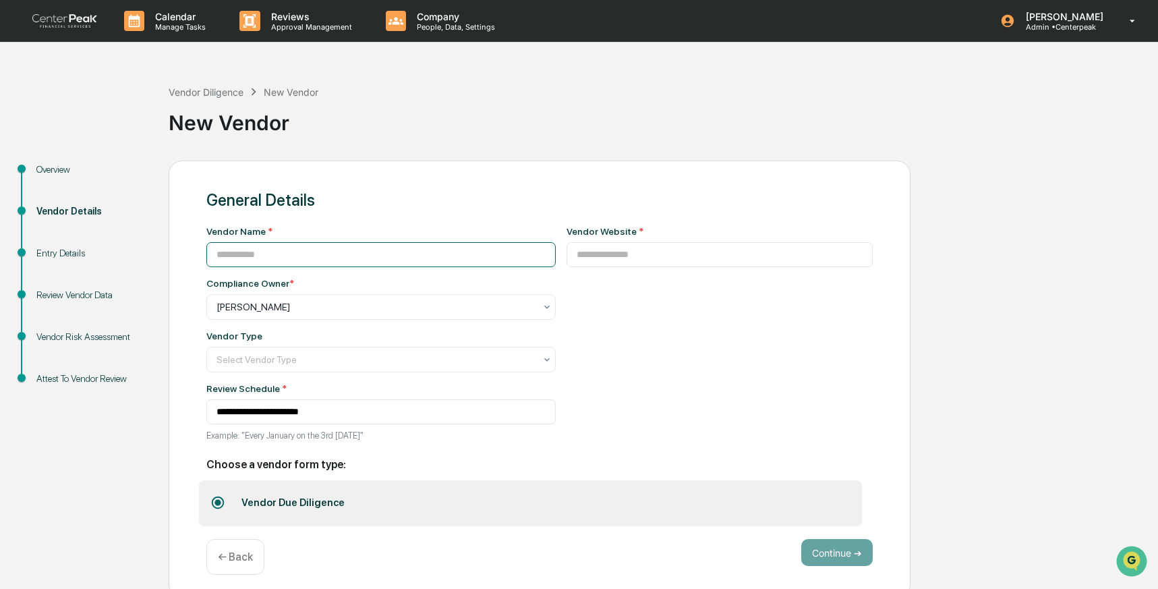
click at [291, 255] on input at bounding box center [380, 254] width 349 height 25
type input "**********"
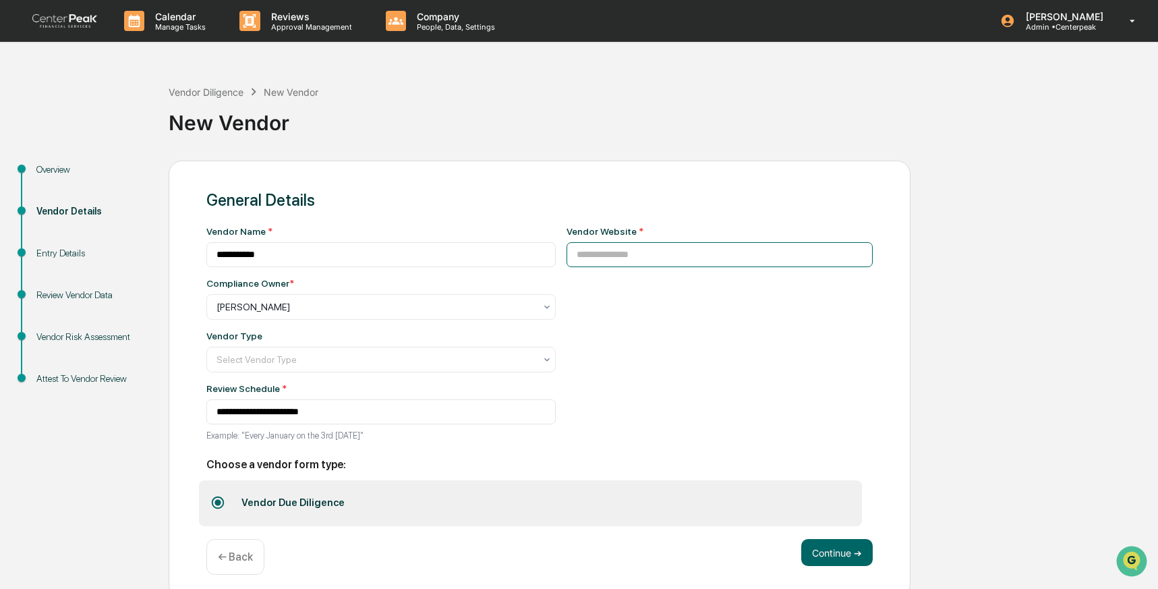
click at [650, 256] on input at bounding box center [720, 254] width 307 height 25
paste input "**********"
type input "**********"
click at [846, 557] on button "Continue ➔" at bounding box center [838, 552] width 72 height 27
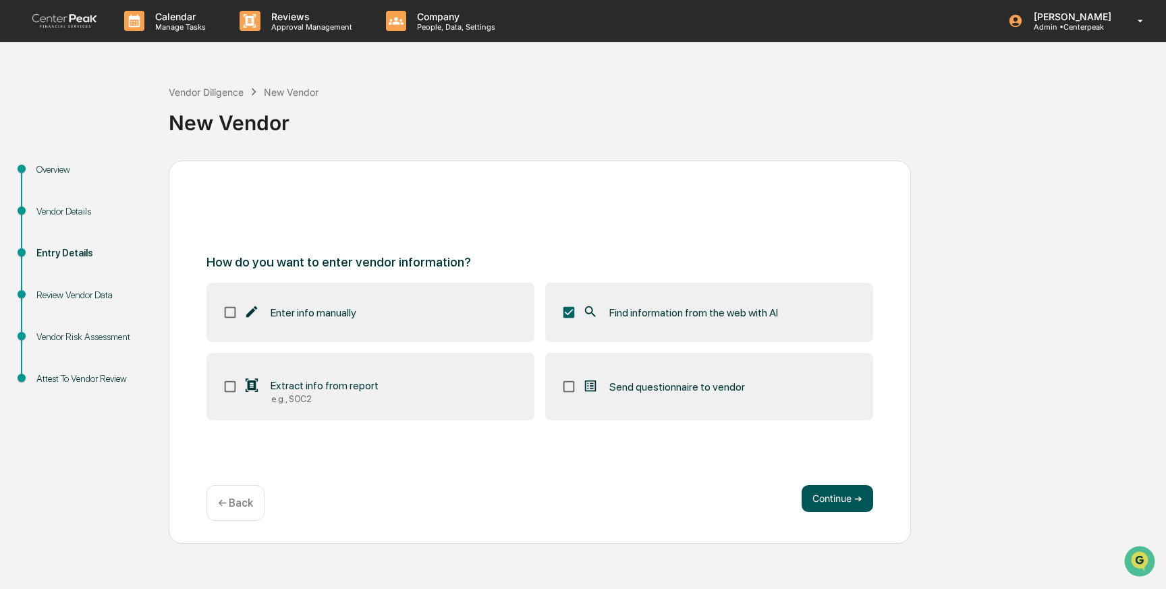
click at [833, 485] on button "Continue ➔" at bounding box center [838, 498] width 72 height 27
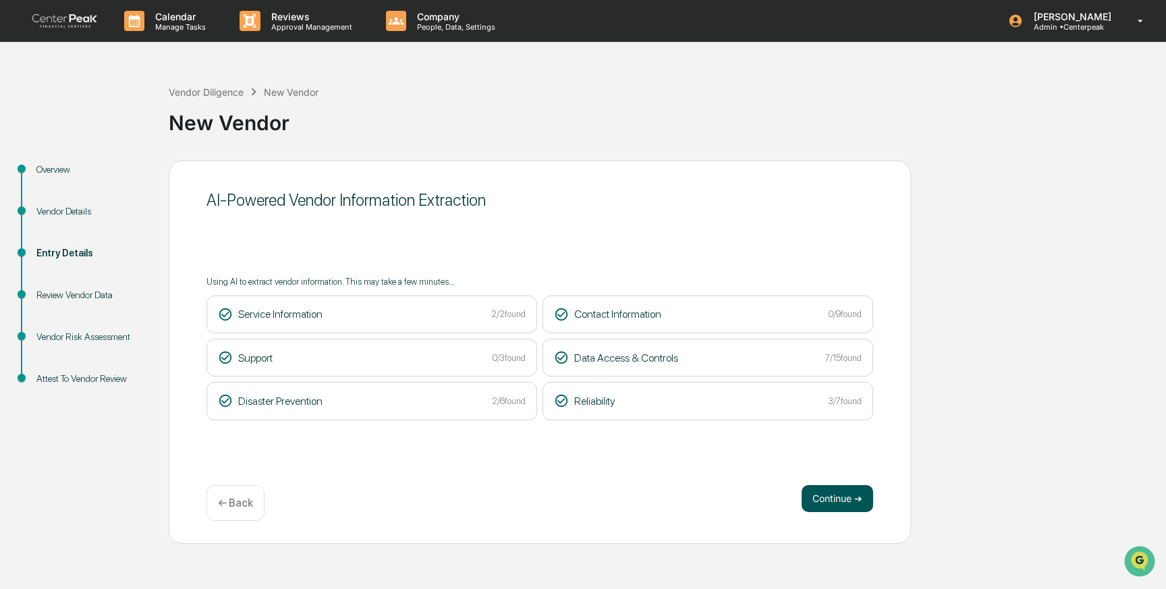
click at [821, 493] on button "Continue ➔" at bounding box center [838, 498] width 72 height 27
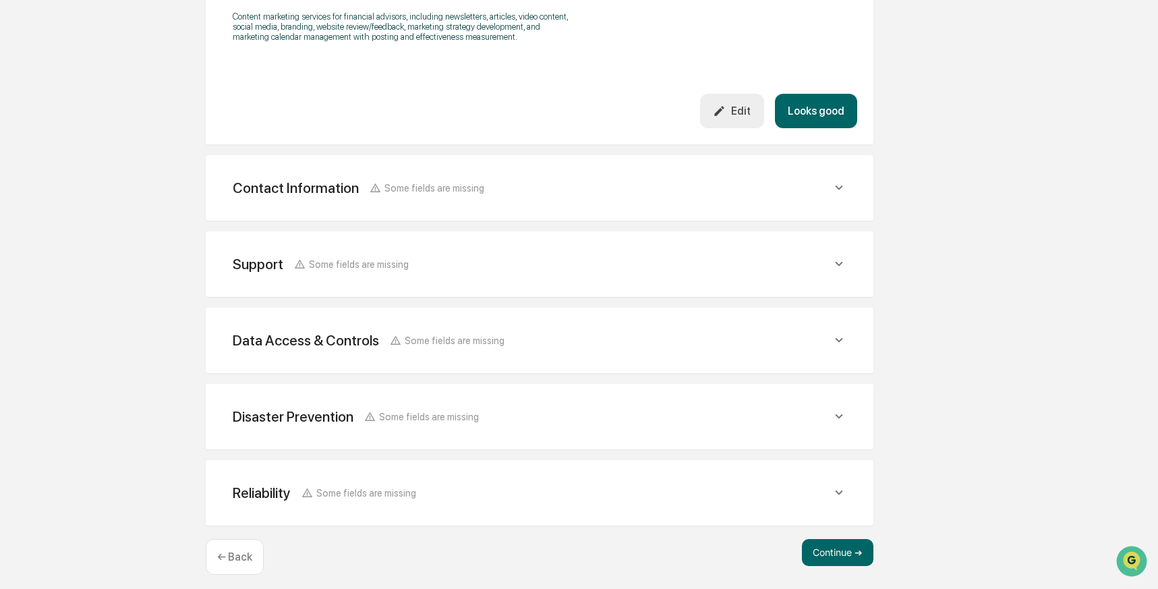
scroll to position [457, 0]
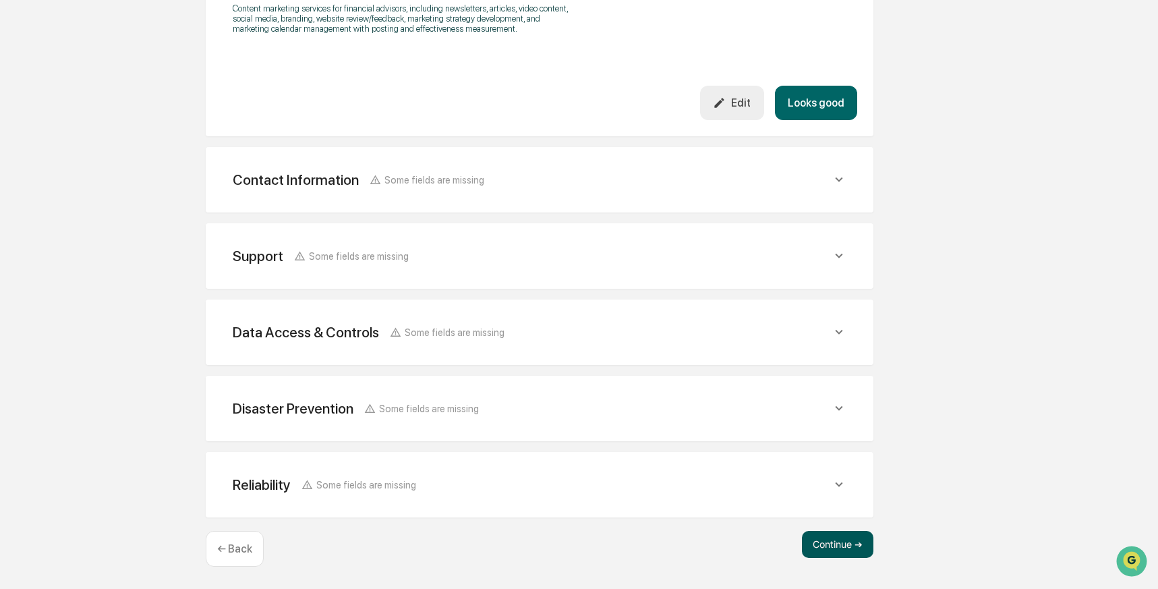
click at [837, 550] on button "Continue ➔" at bounding box center [838, 544] width 72 height 27
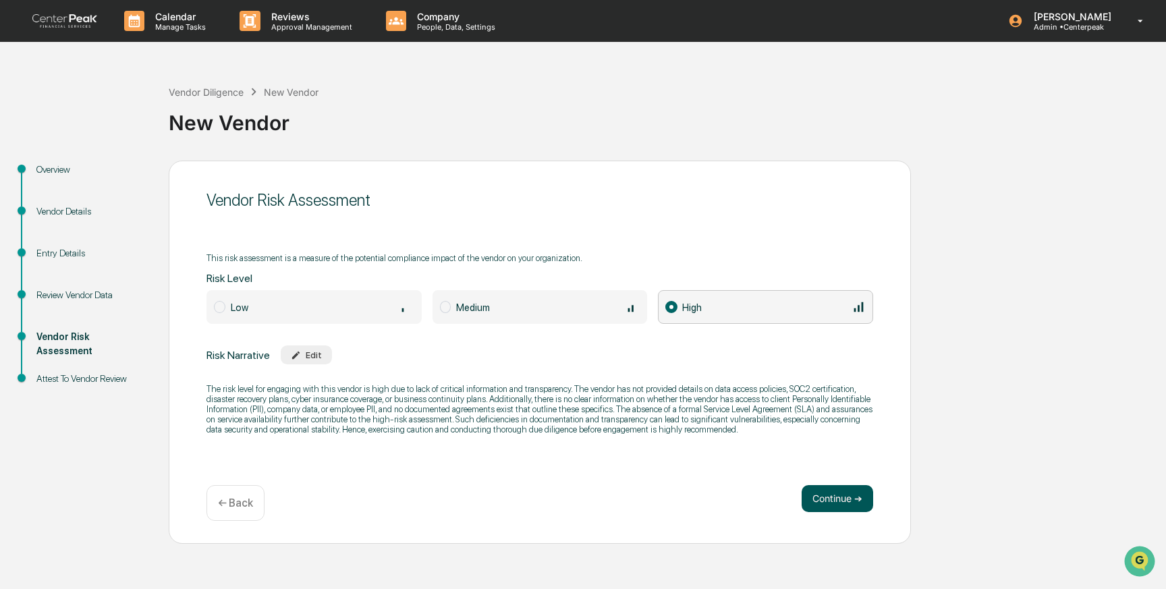
click at [841, 502] on button "Continue ➔" at bounding box center [838, 498] width 72 height 27
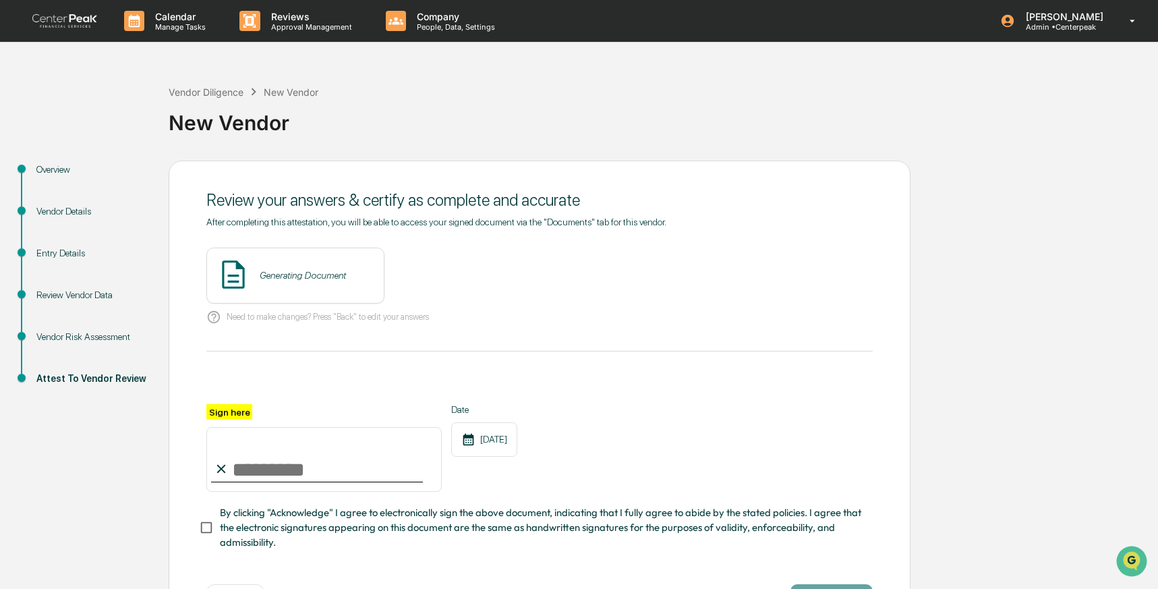
click at [293, 475] on input "Sign here" at bounding box center [323, 459] width 235 height 65
type input "**********"
click at [437, 273] on button "View" at bounding box center [449, 275] width 35 height 22
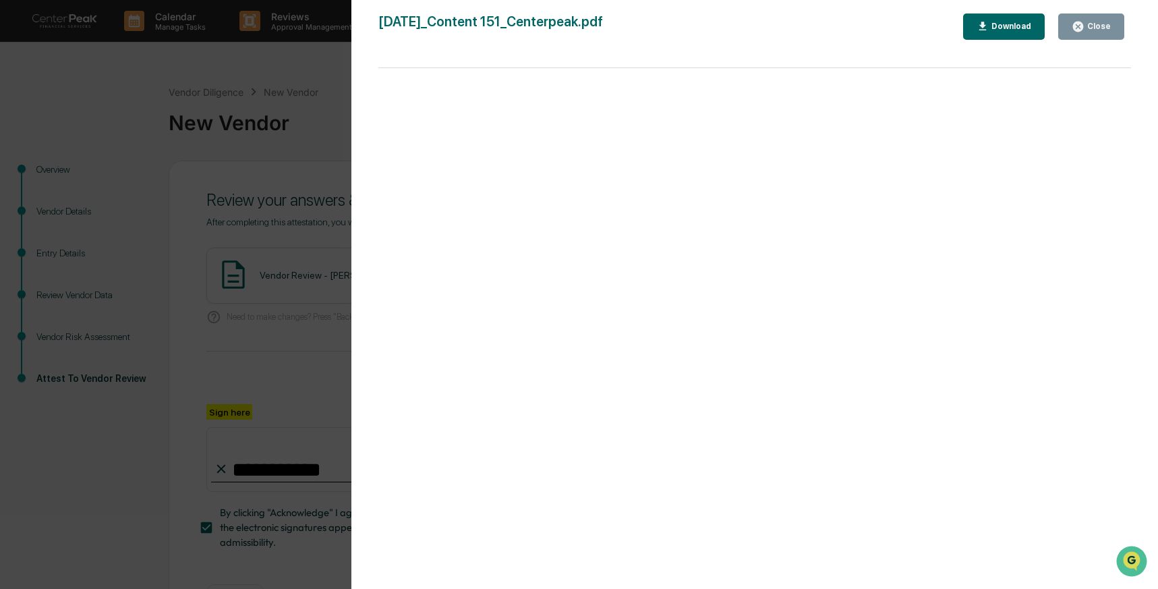
click at [320, 310] on div "Version History 10/09/2025, 07:34 PM Izzy Daboub 2025-10-09_Content 151_Centerp…" at bounding box center [579, 294] width 1158 height 589
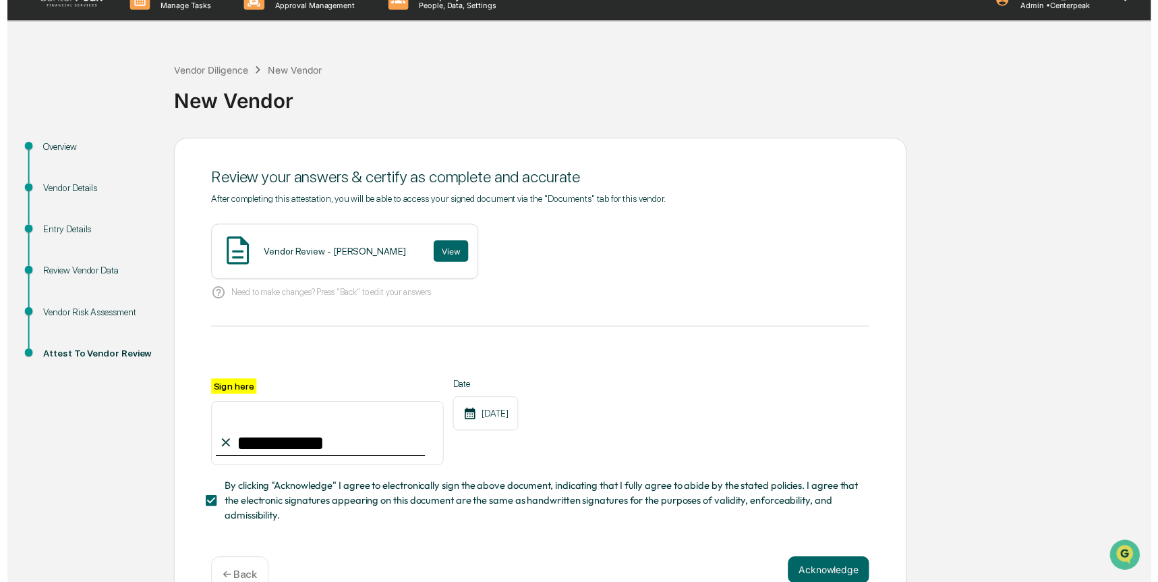
scroll to position [53, 0]
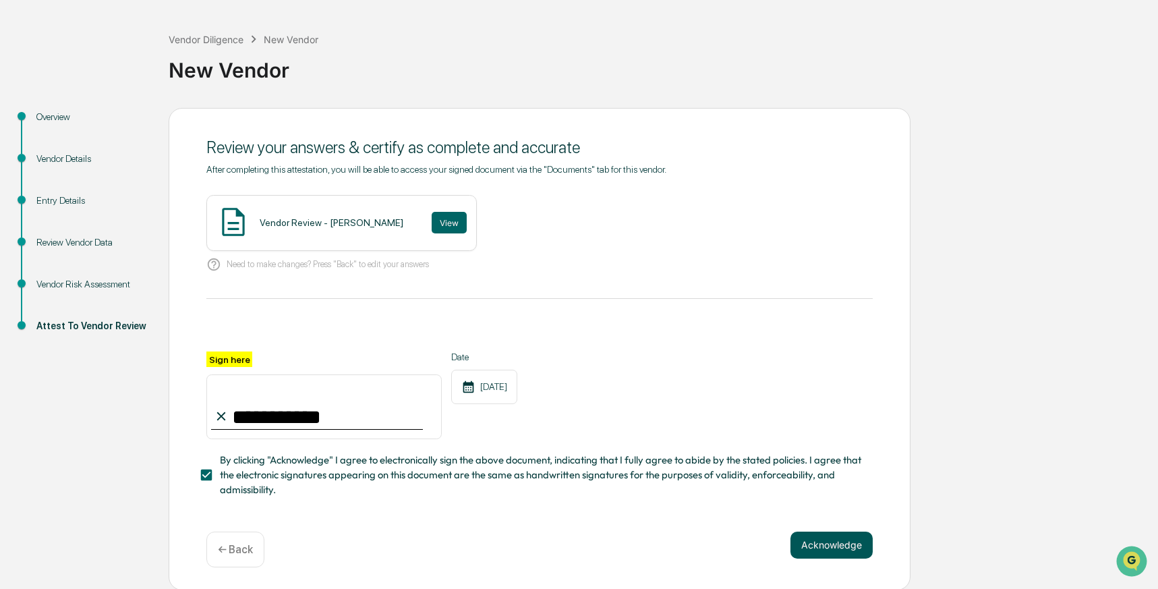
click at [819, 542] on button "Acknowledge" at bounding box center [832, 545] width 82 height 27
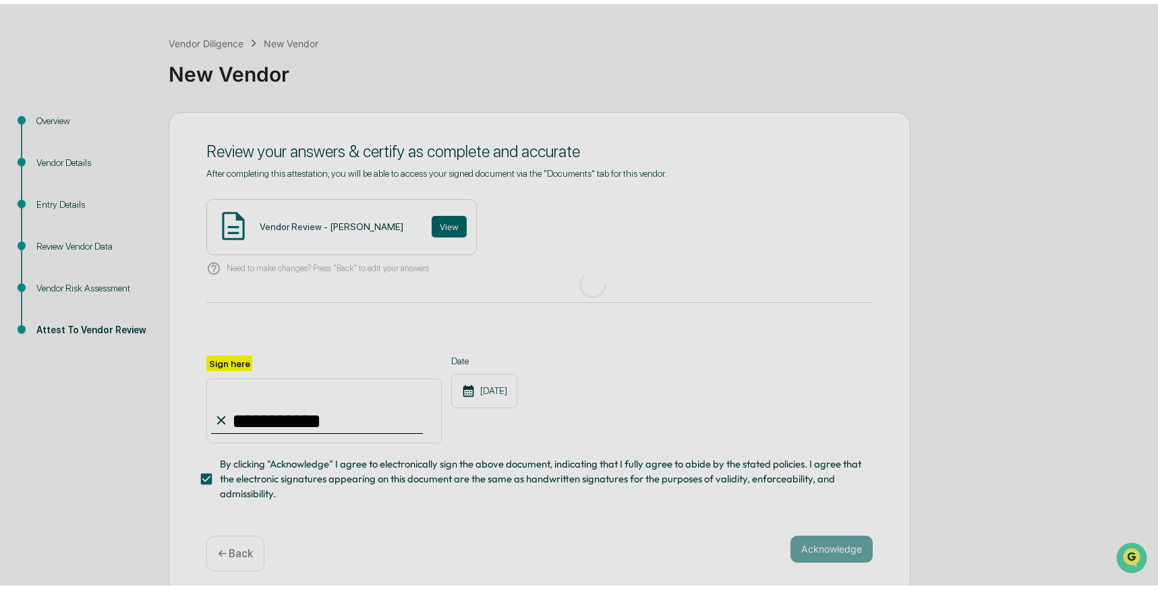
scroll to position [0, 0]
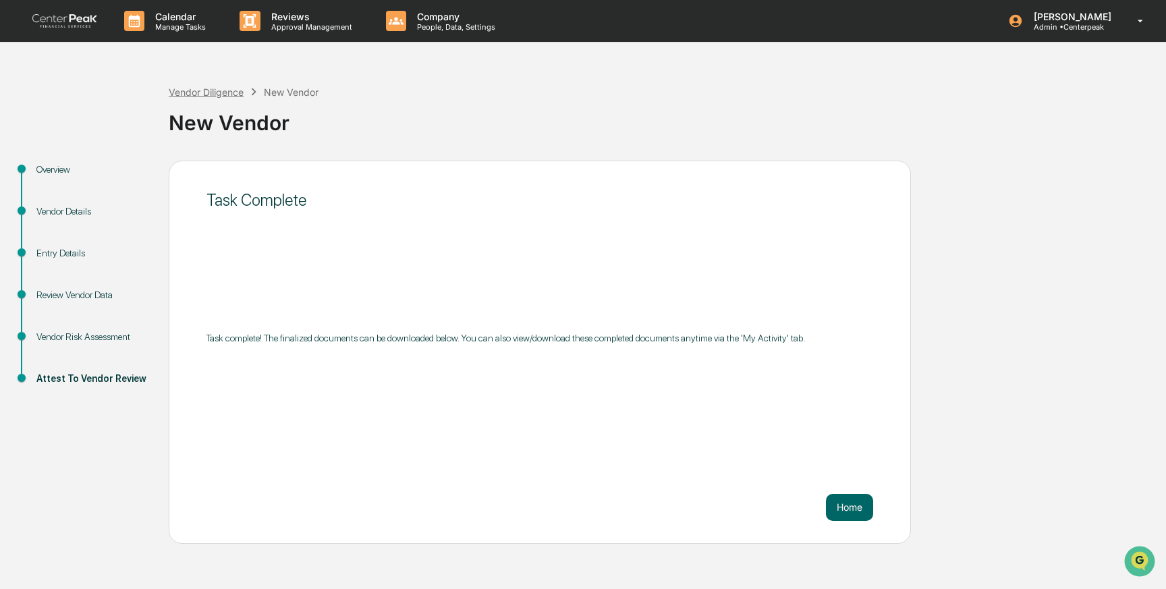
click at [219, 93] on div "Vendor Diligence" at bounding box center [206, 91] width 75 height 11
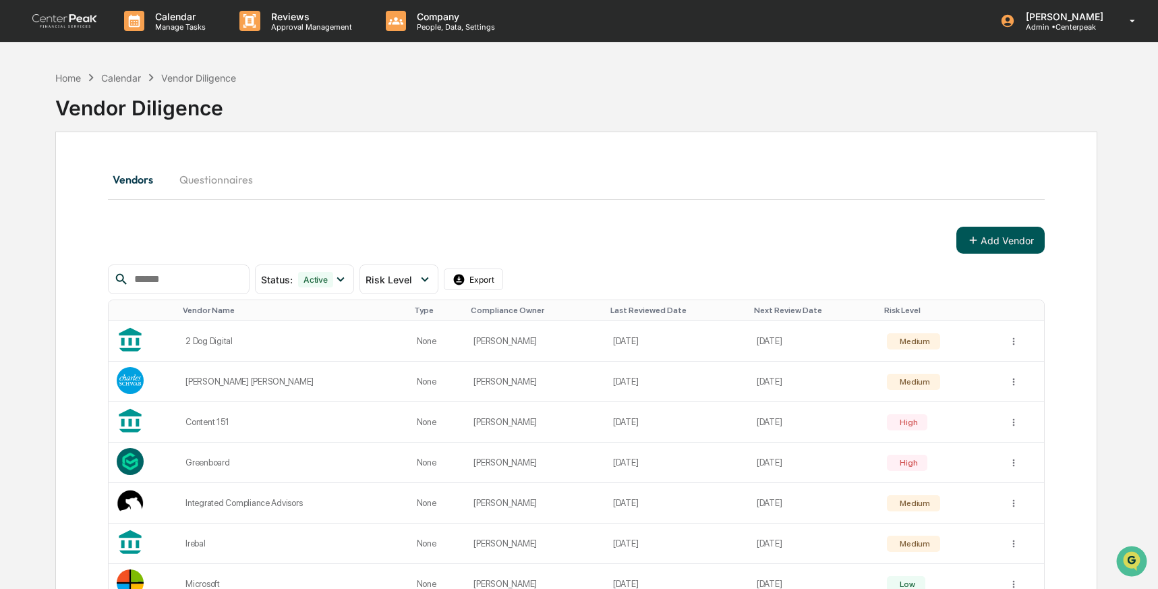
click at [992, 245] on button "Add Vendor" at bounding box center [1001, 240] width 88 height 27
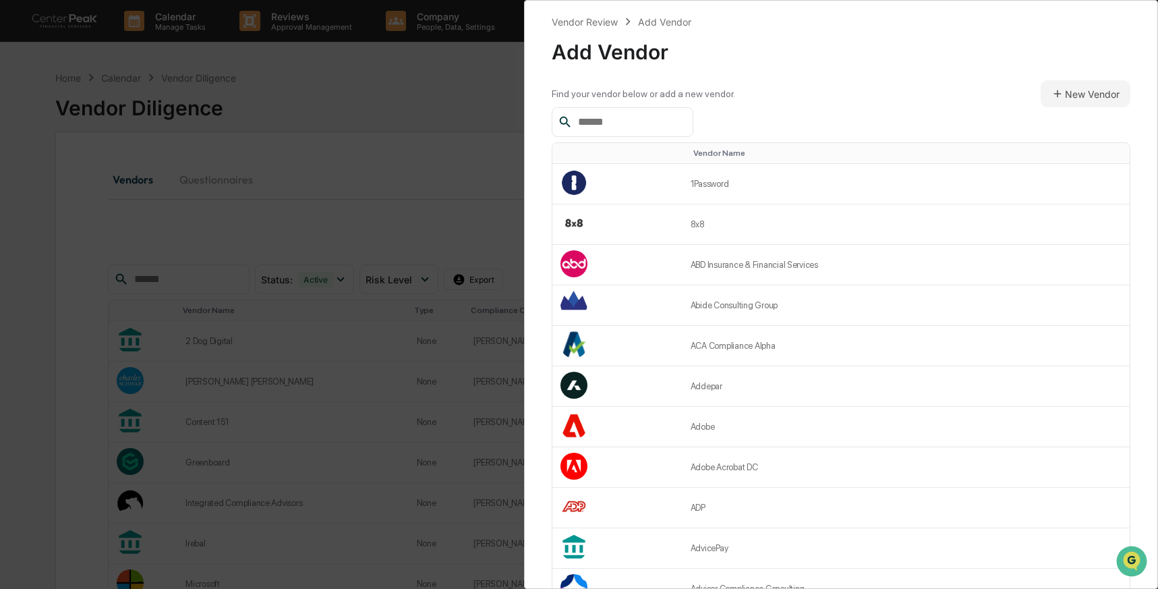
click at [671, 132] on div at bounding box center [623, 122] width 142 height 30
click at [646, 123] on input "text" at bounding box center [630, 122] width 115 height 18
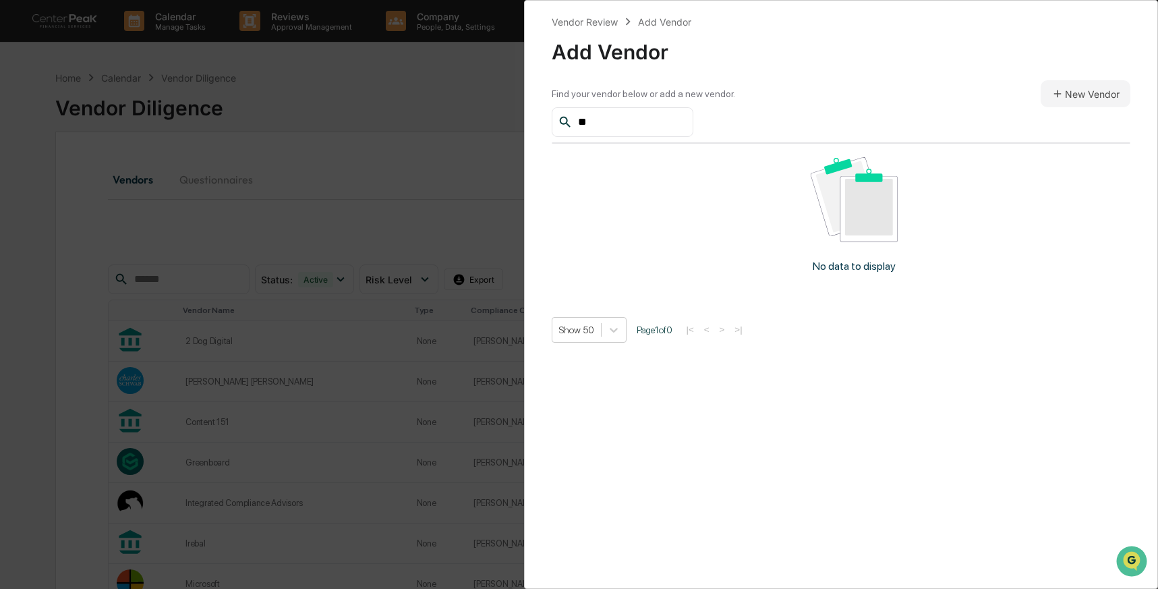
type input "*"
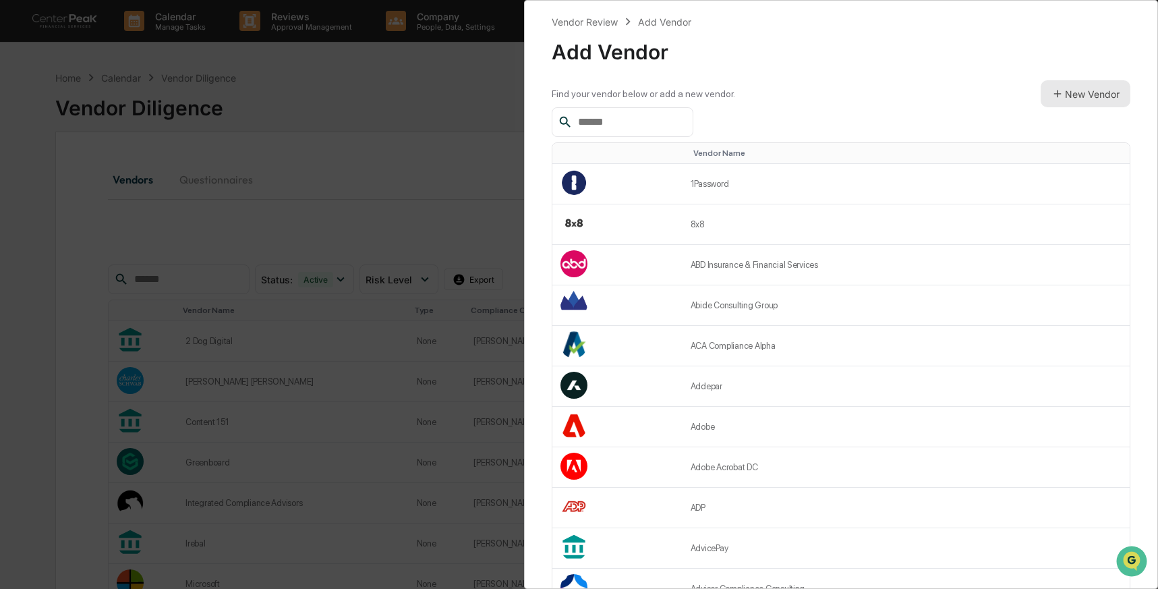
click at [1057, 95] on button "New Vendor" at bounding box center [1086, 93] width 90 height 27
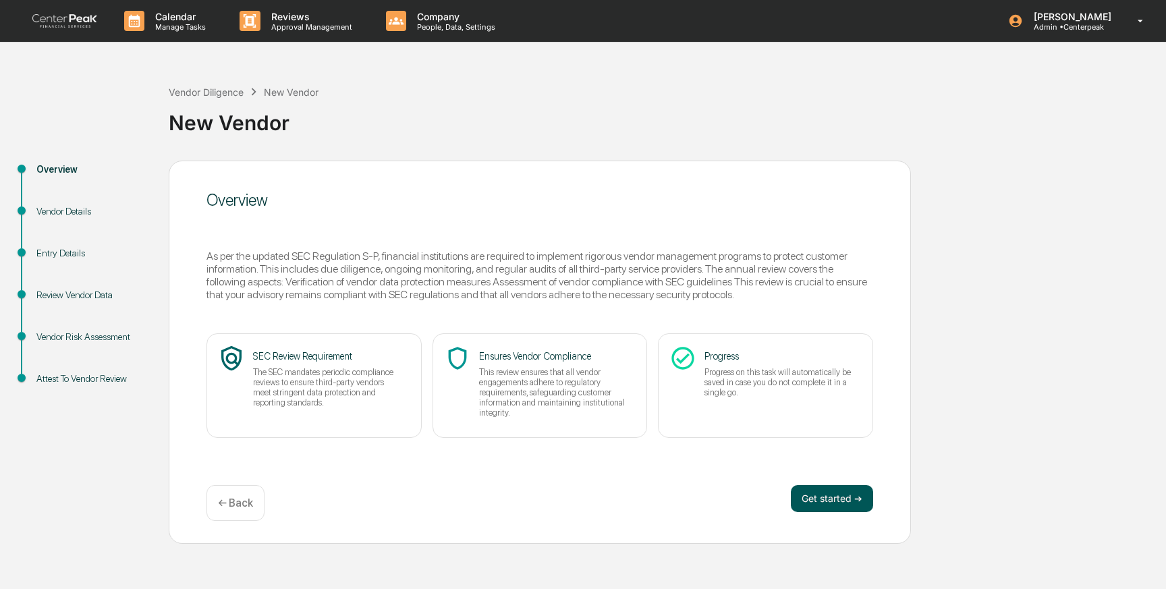
click at [867, 505] on button "Get started ➔" at bounding box center [832, 498] width 82 height 27
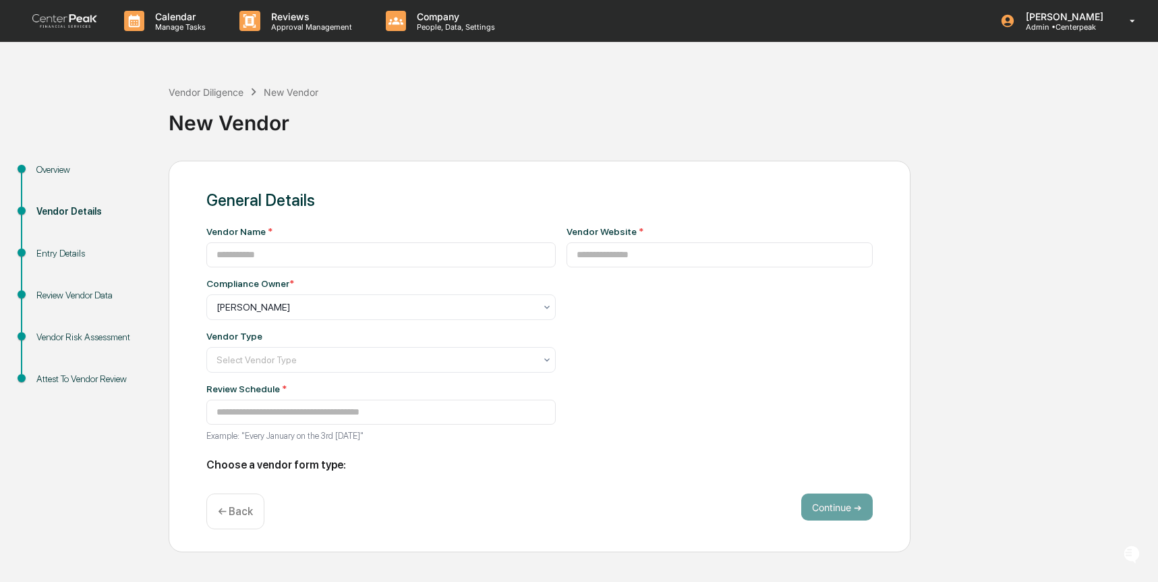
type input "**********"
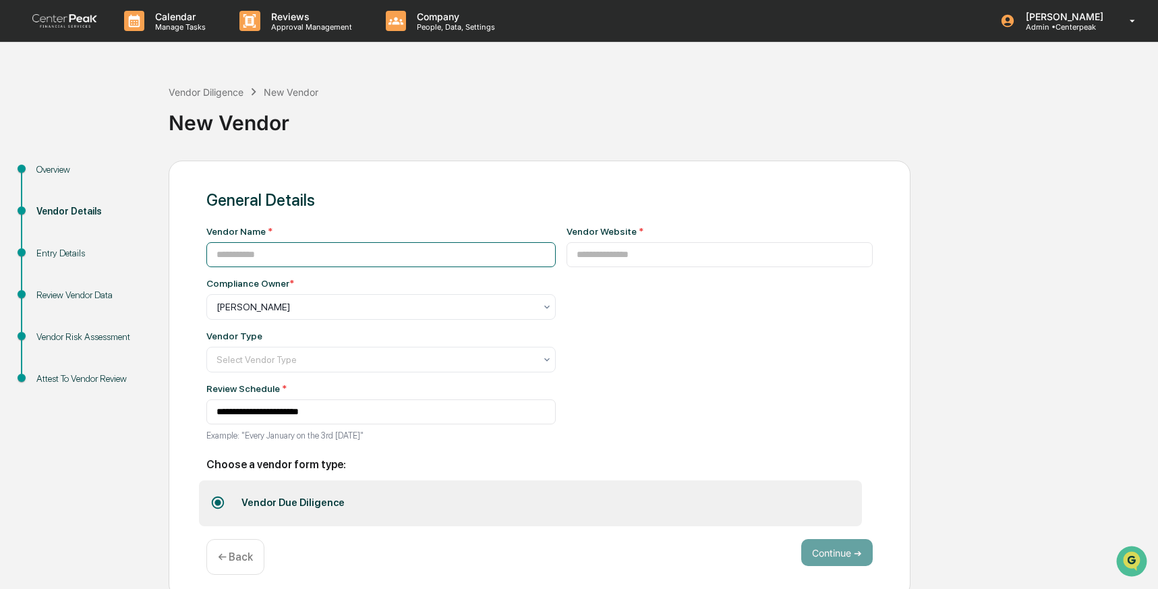
click at [299, 260] on input at bounding box center [380, 254] width 349 height 25
type input "**********"
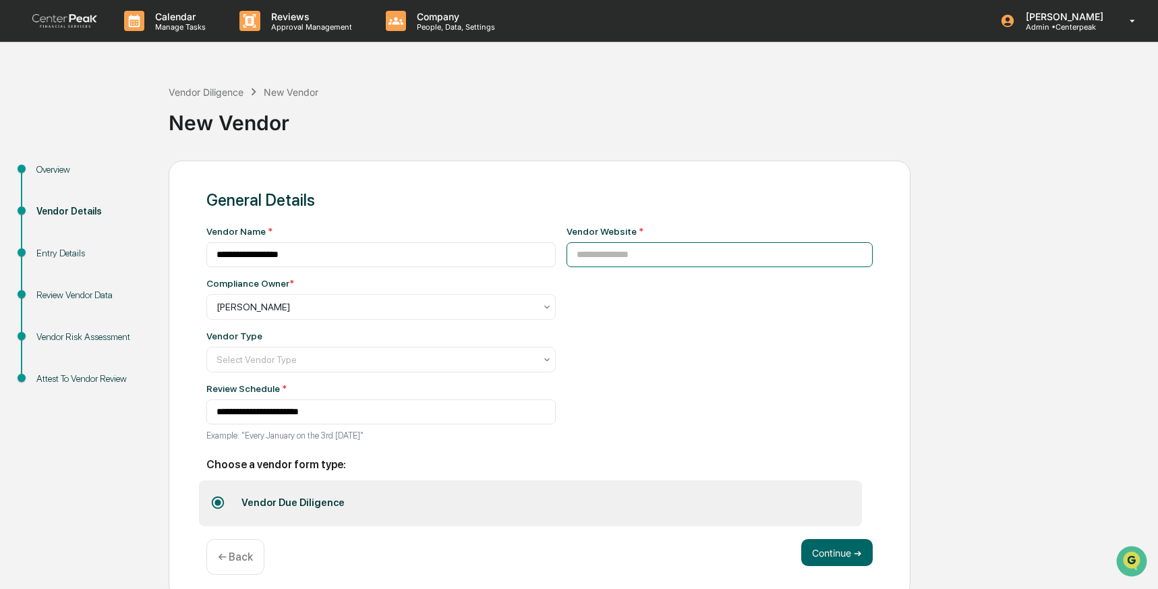
click at [674, 256] on input at bounding box center [720, 254] width 307 height 25
click at [634, 252] on input at bounding box center [720, 254] width 307 height 25
paste input "**********"
type input "**********"
click at [845, 549] on button "Continue ➔" at bounding box center [838, 552] width 72 height 27
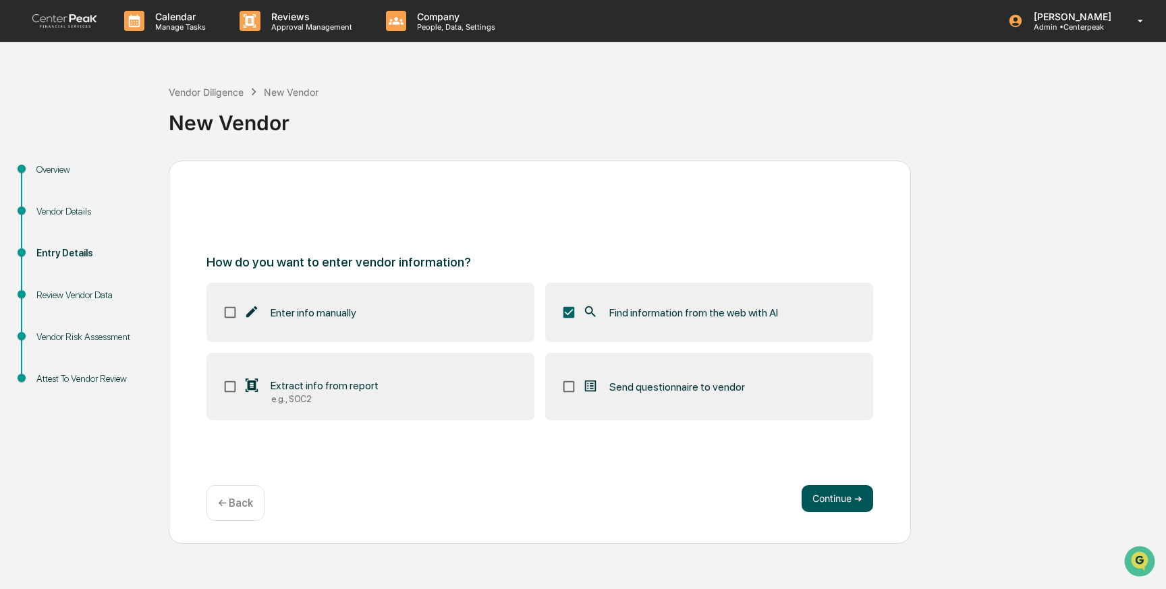
click at [808, 496] on button "Continue ➔" at bounding box center [838, 498] width 72 height 27
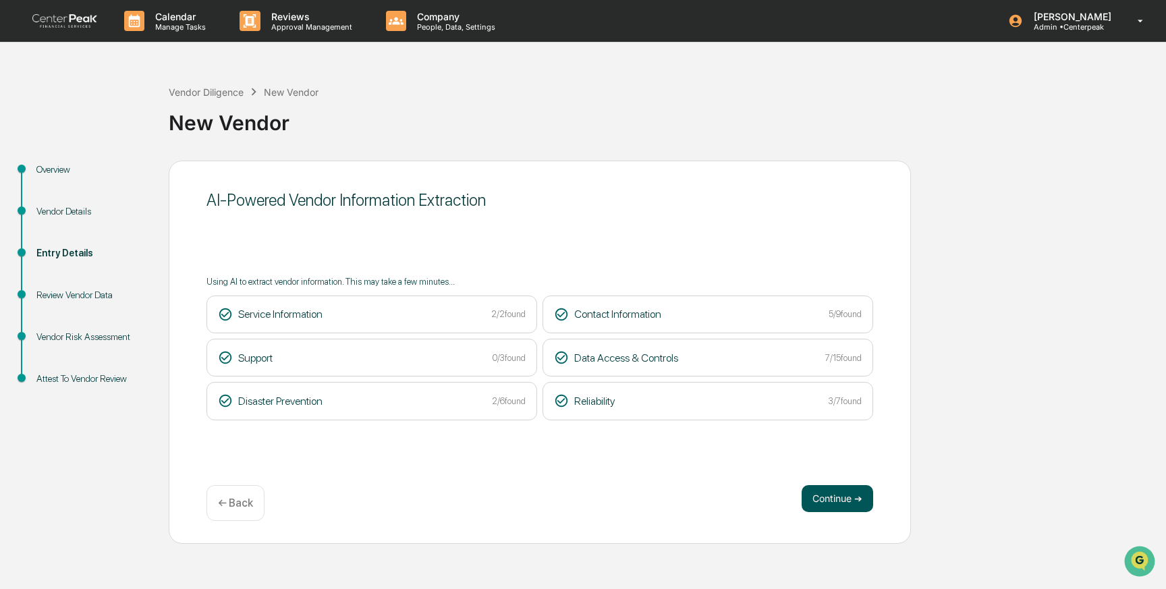
click at [849, 502] on button "Continue ➔" at bounding box center [838, 498] width 72 height 27
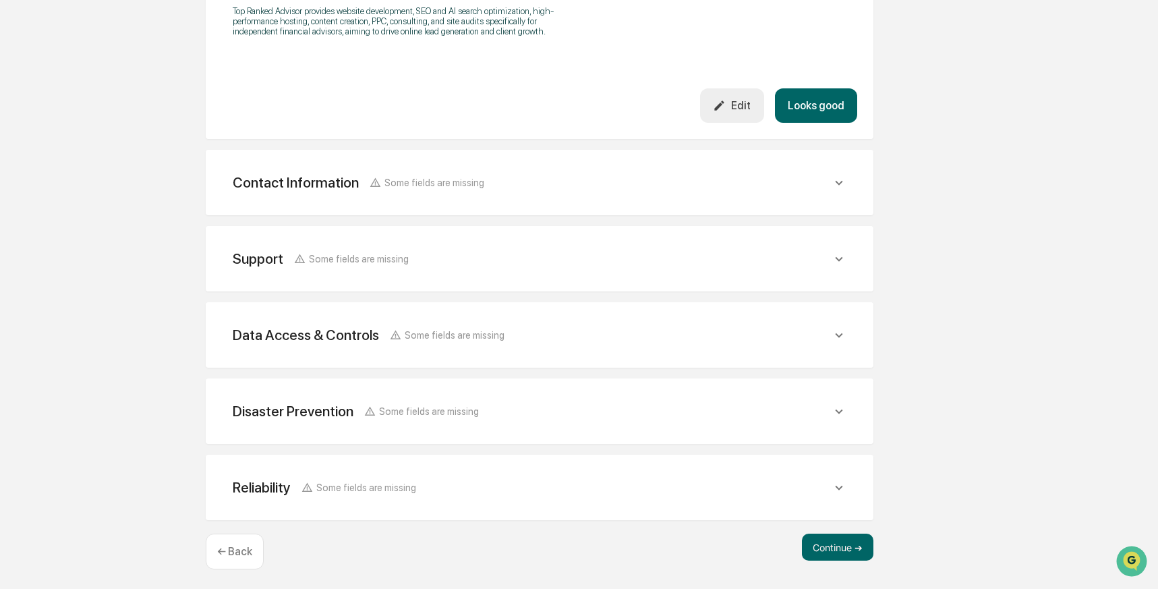
scroll to position [495, 0]
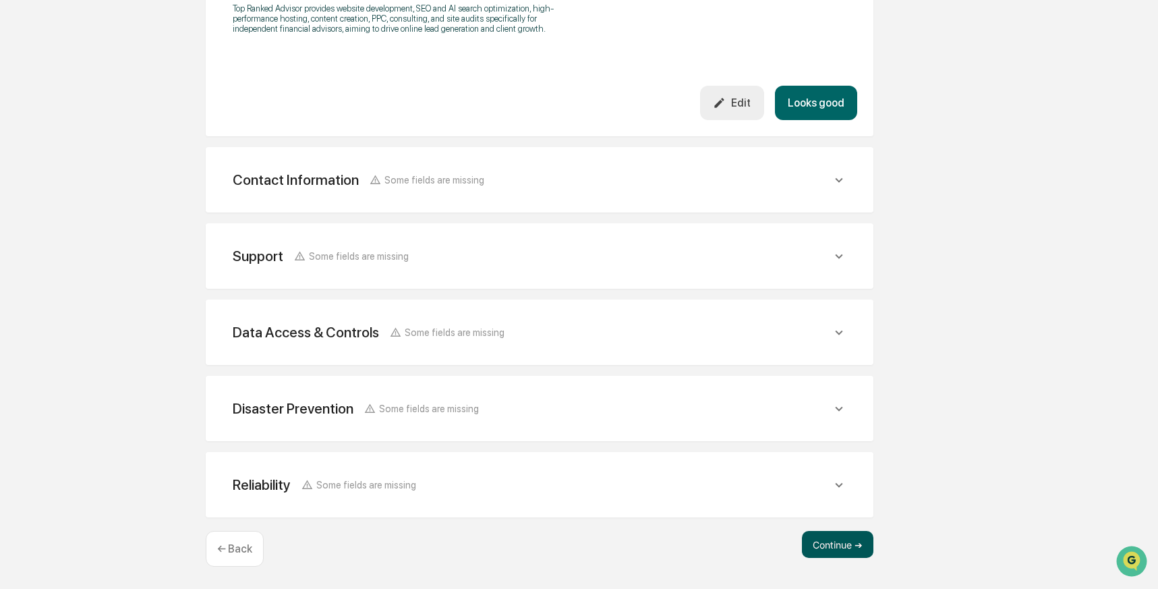
click at [822, 552] on button "Continue ➔" at bounding box center [838, 544] width 72 height 27
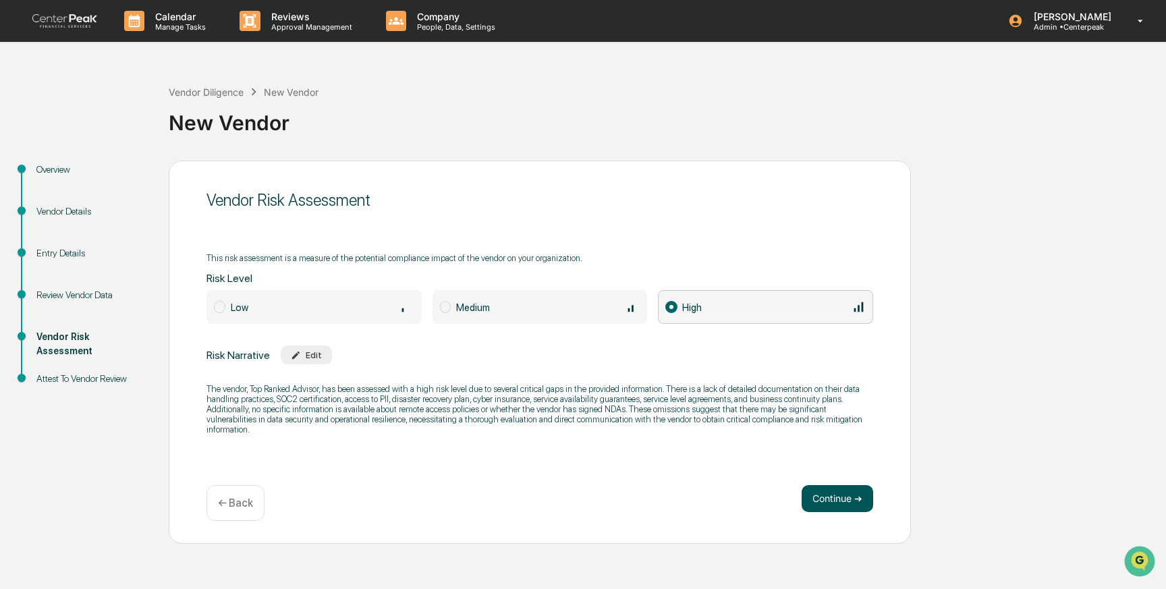
click at [837, 500] on button "Continue ➔" at bounding box center [838, 498] width 72 height 27
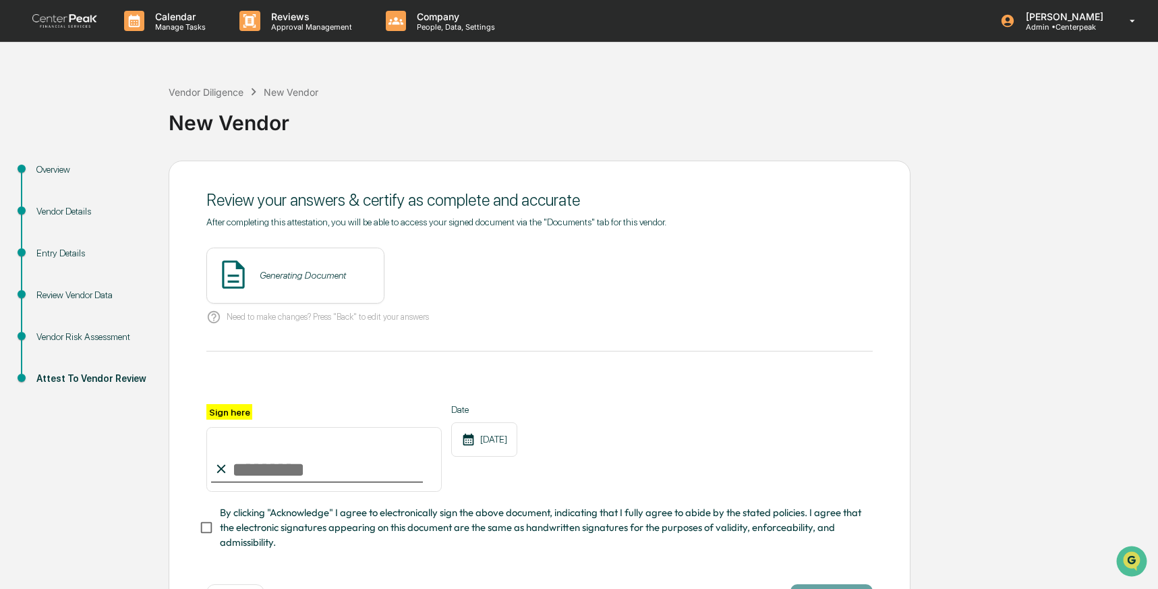
click at [338, 469] on input "Sign here" at bounding box center [323, 459] width 235 height 65
type input "**********"
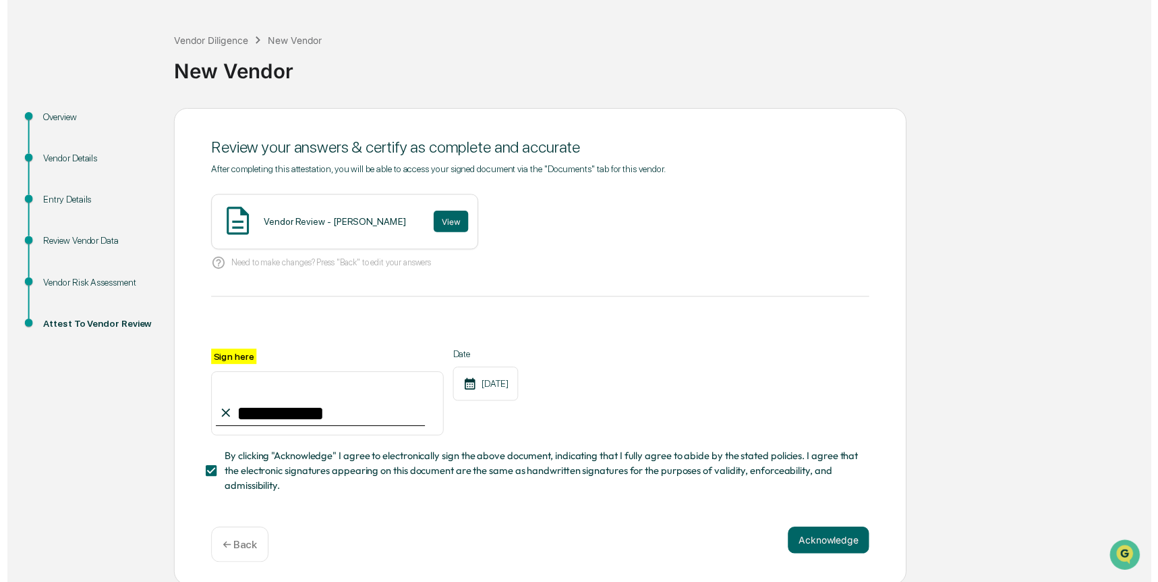
scroll to position [53, 0]
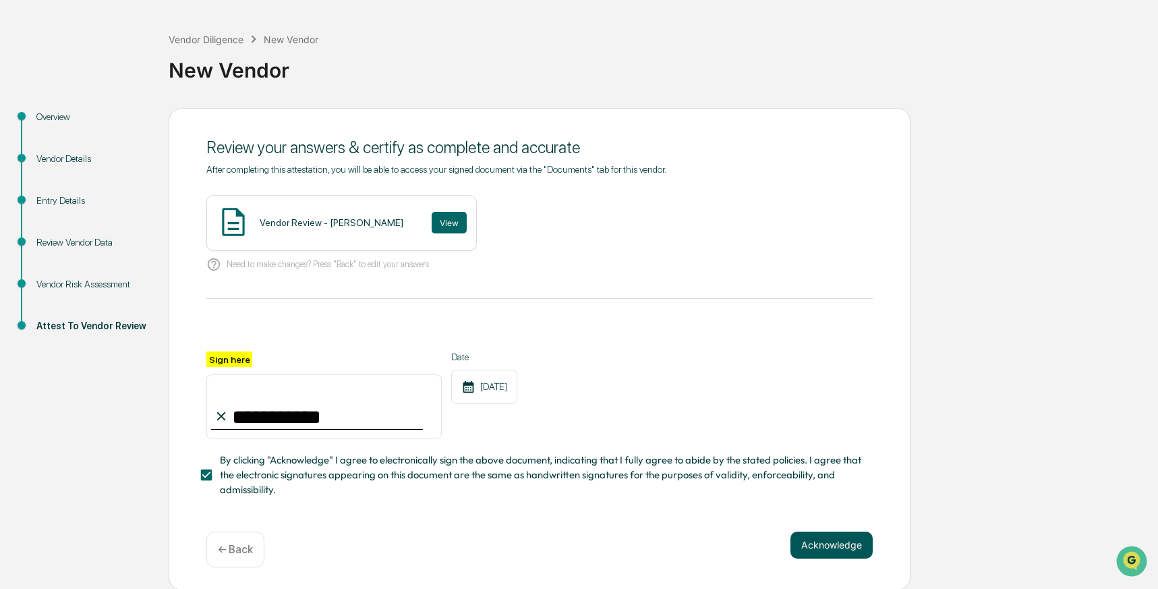
click at [835, 532] on button "Acknowledge" at bounding box center [832, 545] width 82 height 27
click at [444, 227] on button "View" at bounding box center [449, 223] width 35 height 22
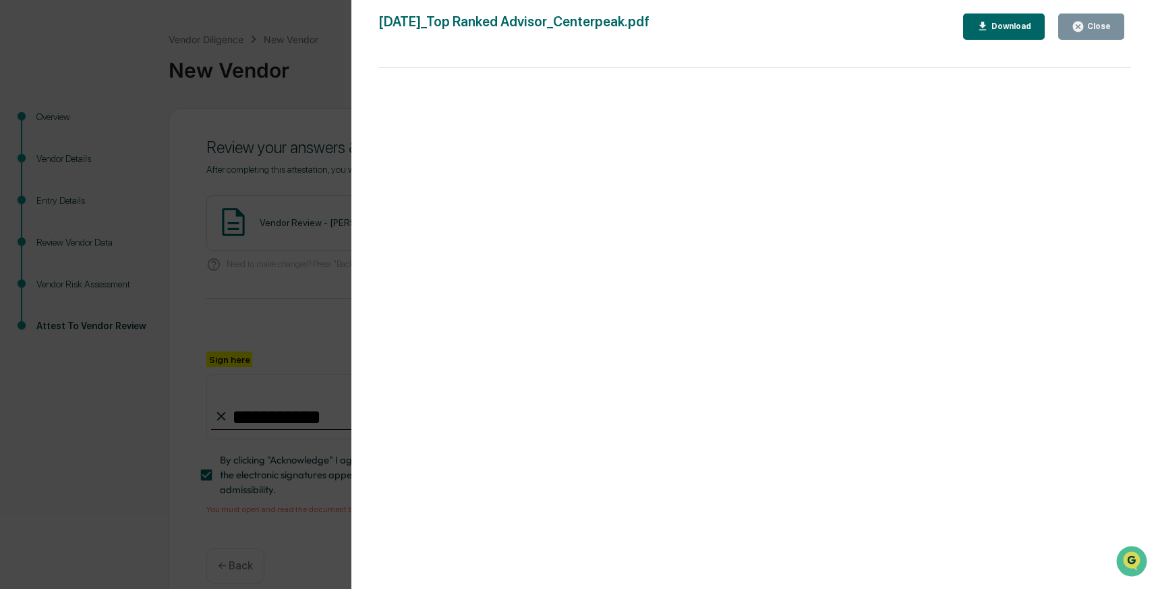
click at [311, 229] on div "Version History [DATE] 07:38 PM [PERSON_NAME] [DATE]_Top Ranked Advisor_Centerp…" at bounding box center [579, 294] width 1158 height 589
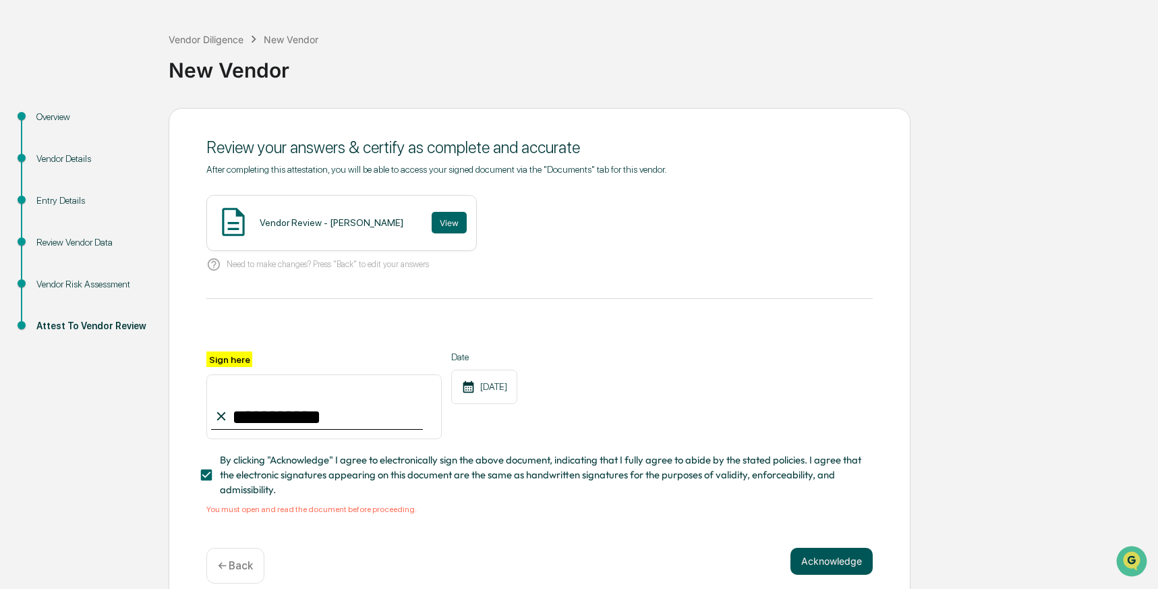
click at [805, 555] on button "Acknowledge" at bounding box center [832, 561] width 82 height 27
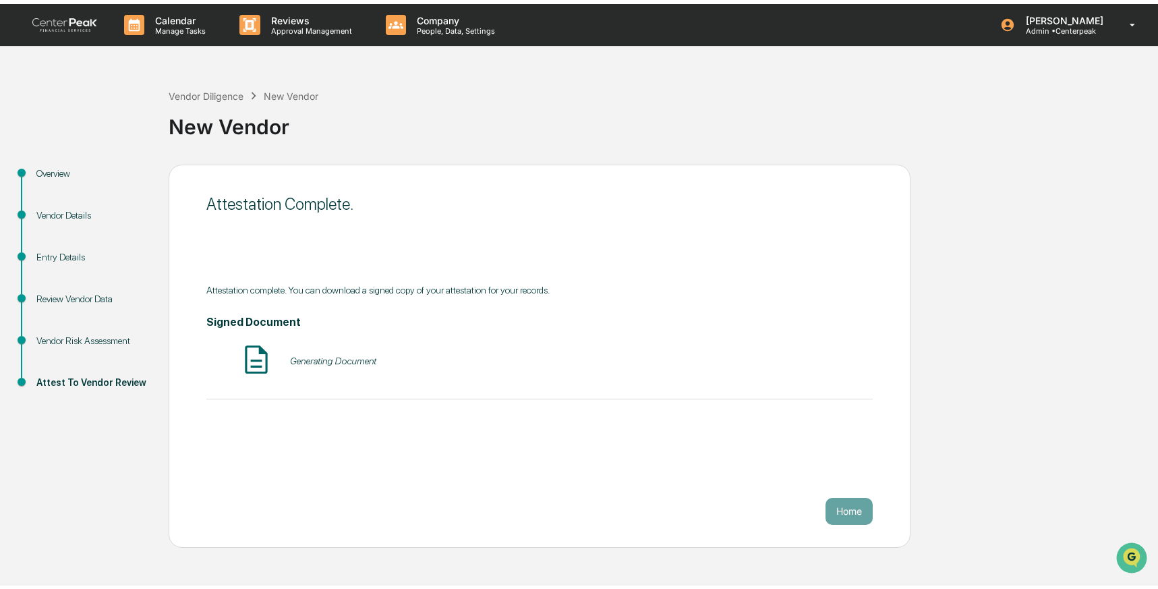
scroll to position [0, 0]
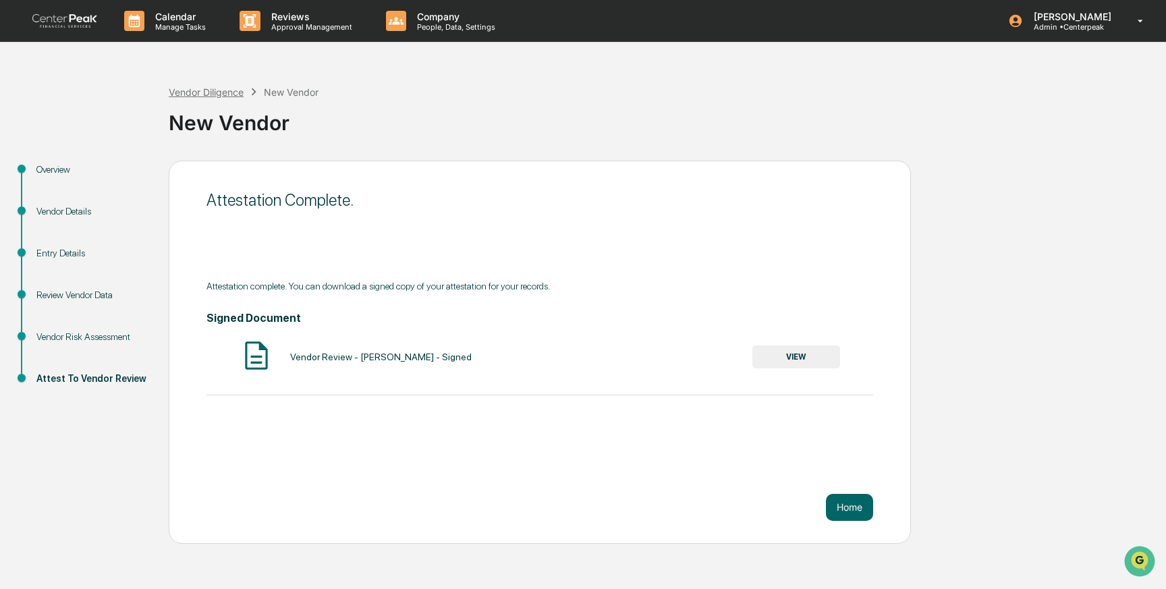
click at [193, 92] on div "Vendor Diligence" at bounding box center [206, 91] width 75 height 11
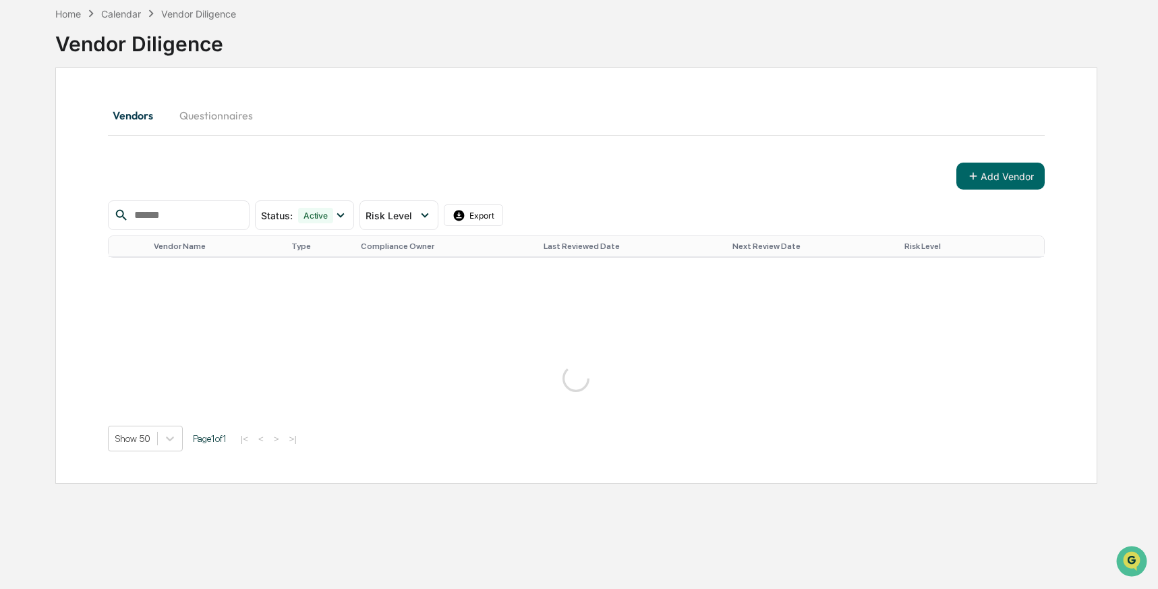
scroll to position [64, 0]
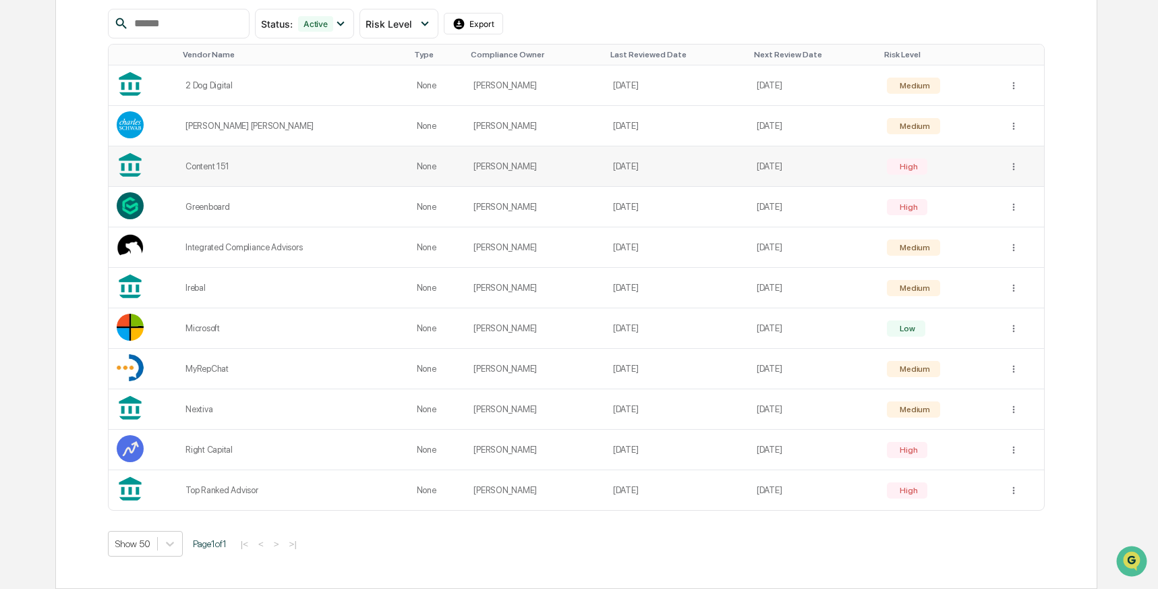
click at [978, 176] on td "High" at bounding box center [939, 166] width 121 height 40
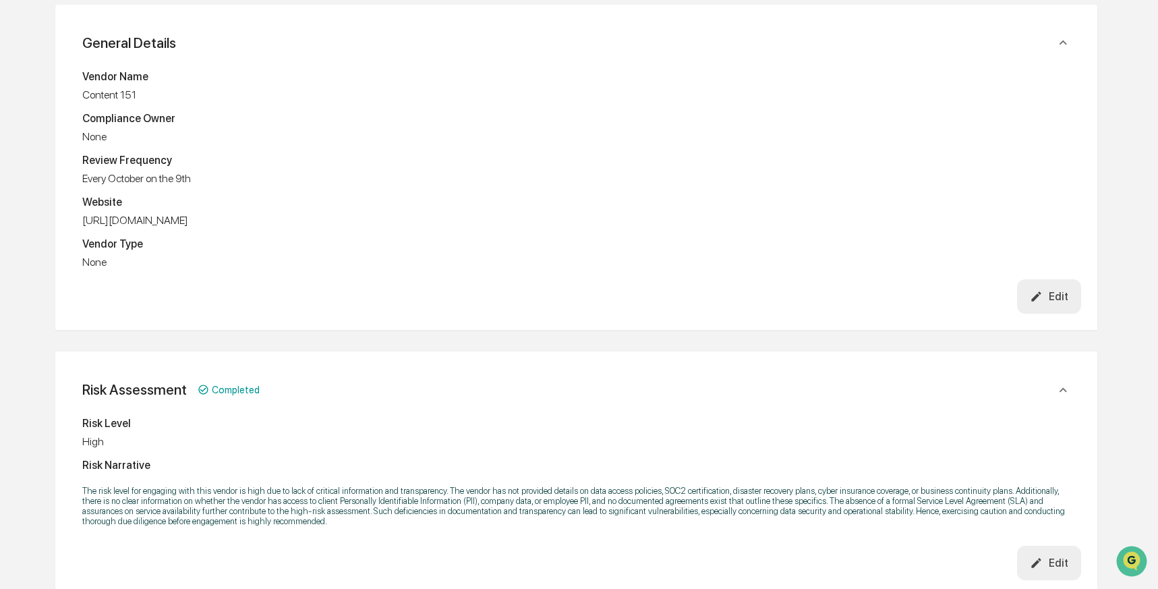
scroll to position [256, 0]
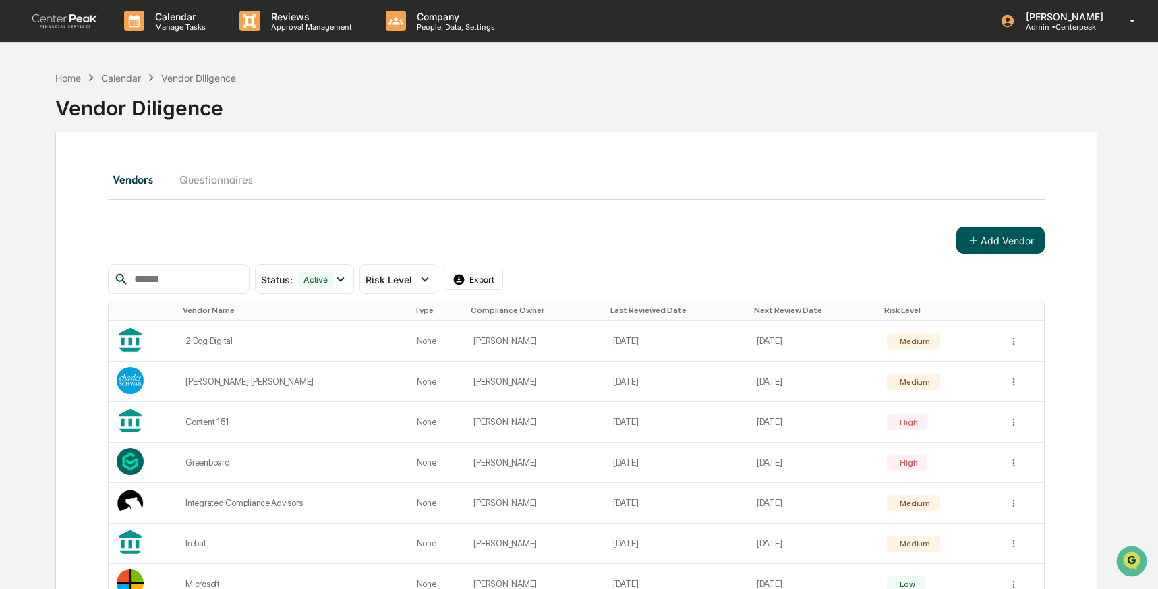
click at [992, 238] on button "Add Vendor" at bounding box center [1001, 240] width 88 height 27
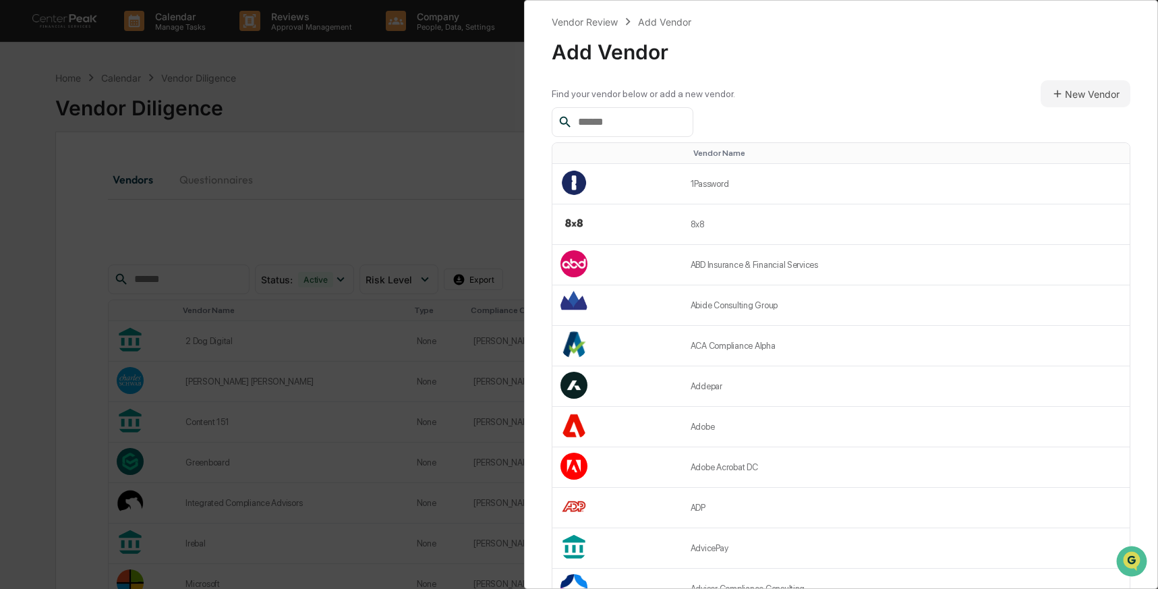
click at [633, 123] on input "text" at bounding box center [630, 122] width 115 height 18
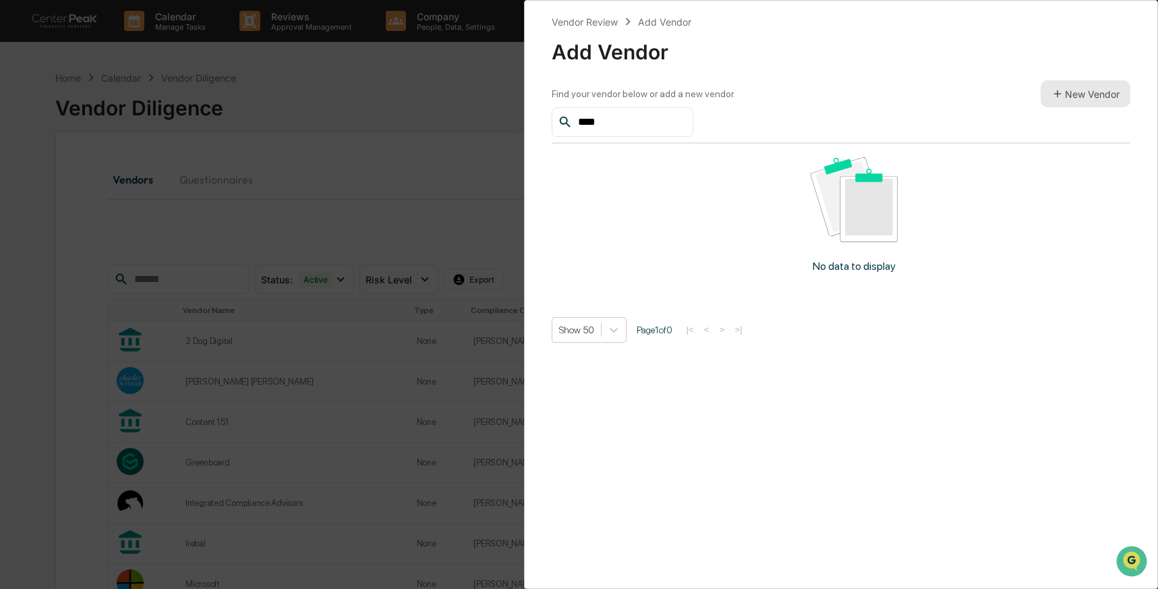
type input "****"
click at [1052, 95] on icon at bounding box center [1058, 94] width 12 height 12
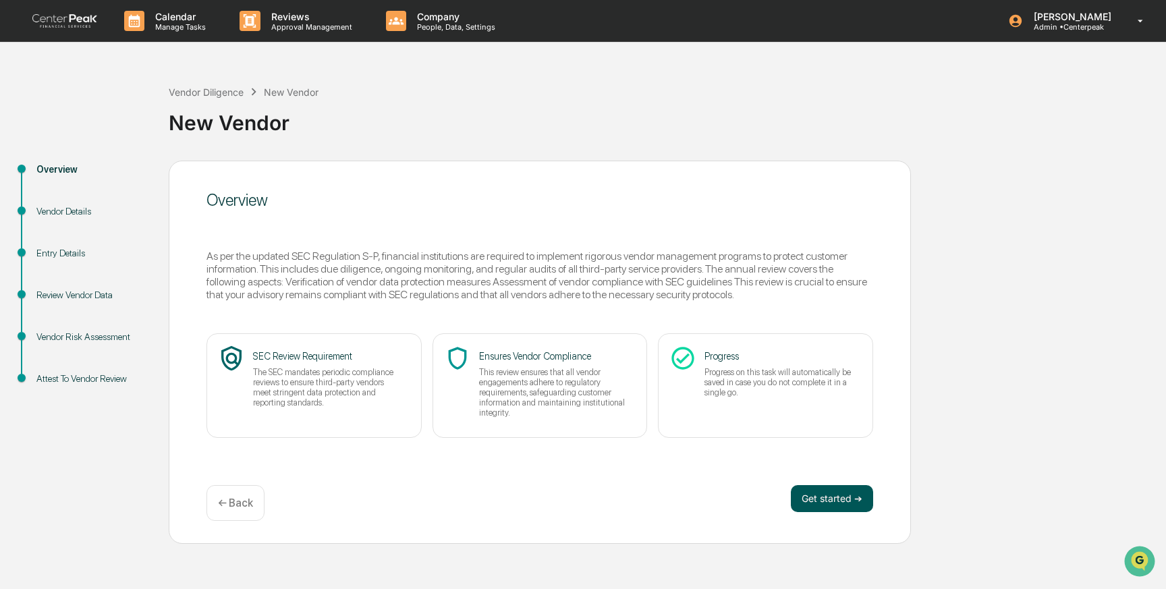
click at [838, 498] on button "Get started ➔" at bounding box center [832, 498] width 82 height 27
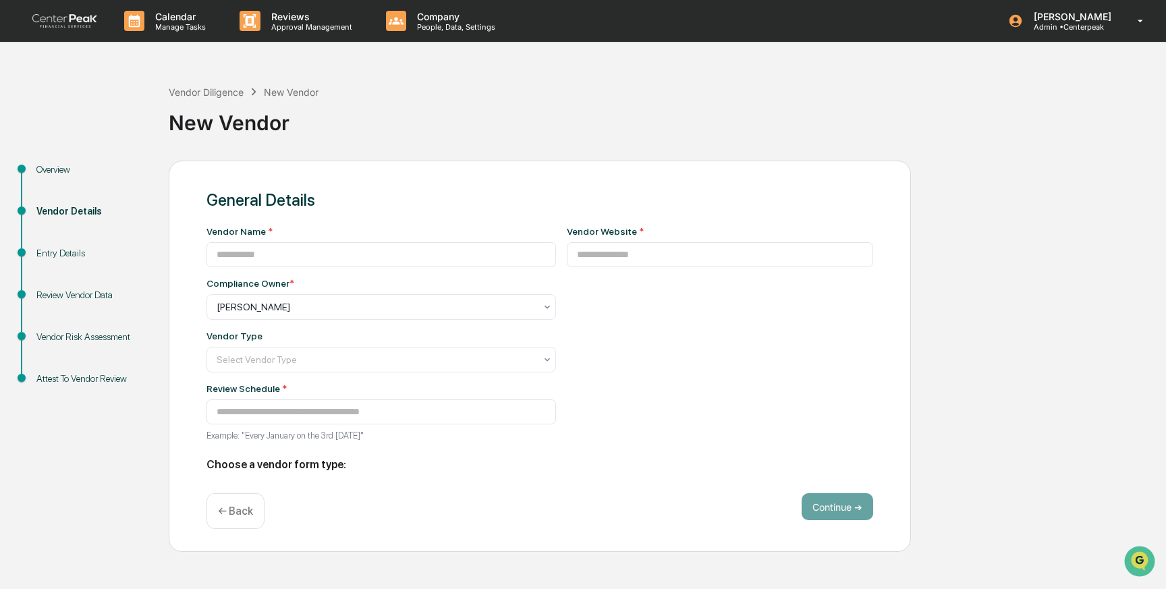
type input "**********"
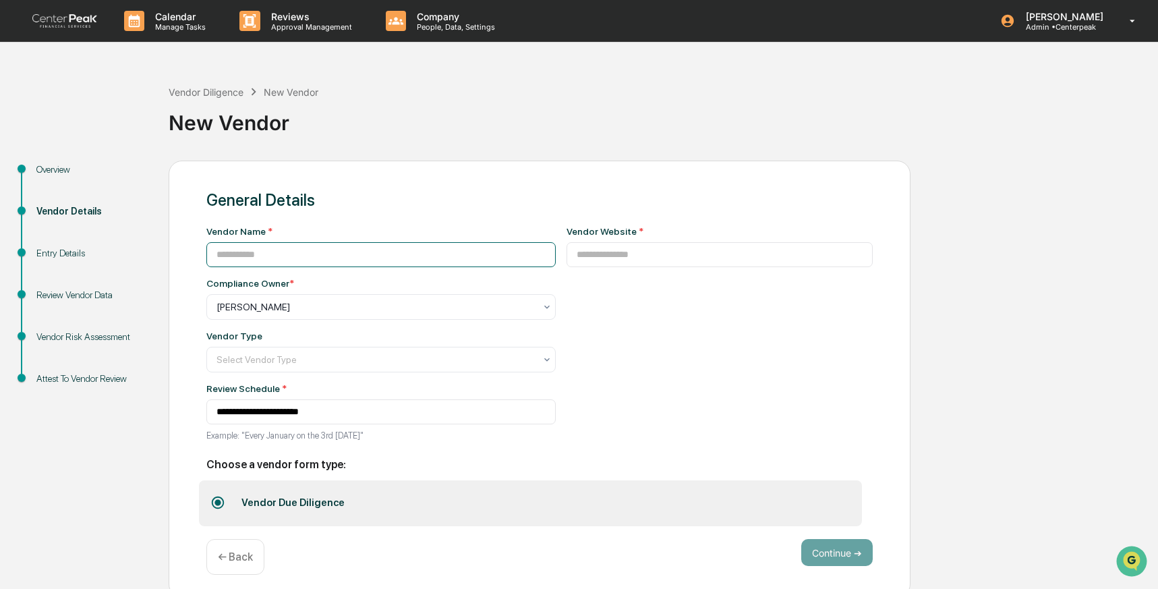
click at [260, 255] on input at bounding box center [380, 254] width 349 height 25
type input "**********"
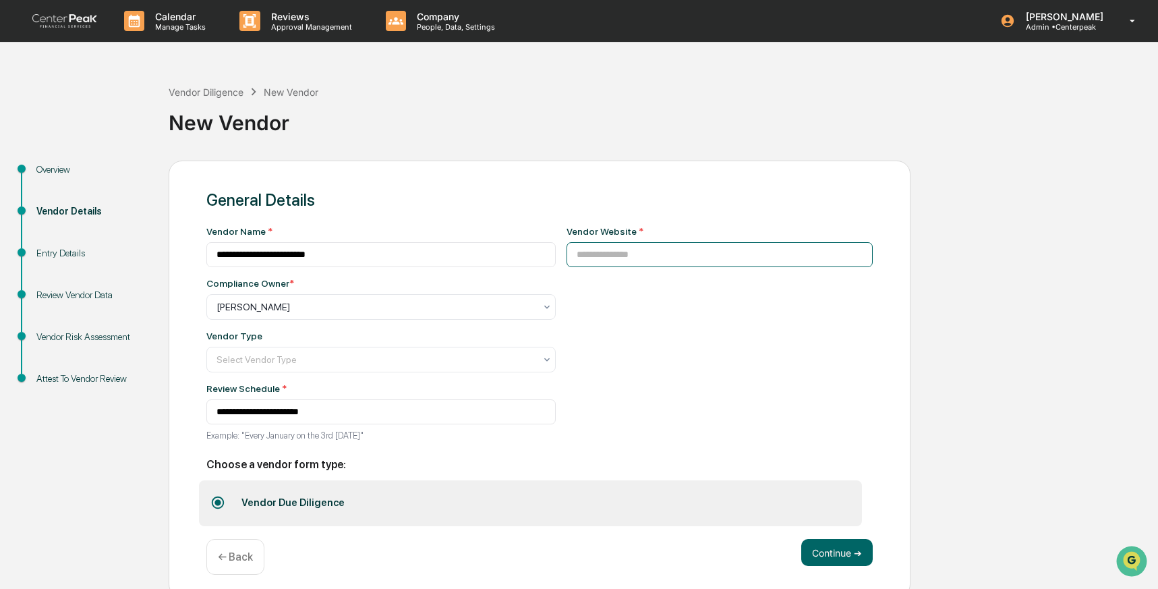
click at [635, 254] on input at bounding box center [720, 254] width 307 height 25
paste input "**********"
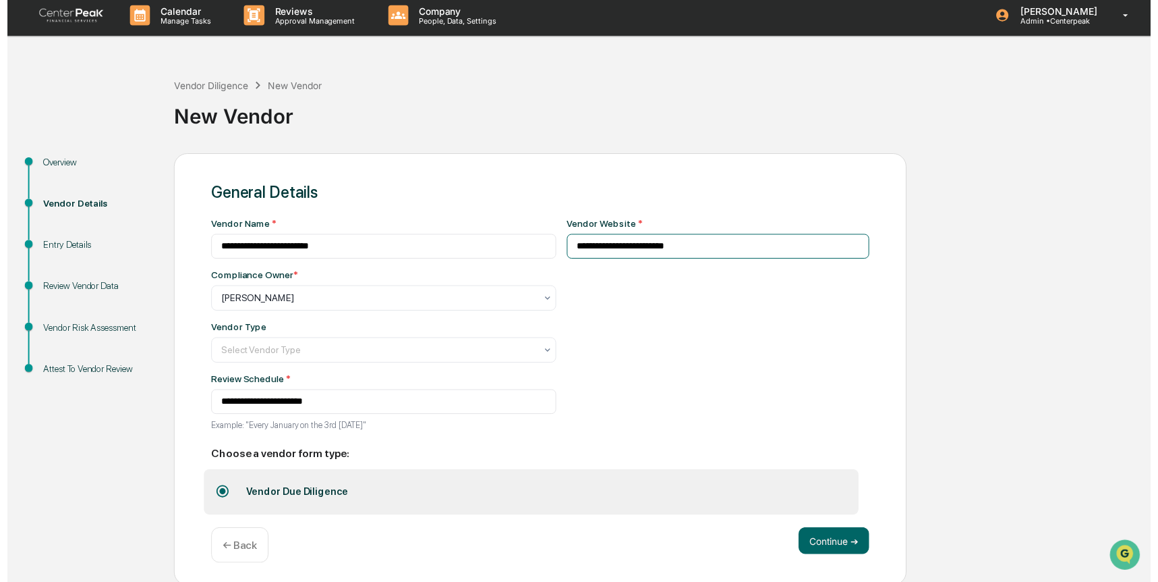
scroll to position [11, 0]
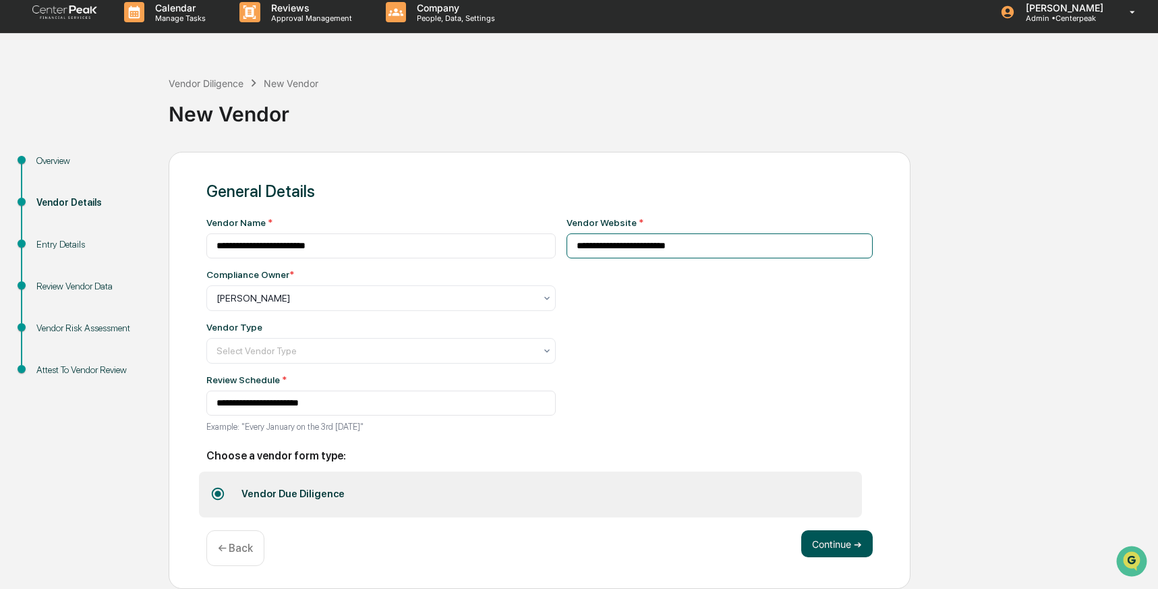
type input "**********"
click at [849, 538] on button "Continue ➔" at bounding box center [838, 543] width 72 height 27
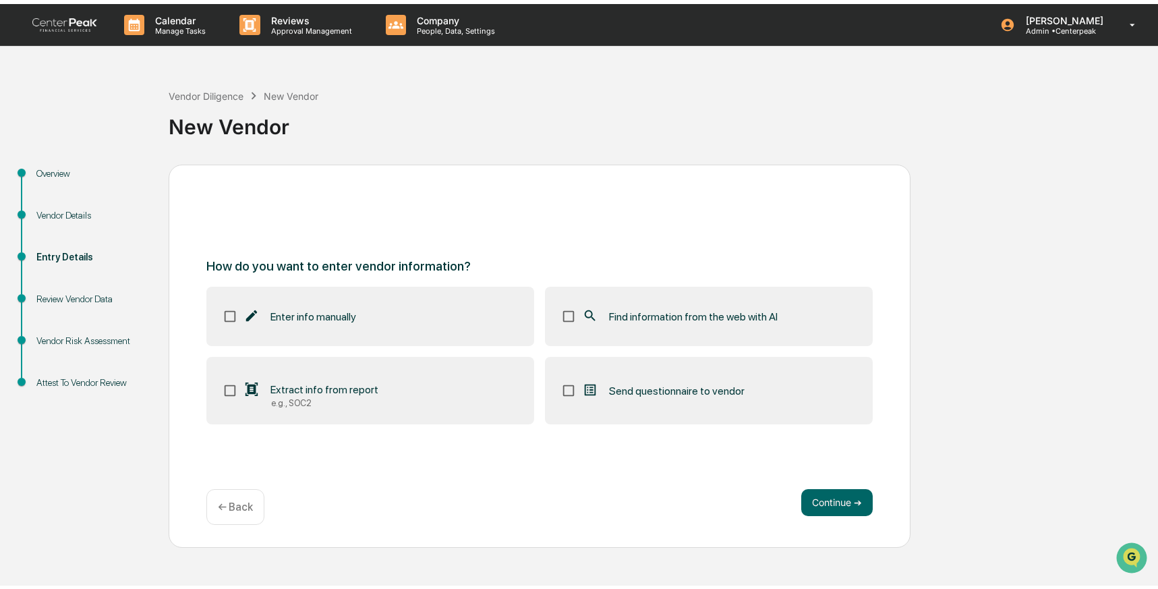
scroll to position [0, 0]
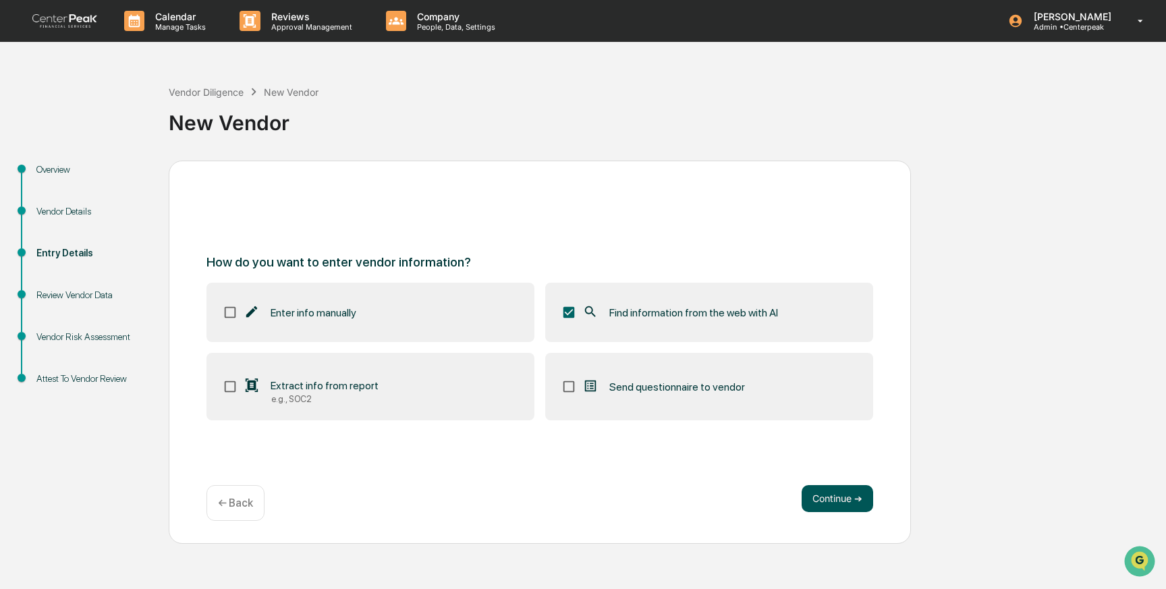
click at [844, 499] on button "Continue ➔" at bounding box center [838, 498] width 72 height 27
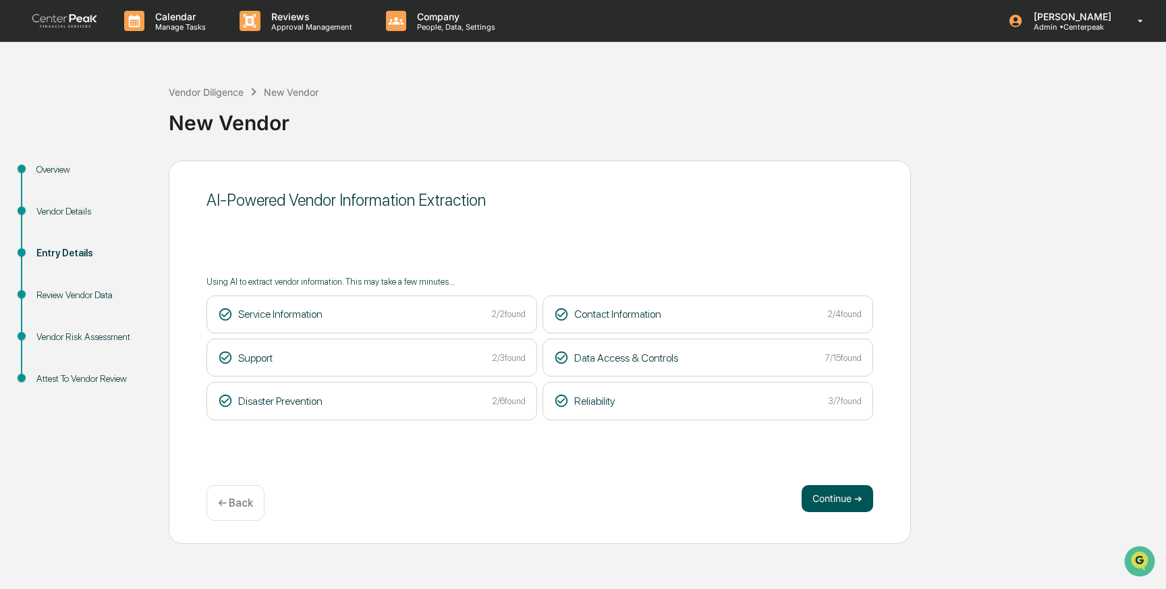
click at [833, 495] on button "Continue ➔" at bounding box center [838, 498] width 72 height 27
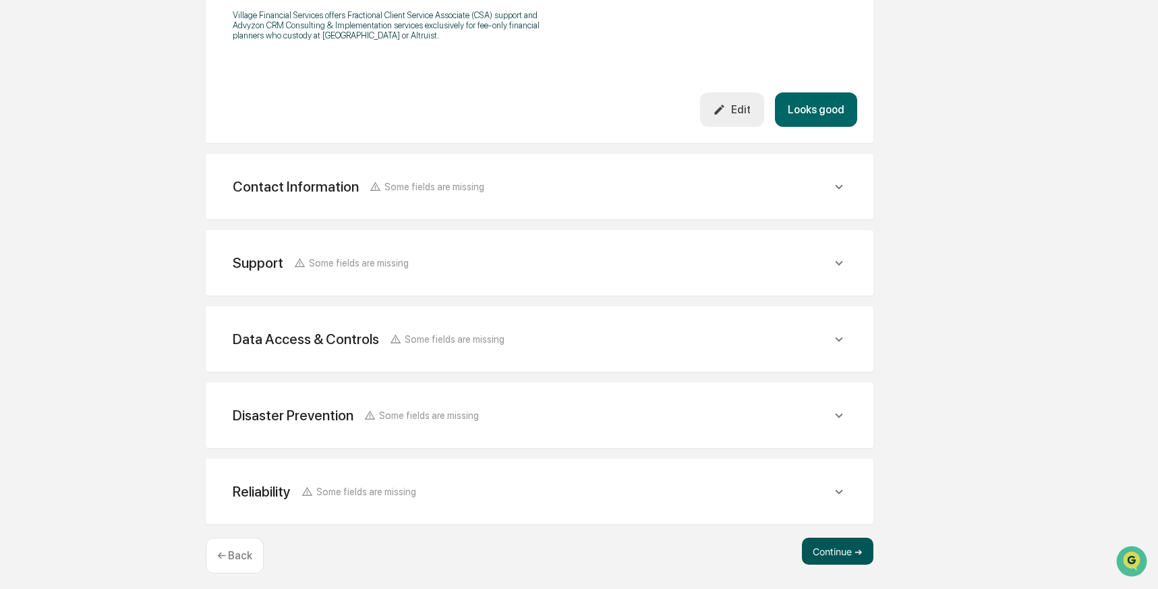
scroll to position [462, 0]
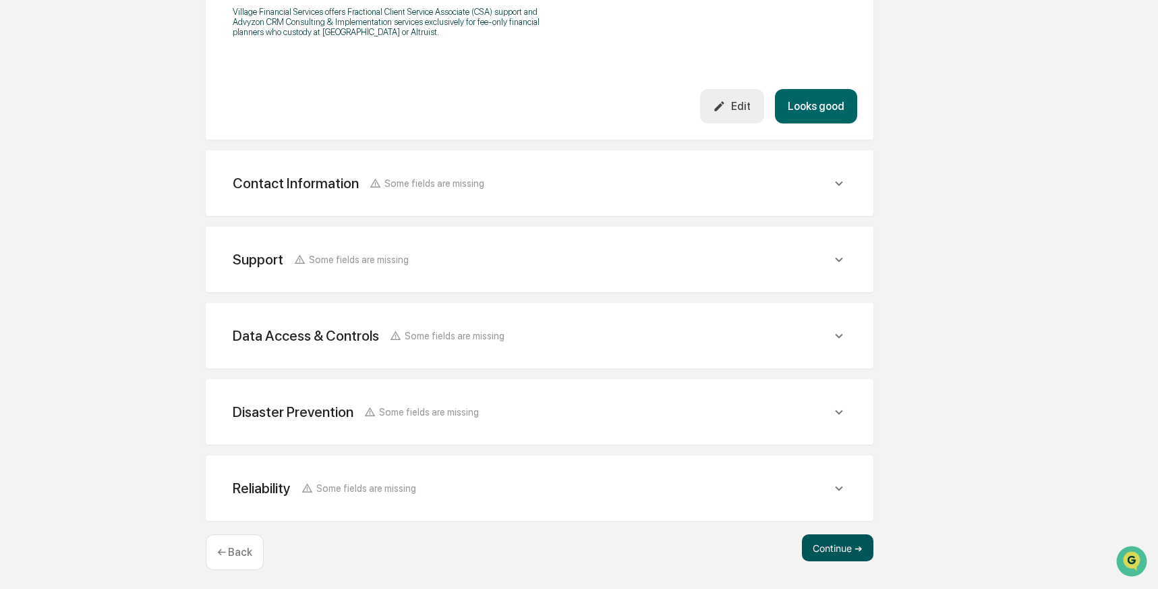
click at [820, 540] on button "Continue ➔" at bounding box center [838, 547] width 72 height 27
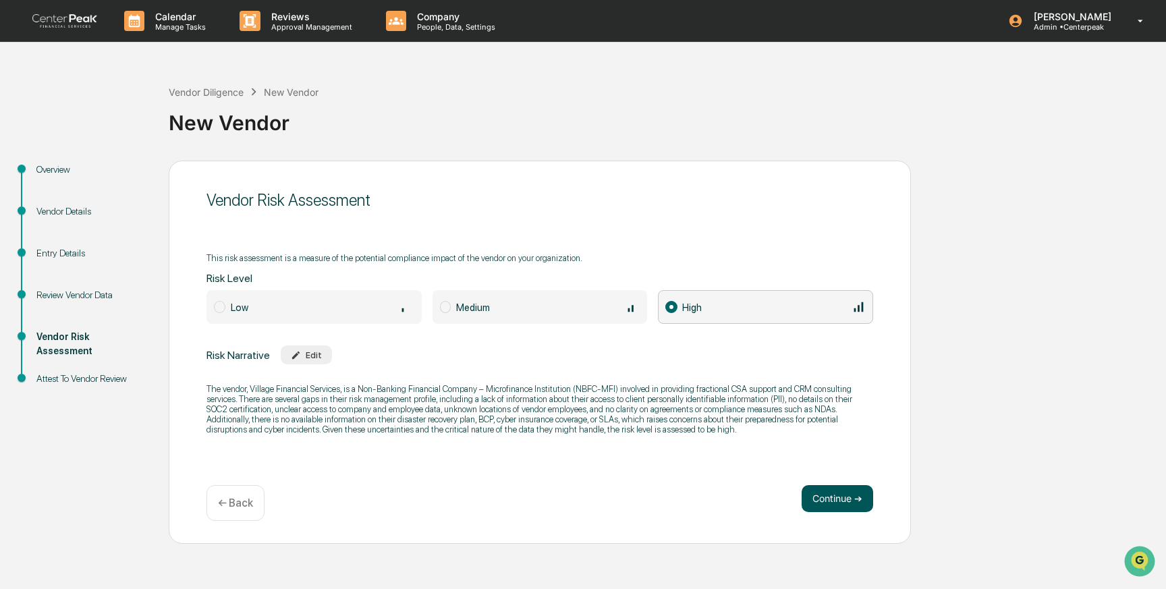
click at [831, 496] on button "Continue ➔" at bounding box center [838, 498] width 72 height 27
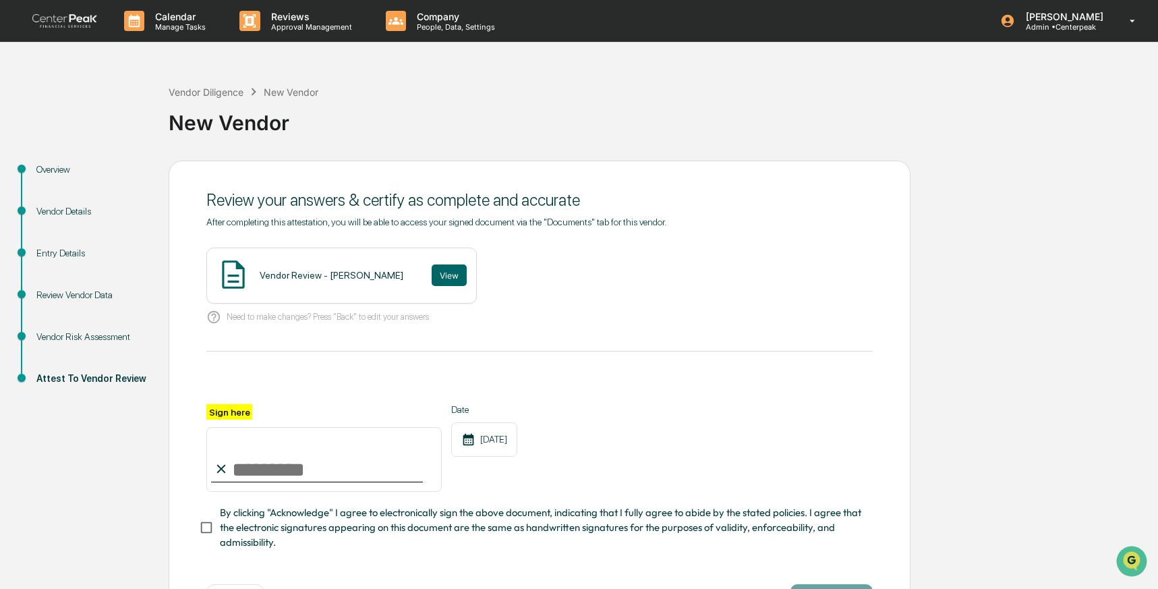
click at [291, 477] on input "Sign here" at bounding box center [323, 459] width 235 height 65
type input "**********"
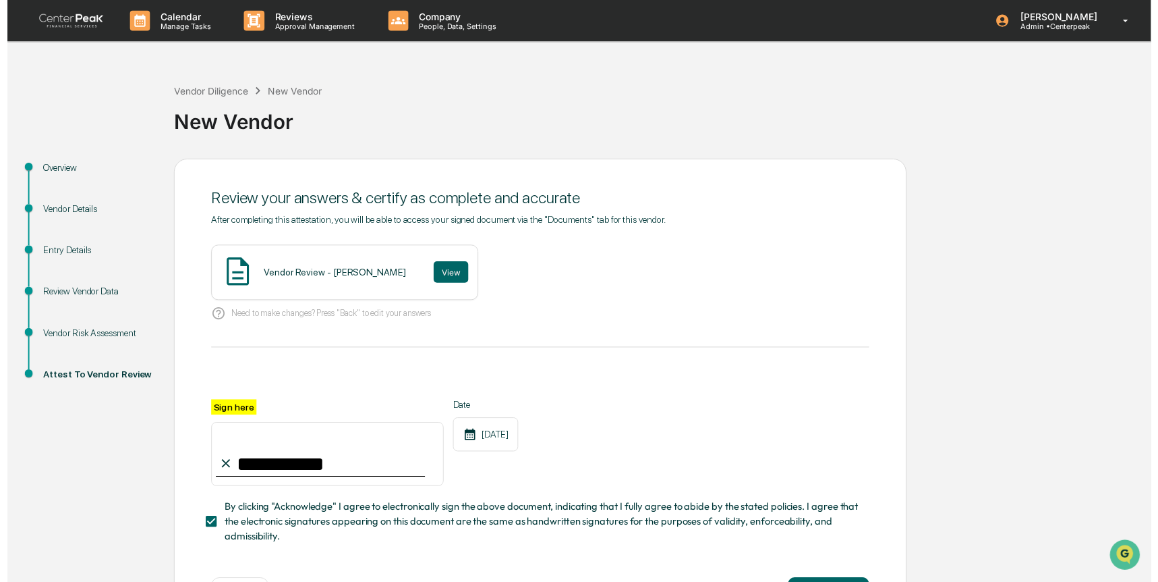
scroll to position [53, 0]
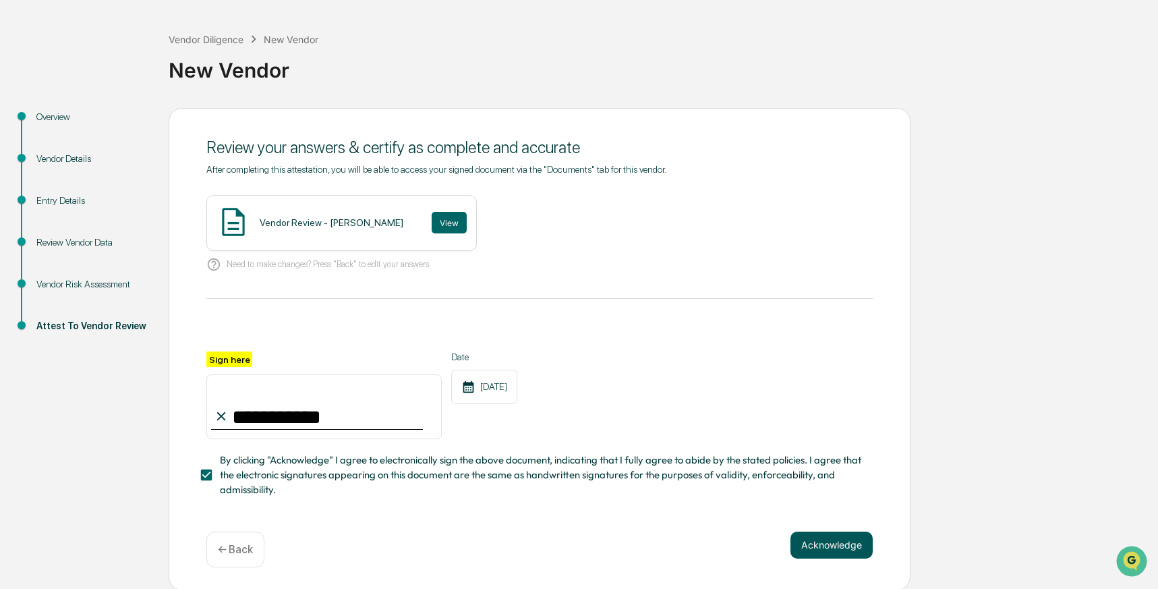
click at [838, 541] on button "Acknowledge" at bounding box center [832, 545] width 82 height 27
click at [359, 229] on div "Vendor Review - [PERSON_NAME] View" at bounding box center [341, 223] width 271 height 56
click at [443, 222] on button "View" at bounding box center [449, 223] width 35 height 22
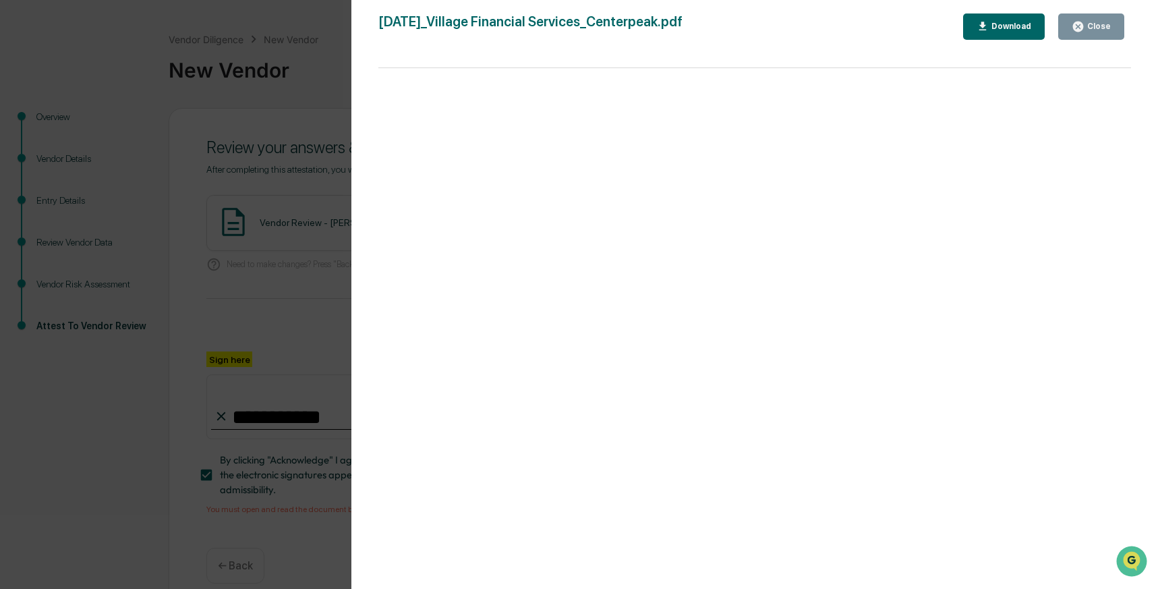
click at [259, 219] on div "Version History [DATE] 07:41 PM [PERSON_NAME] [DATE]_Village Financial Services…" at bounding box center [579, 294] width 1158 height 589
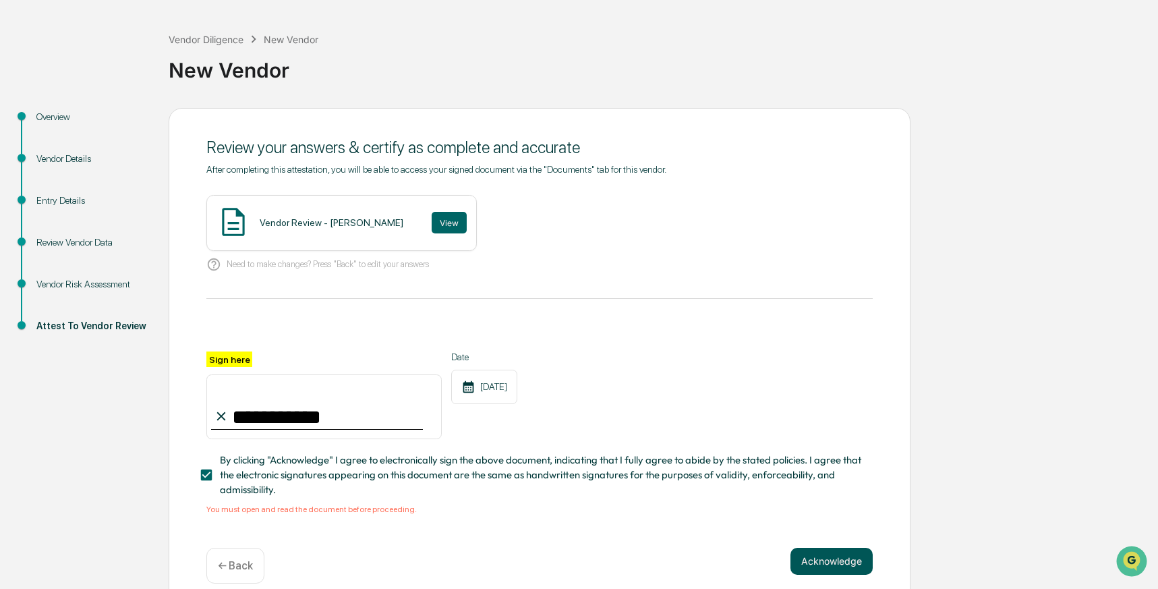
click at [831, 557] on button "Acknowledge" at bounding box center [832, 561] width 82 height 27
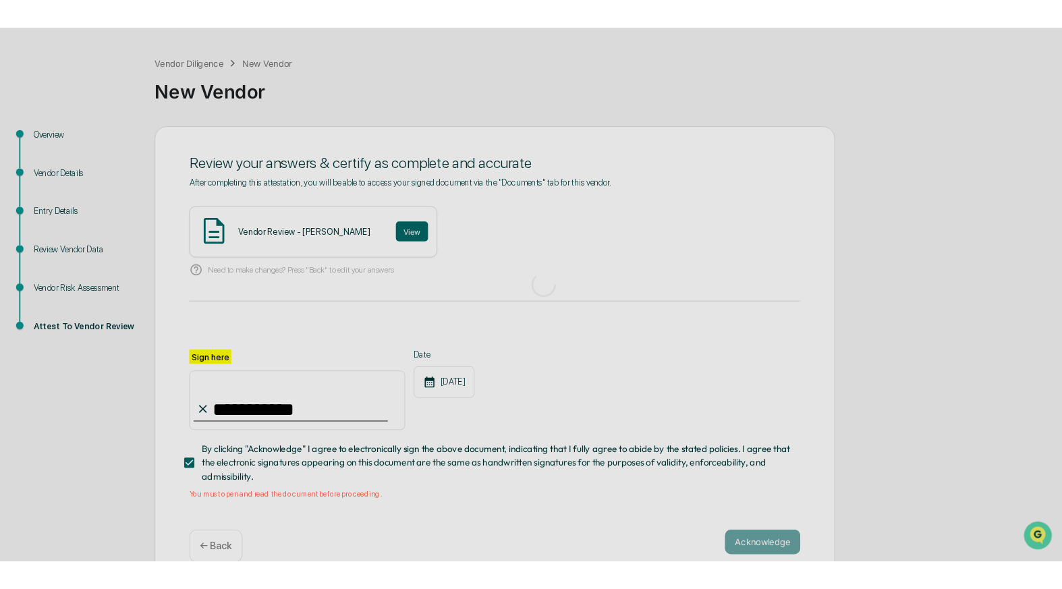
scroll to position [0, 0]
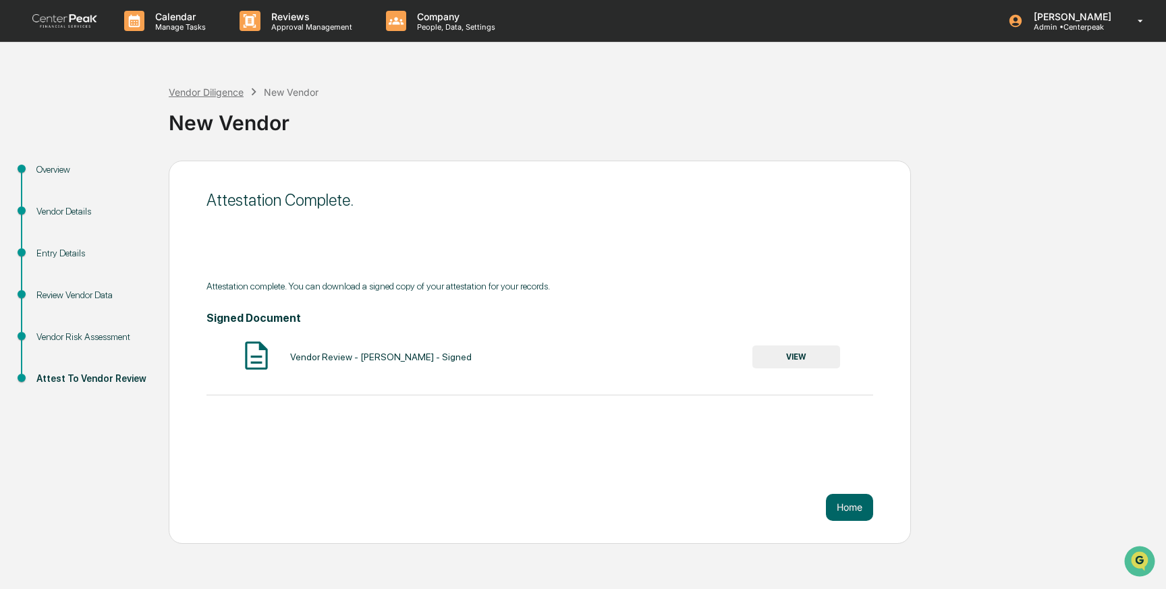
click at [217, 92] on div "Vendor Diligence" at bounding box center [206, 91] width 75 height 11
